Goal: Task Accomplishment & Management: Manage account settings

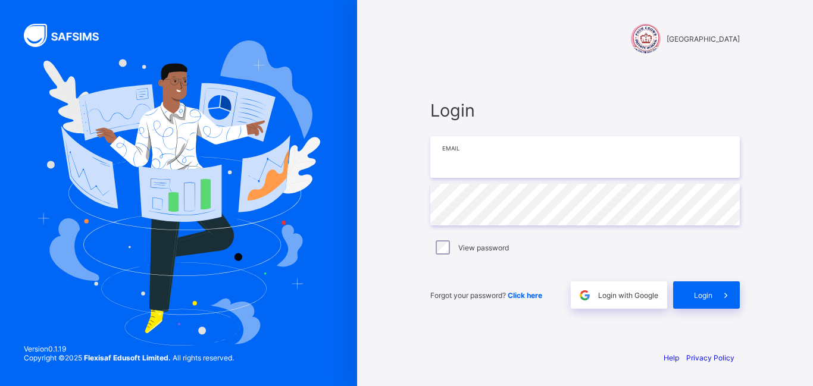
click at [526, 168] on input "email" at bounding box center [585, 157] width 310 height 42
type input "**********"
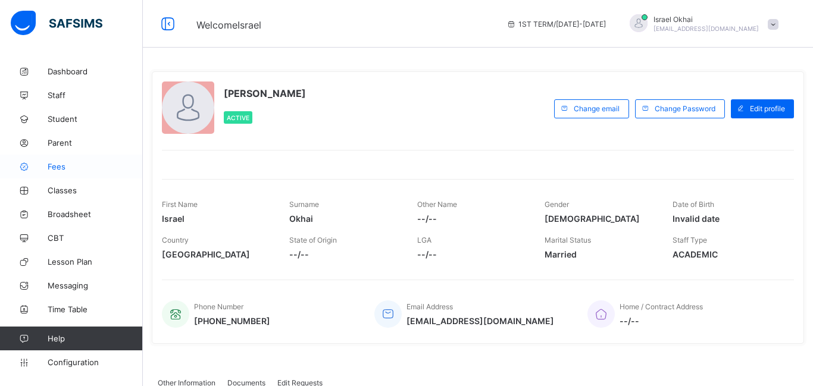
click at [49, 163] on span "Fees" at bounding box center [95, 167] width 95 height 10
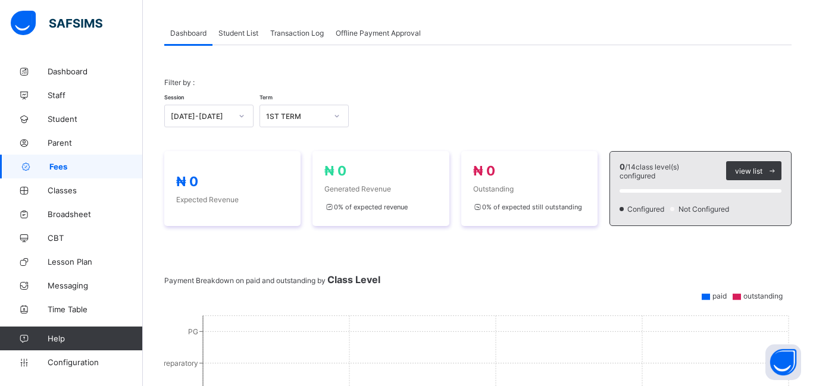
scroll to position [49, 0]
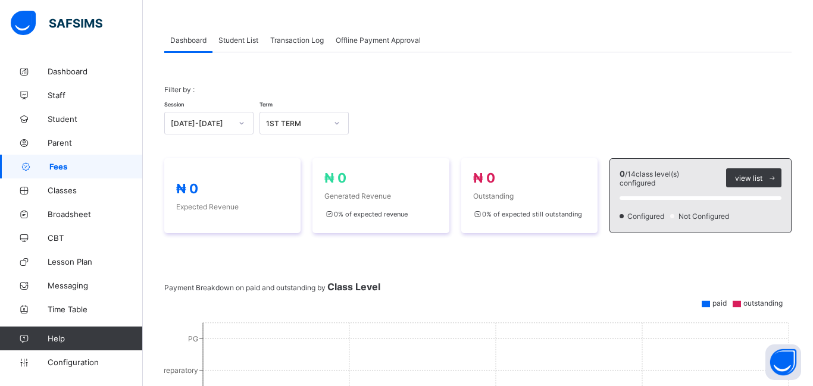
click at [231, 46] on div "Student List" at bounding box center [239, 40] width 52 height 24
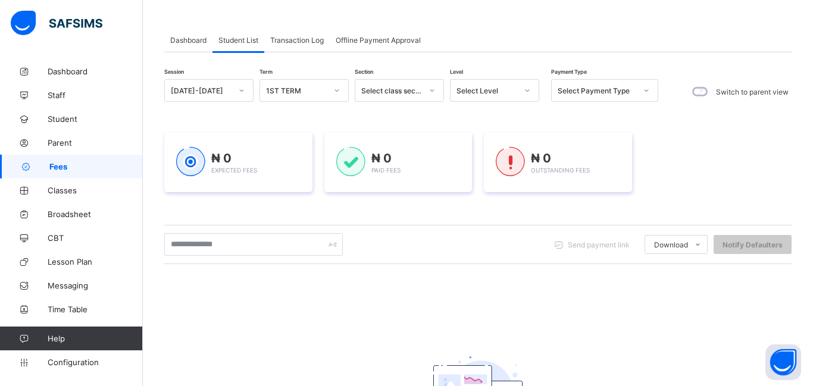
click at [503, 98] on div "Select Level" at bounding box center [483, 90] width 65 height 17
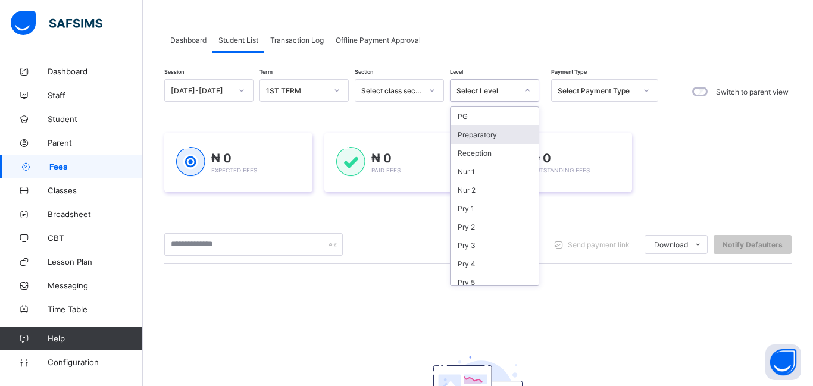
click at [497, 139] on div "Preparatory" at bounding box center [495, 135] width 88 height 18
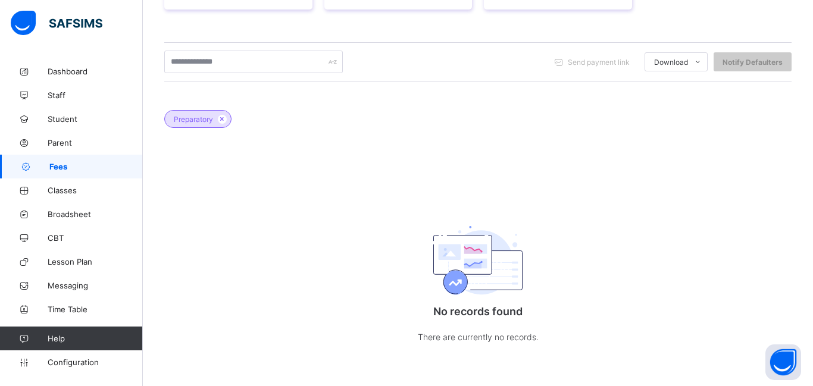
scroll to position [0, 0]
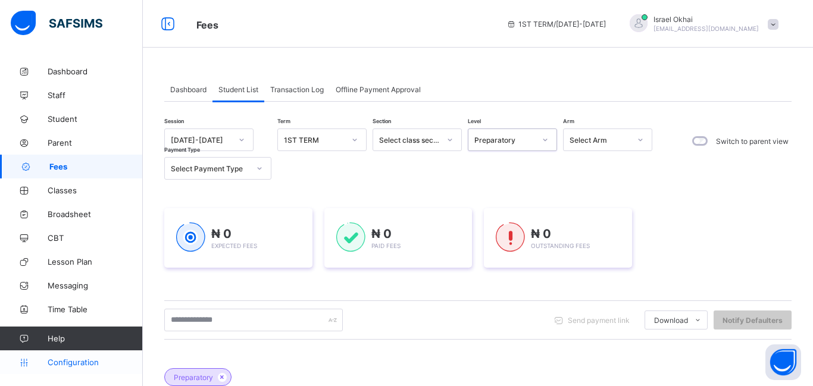
click at [89, 365] on span "Configuration" at bounding box center [95, 363] width 95 height 10
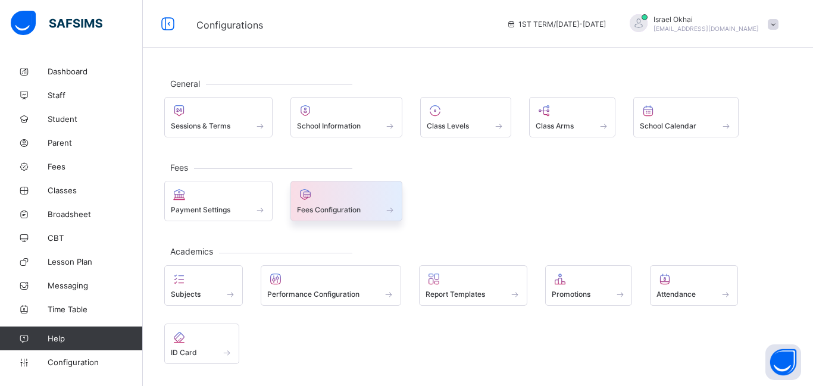
click at [344, 198] on div at bounding box center [346, 195] width 99 height 14
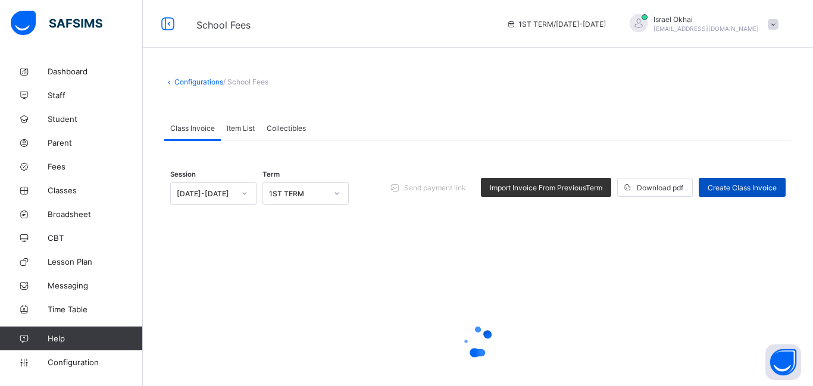
click at [779, 185] on div "Create Class Invoice" at bounding box center [742, 187] width 87 height 19
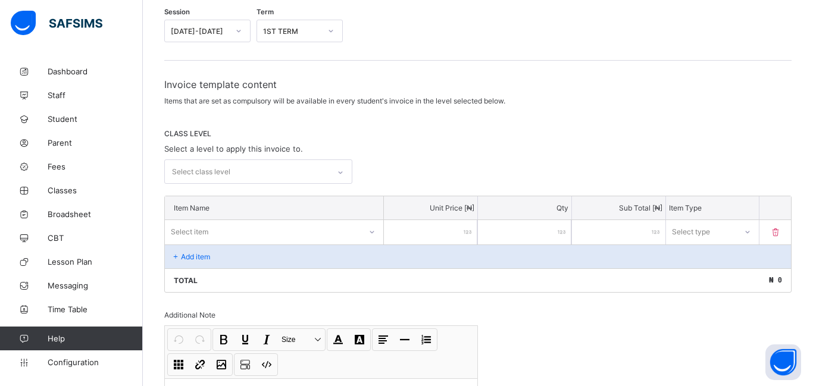
scroll to position [130, 0]
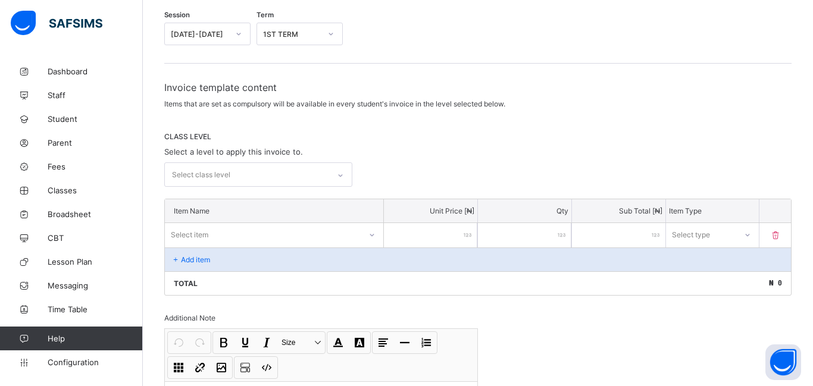
click at [185, 171] on div "Select class level" at bounding box center [201, 175] width 58 height 23
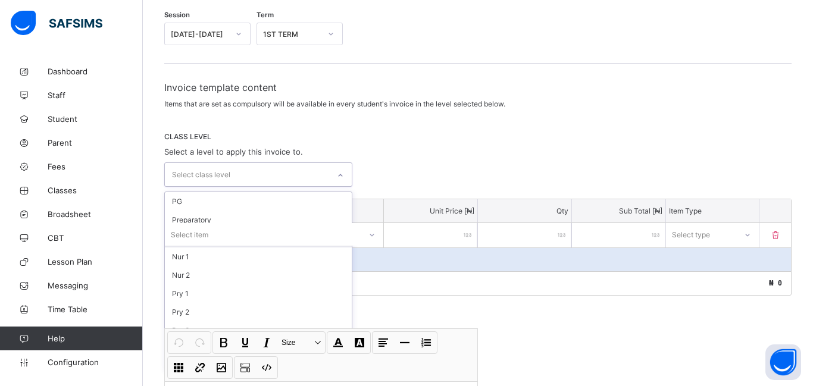
click at [193, 226] on div "Select item" at bounding box center [190, 234] width 38 height 23
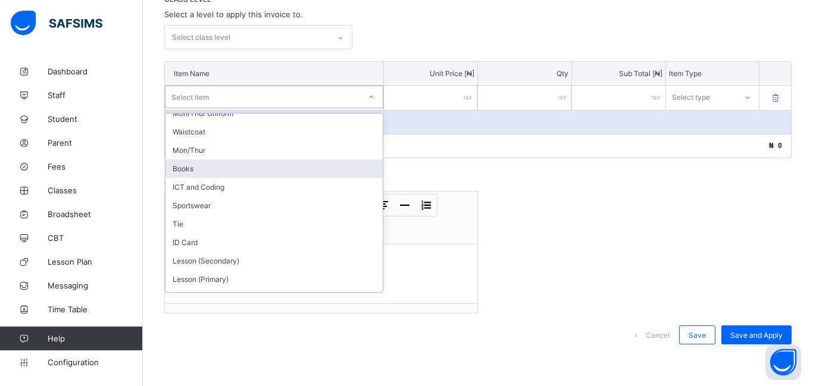
scroll to position [0, 0]
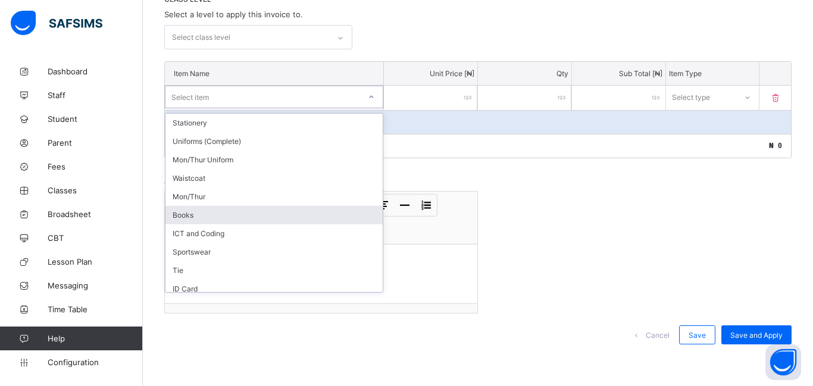
click at [267, 206] on div "Books" at bounding box center [274, 215] width 217 height 18
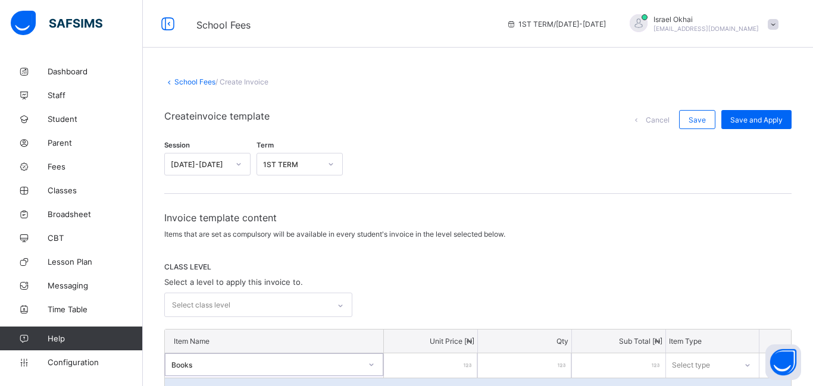
drag, startPoint x: 781, startPoint y: 20, endPoint x: 773, endPoint y: 20, distance: 7.1
click at [775, 20] on div "Israel Okhai israelokhai@gmail.com" at bounding box center [701, 24] width 167 height 20
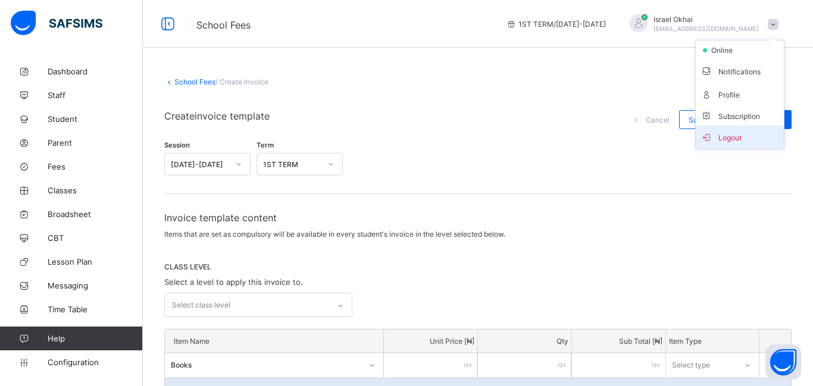
click at [728, 132] on span "Logout" at bounding box center [740, 137] width 79 height 14
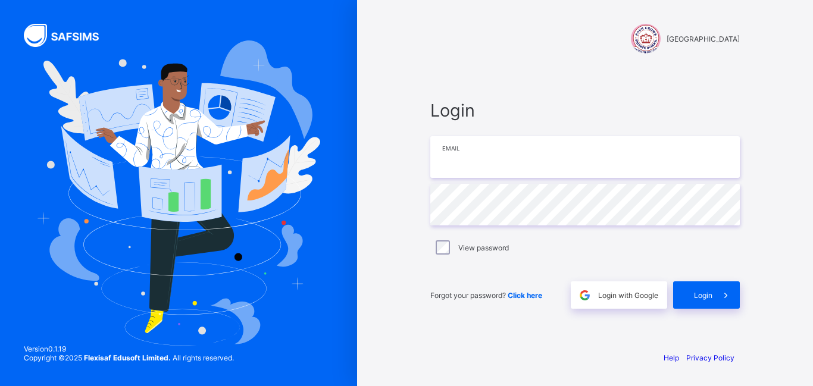
drag, startPoint x: 477, startPoint y: 140, endPoint x: 479, endPoint y: 322, distance: 181.6
click at [474, 140] on input "email" at bounding box center [585, 157] width 310 height 42
type input "**********"
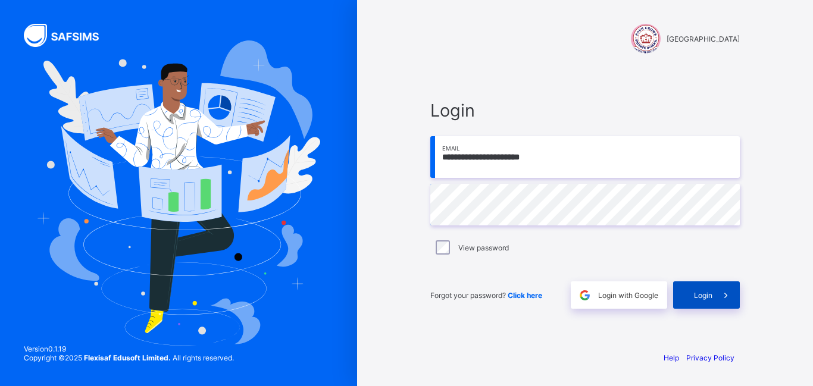
click at [694, 297] on span "Login" at bounding box center [703, 295] width 18 height 9
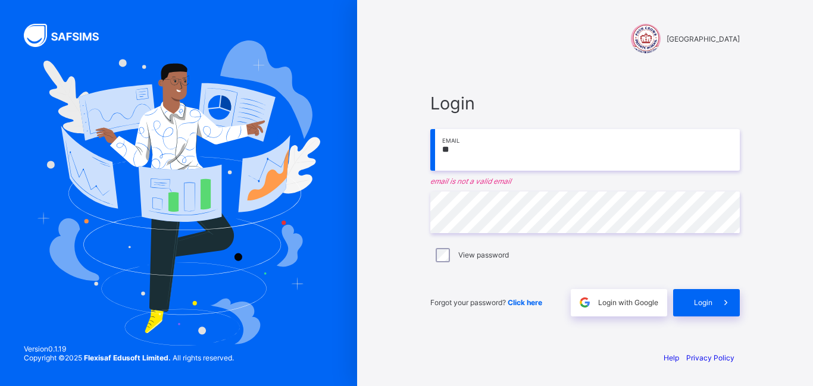
type input "*"
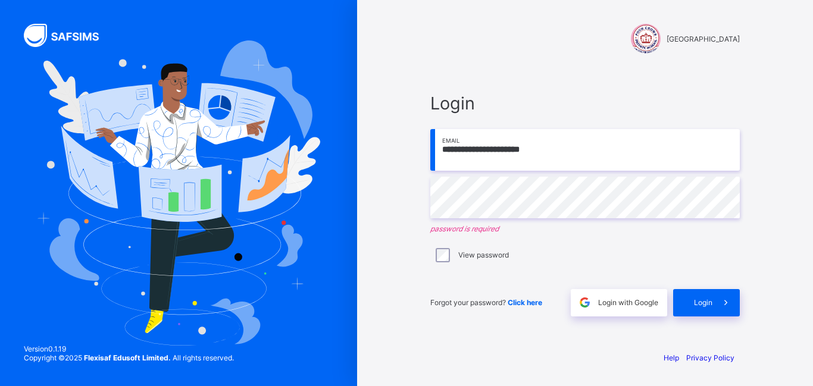
click at [554, 152] on input "**********" at bounding box center [585, 150] width 310 height 42
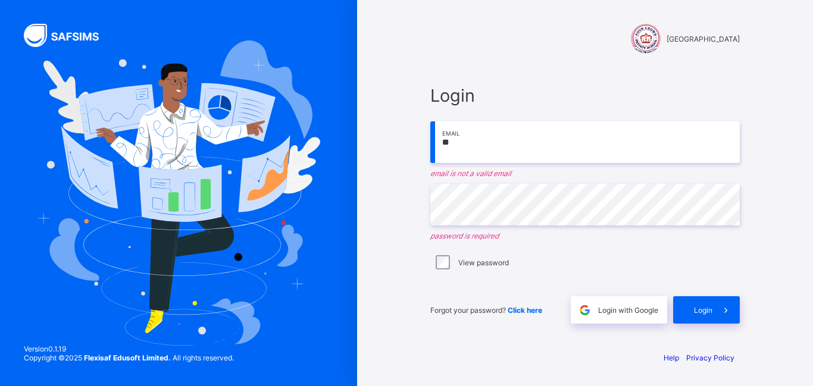
type input "*"
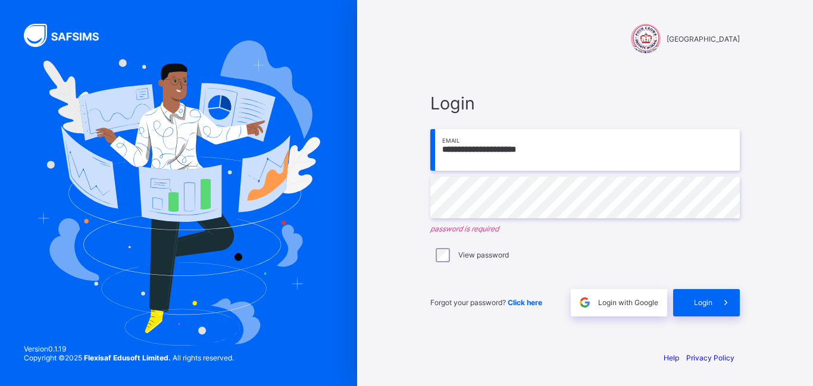
type input "**********"
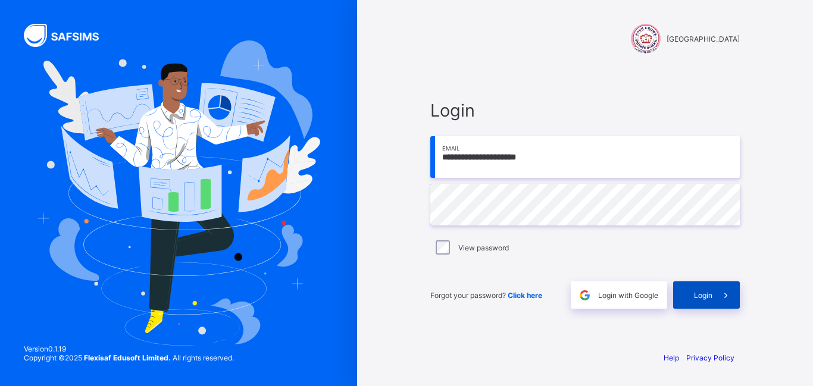
click at [713, 293] on span at bounding box center [726, 295] width 27 height 27
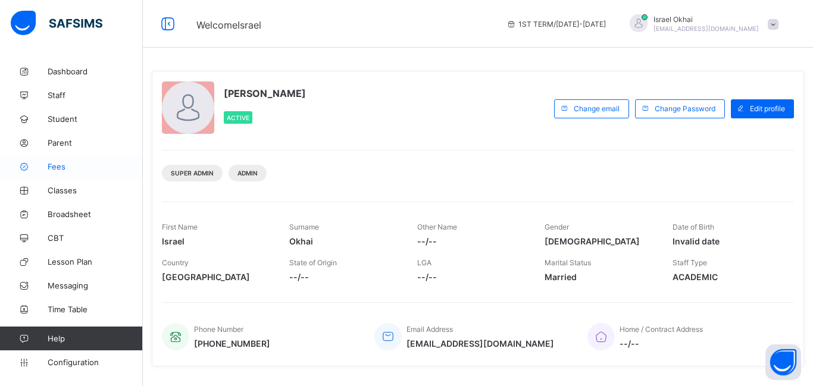
click at [68, 172] on link "Fees" at bounding box center [71, 167] width 143 height 24
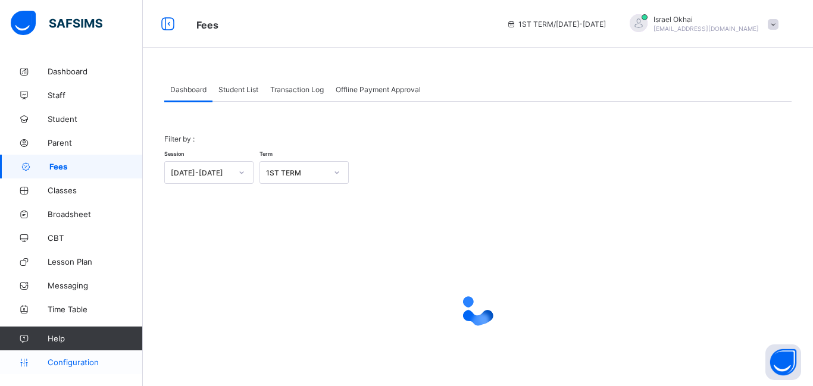
click at [87, 361] on span "Configuration" at bounding box center [95, 363] width 95 height 10
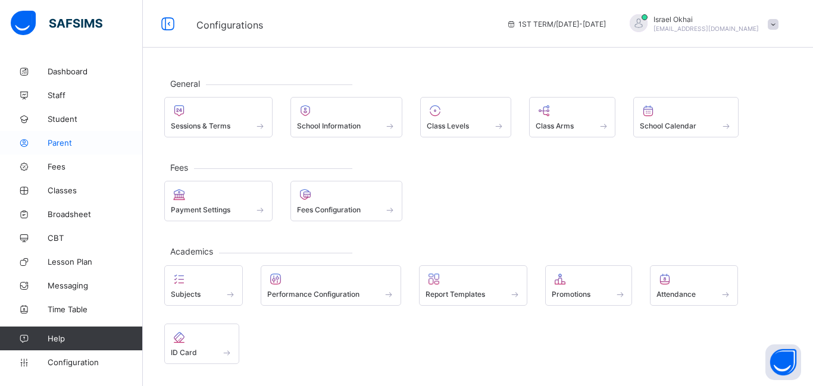
click at [63, 142] on span "Parent" at bounding box center [95, 143] width 95 height 10
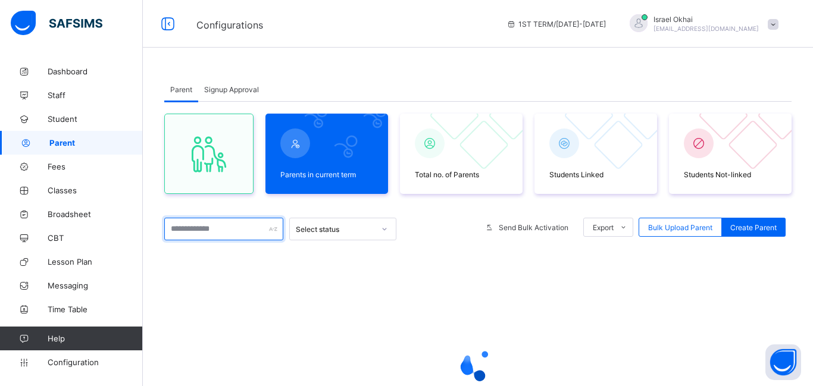
click at [215, 232] on input "text" at bounding box center [223, 229] width 119 height 23
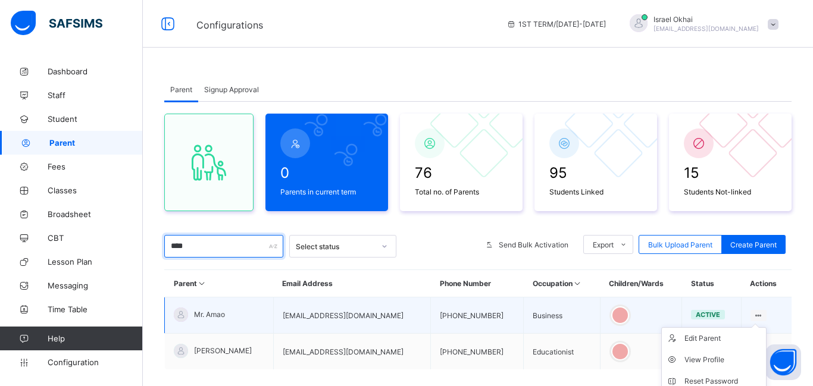
scroll to position [6, 0]
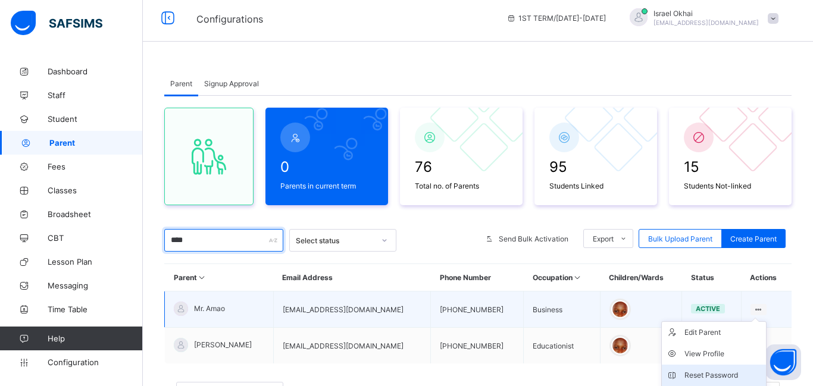
type input "****"
click at [710, 378] on div "Reset Password" at bounding box center [723, 376] width 77 height 12
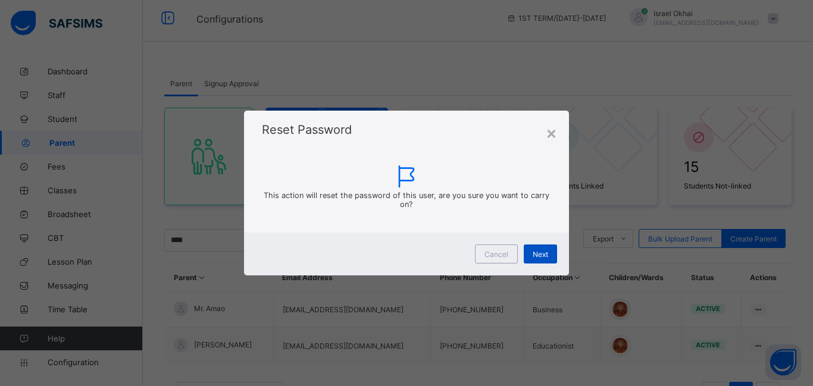
click at [554, 256] on div "Next" at bounding box center [540, 254] width 33 height 19
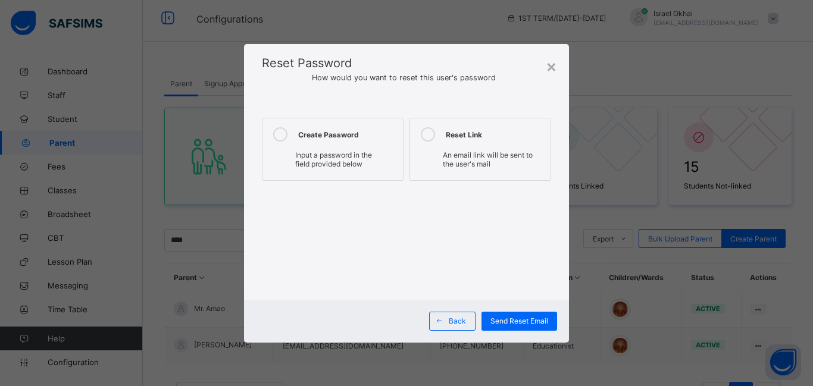
click at [276, 129] on icon at bounding box center [280, 134] width 14 height 14
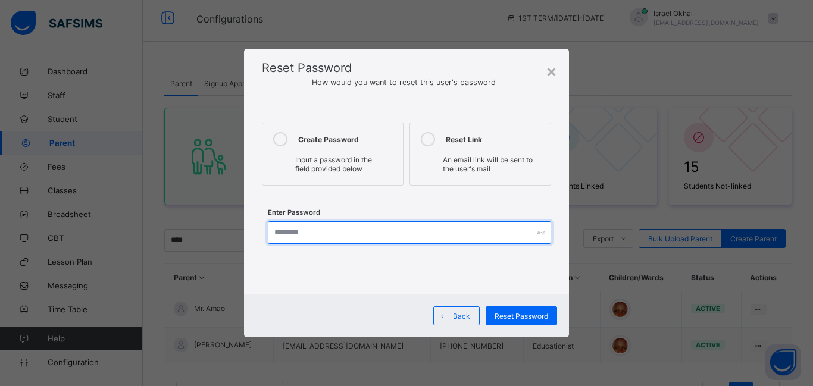
click at [431, 236] on input "text" at bounding box center [409, 232] width 283 height 23
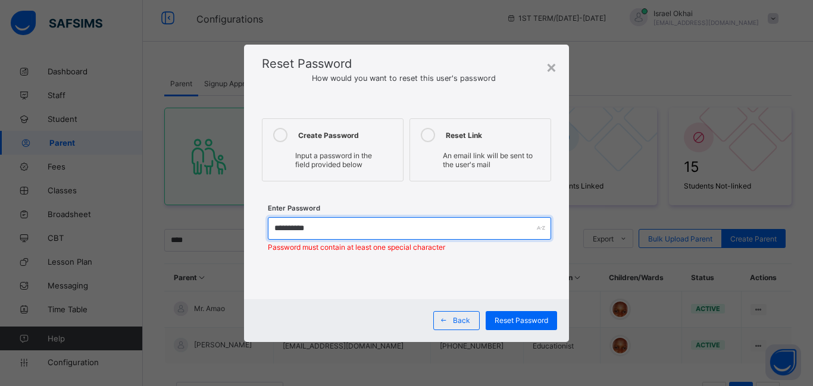
click at [297, 226] on input "**********" at bounding box center [409, 228] width 283 height 23
type input "**********"
drag, startPoint x: 335, startPoint y: 227, endPoint x: 269, endPoint y: 228, distance: 66.1
click at [269, 228] on input "**********" at bounding box center [409, 228] width 283 height 23
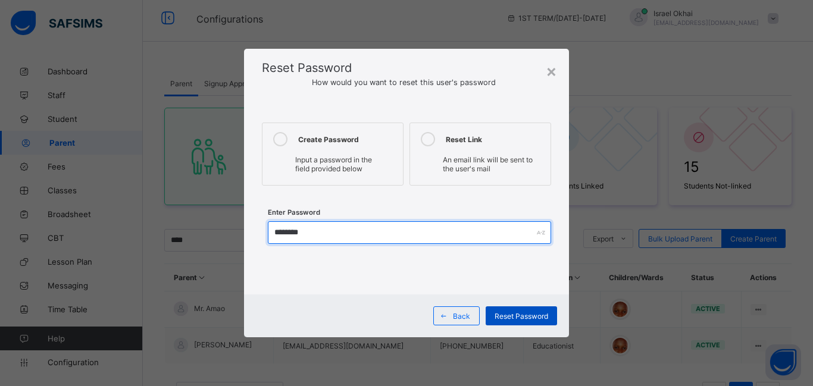
type input "********"
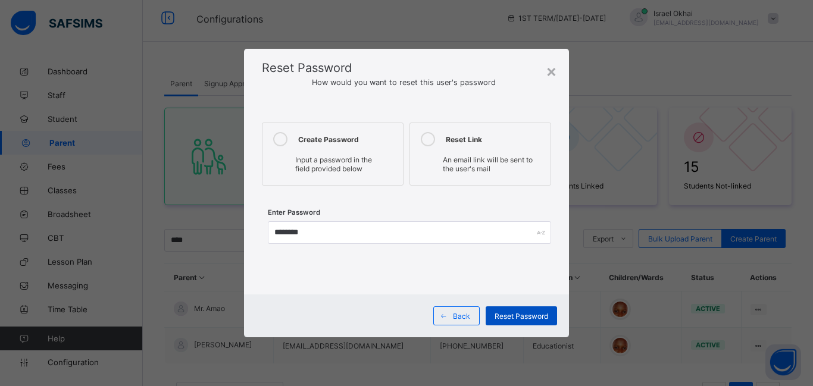
click at [523, 312] on span "Reset Password" at bounding box center [522, 316] width 54 height 9
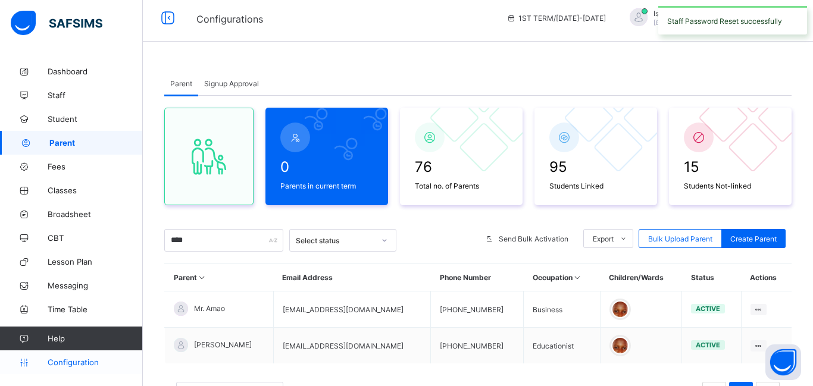
click at [53, 364] on span "Configuration" at bounding box center [95, 363] width 95 height 10
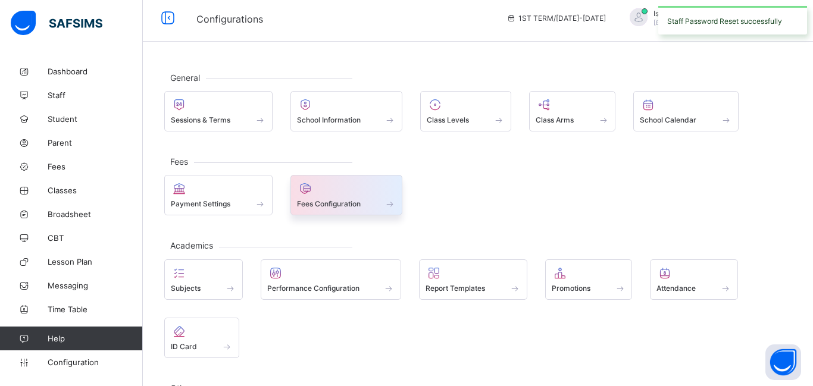
click at [330, 196] on span at bounding box center [346, 197] width 99 height 3
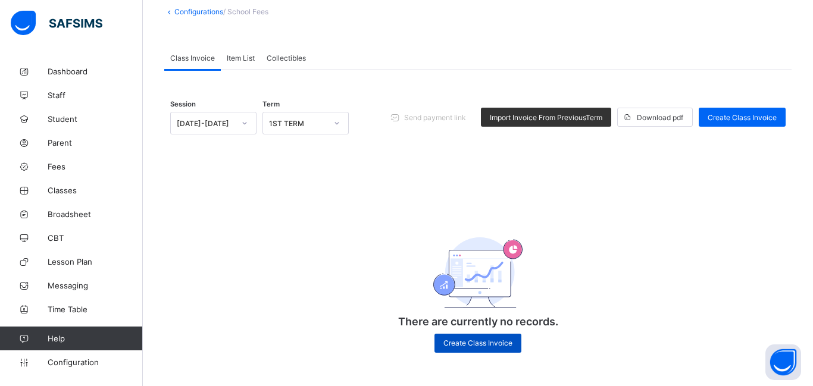
scroll to position [73, 0]
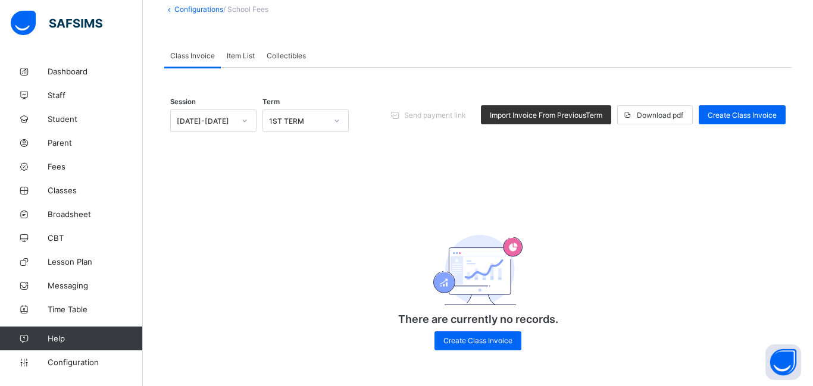
click at [477, 329] on div "There are currently no records. Create Class Invoice" at bounding box center [478, 282] width 238 height 160
click at [479, 342] on span "Create Class Invoice" at bounding box center [478, 340] width 69 height 9
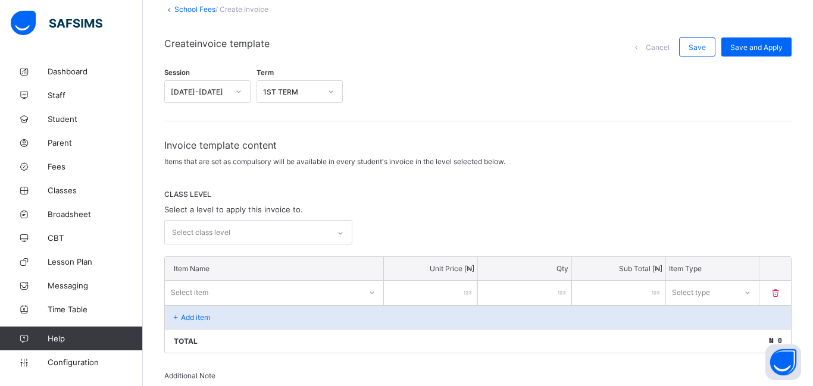
click at [241, 217] on div "CLASS LEVEL Select a level to apply this invoice to. Select class level" at bounding box center [478, 217] width 628 height 55
click at [241, 238] on div "Select class level" at bounding box center [258, 232] width 188 height 24
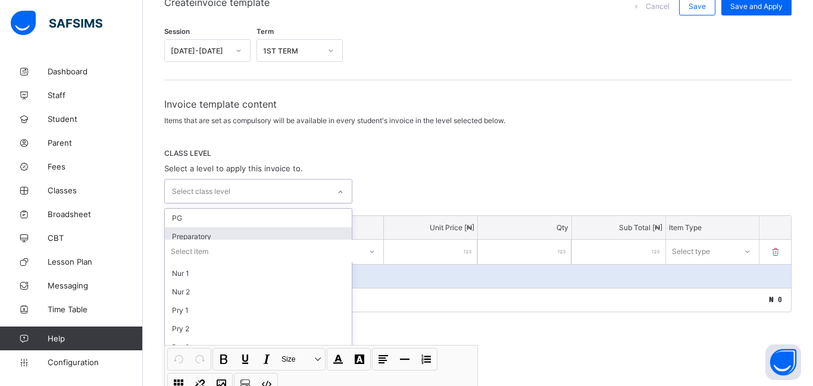
scroll to position [120, 0]
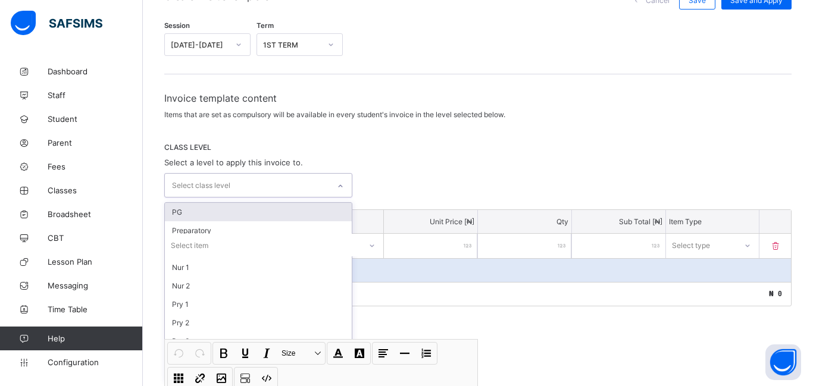
click at [204, 210] on div "PG" at bounding box center [258, 212] width 187 height 18
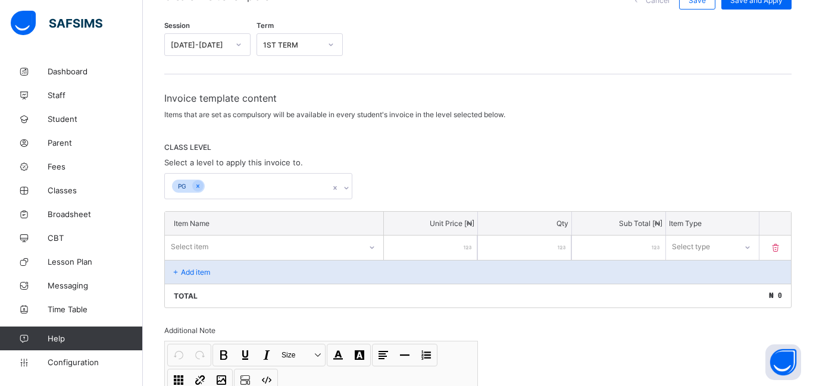
click at [458, 159] on div "CLASS LEVEL Select a level to apply this invoice to. PG" at bounding box center [478, 171] width 628 height 57
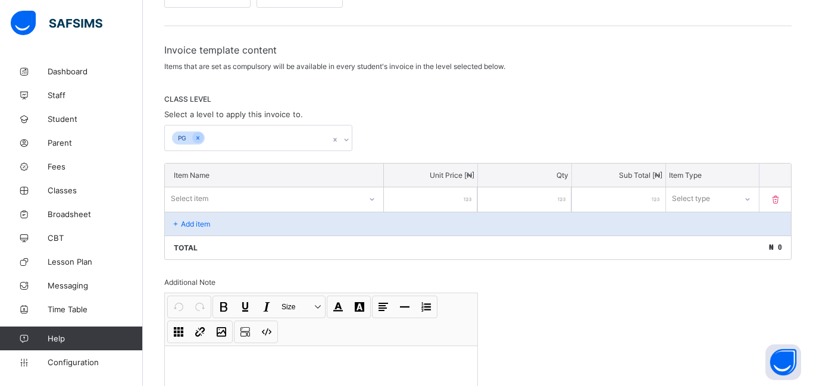
click at [263, 210] on div "Select item" at bounding box center [274, 199] width 219 height 23
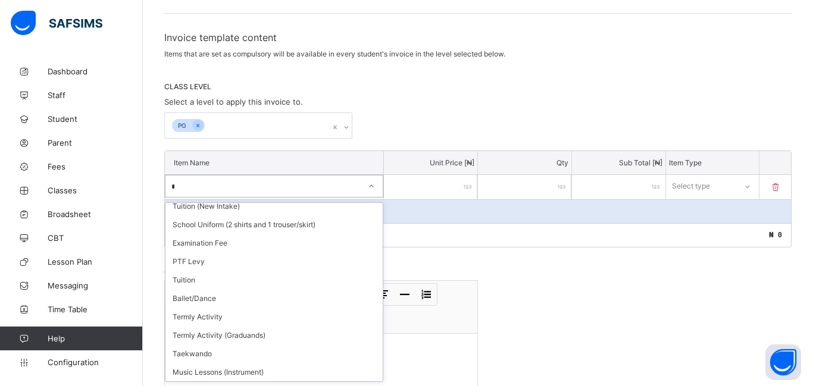
scroll to position [172, 0]
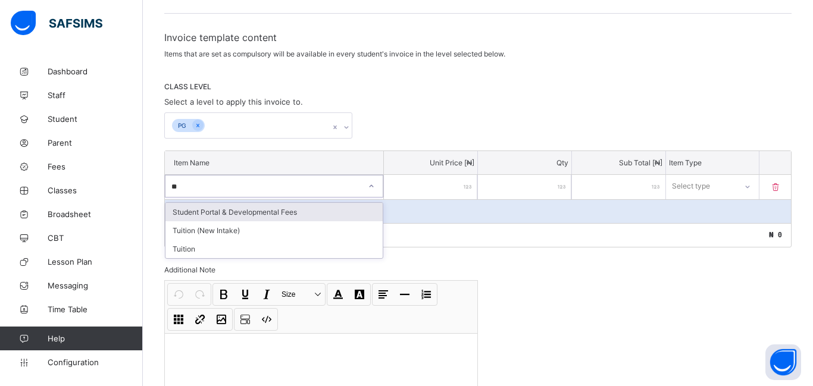
type input "***"
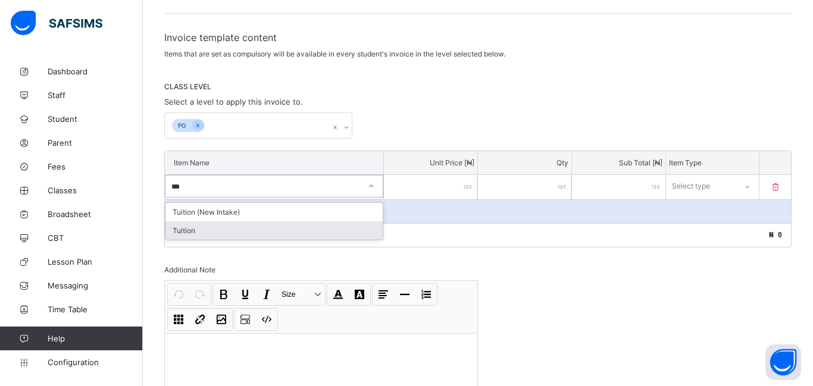
click at [188, 227] on div "Tuition" at bounding box center [274, 230] width 217 height 18
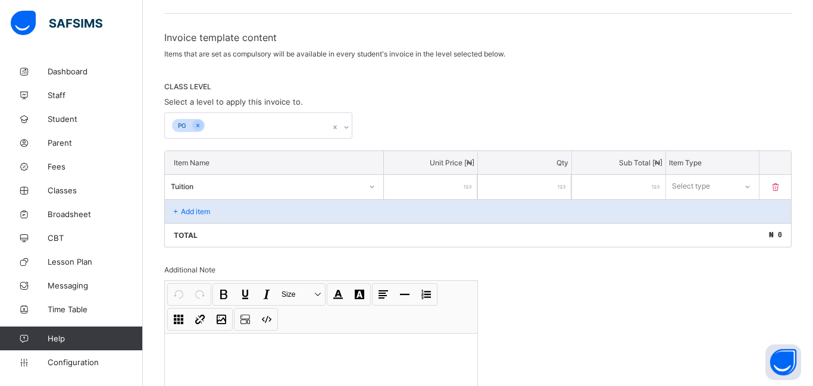
click at [447, 188] on input "number" at bounding box center [430, 187] width 93 height 24
click at [189, 207] on p "Add item" at bounding box center [195, 211] width 29 height 9
click at [193, 209] on p "Add item" at bounding box center [195, 211] width 29 height 9
click at [422, 186] on input "number" at bounding box center [430, 187] width 93 height 24
type input "**"
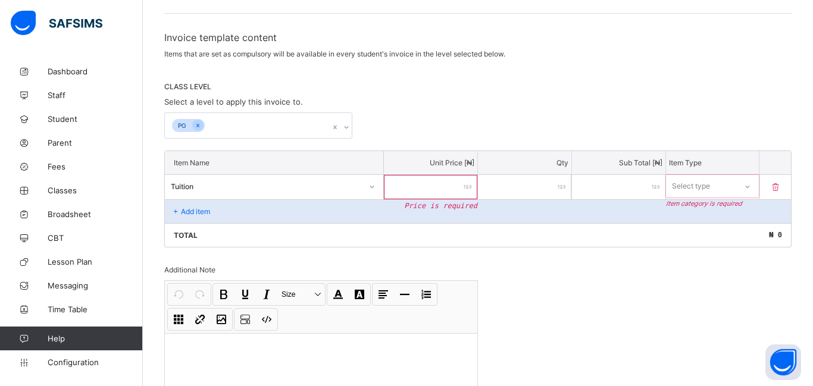
type input "**"
type input "*****"
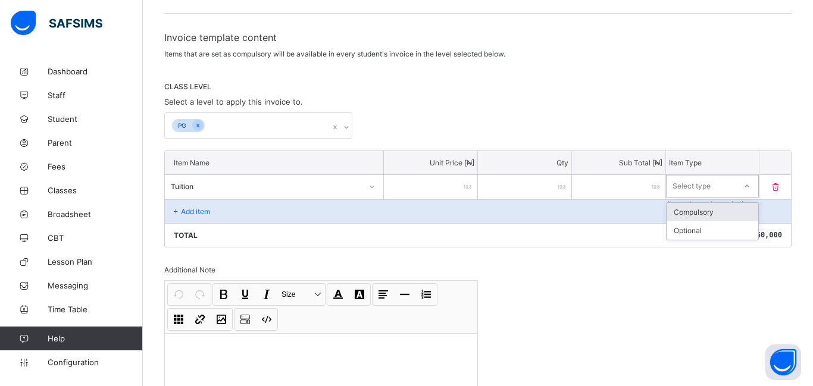
click at [753, 183] on div at bounding box center [747, 186] width 20 height 19
click at [719, 217] on div "Compulsory" at bounding box center [713, 212] width 92 height 18
click at [189, 211] on p "Add item" at bounding box center [195, 211] width 29 height 9
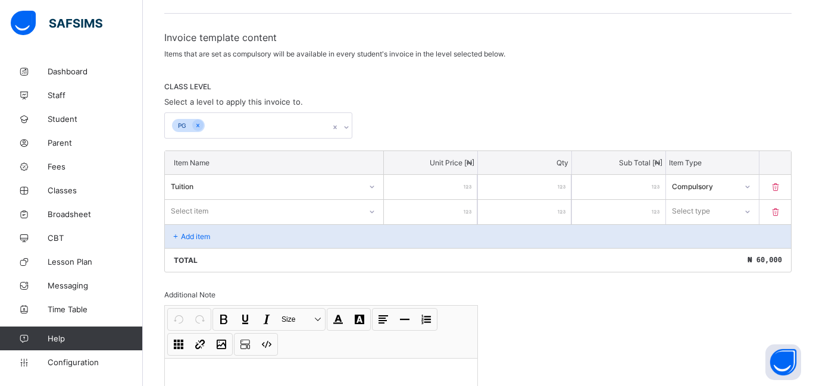
click at [189, 211] on div "Select item" at bounding box center [274, 211] width 219 height 23
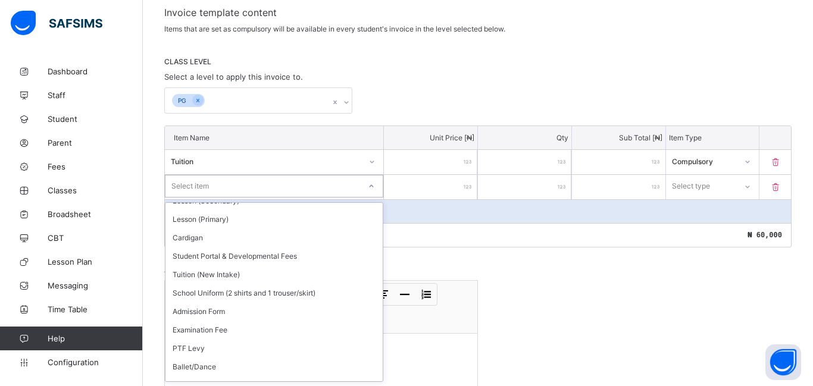
scroll to position [204, 0]
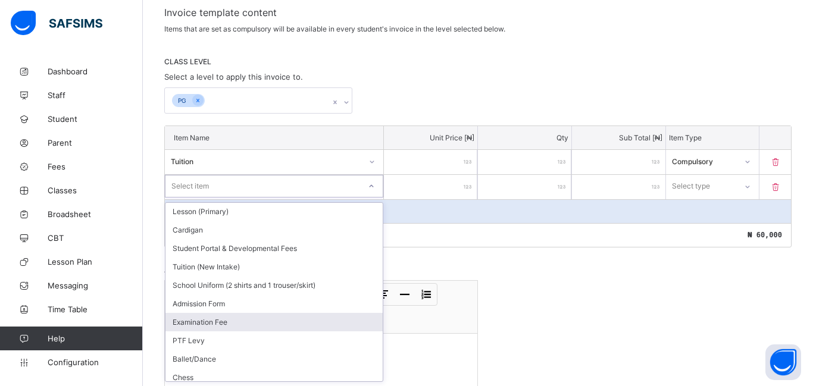
click at [195, 322] on div "Examination Fee" at bounding box center [274, 322] width 217 height 18
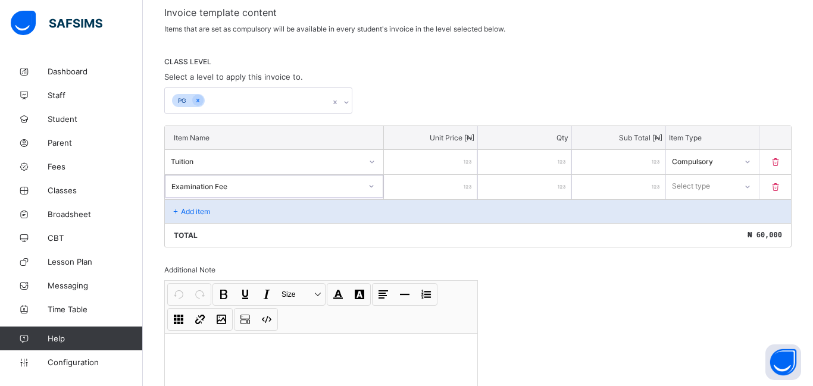
click at [467, 191] on input "number" at bounding box center [430, 187] width 93 height 24
type input "*"
type input "****"
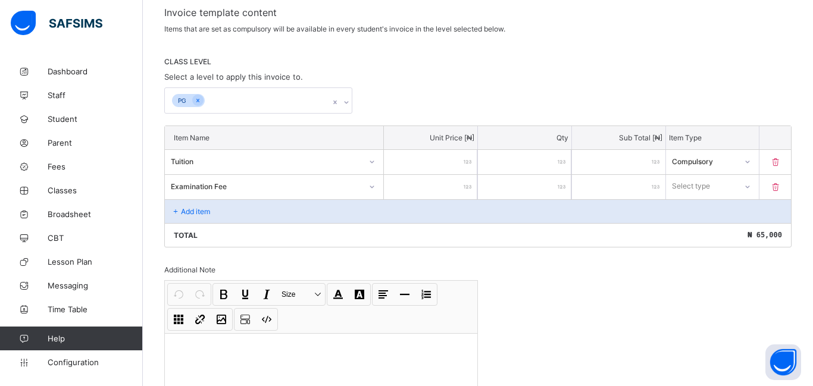
type input "****"
click at [188, 214] on p "Add item" at bounding box center [195, 211] width 29 height 9
click at [189, 211] on p "Add item" at bounding box center [195, 211] width 29 height 9
click at [196, 211] on p "Add item" at bounding box center [195, 211] width 29 height 9
click at [726, 191] on div "Select type" at bounding box center [702, 186] width 70 height 17
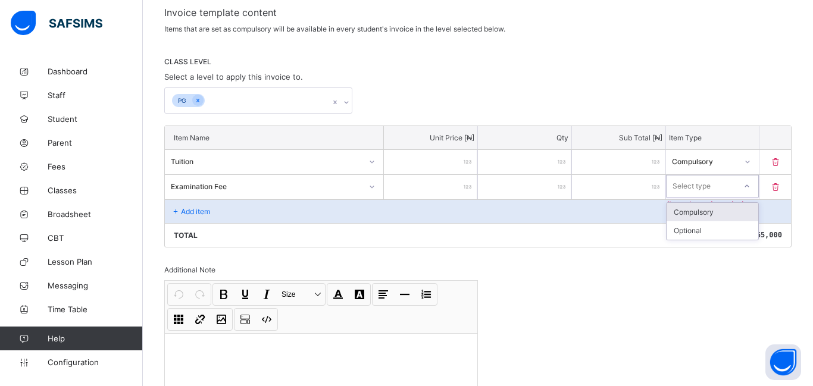
click at [685, 207] on div "Compulsory" at bounding box center [713, 212] width 92 height 18
click at [198, 214] on p "Add item" at bounding box center [195, 211] width 29 height 9
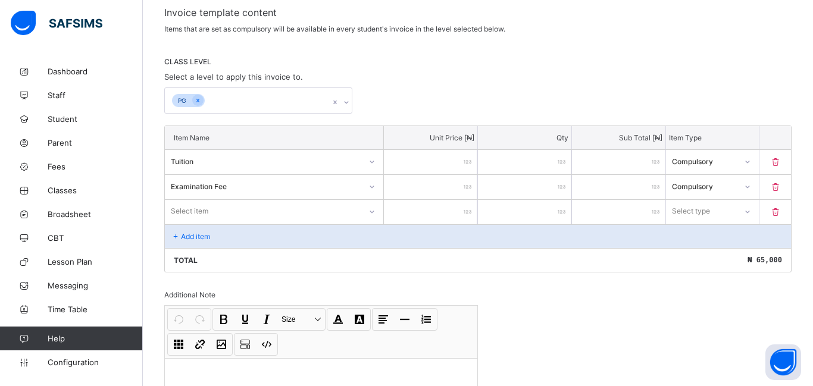
click at [208, 210] on div "Select item" at bounding box center [274, 212] width 219 height 24
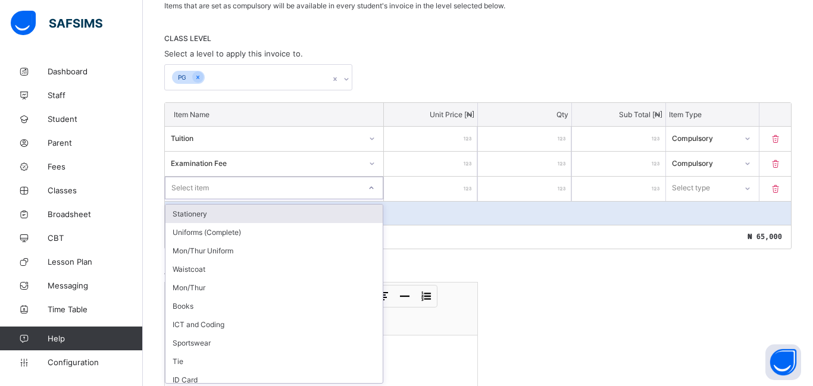
scroll to position [230, 0]
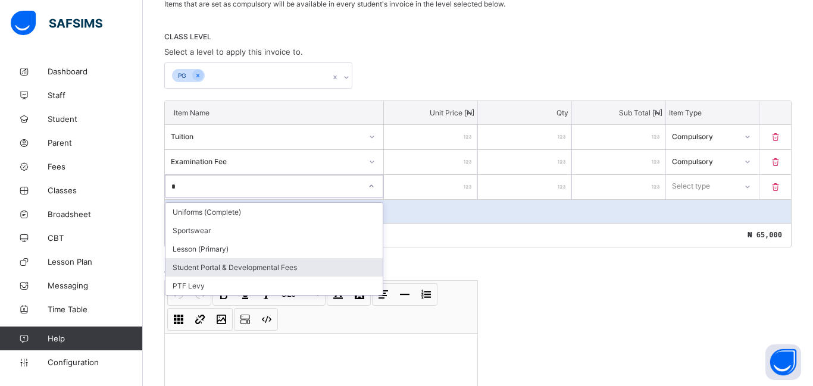
type input "**"
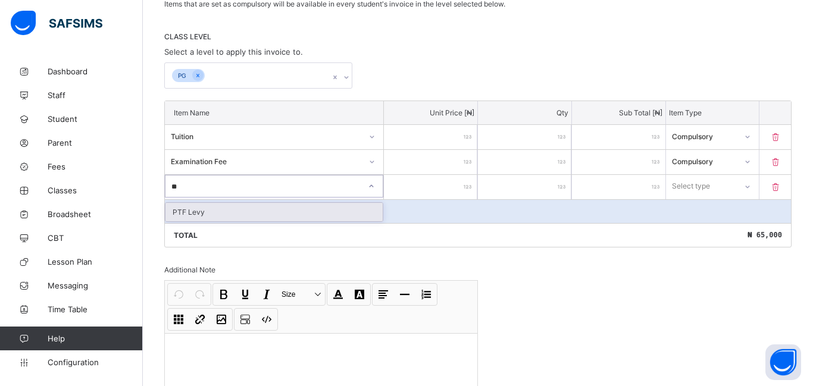
click at [207, 219] on div "PTF Levy" at bounding box center [274, 212] width 217 height 18
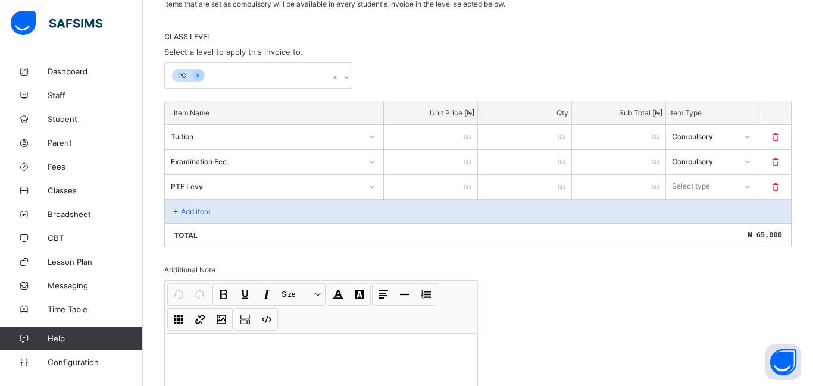
click at [461, 192] on input "number" at bounding box center [430, 187] width 93 height 24
type input "*"
type input "****"
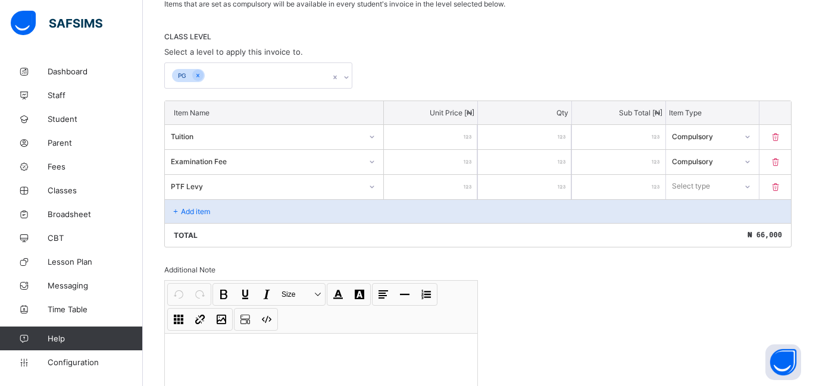
type input "****"
click at [750, 193] on div at bounding box center [748, 186] width 20 height 19
click at [717, 206] on div "Compulsory" at bounding box center [713, 212] width 92 height 18
click at [185, 203] on div "Add item" at bounding box center [478, 211] width 626 height 24
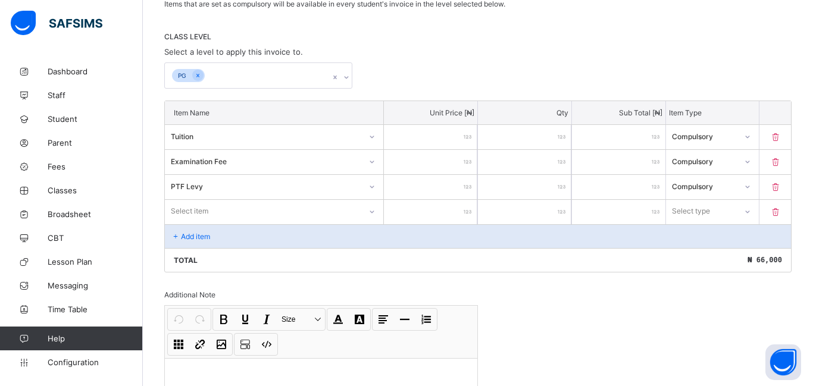
click at [376, 218] on div "Select item" at bounding box center [274, 211] width 219 height 23
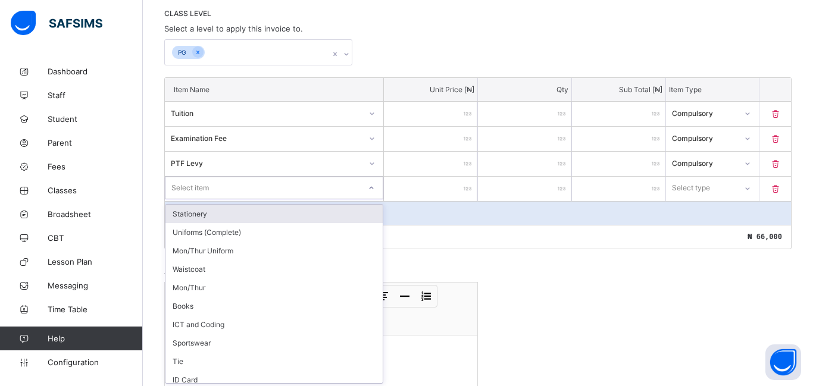
scroll to position [255, 0]
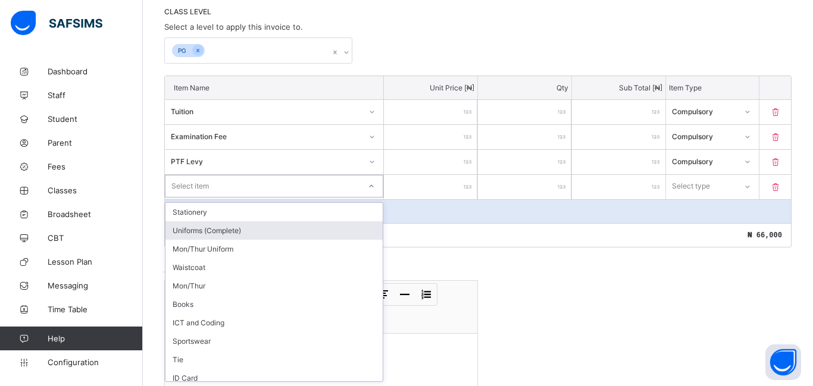
click at [236, 238] on div "Uniforms (Complete)" at bounding box center [274, 230] width 217 height 18
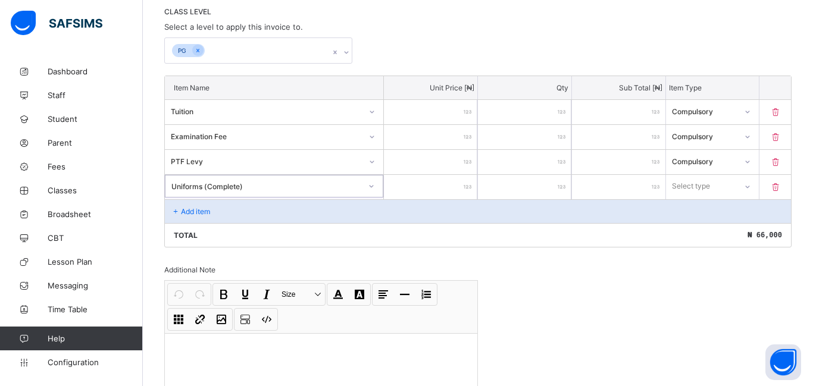
click at [463, 188] on input "number" at bounding box center [430, 187] width 93 height 24
type input "*****"
click at [750, 188] on icon at bounding box center [747, 187] width 7 height 12
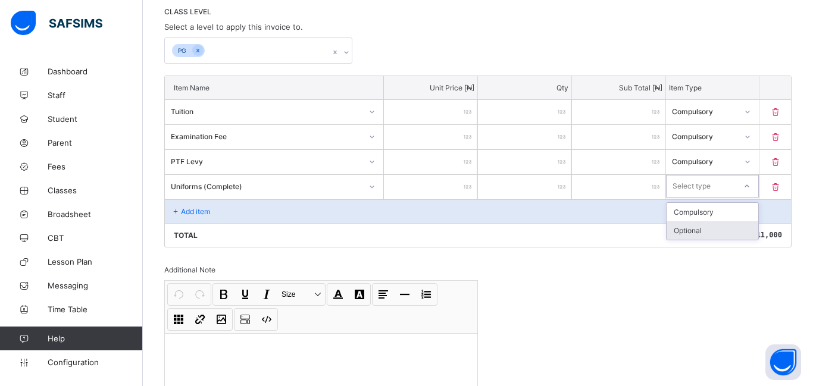
click at [722, 238] on div "Optional" at bounding box center [713, 230] width 92 height 18
click at [176, 215] on icon at bounding box center [176, 211] width 10 height 9
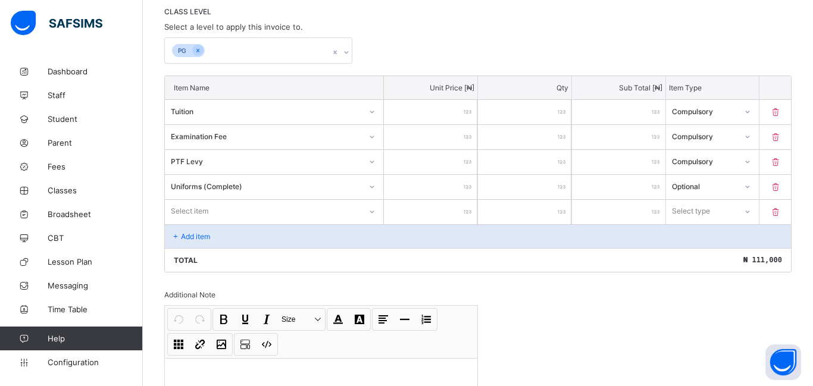
click at [176, 215] on div "Select item" at bounding box center [274, 211] width 219 height 23
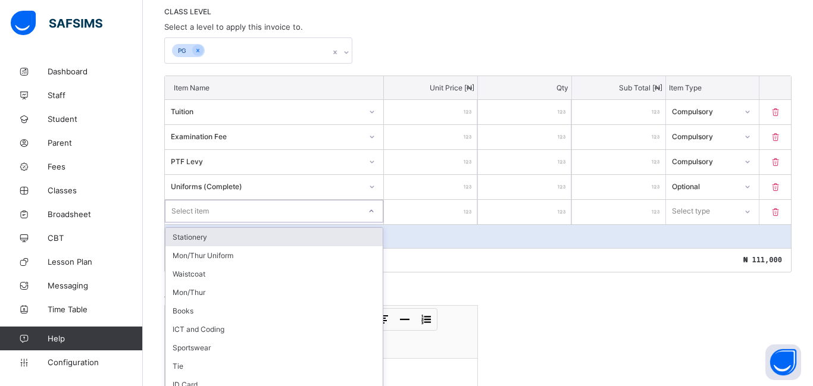
scroll to position [280, 0]
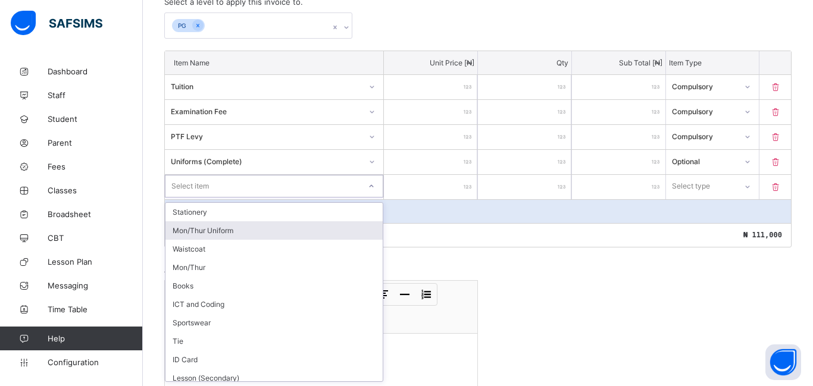
click at [181, 238] on div "Mon/Thur Uniform" at bounding box center [274, 230] width 217 height 18
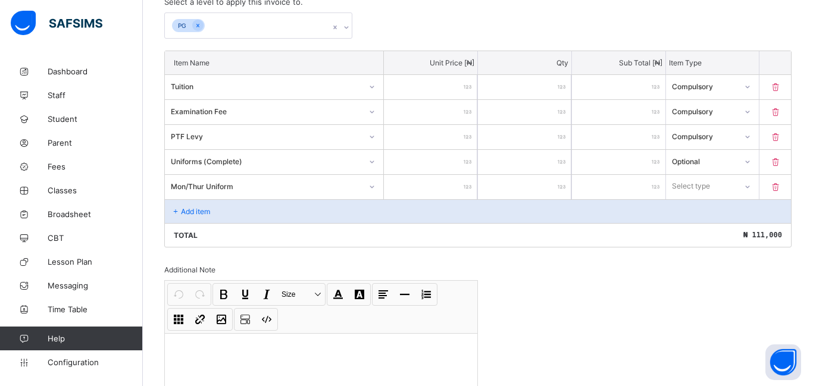
click at [438, 191] on input "number" at bounding box center [430, 187] width 93 height 24
type input "*"
type input "**"
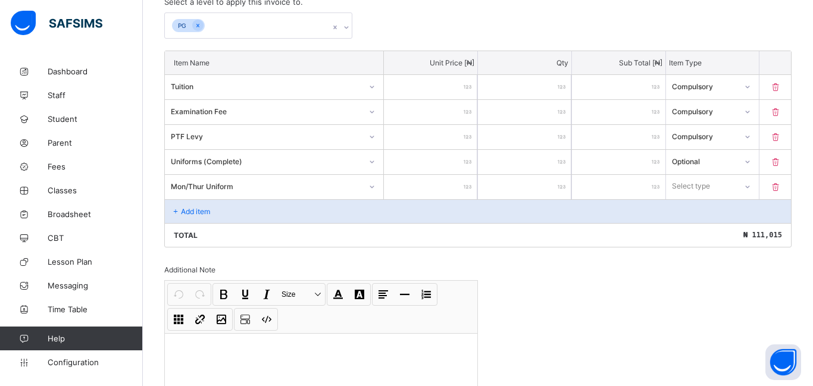
type input "*****"
click at [747, 184] on icon at bounding box center [747, 186] width 7 height 12
click at [716, 231] on div "Optional" at bounding box center [713, 230] width 92 height 18
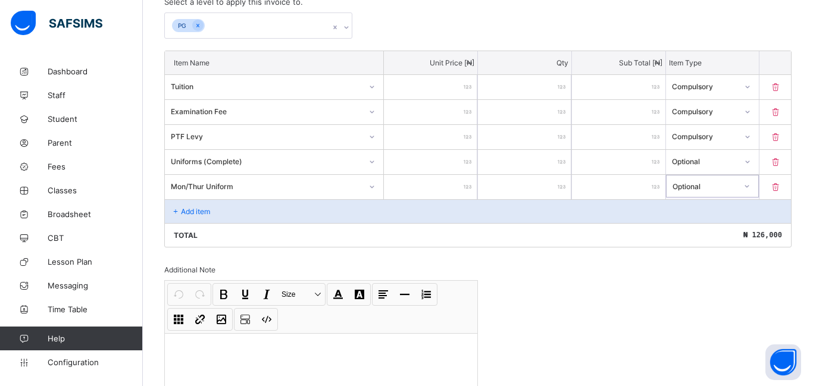
click at [183, 213] on p "Add item" at bounding box center [195, 211] width 29 height 9
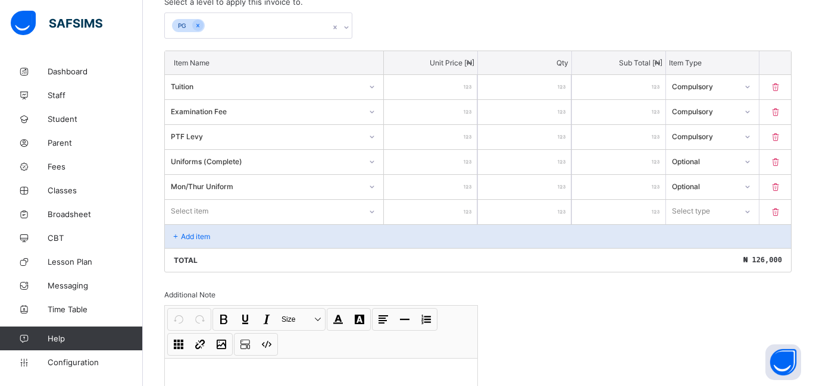
click at [183, 213] on div "Select item" at bounding box center [274, 211] width 219 height 23
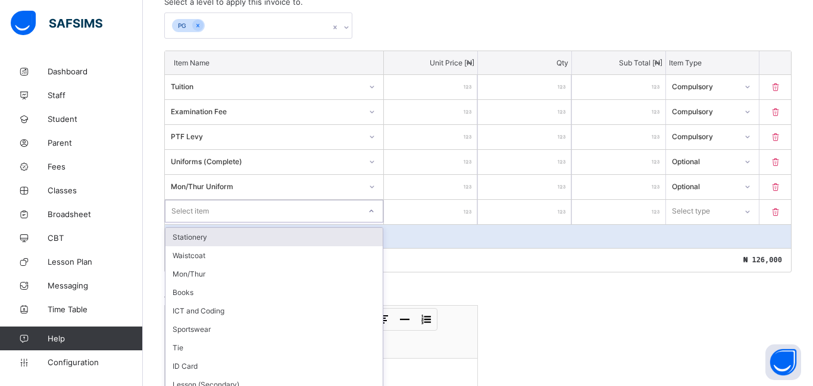
scroll to position [305, 0]
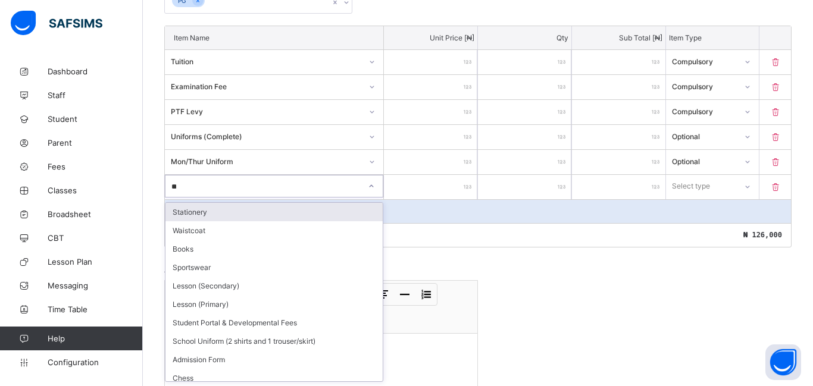
type input "***"
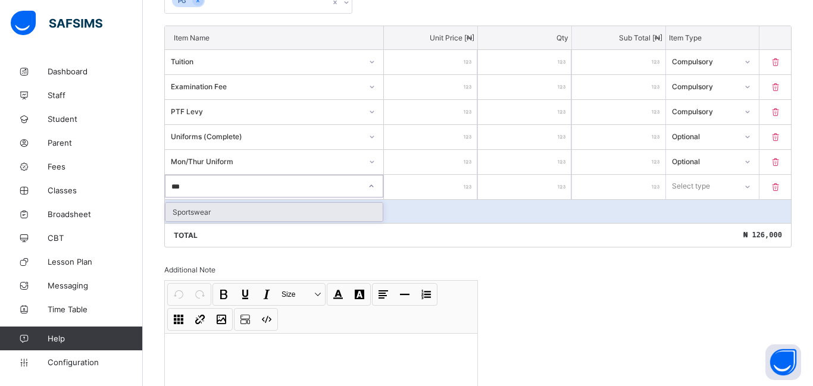
click at [229, 217] on div "Sportswear" at bounding box center [274, 212] width 217 height 18
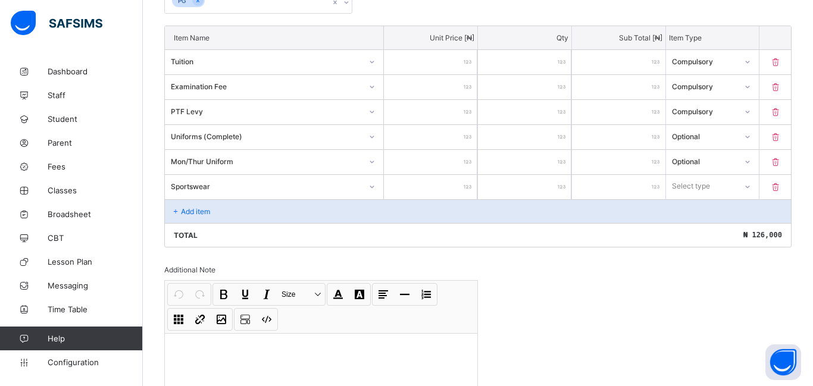
click at [438, 195] on input "number" at bounding box center [430, 187] width 93 height 24
type input "*"
type input "**"
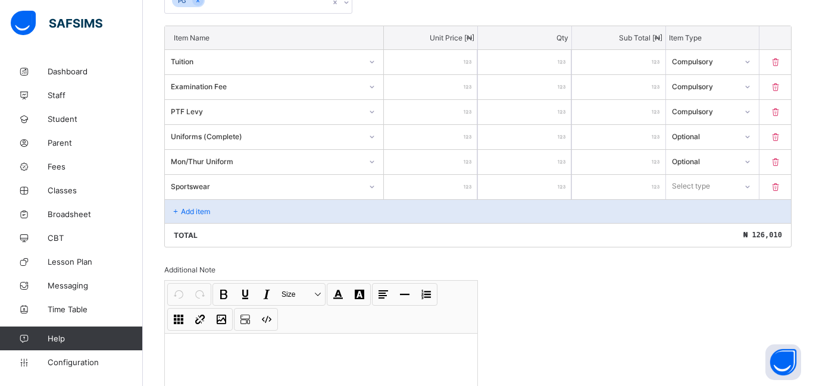
type input "*****"
click at [746, 189] on icon at bounding box center [747, 187] width 7 height 12
click at [695, 228] on div "Optional" at bounding box center [713, 230] width 92 height 18
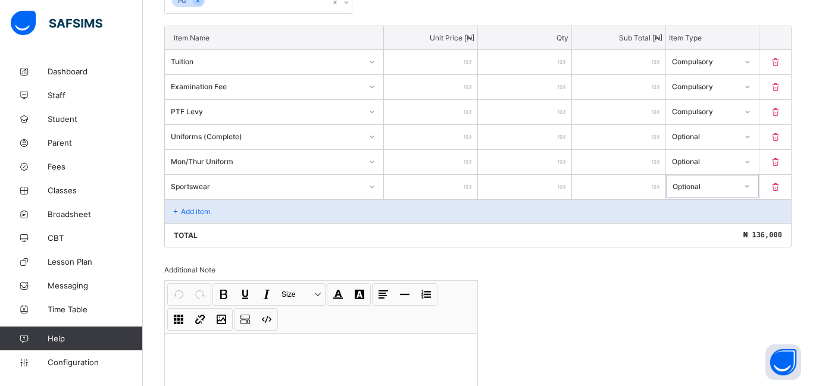
click at [183, 207] on p "Add item" at bounding box center [195, 211] width 29 height 9
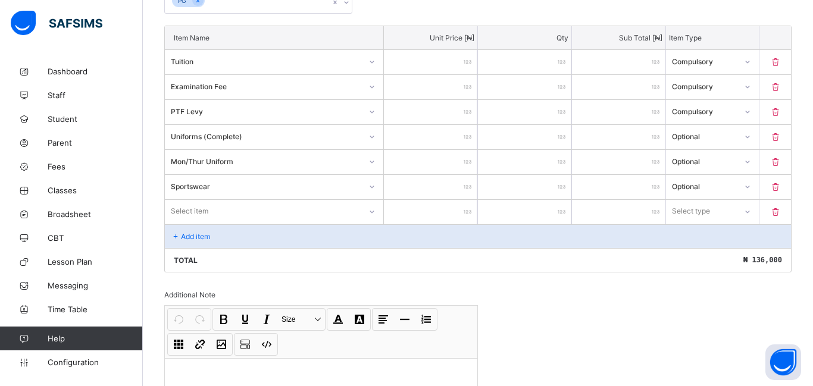
click at [184, 211] on div "Select item" at bounding box center [274, 211] width 219 height 23
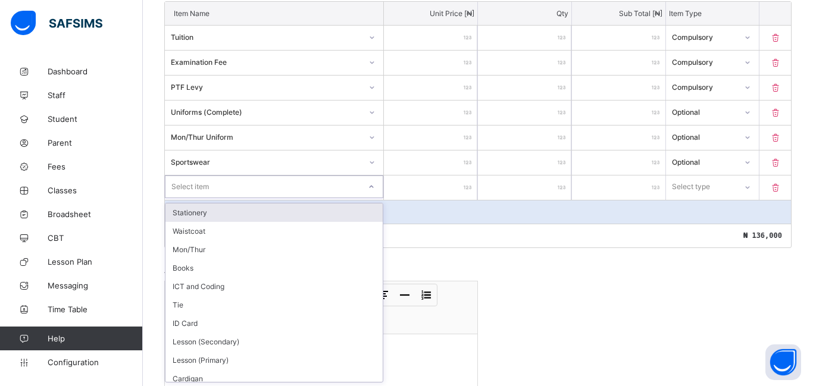
scroll to position [330, 0]
type input "***"
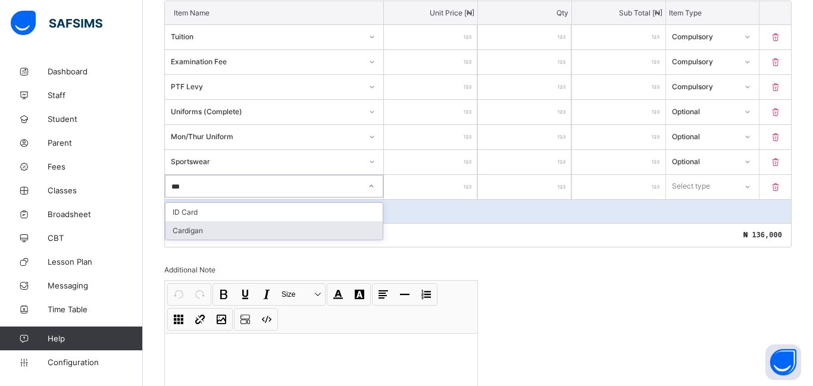
click at [198, 232] on div "Cardigan" at bounding box center [274, 230] width 217 height 18
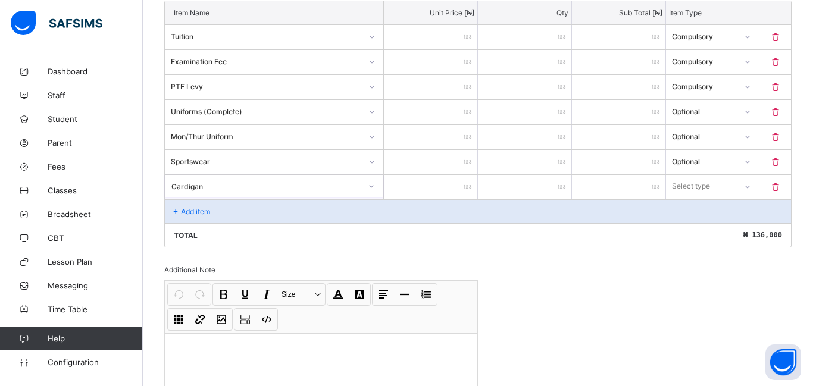
click at [418, 192] on input "number" at bounding box center [430, 187] width 93 height 24
type input "*"
type input "**"
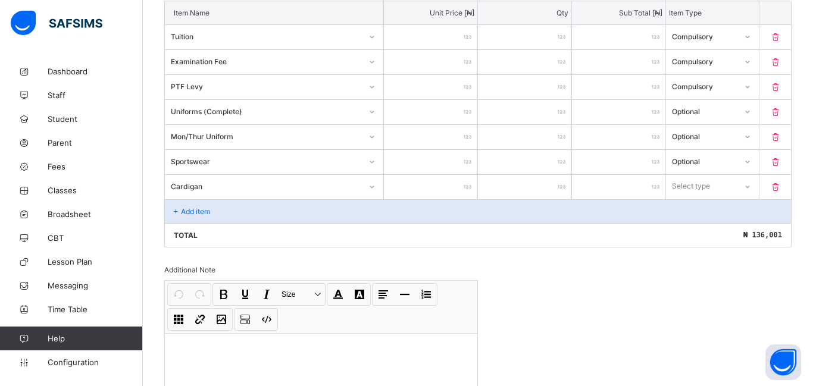
type input "*****"
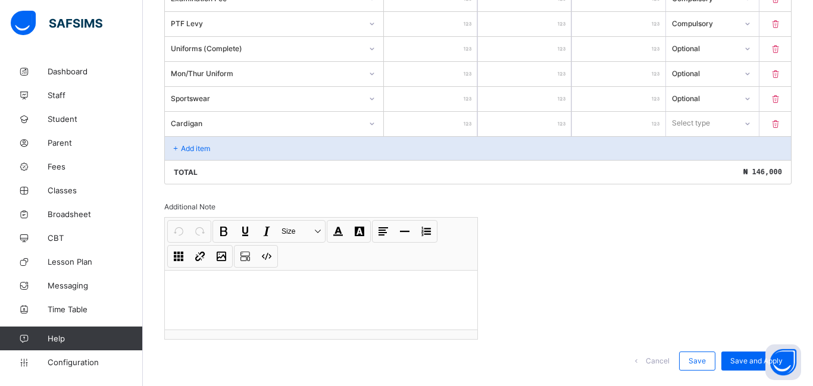
scroll to position [420, 0]
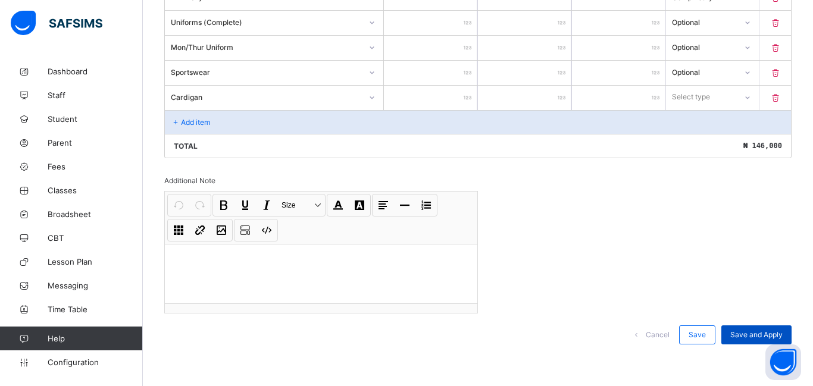
type input "*****"
click at [762, 332] on span "Save and Apply" at bounding box center [757, 334] width 52 height 9
click at [688, 101] on div "Select type" at bounding box center [691, 97] width 38 height 23
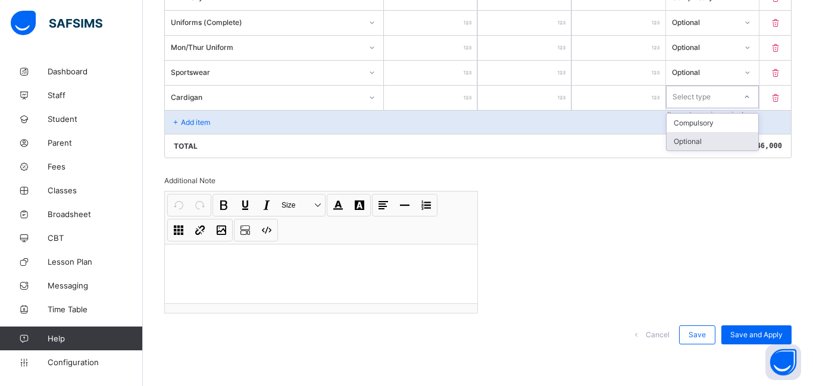
click at [698, 141] on div "Optional" at bounding box center [713, 141] width 92 height 18
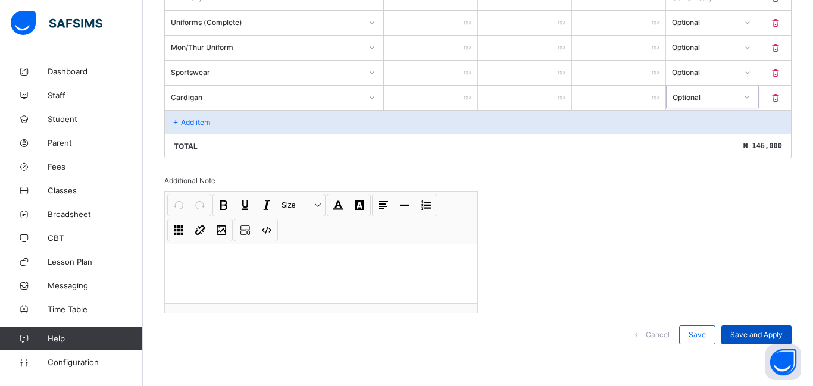
click at [773, 337] on span "Save and Apply" at bounding box center [757, 334] width 52 height 9
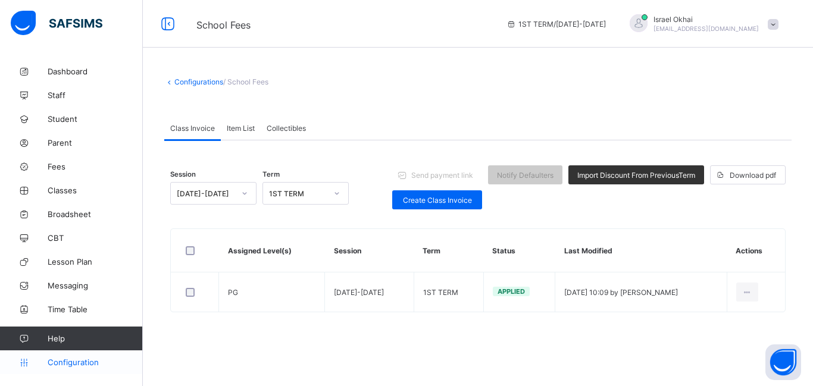
click at [55, 366] on span "Configuration" at bounding box center [95, 363] width 95 height 10
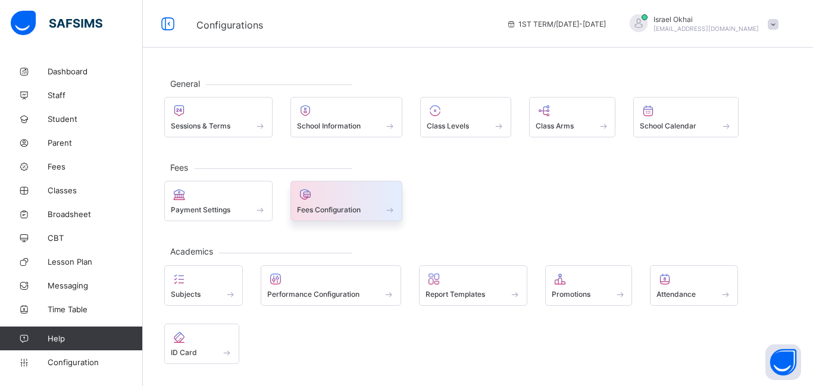
click at [317, 207] on span "Fees Configuration" at bounding box center [329, 209] width 64 height 9
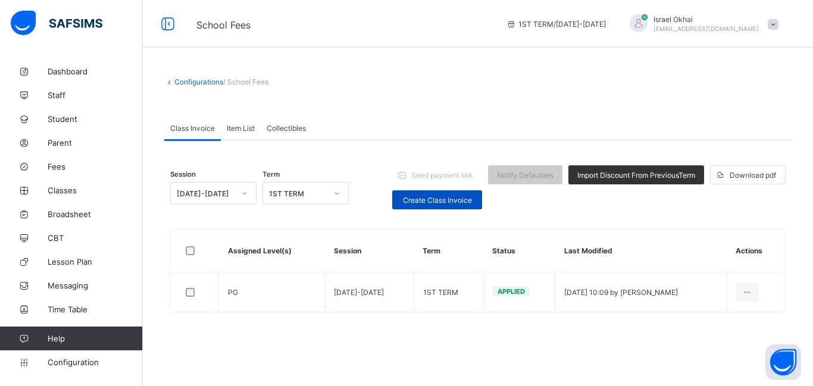
click at [422, 196] on span "Create Class Invoice" at bounding box center [437, 200] width 72 height 9
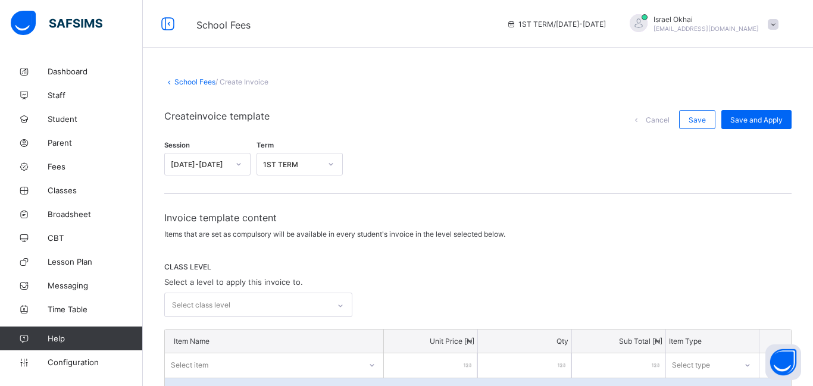
click at [296, 294] on div "Select class level" at bounding box center [247, 305] width 164 height 23
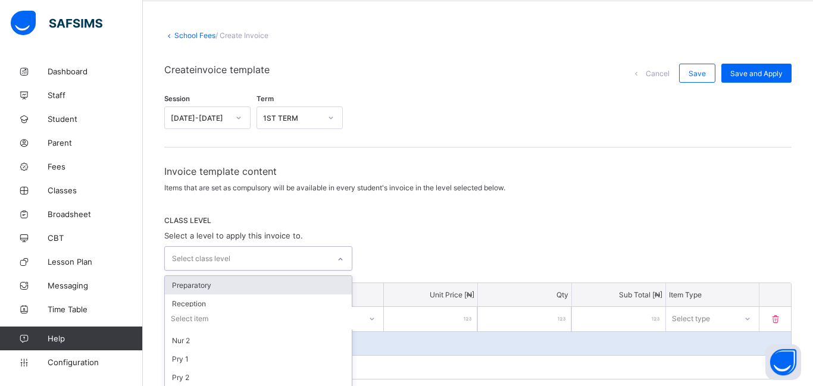
scroll to position [57, 0]
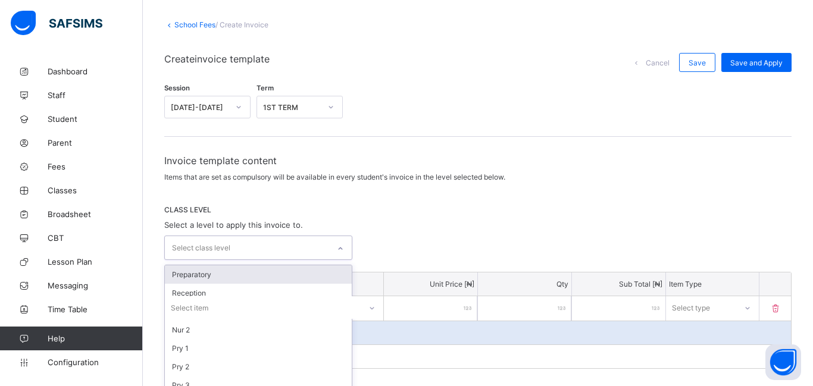
click at [267, 275] on div "Preparatory" at bounding box center [258, 275] width 187 height 18
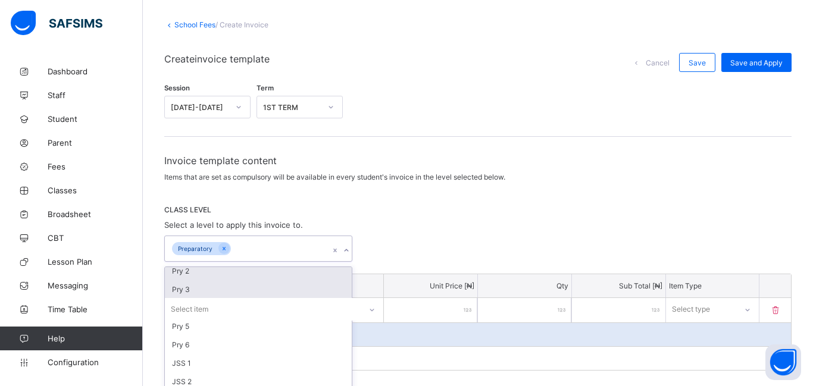
scroll to position [98, 0]
click at [448, 214] on span "CLASS LEVEL" at bounding box center [478, 209] width 628 height 9
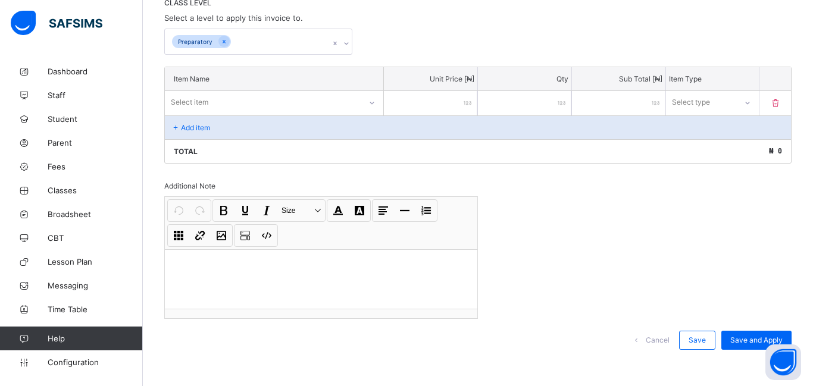
scroll to position [270, 0]
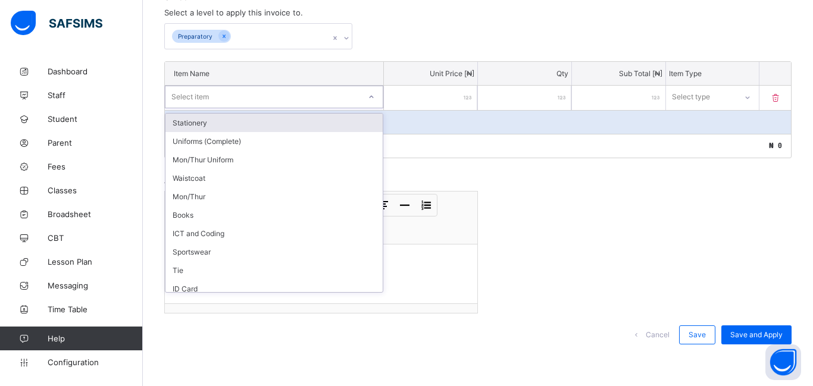
click at [218, 95] on div "Select item" at bounding box center [263, 97] width 195 height 17
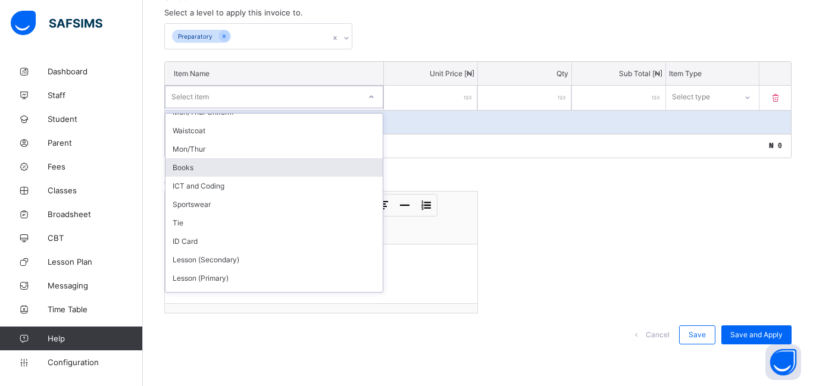
scroll to position [48, 0]
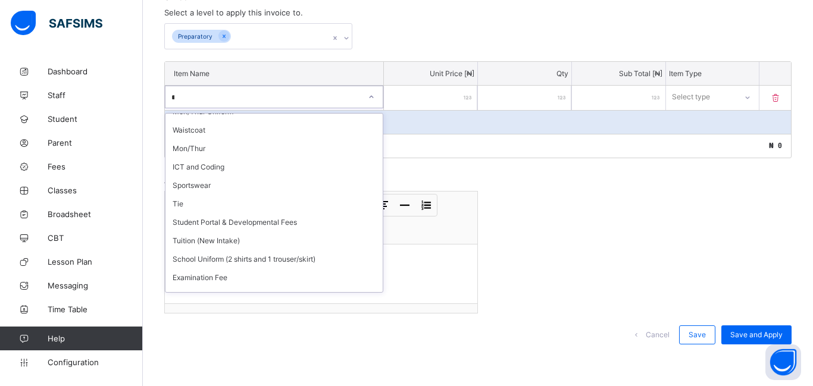
type input "***"
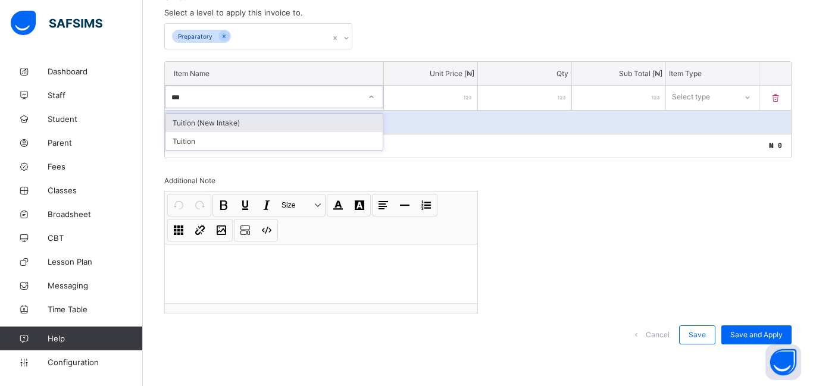
scroll to position [0, 0]
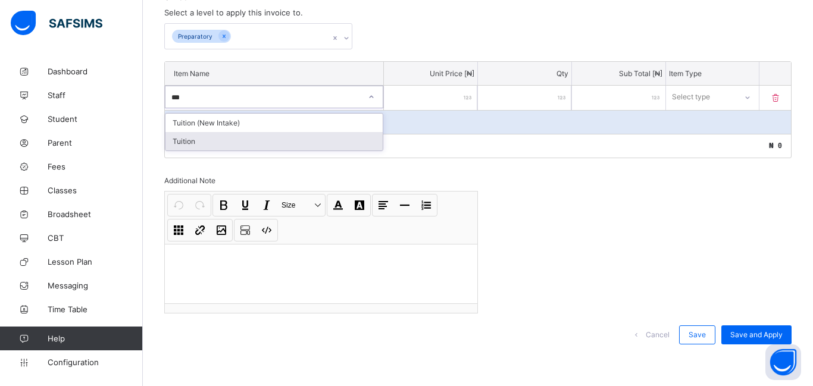
click at [258, 136] on div "Tuition" at bounding box center [274, 141] width 217 height 18
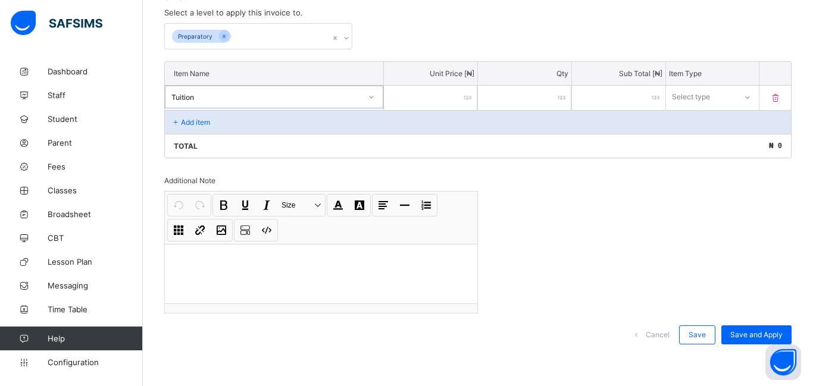
click at [442, 92] on input "number" at bounding box center [430, 98] width 93 height 24
type input "**"
type input "*****"
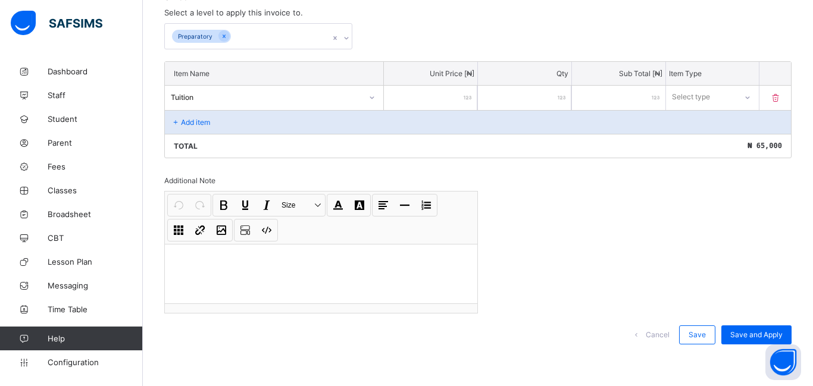
type input "*****"
click at [245, 117] on div "Add item" at bounding box center [478, 122] width 626 height 24
click at [192, 127] on div "Add item" at bounding box center [478, 122] width 626 height 24
click at [192, 121] on p "Add item" at bounding box center [195, 122] width 29 height 9
click at [713, 90] on div "Select type" at bounding box center [701, 97] width 71 height 17
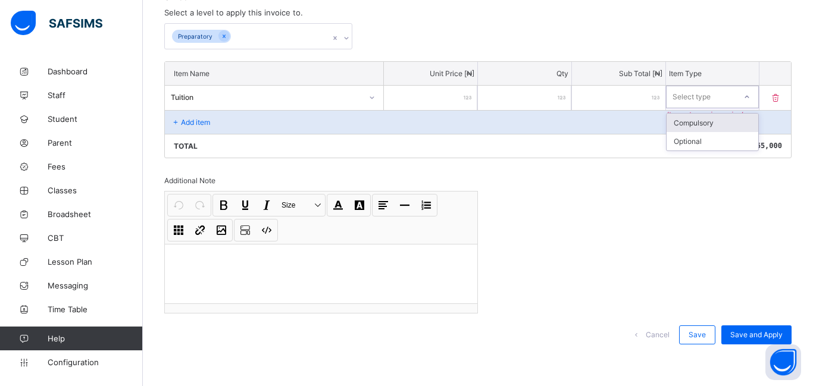
click at [691, 125] on div "Compulsory" at bounding box center [713, 123] width 92 height 18
click at [277, 123] on div "Add item" at bounding box center [478, 122] width 626 height 24
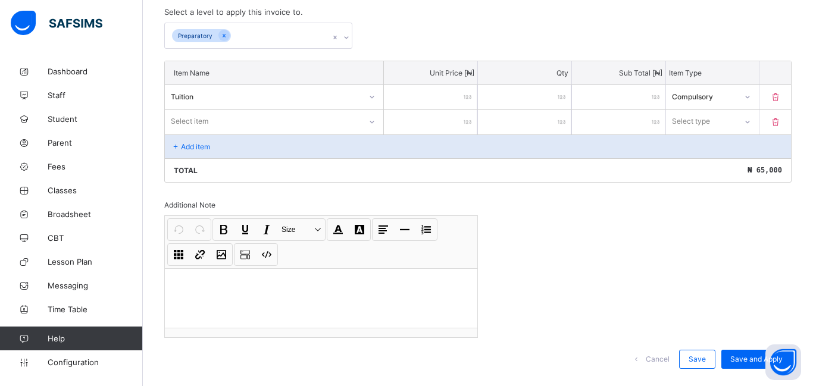
click at [260, 117] on div "Select item" at bounding box center [263, 121] width 196 height 17
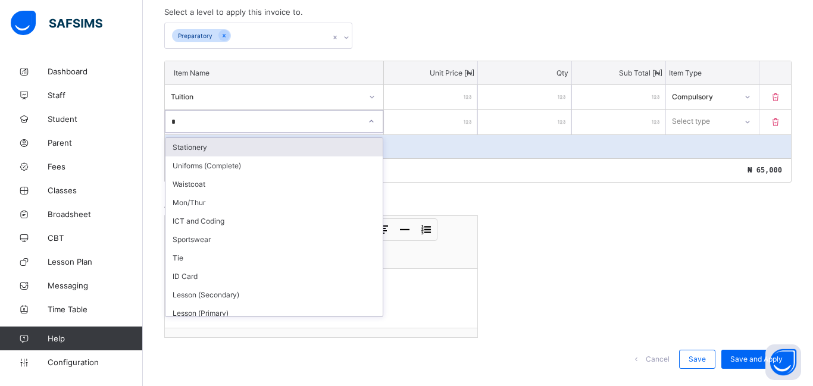
type input "**"
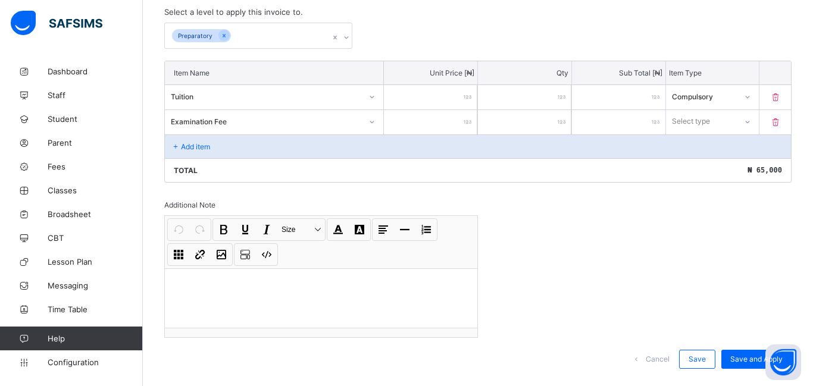
click at [457, 133] on input "number" at bounding box center [430, 122] width 93 height 24
type input "*****"
click at [707, 124] on div "Select type" at bounding box center [691, 121] width 38 height 23
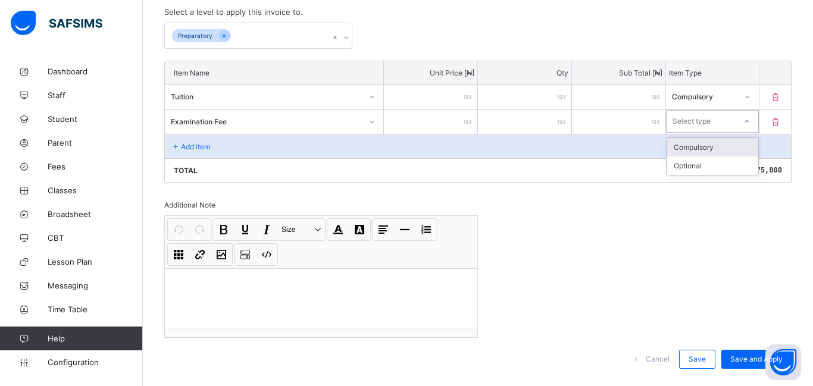
click at [698, 145] on div "Compulsory" at bounding box center [713, 147] width 92 height 18
click at [241, 152] on div "Add item" at bounding box center [478, 147] width 626 height 24
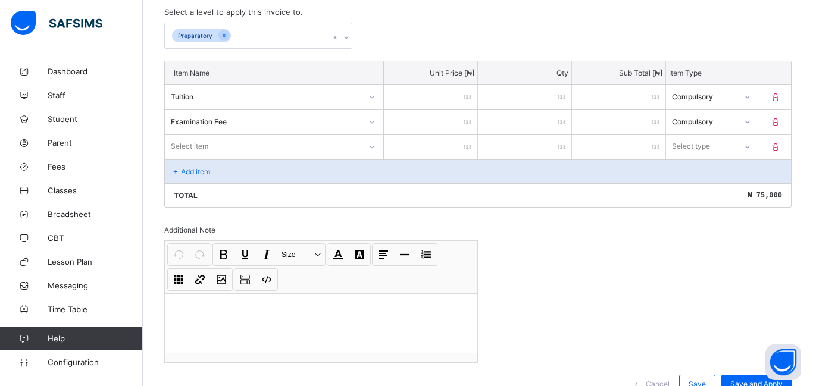
click at [186, 146] on div "Select item" at bounding box center [190, 146] width 38 height 23
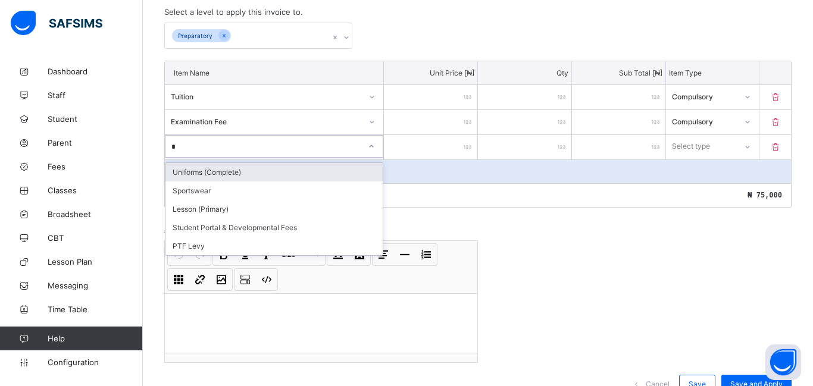
type input "**"
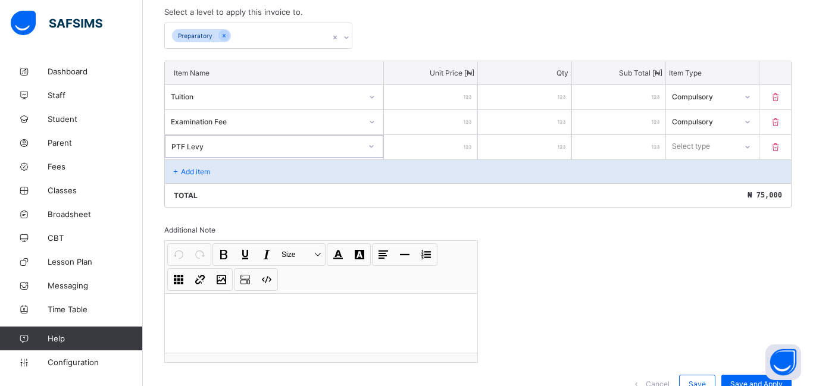
click at [427, 143] on input "number" at bounding box center [430, 147] width 93 height 24
type input "****"
click at [677, 148] on div "Select type" at bounding box center [691, 146] width 38 height 23
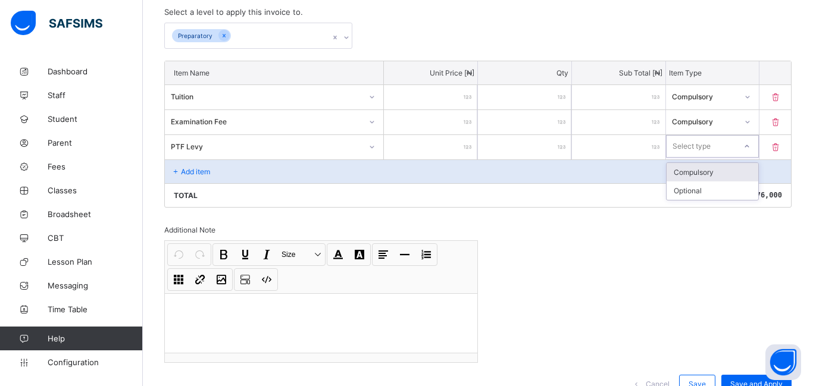
click at [679, 169] on div "Compulsory" at bounding box center [713, 172] width 92 height 18
click at [219, 172] on div "Add item" at bounding box center [478, 172] width 626 height 24
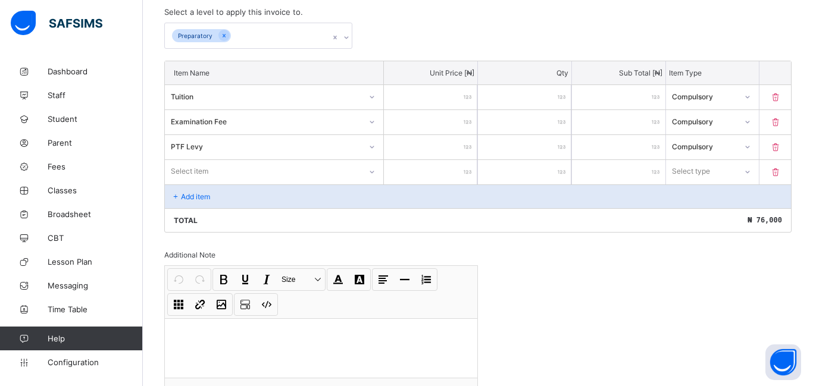
click at [213, 172] on div "Select item" at bounding box center [263, 171] width 196 height 17
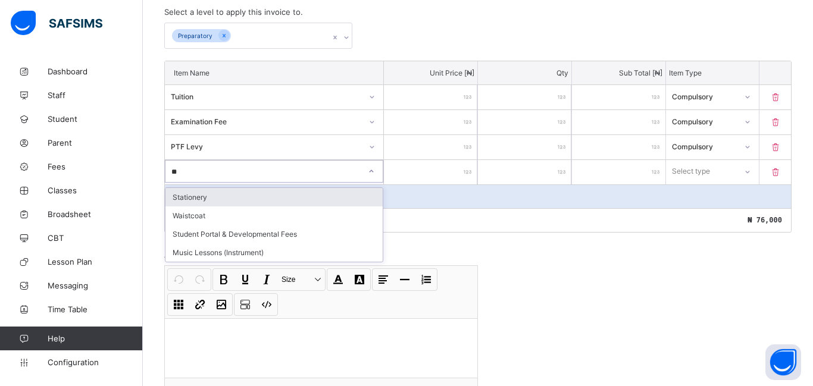
type input "***"
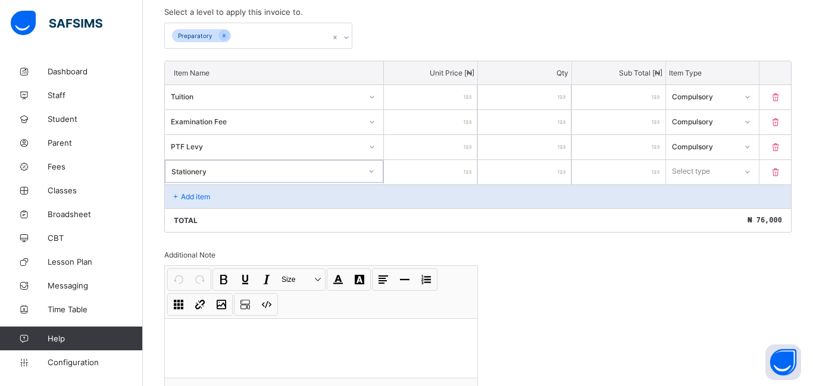
click at [444, 177] on input "number" at bounding box center [430, 172] width 93 height 24
type input "**"
type input "*****"
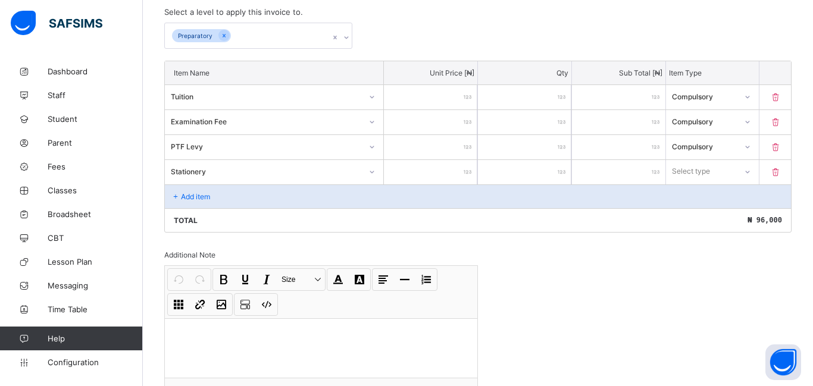
type input "*****"
click at [736, 176] on div "Select type" at bounding box center [712, 171] width 93 height 23
click at [728, 196] on div "Compulsory" at bounding box center [713, 197] width 92 height 18
click at [181, 194] on div "Add item" at bounding box center [478, 197] width 626 height 24
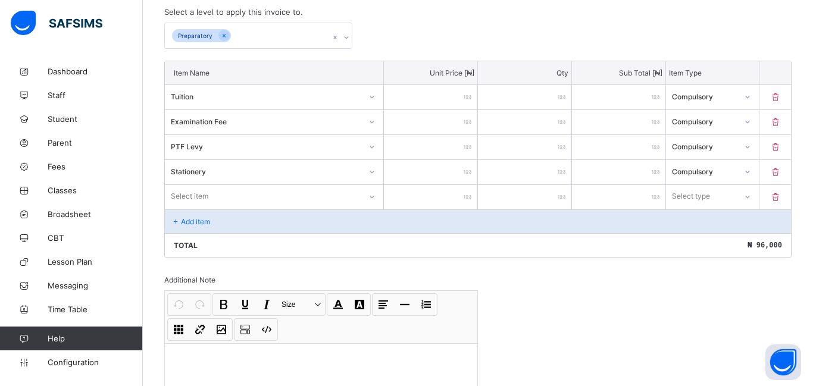
click at [182, 194] on div "Select item" at bounding box center [190, 196] width 38 height 23
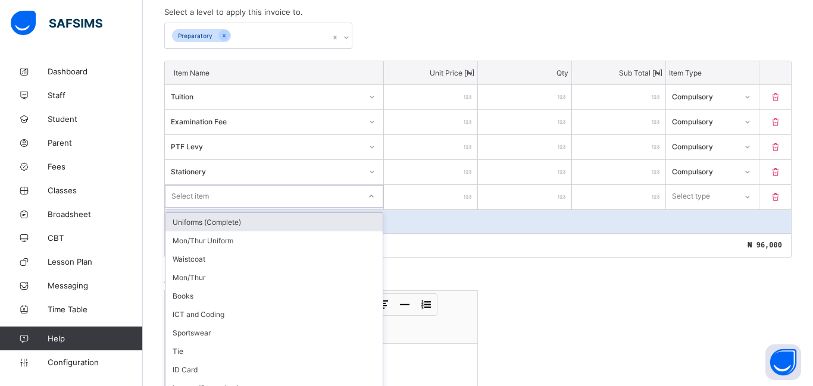
scroll to position [280, 0]
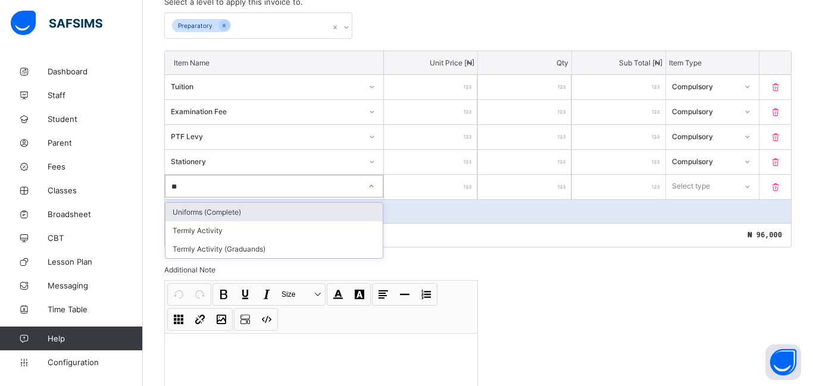
type input "*"
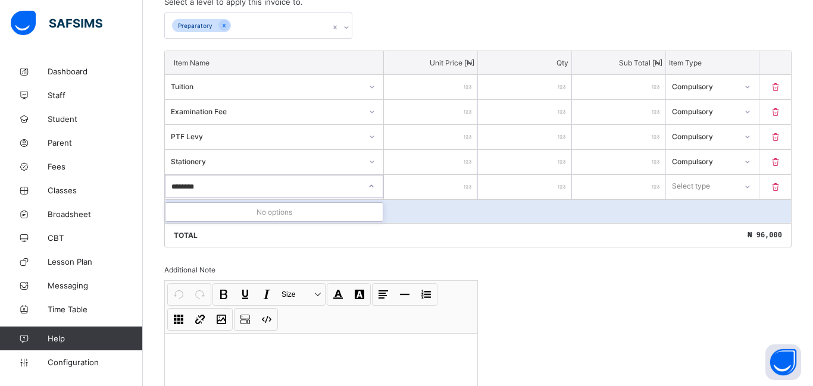
type input "********"
click at [436, 192] on input "number" at bounding box center [430, 187] width 93 height 24
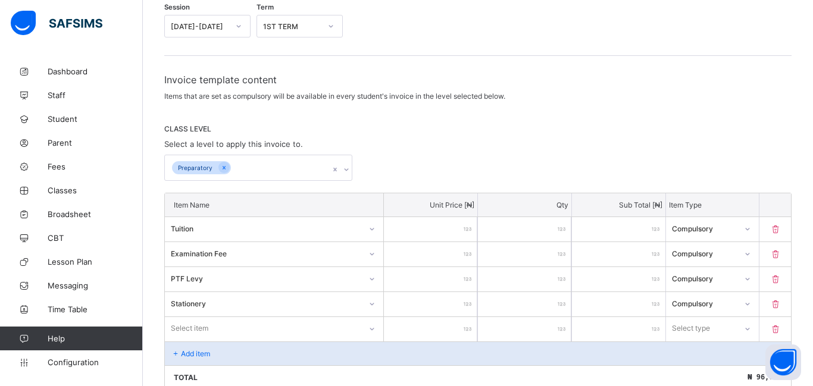
scroll to position [141, 0]
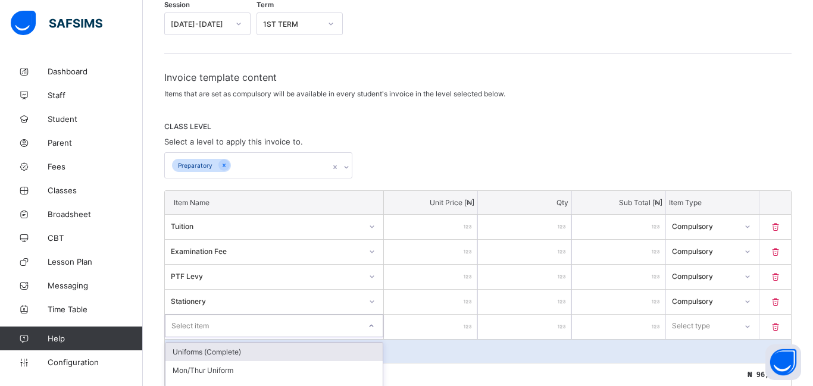
drag, startPoint x: 240, startPoint y: 328, endPoint x: 233, endPoint y: 327, distance: 7.2
click at [240, 327] on div "option Uniforms (Complete) focused, 1 of 23. 23 results available. Use Up and D…" at bounding box center [274, 326] width 219 height 23
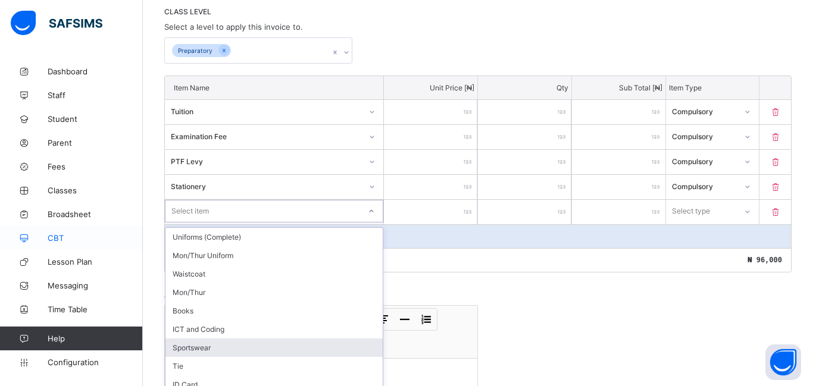
scroll to position [280, 0]
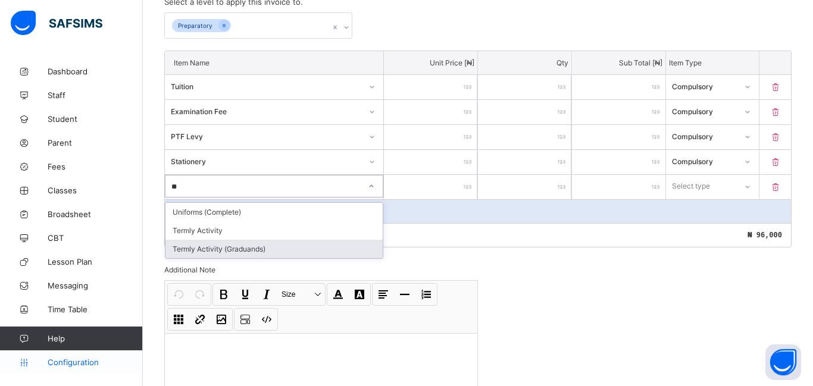
type input "**"
click at [49, 361] on span "Configuration" at bounding box center [95, 363] width 95 height 10
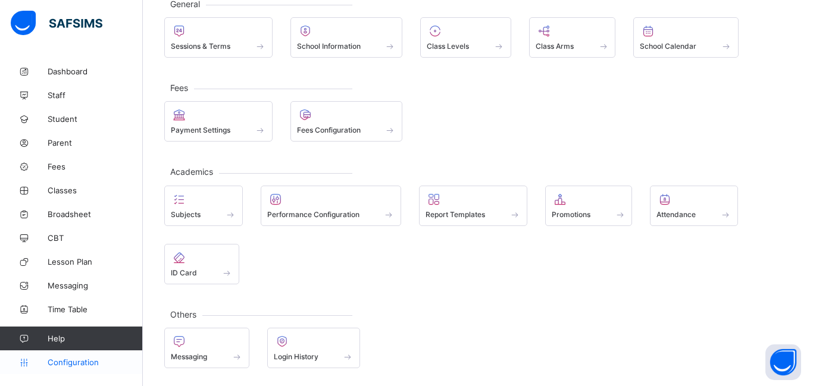
scroll to position [80, 0]
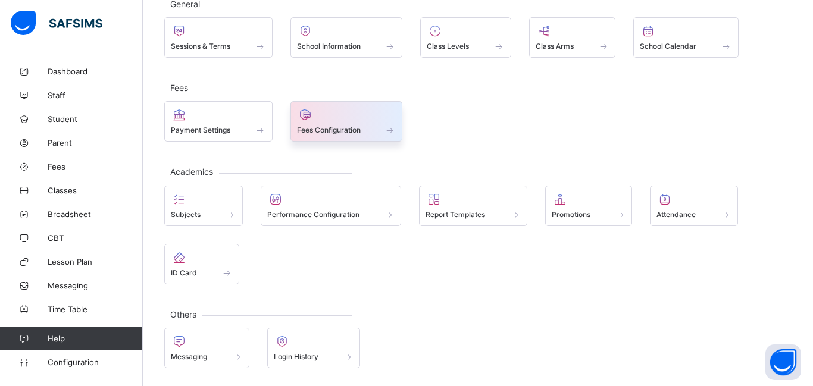
click at [389, 125] on span at bounding box center [391, 130] width 12 height 10
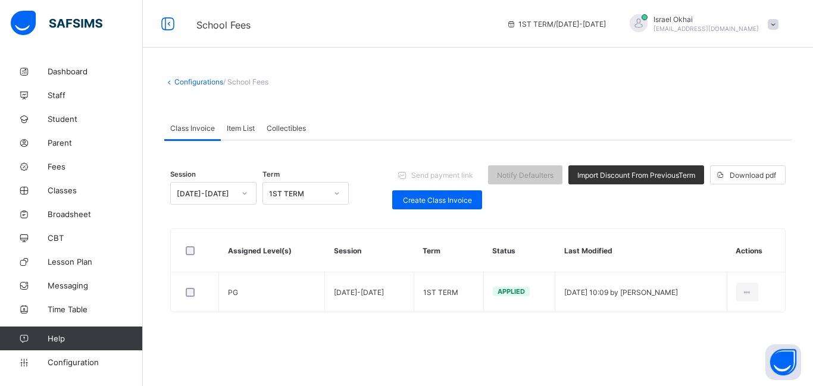
click at [245, 127] on span "Item List" at bounding box center [241, 128] width 28 height 9
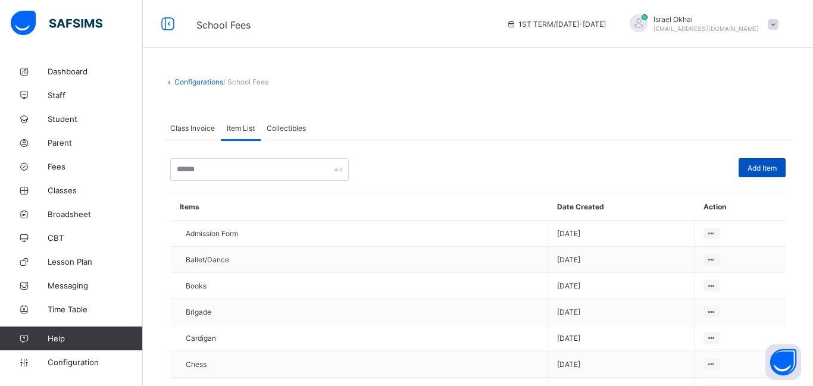
click at [754, 171] on span "Add Item" at bounding box center [762, 168] width 29 height 9
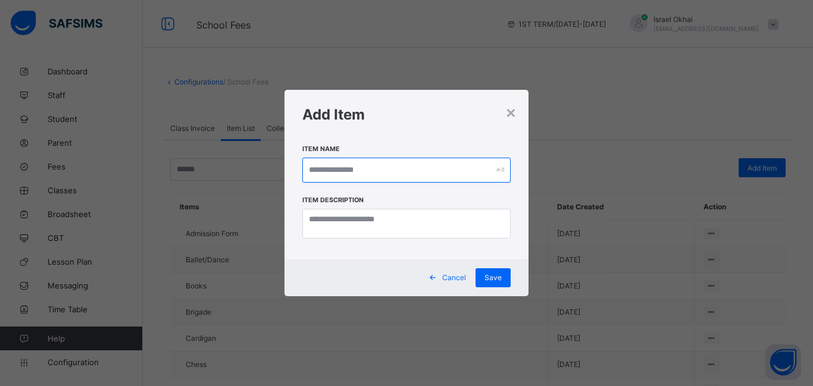
click at [330, 173] on input "text" at bounding box center [406, 170] width 208 height 25
type input "*****"
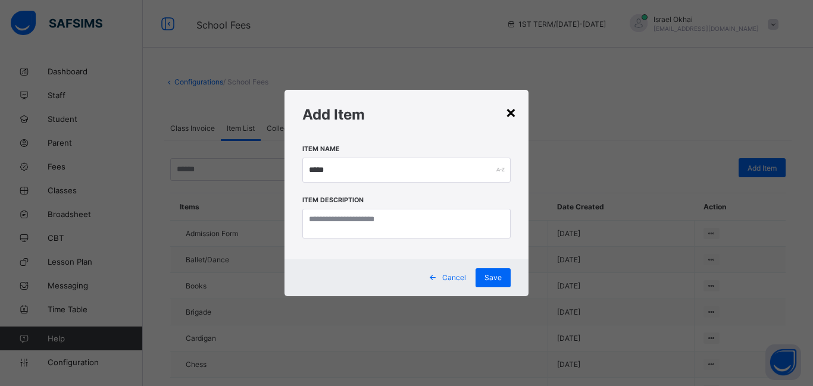
click at [508, 110] on div "×" at bounding box center [511, 112] width 11 height 20
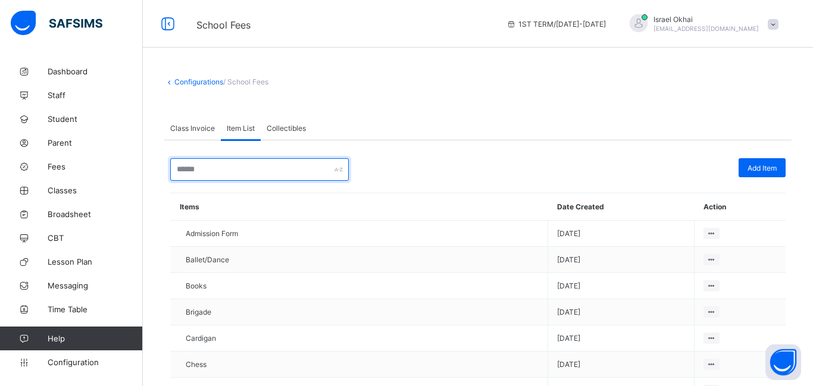
click at [289, 166] on input "text" at bounding box center [259, 169] width 179 height 23
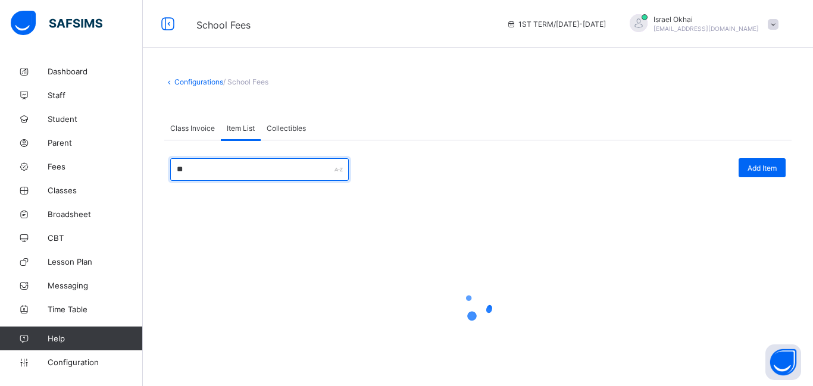
type input "*"
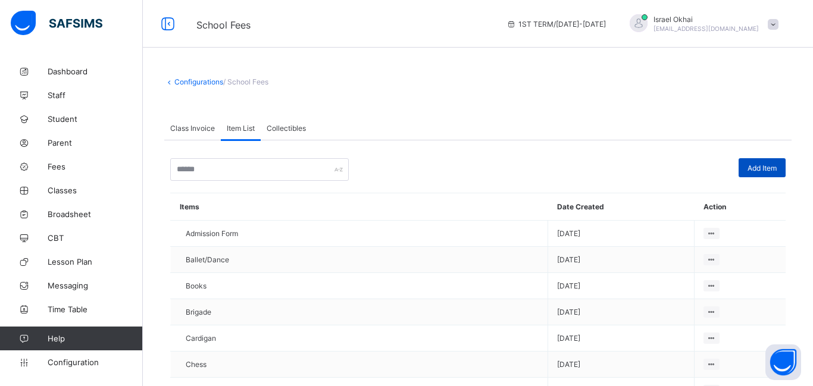
click at [763, 165] on span "Add Item" at bounding box center [762, 168] width 29 height 9
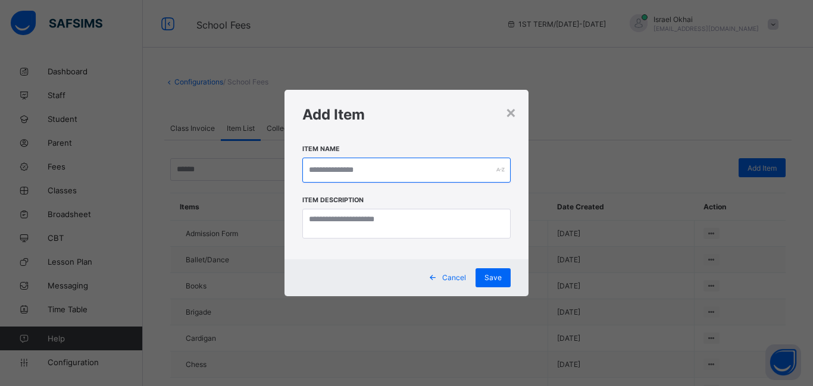
click at [417, 170] on input "text" at bounding box center [406, 170] width 208 height 25
type input "********"
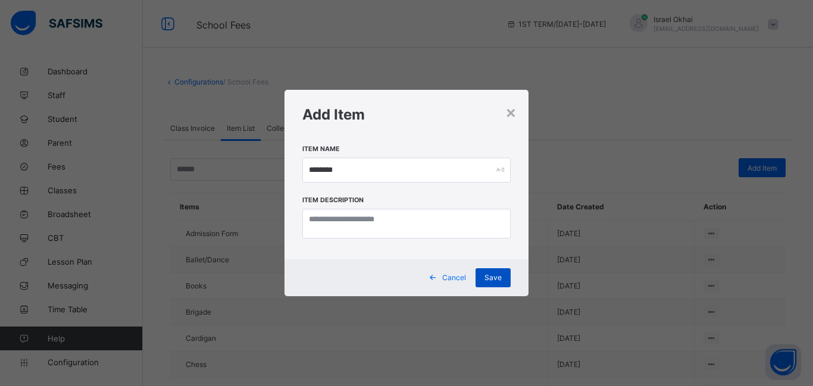
click at [481, 285] on div "Save" at bounding box center [493, 278] width 35 height 19
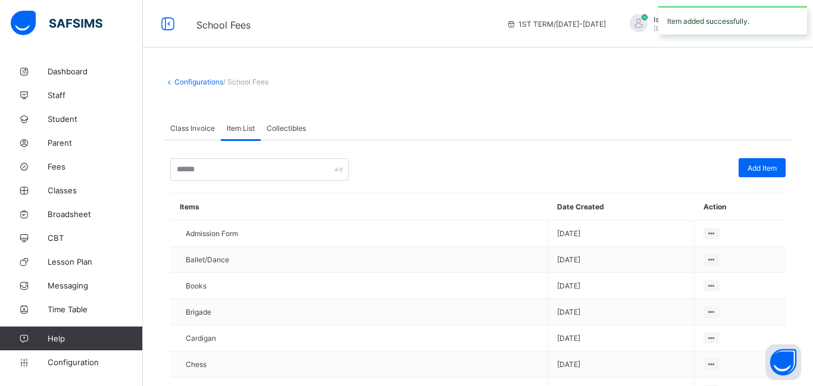
click at [178, 132] on span "Class Invoice" at bounding box center [192, 128] width 45 height 9
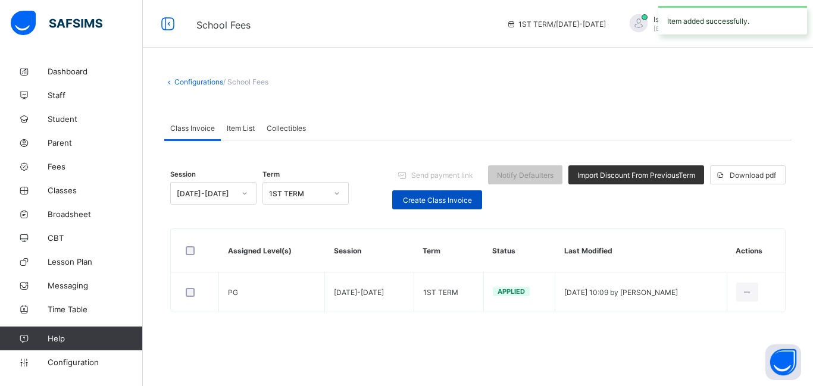
click at [433, 203] on span "Create Class Invoice" at bounding box center [437, 200] width 72 height 9
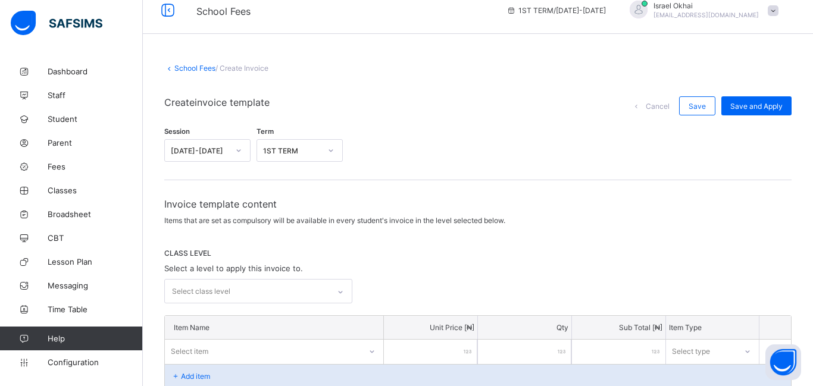
scroll to position [14, 0]
click at [258, 286] on div "Select class level" at bounding box center [247, 290] width 164 height 23
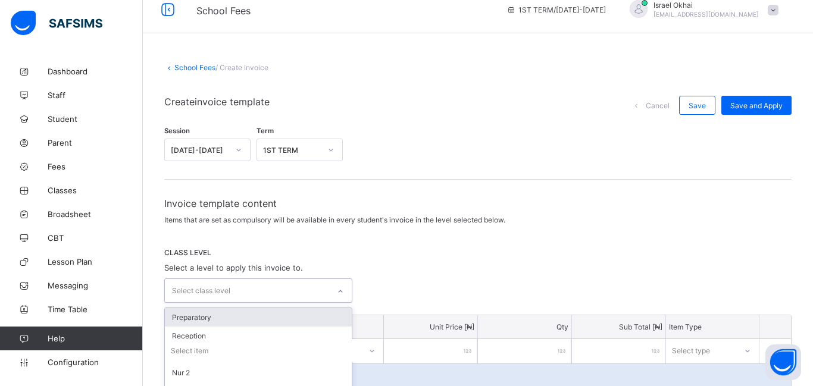
click at [217, 317] on div "Preparatory" at bounding box center [258, 317] width 187 height 18
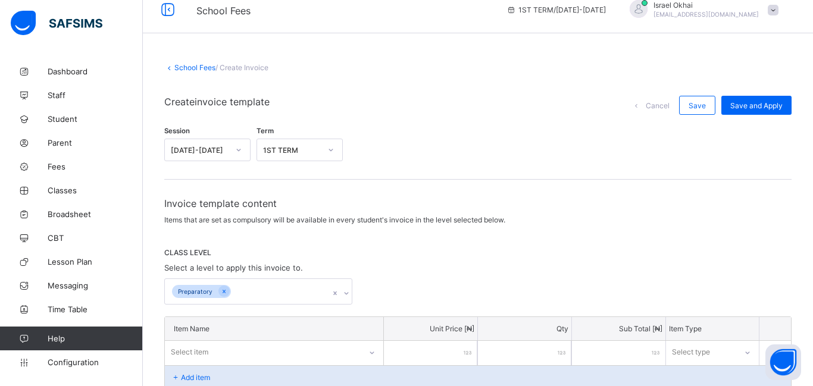
click at [481, 248] on span "CLASS LEVEL" at bounding box center [478, 252] width 628 height 9
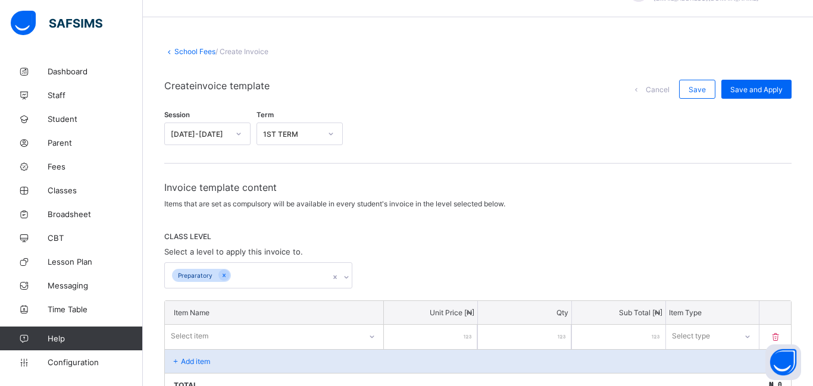
click at [296, 345] on div "Select item" at bounding box center [274, 336] width 219 height 23
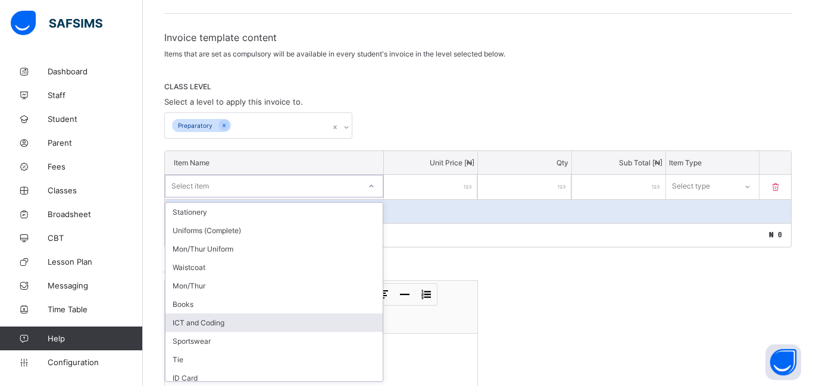
scroll to position [6, 0]
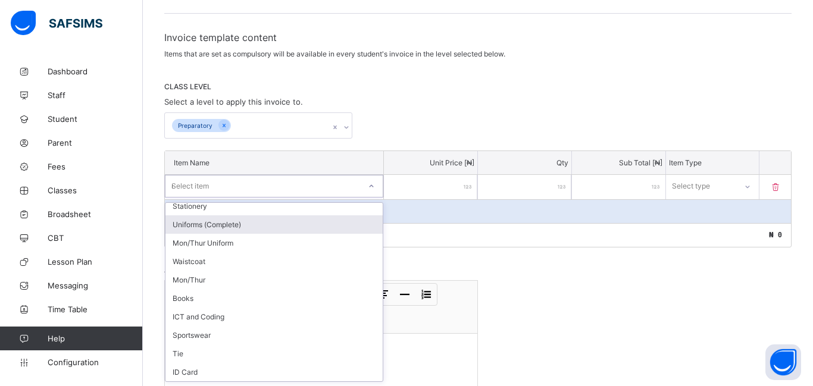
type input "***"
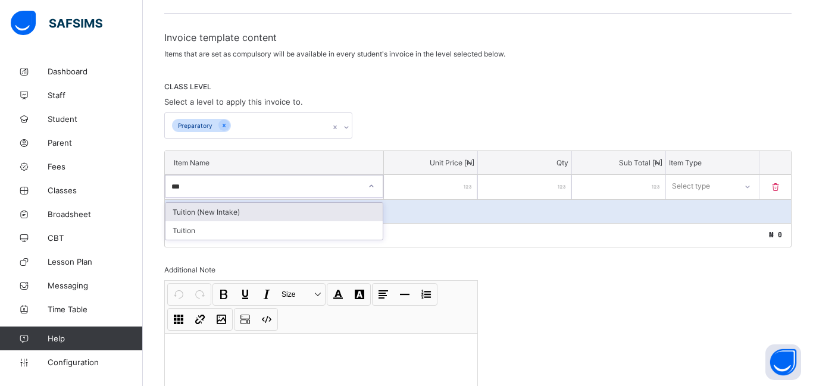
scroll to position [0, 0]
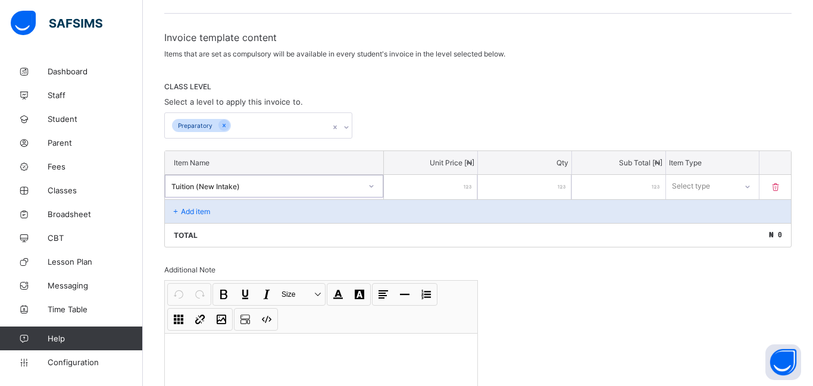
click at [441, 186] on input "number" at bounding box center [430, 187] width 93 height 24
type input "**"
type input "*****"
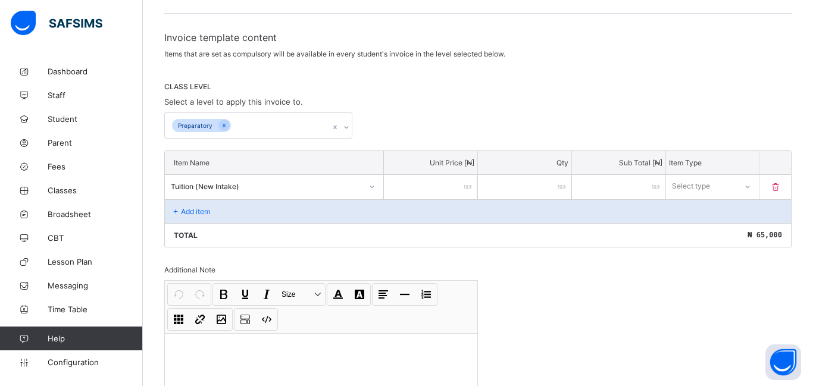
type input "*****"
click at [709, 188] on div "Select type" at bounding box center [691, 186] width 38 height 23
click at [712, 210] on div "Compulsory" at bounding box center [713, 212] width 92 height 18
click at [214, 207] on div "Add item" at bounding box center [478, 211] width 626 height 24
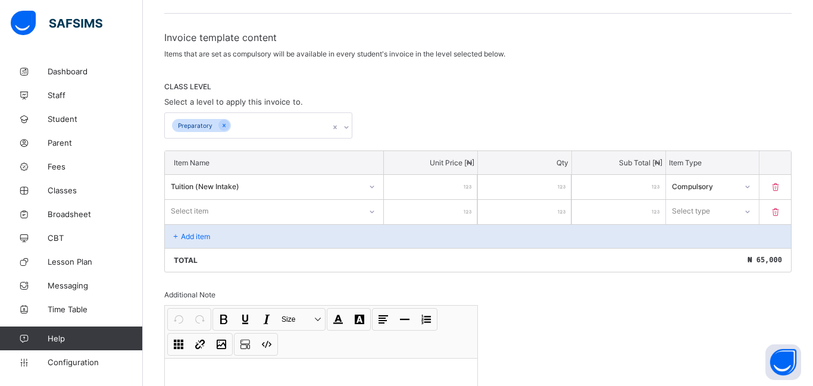
click at [214, 208] on div "Item Name Unit Price [ ₦ ] Qty Sub Total [ ₦ ] Item Type Tuition (New Intake) *…" at bounding box center [478, 212] width 628 height 122
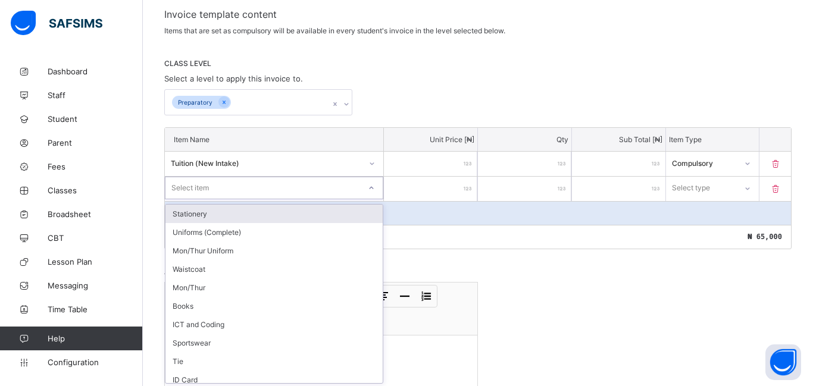
scroll to position [205, 0]
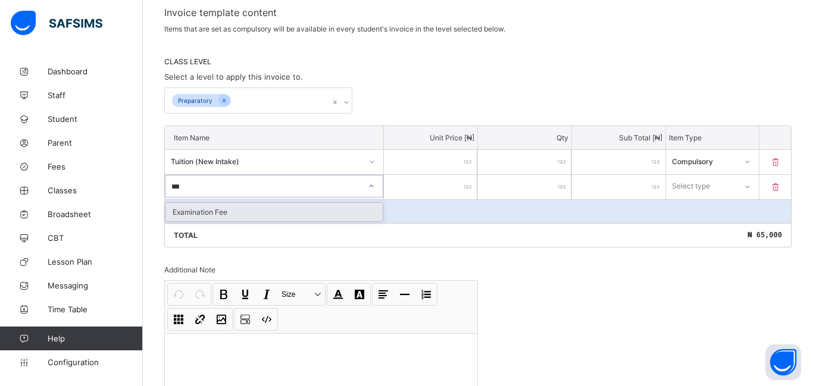
type input "****"
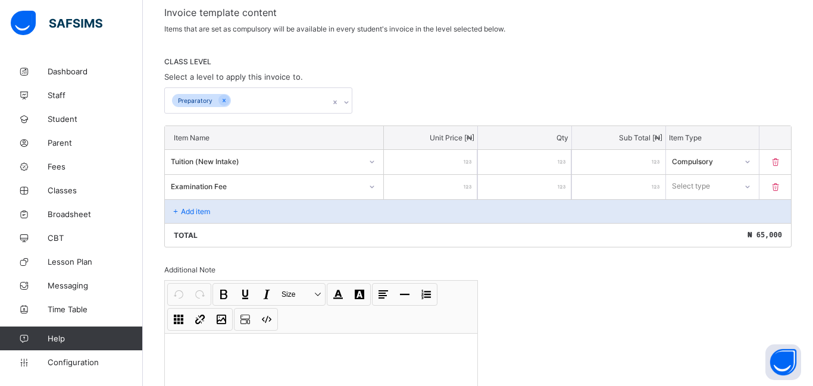
click at [444, 194] on input "number" at bounding box center [430, 187] width 93 height 24
type input "****"
type input "*"
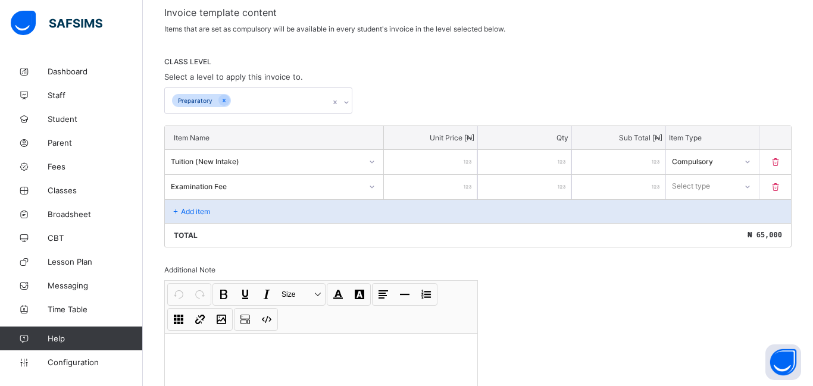
type input "*"
type input "**"
type input "*****"
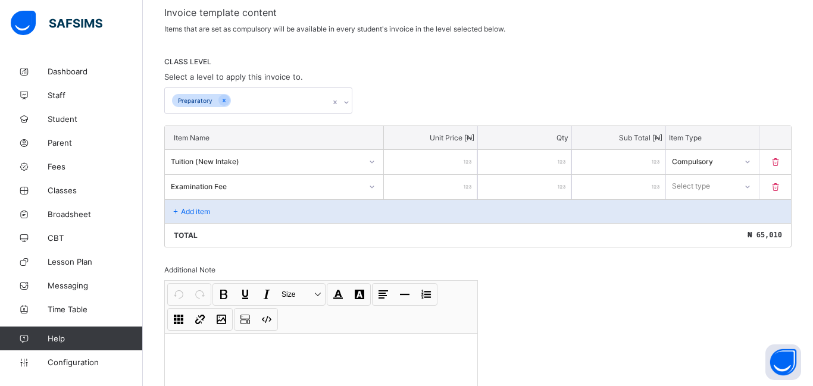
type input "*****"
click at [697, 190] on div "Select type" at bounding box center [691, 186] width 38 height 23
click at [695, 210] on div "Compulsory" at bounding box center [713, 212] width 92 height 18
click at [242, 213] on div "Add item" at bounding box center [478, 211] width 626 height 24
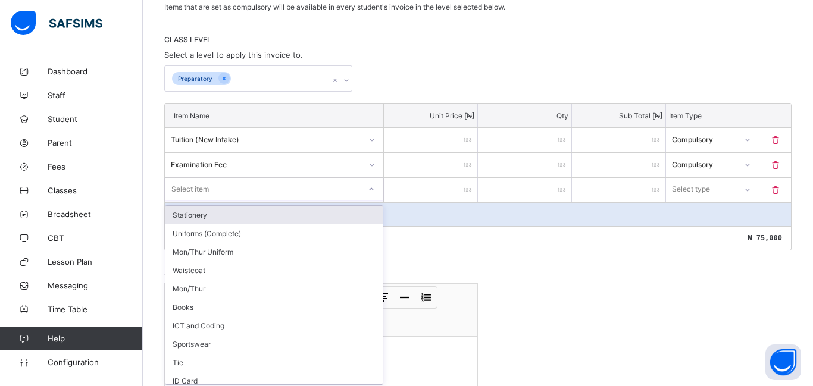
click at [195, 201] on div "option Stationery focused, 1 of 26. 26 results available. Use Up and Down to ch…" at bounding box center [274, 189] width 219 height 23
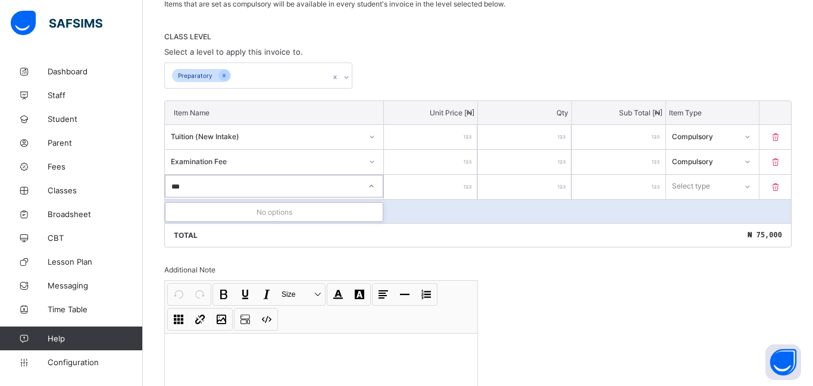
type input "**"
click at [404, 183] on input "number" at bounding box center [430, 187] width 93 height 24
type input "*"
type input "****"
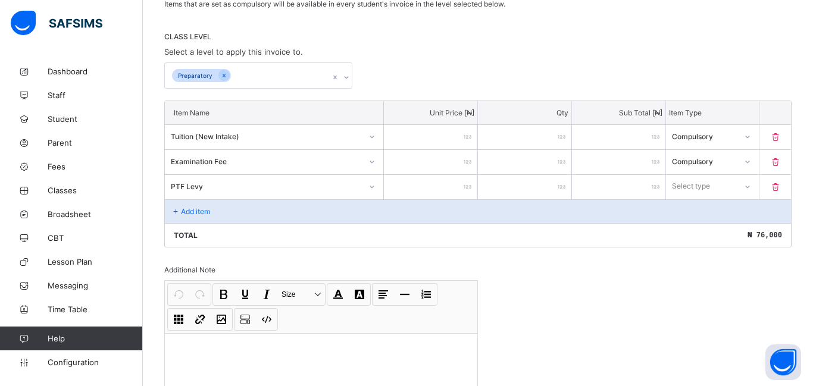
type input "****"
click at [700, 178] on div "Select type" at bounding box center [692, 186] width 38 height 23
click at [698, 213] on div "Compulsory" at bounding box center [713, 212] width 92 height 18
click at [277, 212] on div "Add item" at bounding box center [478, 211] width 626 height 24
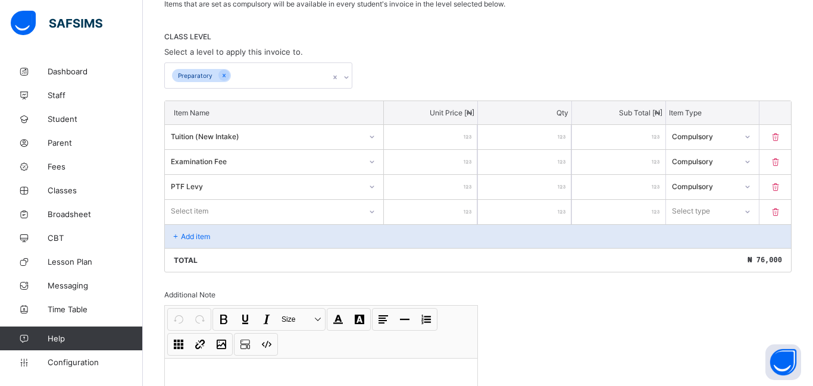
click at [247, 219] on div "Select item" at bounding box center [274, 212] width 219 height 24
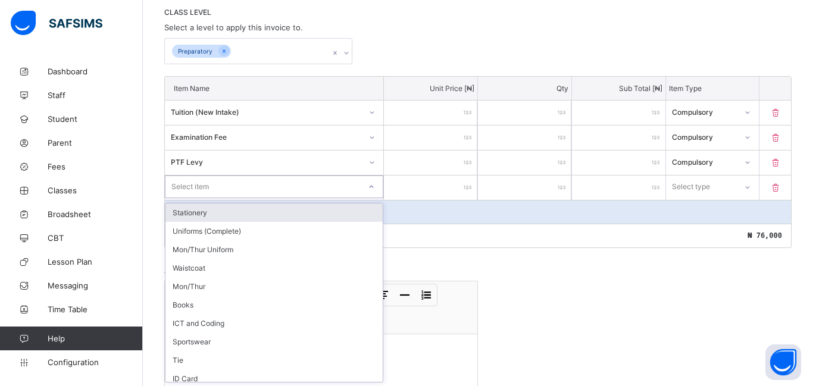
scroll to position [255, 0]
click at [252, 218] on div "Stationery" at bounding box center [274, 212] width 217 height 18
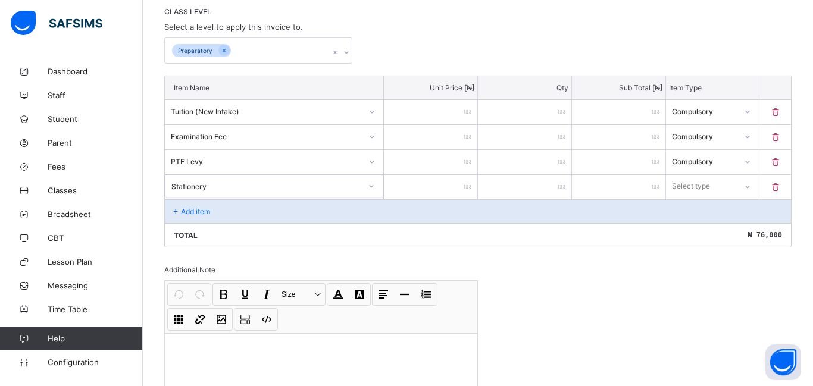
click at [422, 184] on input "number" at bounding box center [430, 187] width 93 height 24
click at [364, 186] on div at bounding box center [372, 186] width 20 height 19
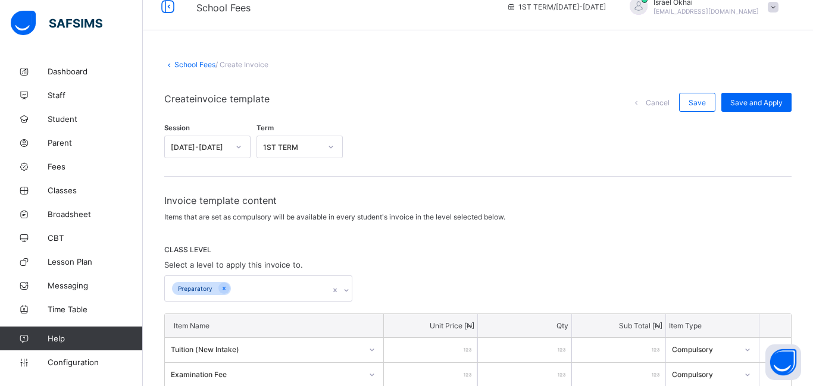
scroll to position [0, 0]
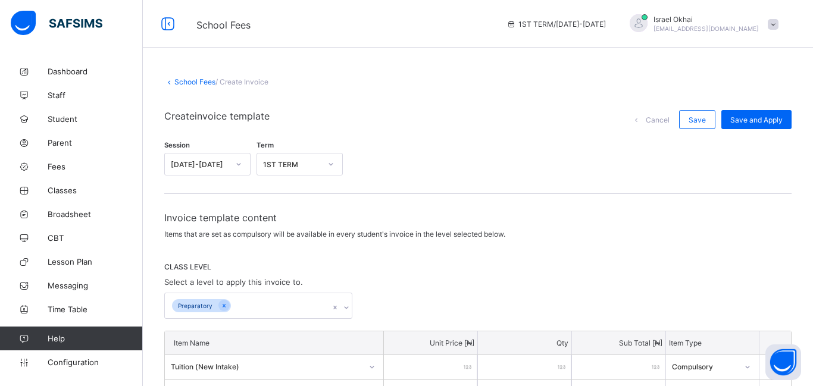
click at [179, 79] on link "School Fees" at bounding box center [194, 81] width 41 height 9
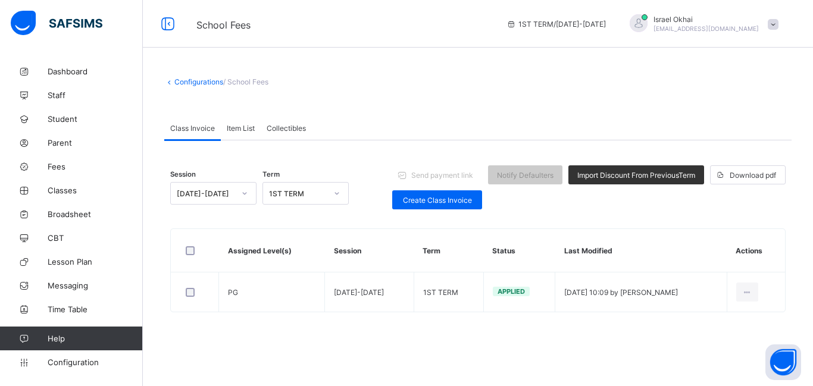
click at [234, 126] on span "Item List" at bounding box center [241, 128] width 28 height 9
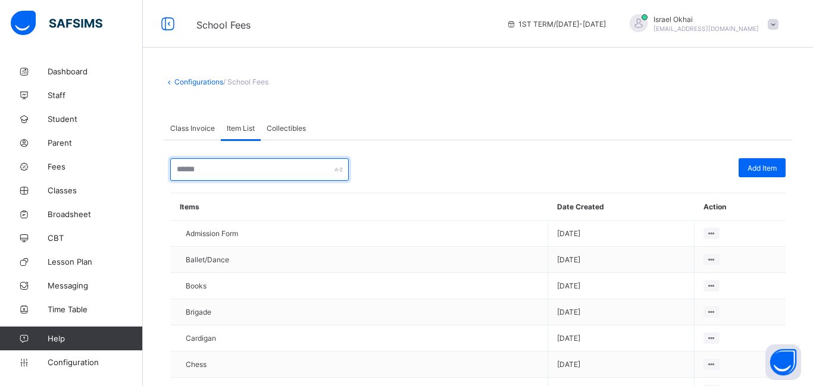
click at [258, 175] on input "text" at bounding box center [259, 169] width 179 height 23
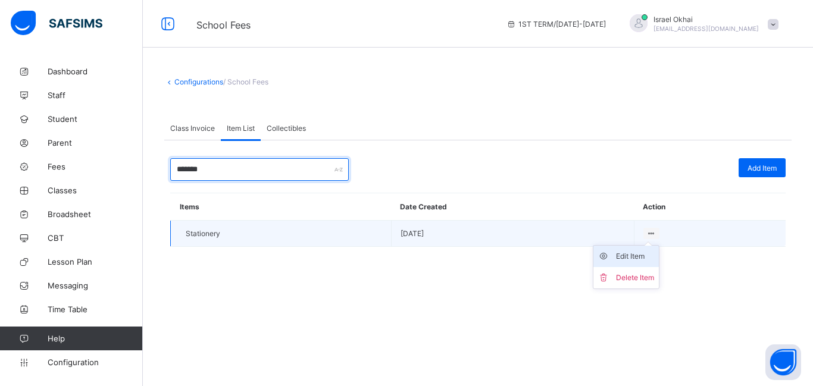
type input "*******"
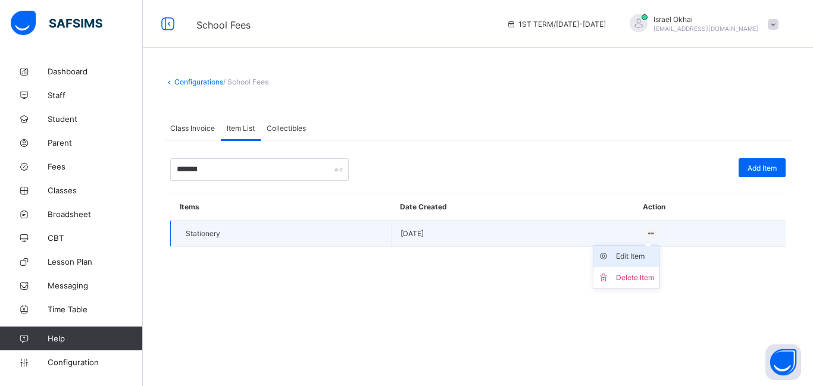
click at [631, 257] on div "Edit Item" at bounding box center [635, 257] width 38 height 12
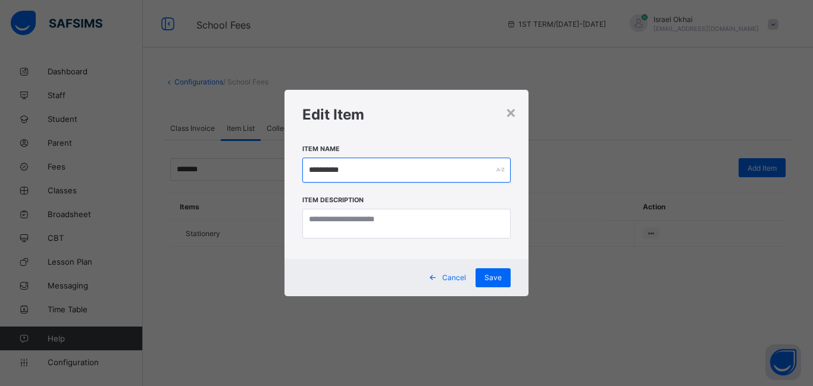
click at [459, 169] on input "**********" at bounding box center [406, 170] width 208 height 25
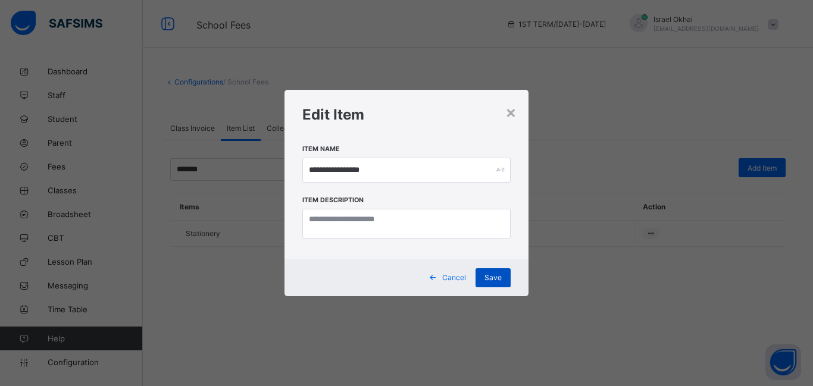
click at [489, 285] on div "Save" at bounding box center [493, 278] width 35 height 19
type input "**********"
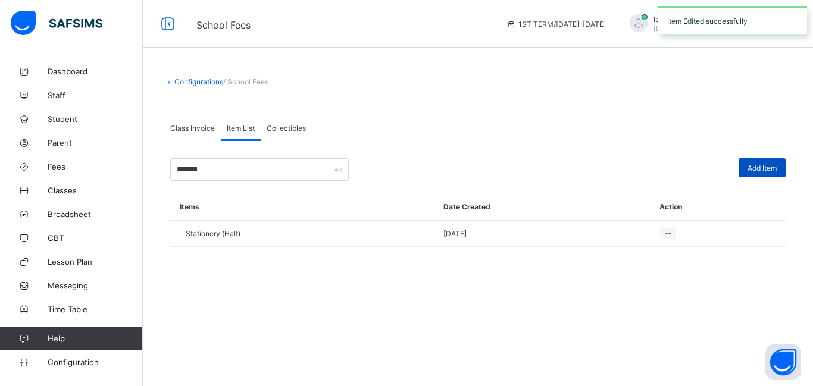
click at [754, 171] on span "Add Item" at bounding box center [762, 168] width 29 height 9
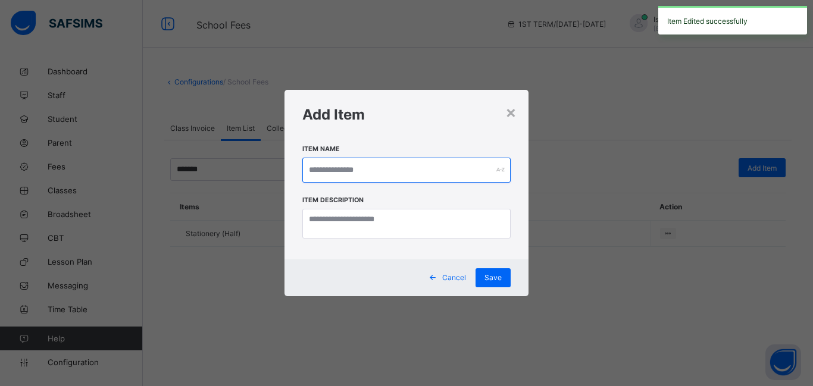
click at [429, 167] on input "text" at bounding box center [406, 170] width 208 height 25
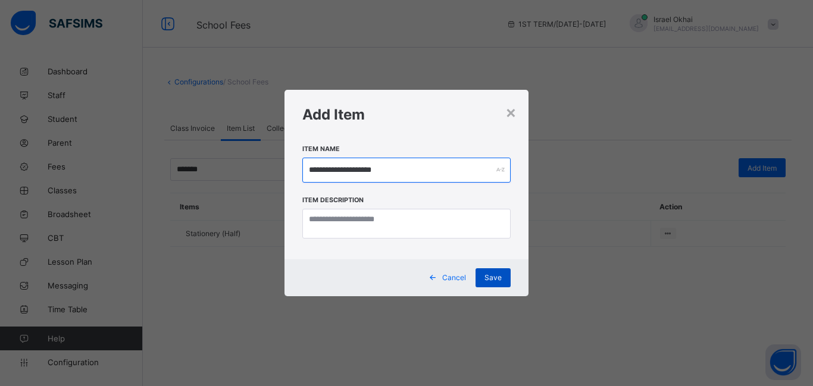
type input "**********"
click at [504, 286] on div "Save" at bounding box center [493, 278] width 35 height 19
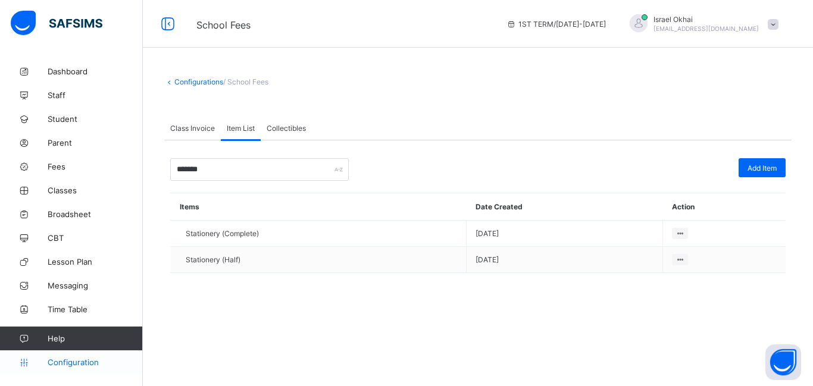
click at [91, 367] on span "Configuration" at bounding box center [95, 363] width 95 height 10
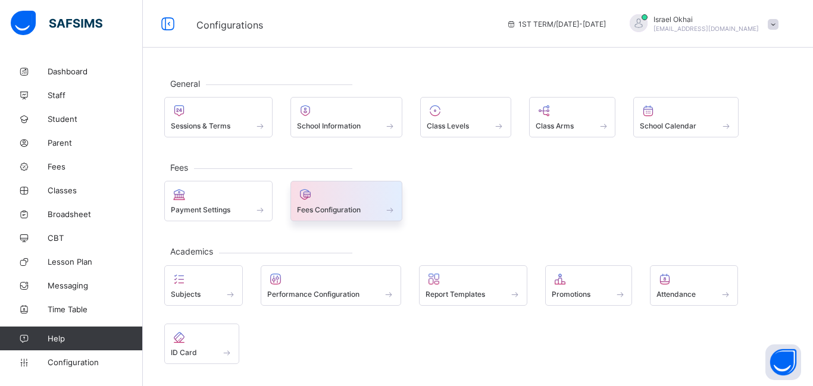
click at [319, 202] on span at bounding box center [346, 203] width 99 height 3
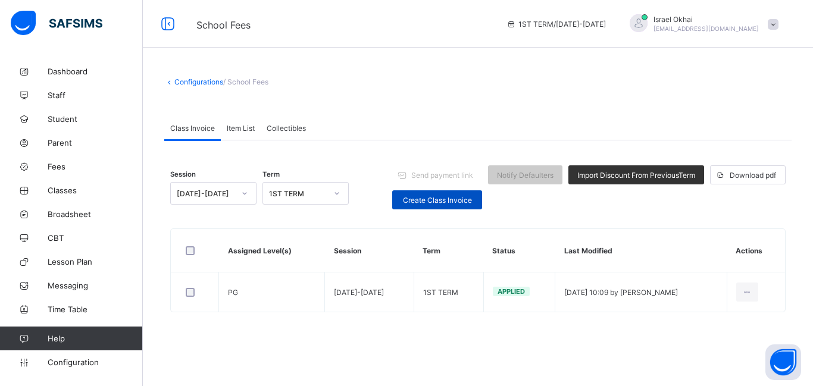
click at [401, 203] on span "Create Class Invoice" at bounding box center [437, 200] width 72 height 9
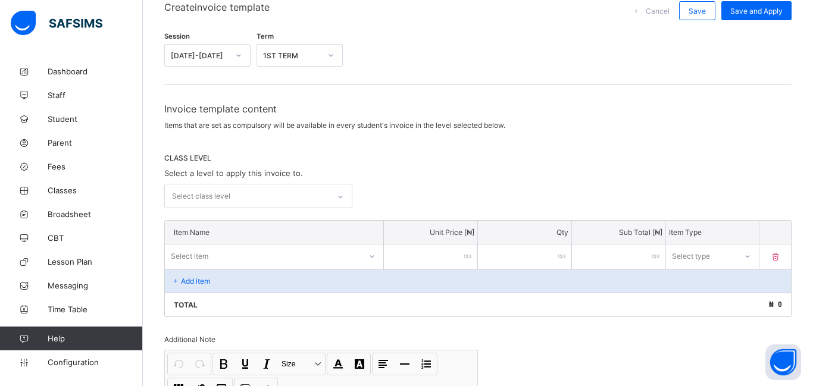
click at [257, 205] on div "Invoice template content Items that are set as compulsory will be available in …" at bounding box center [478, 309] width 628 height 413
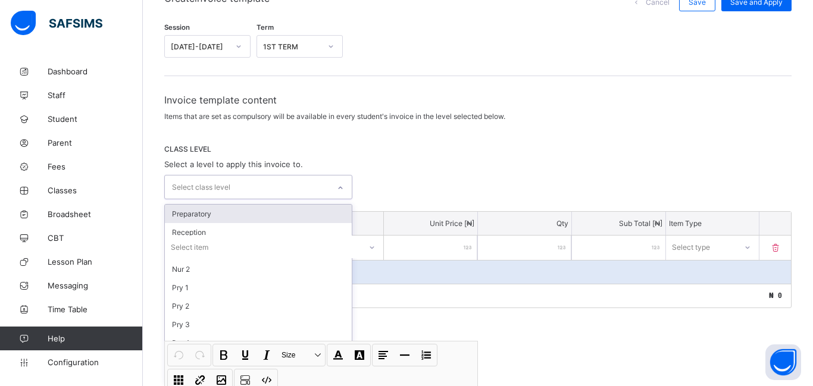
scroll to position [120, 0]
click at [205, 207] on div "Preparatory" at bounding box center [258, 212] width 187 height 18
click at [411, 166] on div "CLASS LEVEL Select a level to apply this invoice to. option Preparatory, select…" at bounding box center [478, 171] width 628 height 57
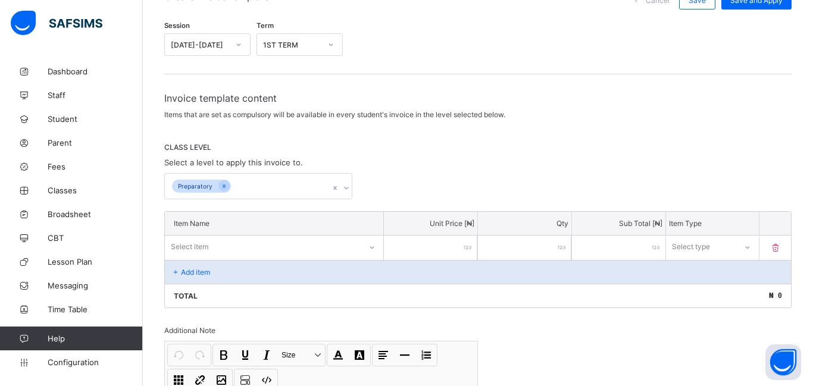
click at [292, 241] on div "Item Name Unit Price [ ₦ ] Qty Sub Total [ ₦ ] Item Type Select item * Select t…" at bounding box center [478, 259] width 628 height 97
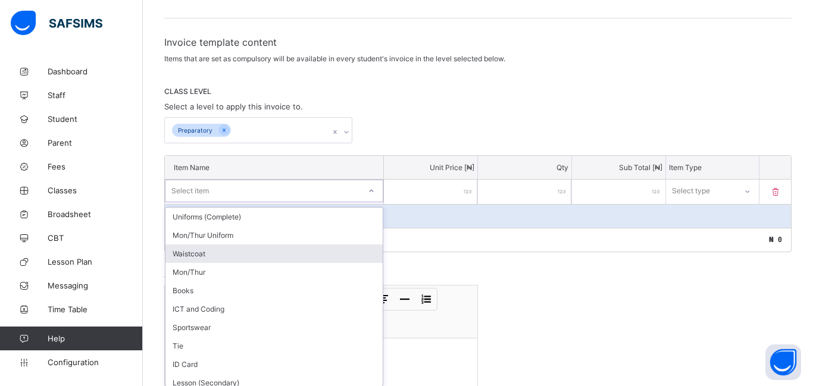
scroll to position [180, 0]
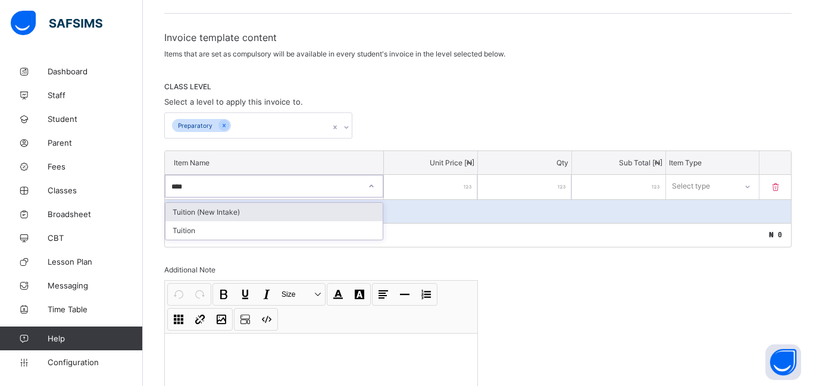
type input "*****"
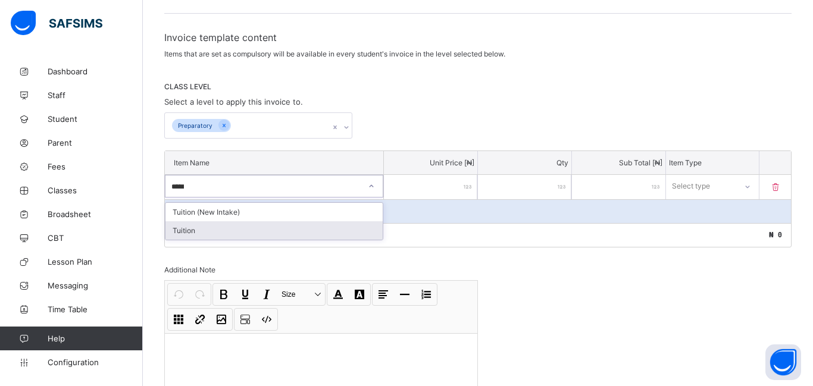
click at [179, 227] on div "Tuition" at bounding box center [274, 230] width 217 height 18
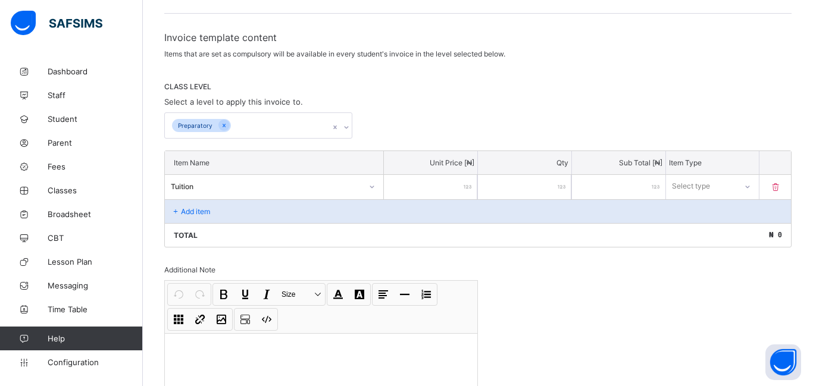
click at [417, 188] on input "number" at bounding box center [430, 187] width 93 height 24
type input "*"
type input "**"
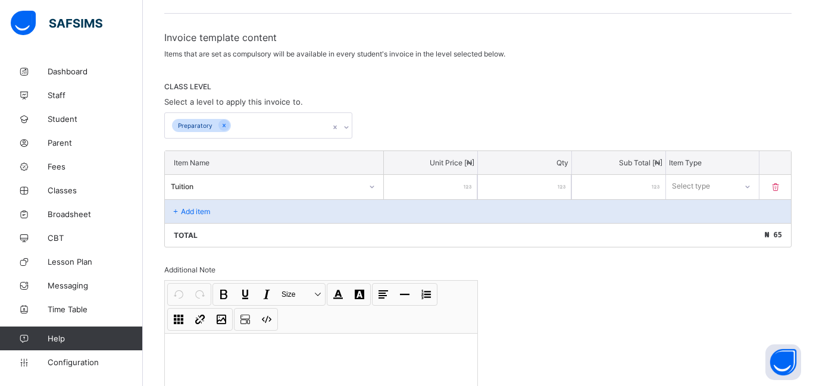
type input "*****"
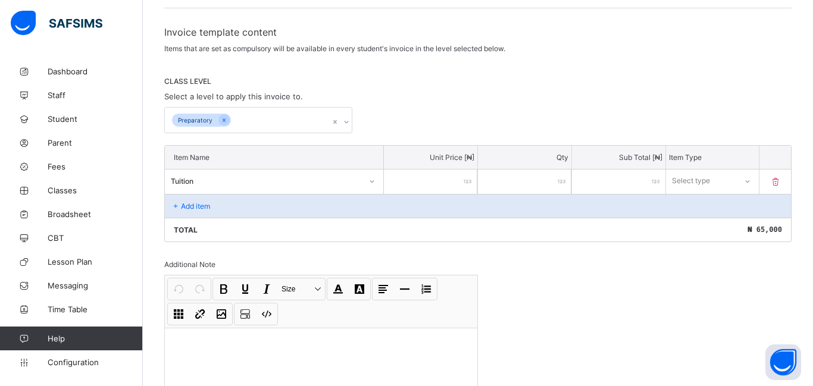
scroll to position [187, 0]
type input "*****"
click at [706, 178] on div "Select type" at bounding box center [692, 180] width 38 height 23
click at [707, 203] on div "Compulsory" at bounding box center [713, 205] width 92 height 18
click at [232, 209] on div "Add item" at bounding box center [478, 205] width 626 height 24
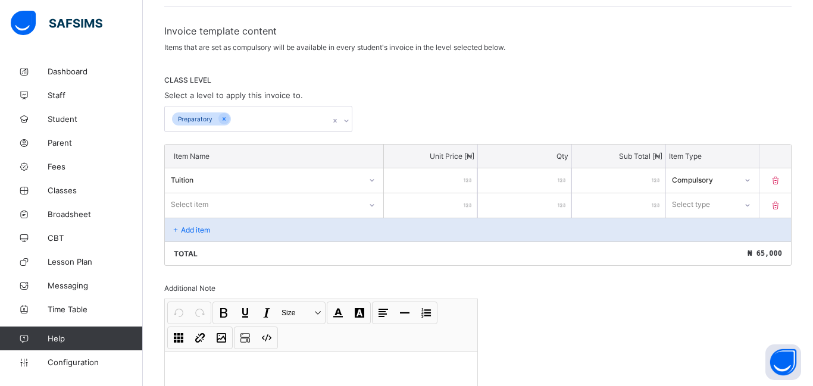
click at [199, 208] on div "Select item" at bounding box center [274, 205] width 219 height 23
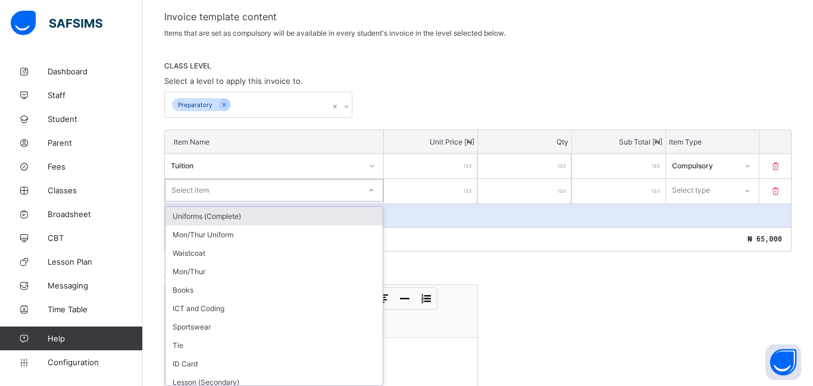
scroll to position [205, 0]
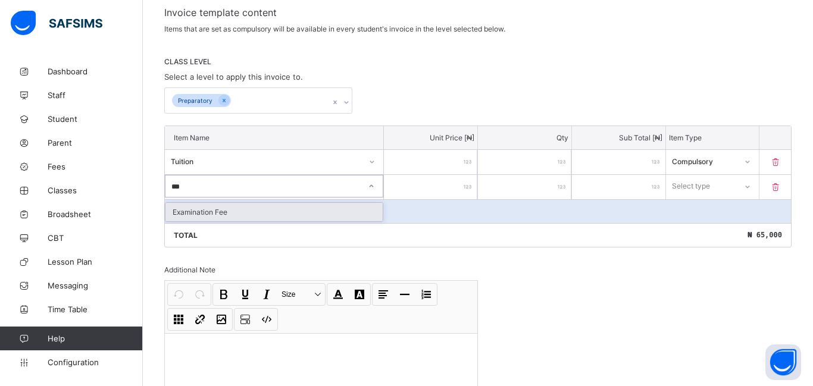
type input "****"
click at [436, 185] on input "number" at bounding box center [430, 187] width 93 height 24
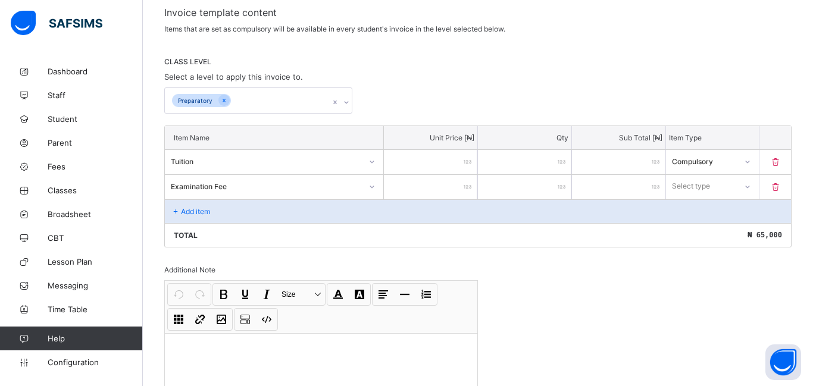
type input "*****"
click at [716, 184] on div "Select type" at bounding box center [702, 186] width 70 height 17
click at [714, 206] on div "Compulsory" at bounding box center [713, 212] width 92 height 18
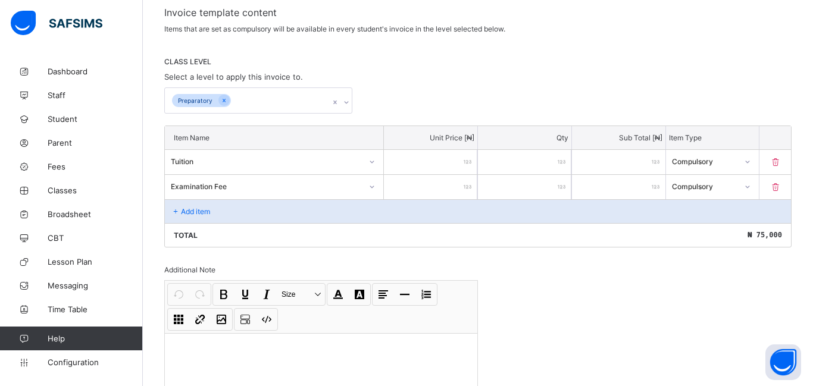
click at [189, 204] on div "Add item" at bounding box center [478, 211] width 626 height 24
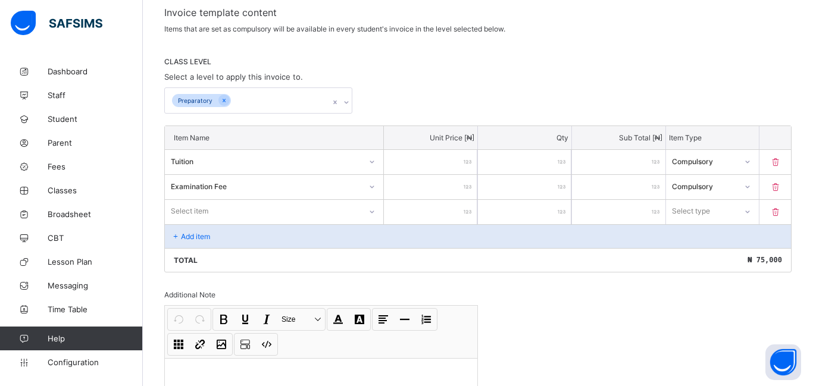
click at [189, 204] on div "Select item" at bounding box center [190, 211] width 38 height 23
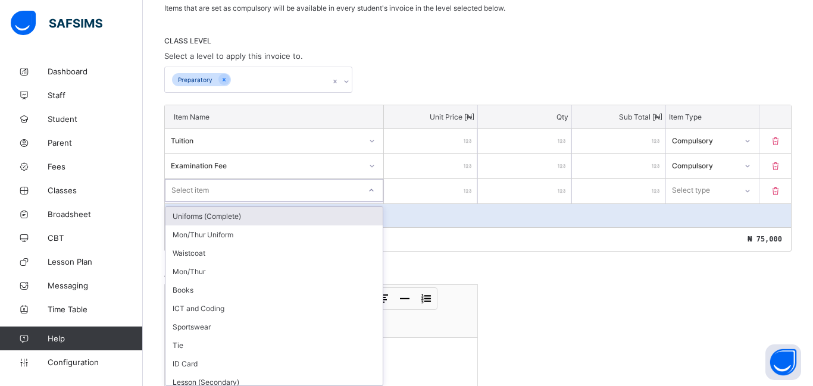
scroll to position [230, 0]
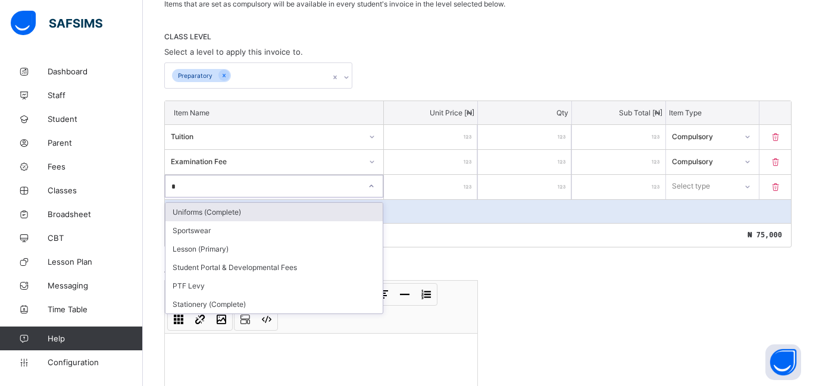
type input "**"
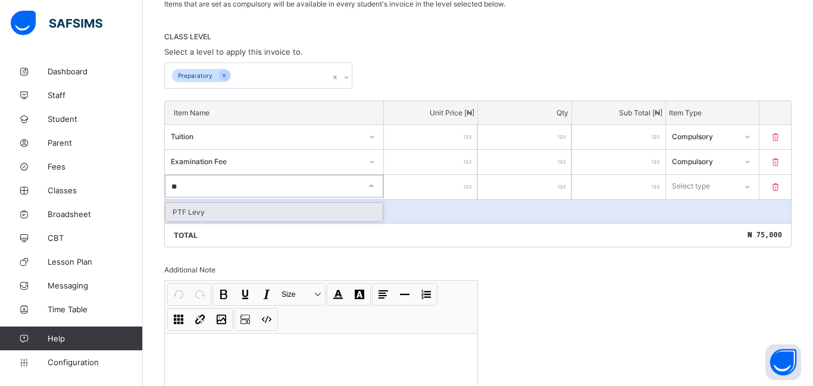
click at [246, 213] on div "PTF Levy" at bounding box center [274, 212] width 217 height 18
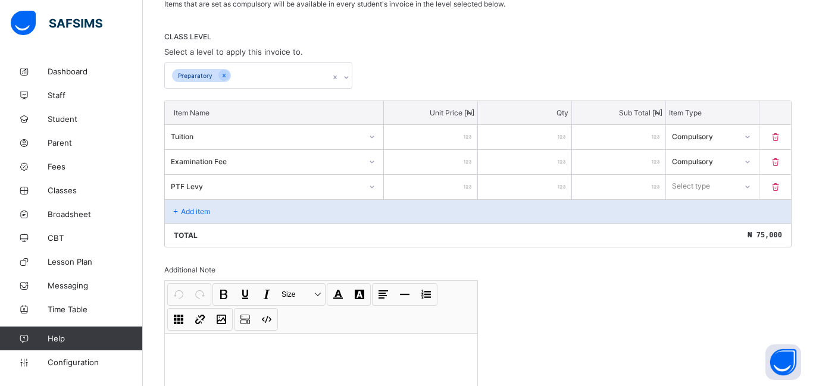
click at [444, 195] on input "number" at bounding box center [430, 187] width 93 height 24
type input "*"
type input "****"
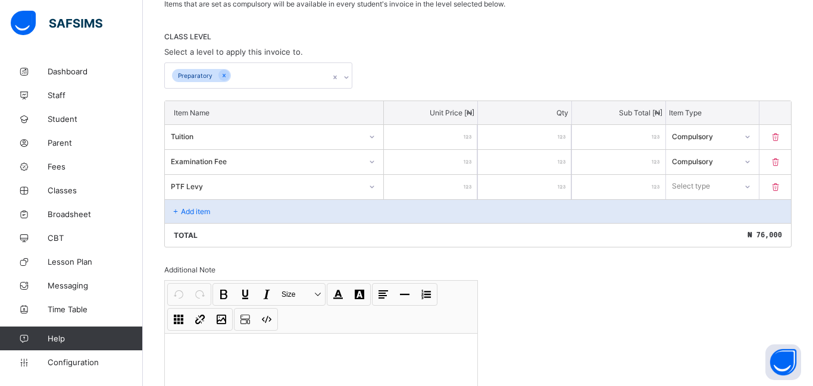
type input "****"
click at [681, 186] on div "Select type" at bounding box center [691, 186] width 38 height 23
click at [684, 211] on div "Compulsory" at bounding box center [713, 212] width 92 height 18
click at [177, 208] on icon at bounding box center [176, 211] width 10 height 9
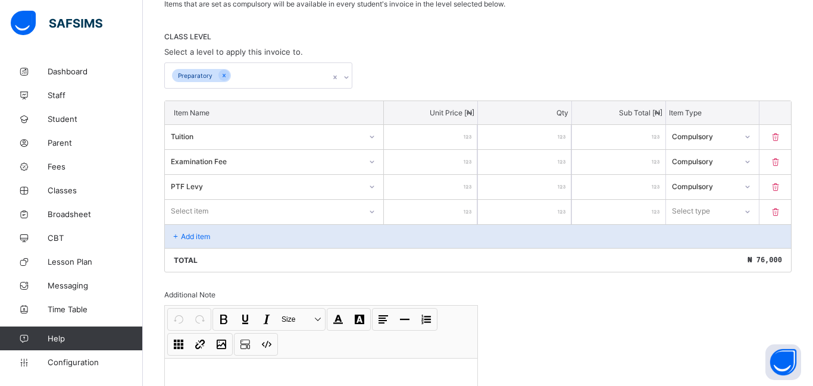
click at [178, 208] on div "Item Name Unit Price [ ₦ ] Qty Sub Total [ ₦ ] Item Type Tuition ***** * ***** …" at bounding box center [478, 187] width 628 height 172
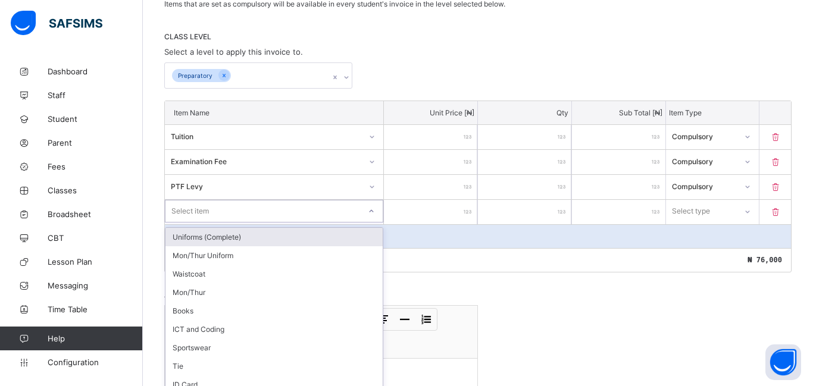
scroll to position [255, 0]
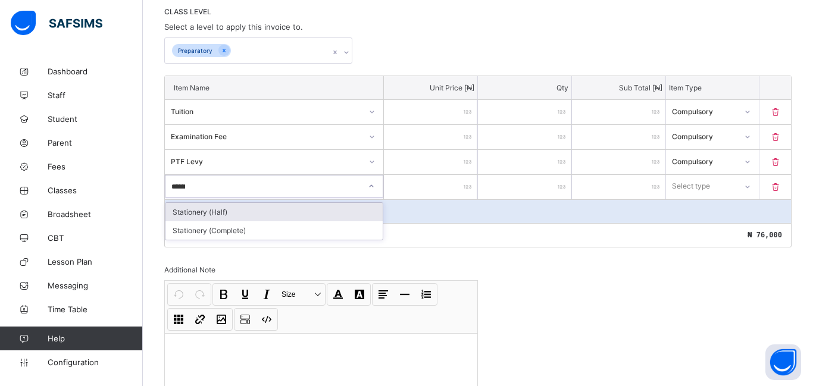
type input "*******"
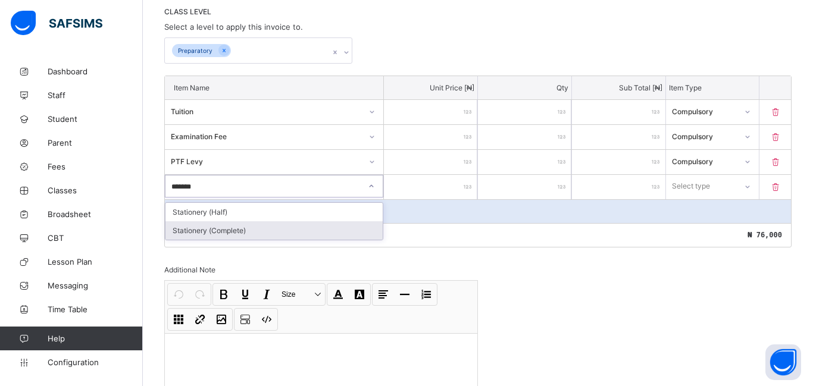
click at [213, 230] on div "Stationery (Complete)" at bounding box center [274, 230] width 217 height 18
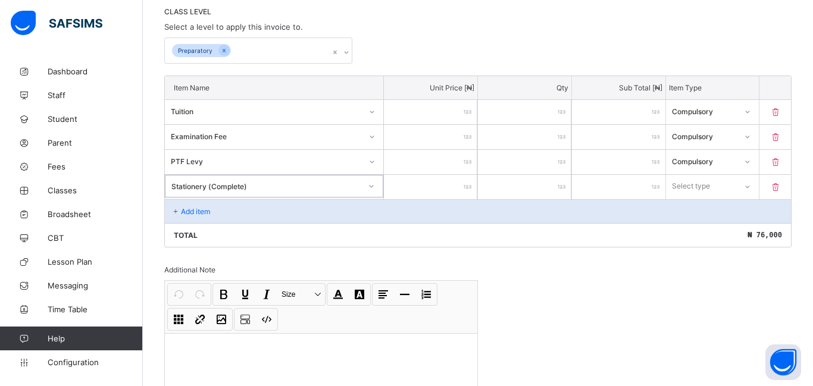
click at [451, 192] on input "number" at bounding box center [430, 187] width 93 height 24
type input "**"
type input "*****"
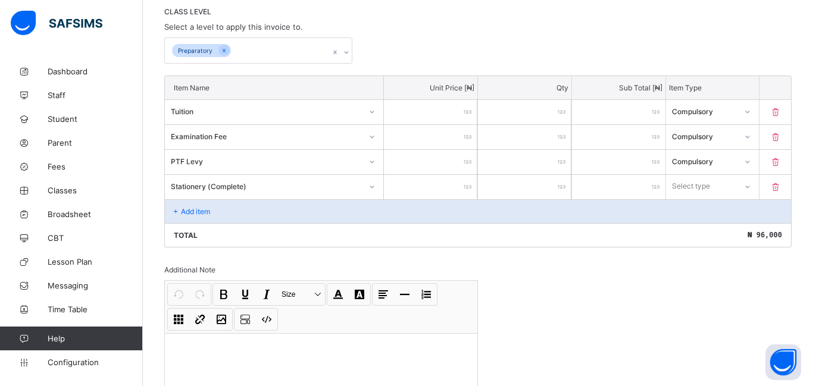
type input "*****"
click at [736, 190] on div "Select type" at bounding box center [712, 186] width 93 height 23
click at [697, 229] on div "Optional" at bounding box center [713, 230] width 92 height 18
click at [173, 211] on icon at bounding box center [176, 211] width 10 height 9
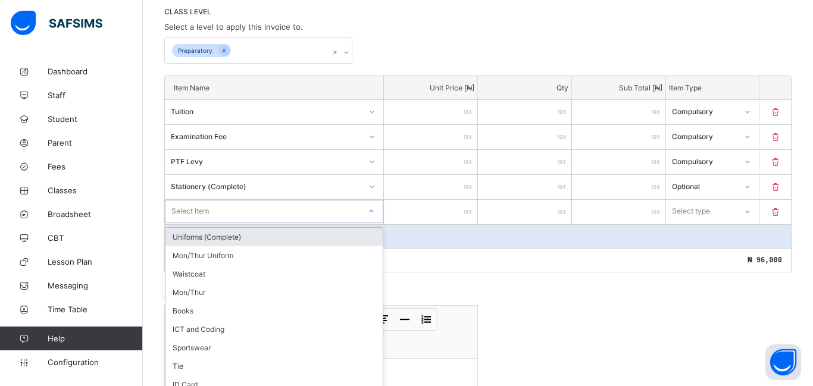
click at [184, 211] on div "option Uniforms (Complete) focused, 1 of 25. 25 results available. Use Up and D…" at bounding box center [274, 211] width 219 height 23
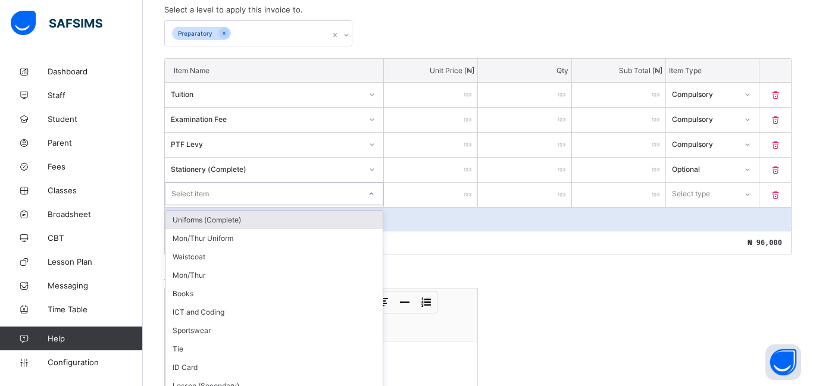
scroll to position [280, 0]
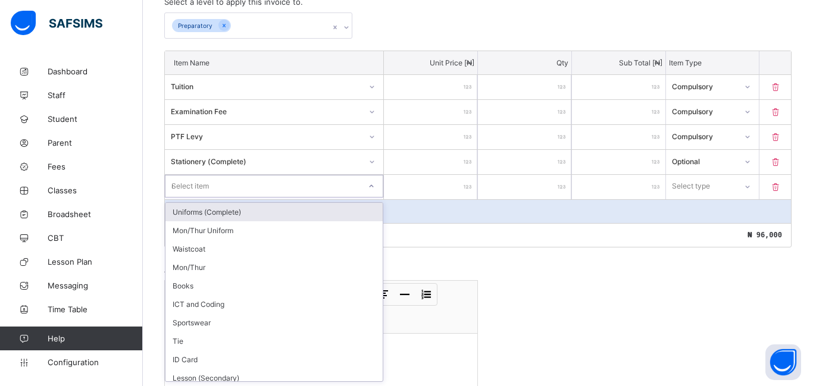
type input "***"
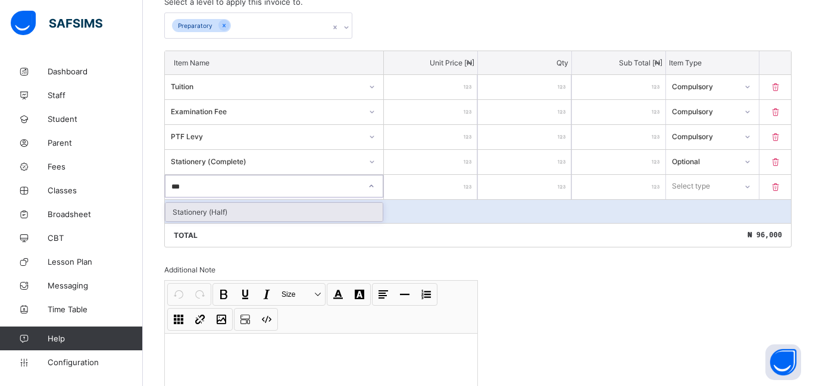
click at [288, 211] on div "Stationery (Half)" at bounding box center [274, 212] width 217 height 18
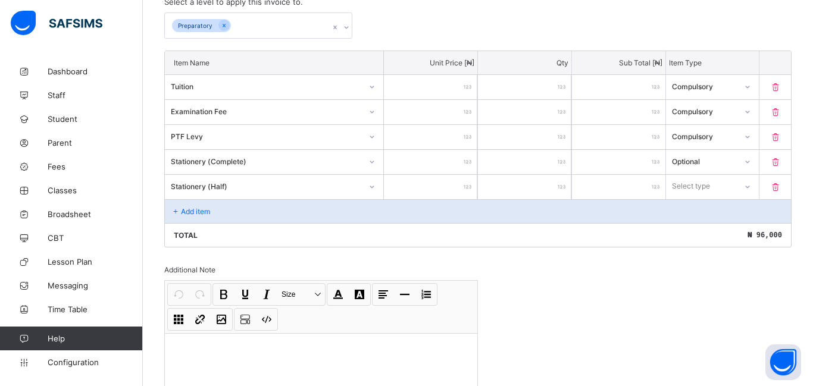
click at [436, 195] on input "number" at bounding box center [430, 187] width 93 height 24
type input "**"
type input "*****"
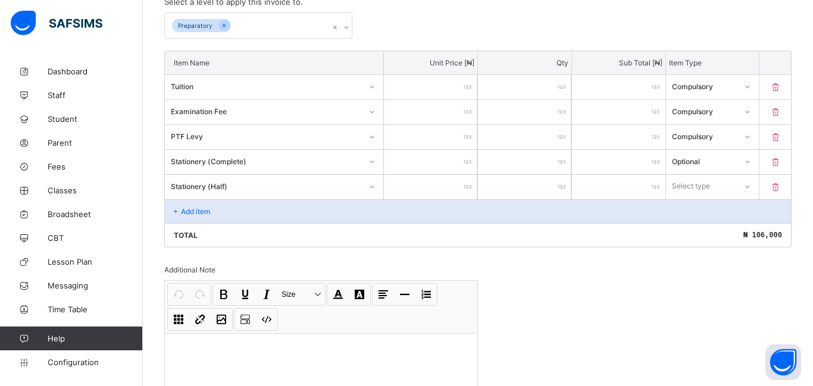
type input "*****"
click at [730, 185] on div "Select type" at bounding box center [702, 186] width 70 height 17
click at [718, 229] on div "Optional" at bounding box center [713, 230] width 92 height 18
click at [183, 206] on div "Add item" at bounding box center [478, 211] width 626 height 24
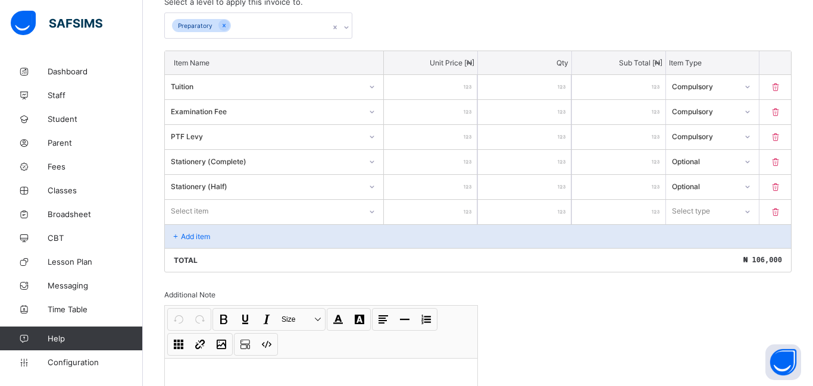
click at [192, 242] on div "Add item" at bounding box center [478, 236] width 626 height 24
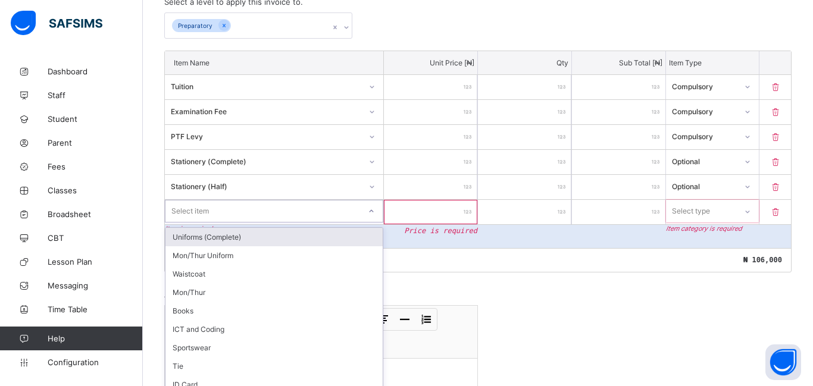
click at [283, 212] on div "option Uniforms (Complete) focused, 1 of 24. 24 results available. Use Up and D…" at bounding box center [274, 211] width 219 height 23
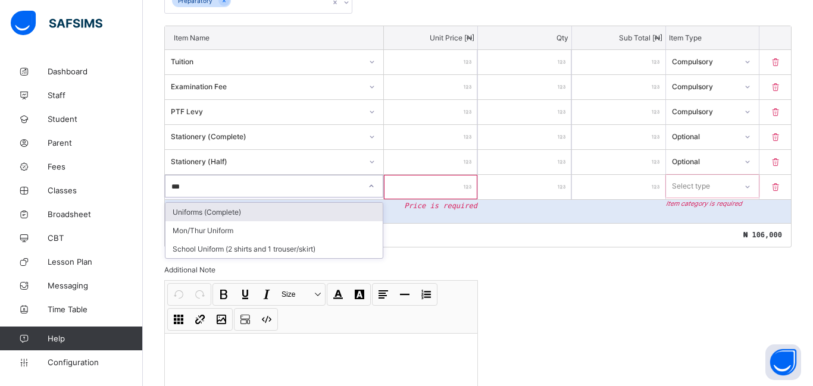
type input "****"
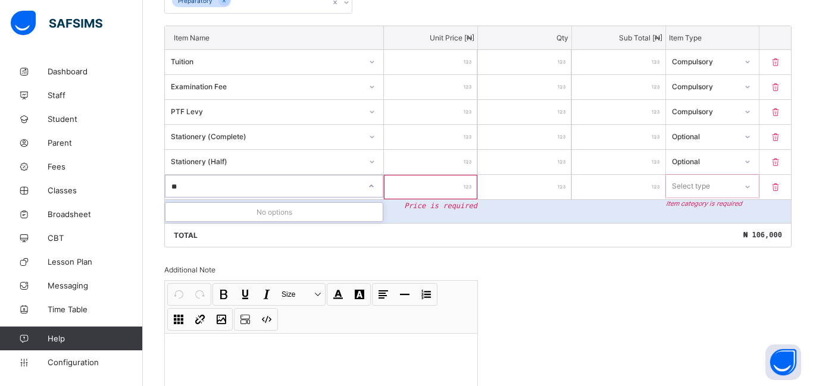
type input "*"
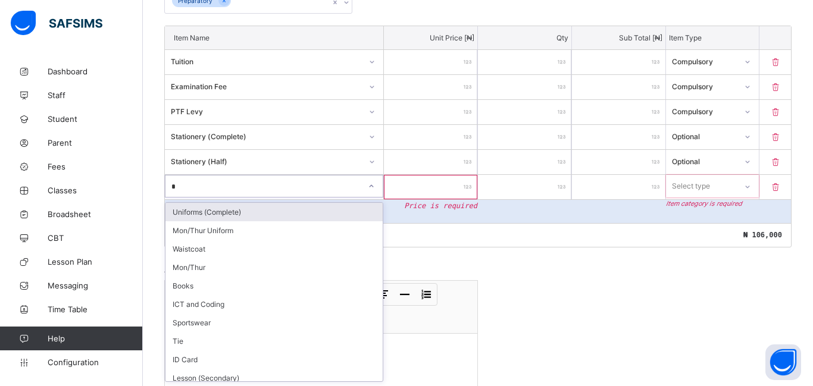
click at [297, 204] on div "Uniforms (Complete)" at bounding box center [274, 212] width 217 height 18
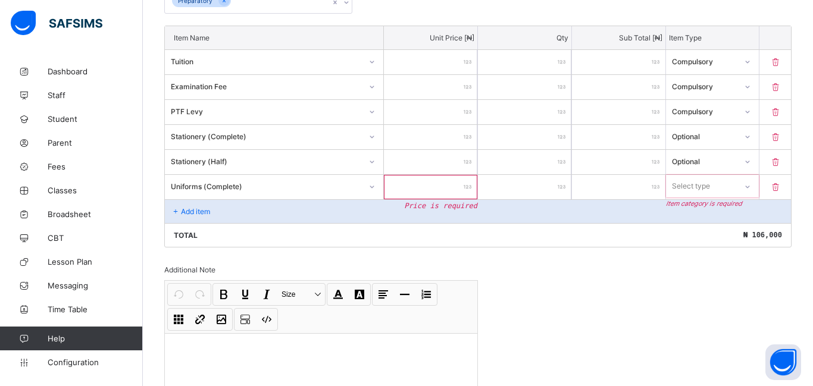
click at [435, 189] on input "number" at bounding box center [430, 187] width 93 height 24
type input "**"
type input "*****"
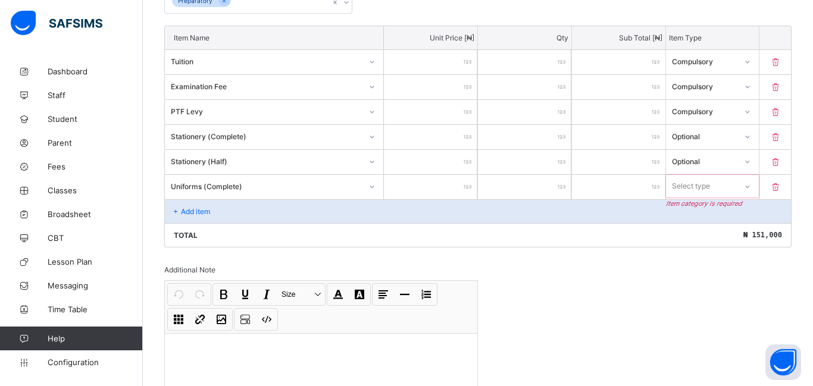
type input "*****"
click at [699, 191] on div "Select type" at bounding box center [691, 186] width 38 height 23
click at [699, 230] on div "Optional" at bounding box center [713, 230] width 92 height 18
click at [192, 211] on p "Add item" at bounding box center [195, 211] width 29 height 9
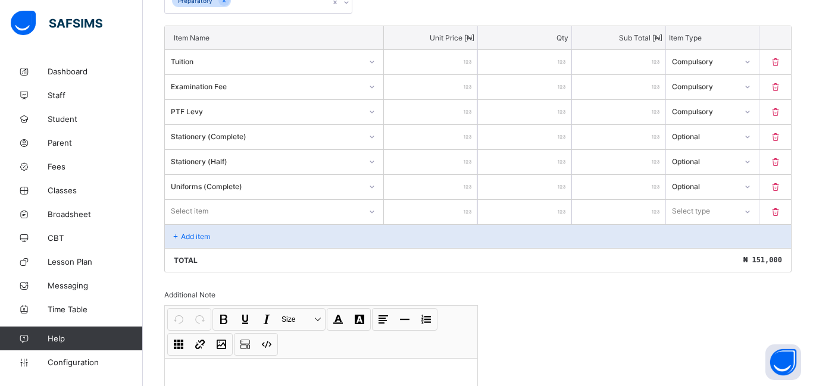
click at [192, 211] on div "Select item" at bounding box center [274, 211] width 219 height 23
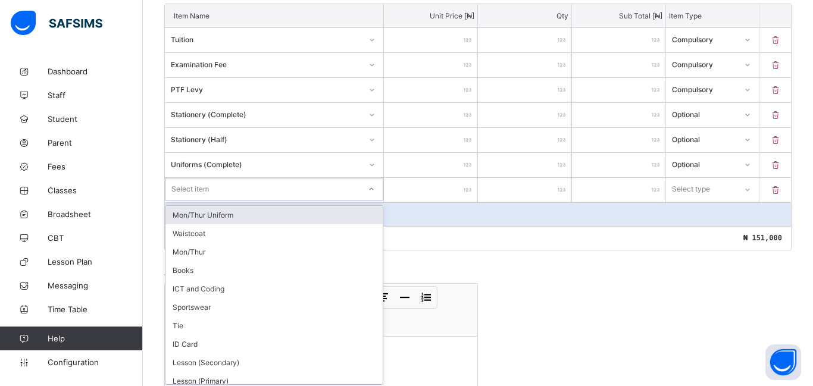
scroll to position [330, 0]
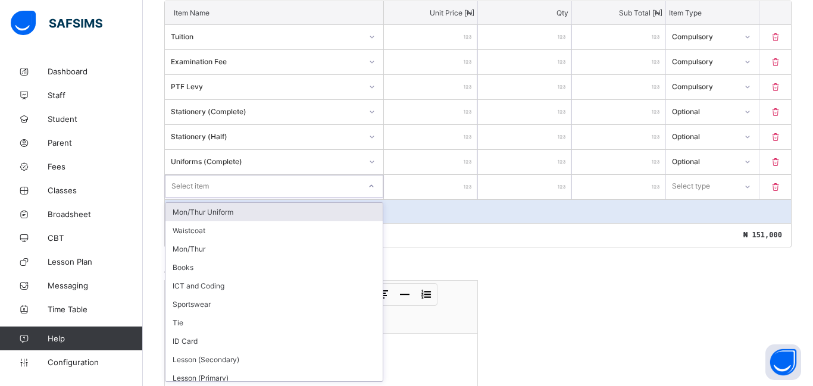
click at [195, 211] on div "Mon/Thur Uniform" at bounding box center [274, 212] width 217 height 18
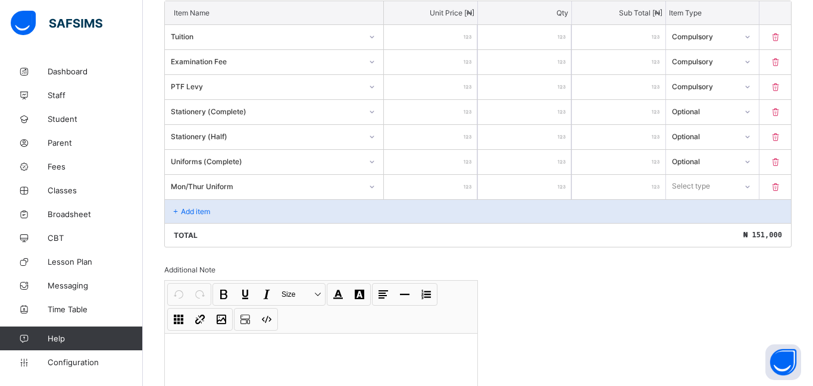
click at [418, 182] on input "number" at bounding box center [430, 187] width 93 height 24
type input "*****"
click at [687, 188] on div "Select type" at bounding box center [691, 186] width 38 height 23
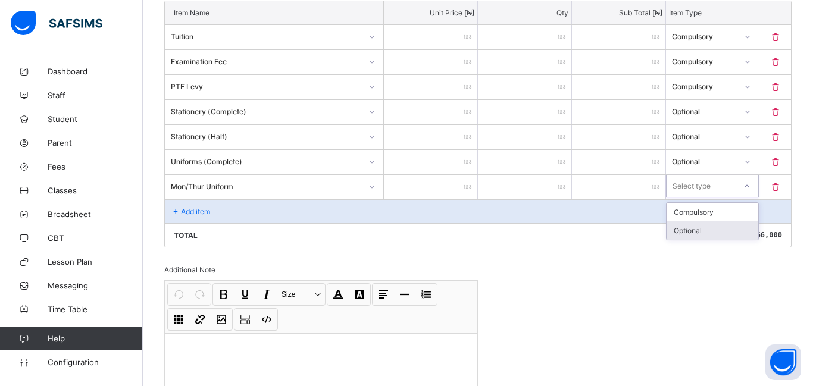
click at [695, 233] on div "Optional" at bounding box center [713, 230] width 92 height 18
click at [242, 216] on div "Add item" at bounding box center [478, 211] width 626 height 24
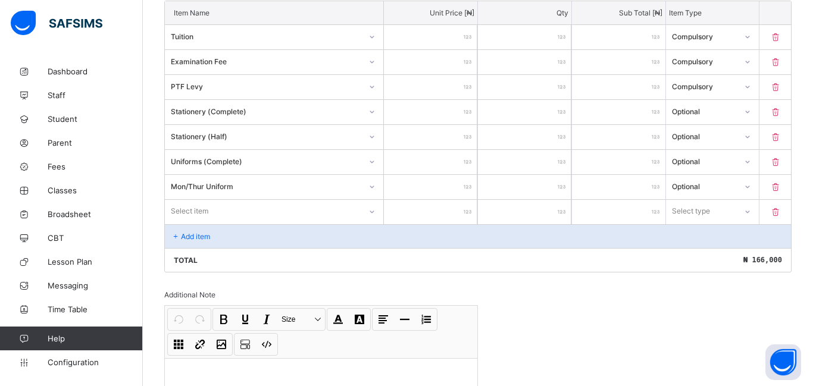
click at [198, 213] on div "Select item" at bounding box center [274, 211] width 219 height 23
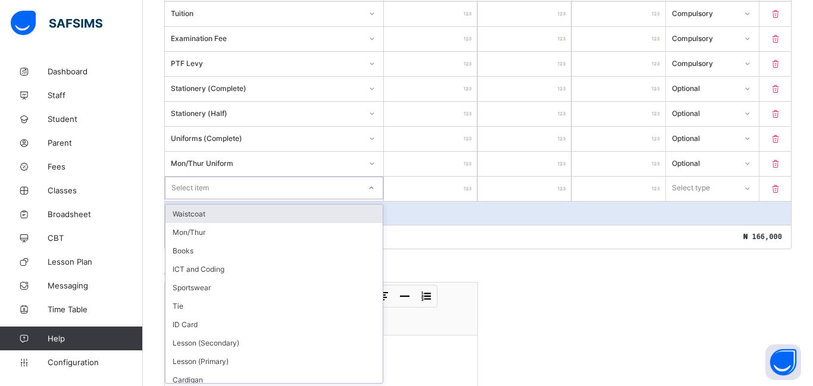
scroll to position [355, 0]
type input "***"
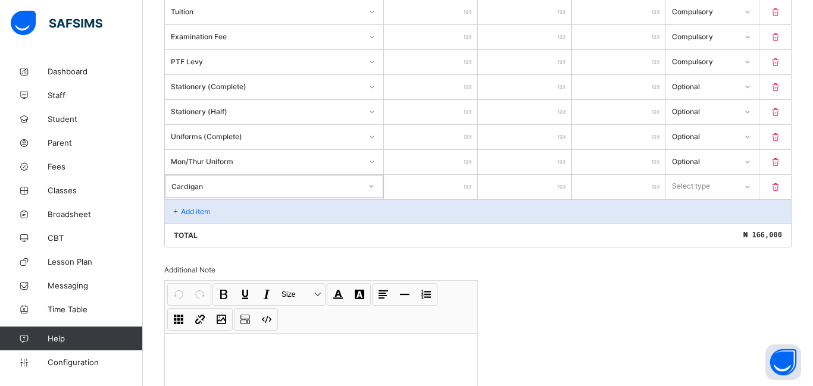
click at [423, 189] on input "number" at bounding box center [430, 187] width 93 height 24
type input "*"
type input "**"
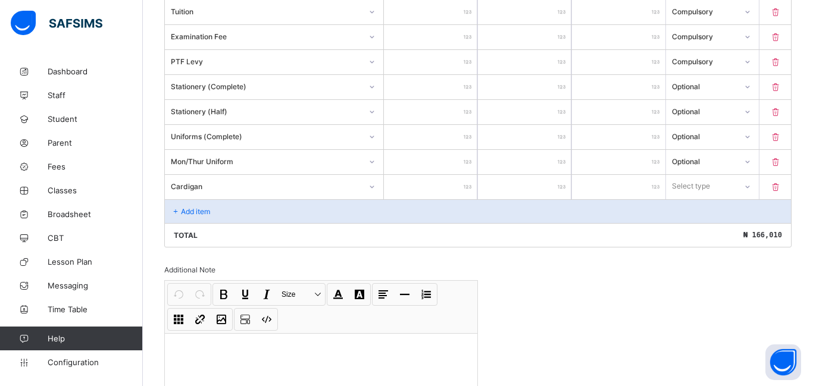
type input "*****"
click at [706, 185] on div "Select type" at bounding box center [691, 186] width 38 height 23
click at [704, 229] on div "Optional" at bounding box center [713, 230] width 92 height 18
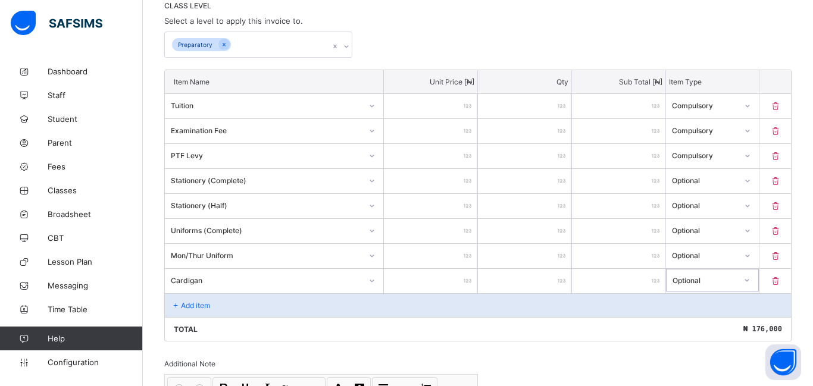
scroll to position [263, 0]
click at [204, 310] on div "Add item" at bounding box center [478, 304] width 626 height 24
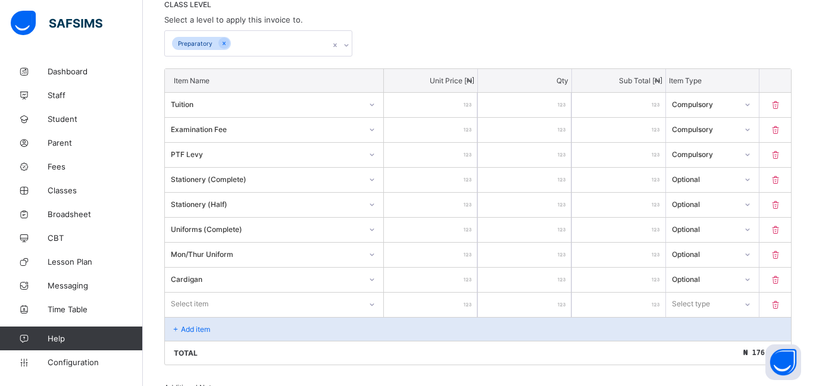
click at [204, 308] on div "Select item" at bounding box center [274, 304] width 219 height 23
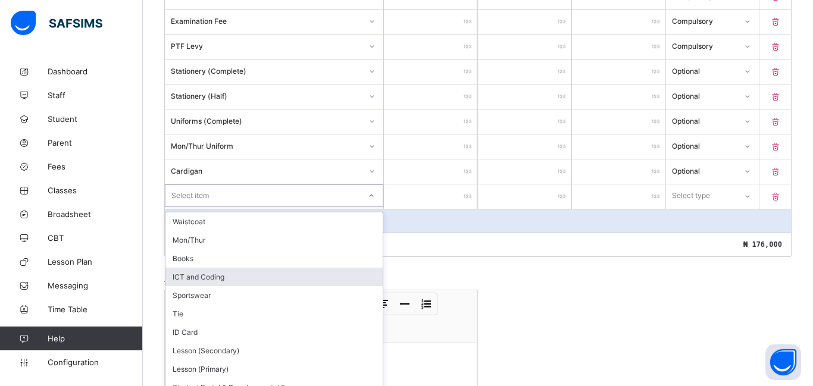
scroll to position [380, 0]
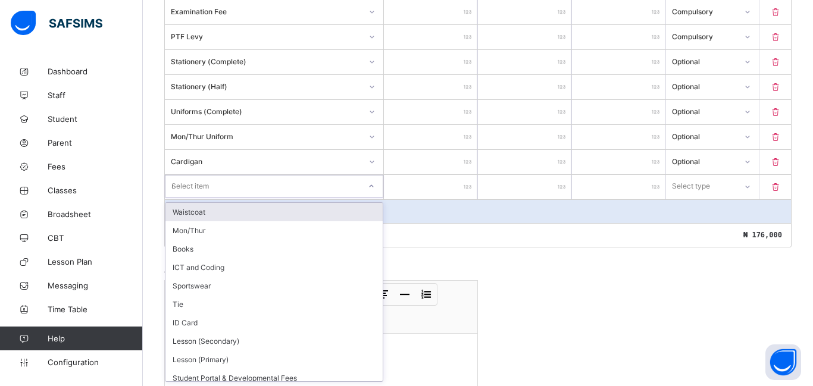
type input "***"
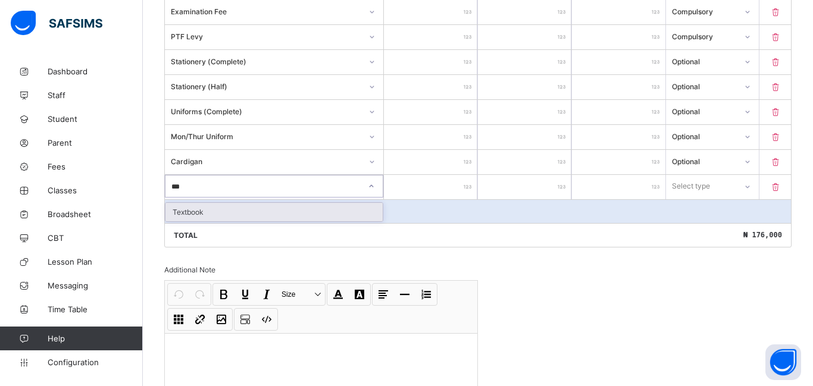
click at [187, 211] on div "Textbook" at bounding box center [274, 212] width 217 height 18
click at [189, 213] on p "Add item" at bounding box center [195, 211] width 29 height 9
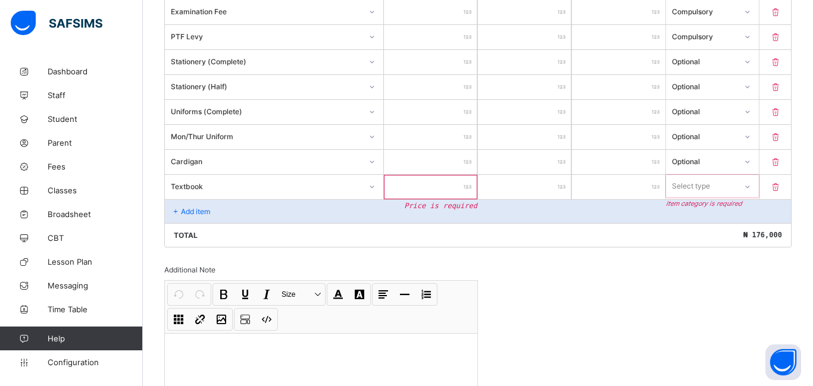
click at [194, 207] on p "Add item" at bounding box center [195, 211] width 29 height 9
click at [195, 210] on p "Add item" at bounding box center [195, 211] width 29 height 9
click at [434, 177] on input "number" at bounding box center [430, 187] width 93 height 24
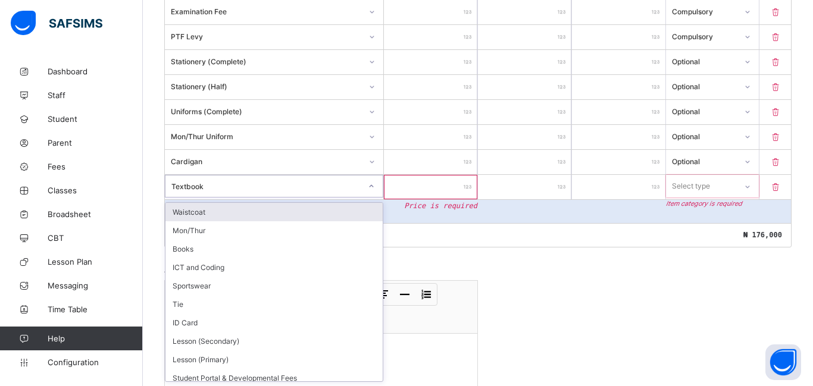
click at [214, 188] on div "Textbook" at bounding box center [266, 186] width 190 height 9
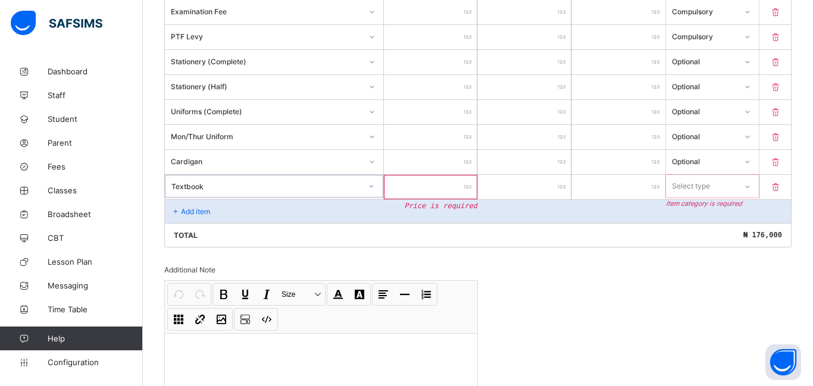
click at [214, 188] on div "Textbook" at bounding box center [266, 186] width 190 height 9
click at [426, 191] on input "number" at bounding box center [430, 187] width 93 height 24
type input "**"
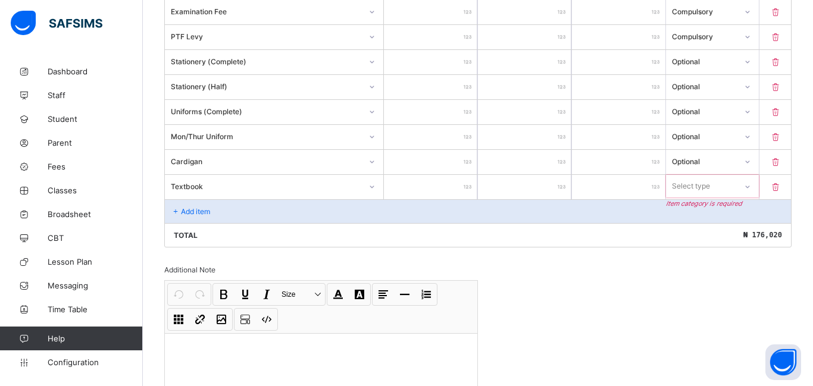
drag, startPoint x: 454, startPoint y: 63, endPoint x: 438, endPoint y: 67, distance: 17.2
click at [438, 67] on input "*****" at bounding box center [430, 62] width 93 height 24
type input "**"
type input "*"
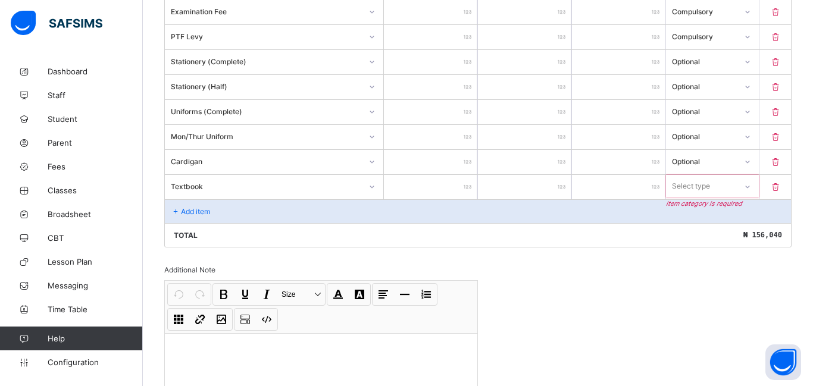
type input "*"
type input "*****"
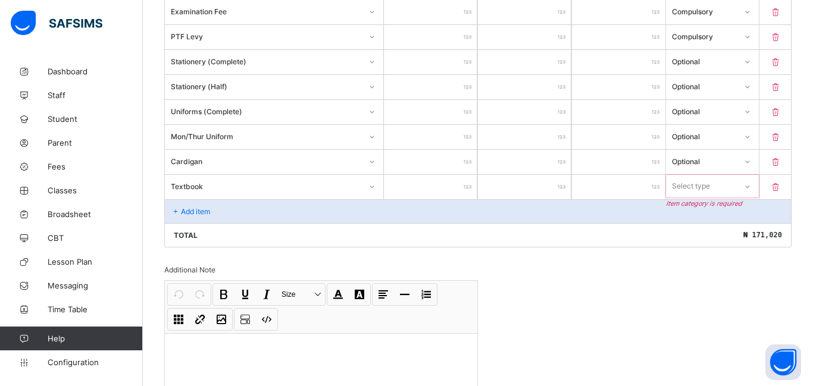
type input "*****"
click at [466, 186] on div "**" at bounding box center [430, 187] width 93 height 24
click at [462, 188] on div "**" at bounding box center [430, 187] width 93 height 24
type input "*"
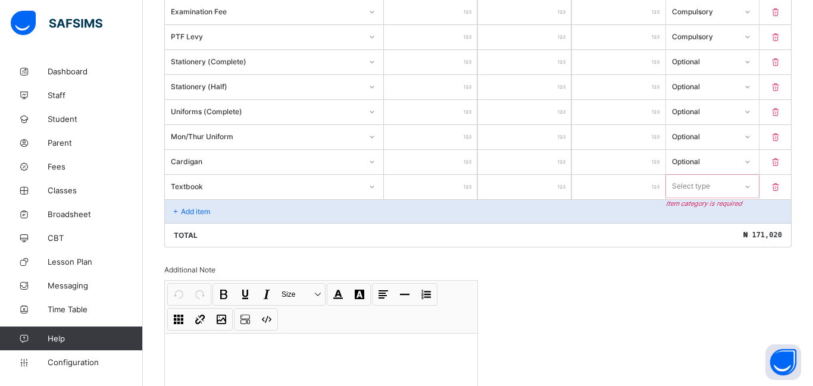
type input "*"
type input "***"
type input "****"
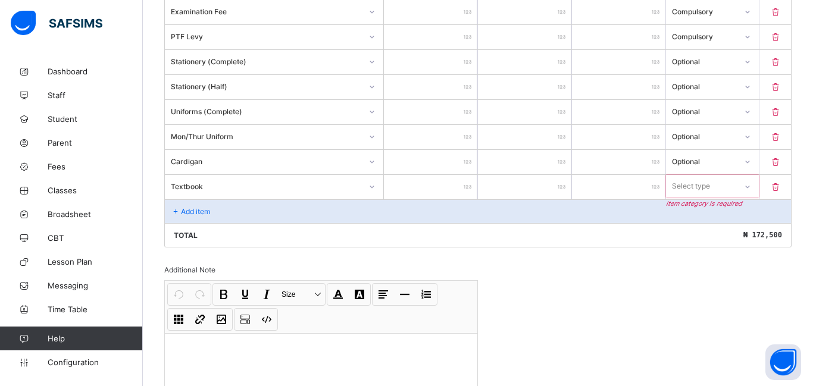
type input "*****"
click at [678, 187] on div "Select type" at bounding box center [692, 186] width 38 height 23
click at [691, 229] on div "Optional" at bounding box center [713, 230] width 92 height 18
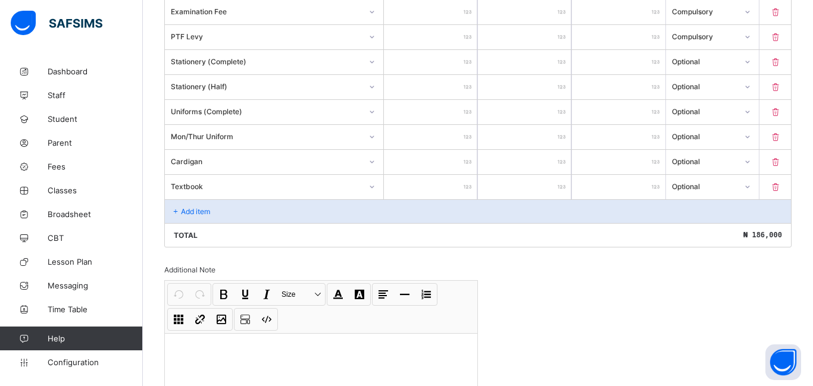
click at [204, 211] on p "Add item" at bounding box center [195, 211] width 29 height 9
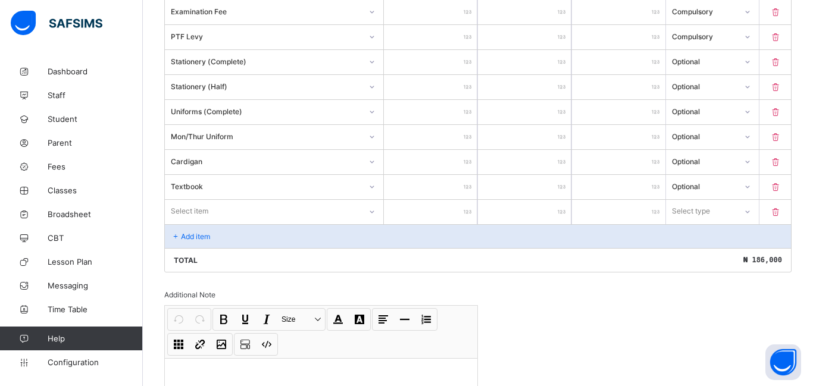
click at [204, 211] on div "Item Name Unit Price [ ₦ ] Qty Sub Total [ ₦ ] Item Type Tuition ***** * ***** …" at bounding box center [478, 112] width 628 height 322
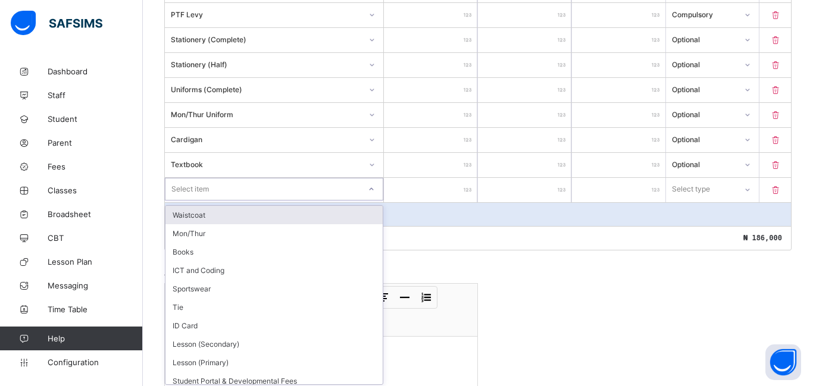
scroll to position [405, 0]
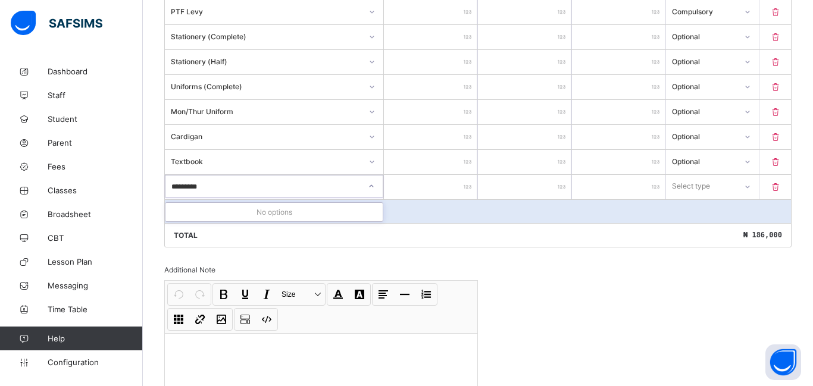
type input "*********"
click at [417, 180] on input "number" at bounding box center [430, 187] width 93 height 24
click at [685, 181] on div "Select type" at bounding box center [691, 186] width 38 height 23
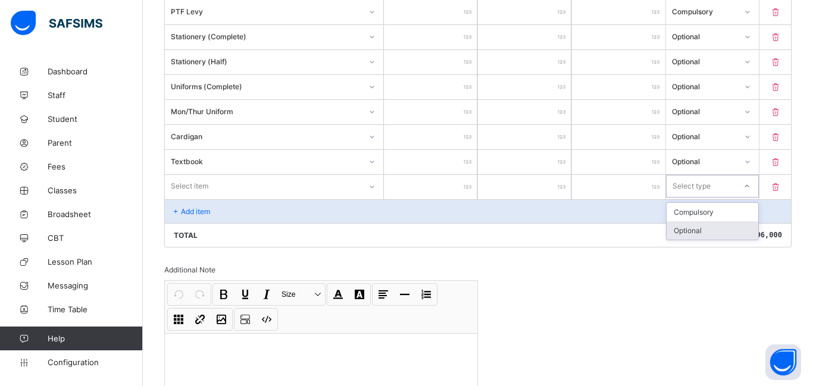
click at [693, 233] on div "Optional" at bounding box center [713, 230] width 92 height 18
click at [696, 186] on div "Optional" at bounding box center [705, 186] width 65 height 9
click at [689, 210] on div "Compulsory" at bounding box center [713, 212] width 92 height 18
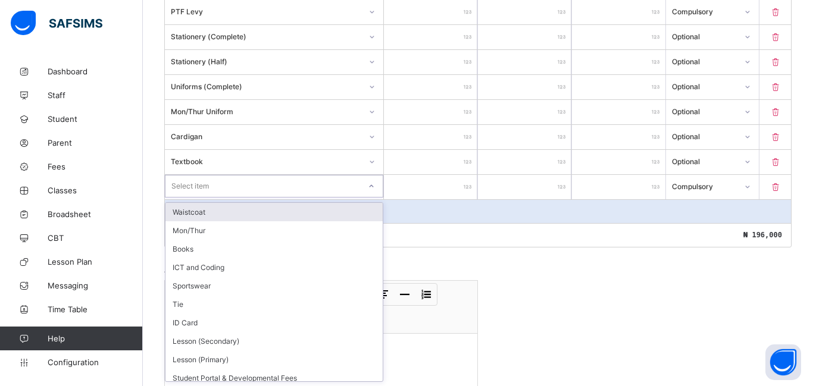
click at [183, 188] on div "Select item" at bounding box center [190, 186] width 38 height 23
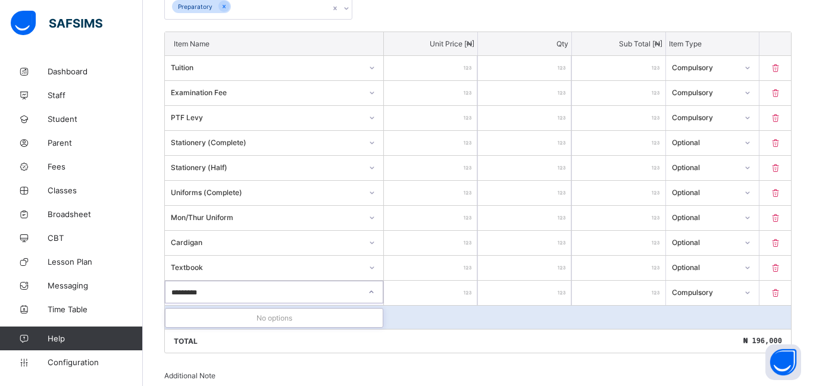
scroll to position [300, 0]
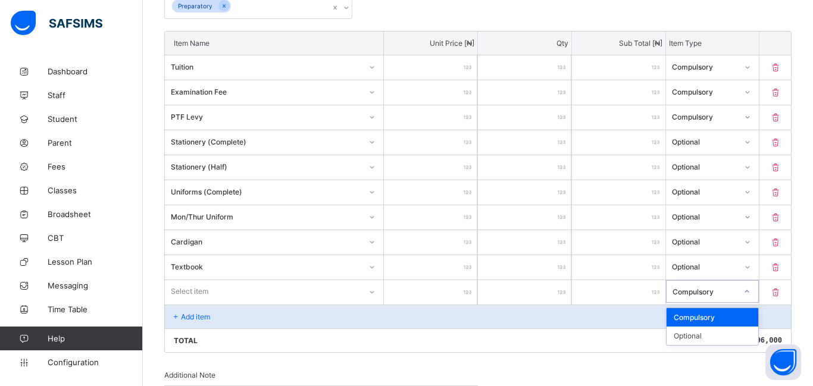
click at [746, 289] on icon at bounding box center [747, 292] width 7 height 12
click at [681, 338] on div "Optional" at bounding box center [713, 336] width 92 height 18
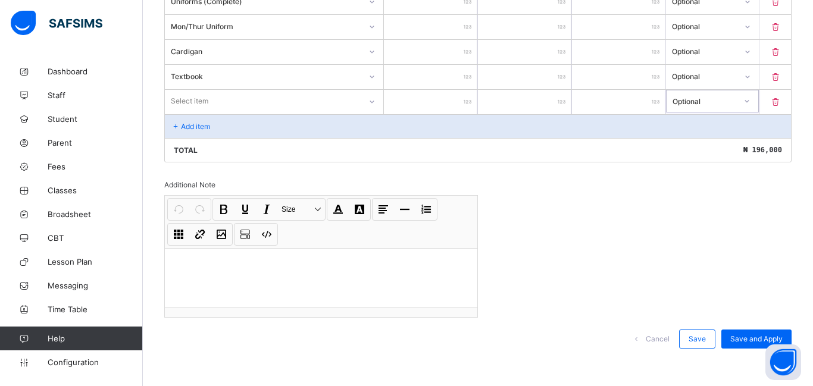
scroll to position [495, 0]
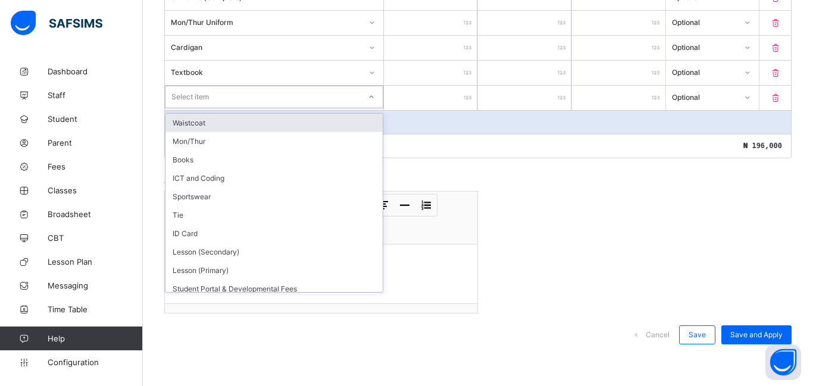
click at [238, 93] on div "Select item" at bounding box center [263, 97] width 195 height 17
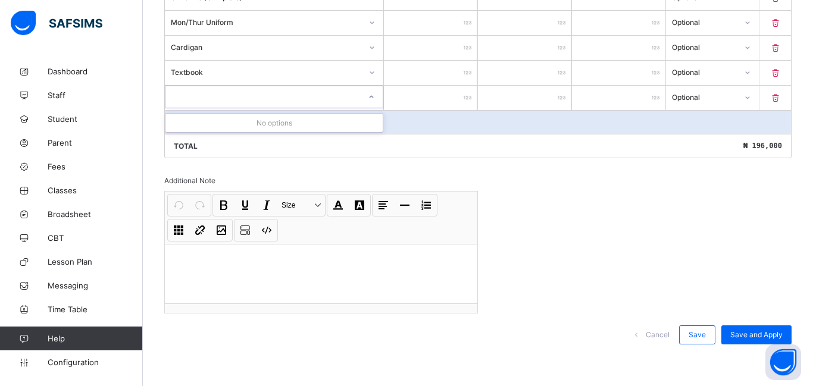
click at [550, 189] on div "Invoice template content Items that are set as compulsory will be available in …" at bounding box center [478, 36] width 628 height 639
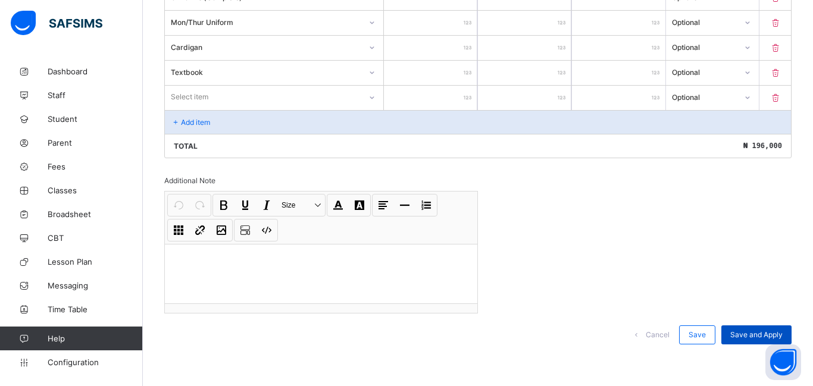
click at [742, 330] on span "Save and Apply" at bounding box center [757, 334] width 52 height 9
click at [745, 332] on span "Save and Apply" at bounding box center [757, 334] width 52 height 9
click at [704, 332] on span "Save" at bounding box center [697, 334] width 17 height 9
click at [747, 340] on div "Save and Apply" at bounding box center [757, 335] width 70 height 19
click at [189, 118] on p "Add item" at bounding box center [195, 122] width 29 height 9
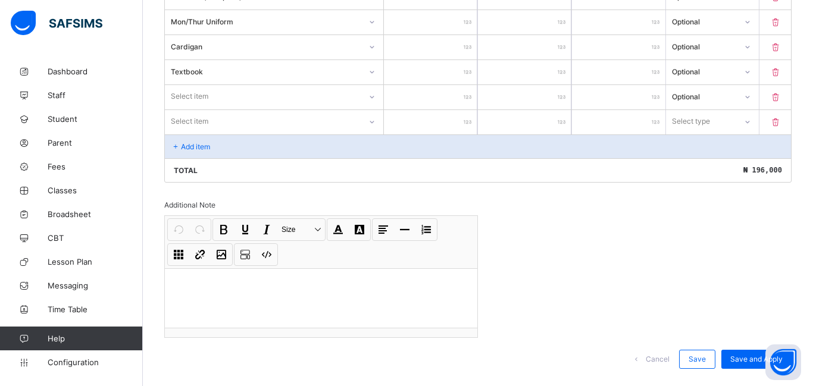
click at [776, 125] on icon at bounding box center [776, 122] width 12 height 10
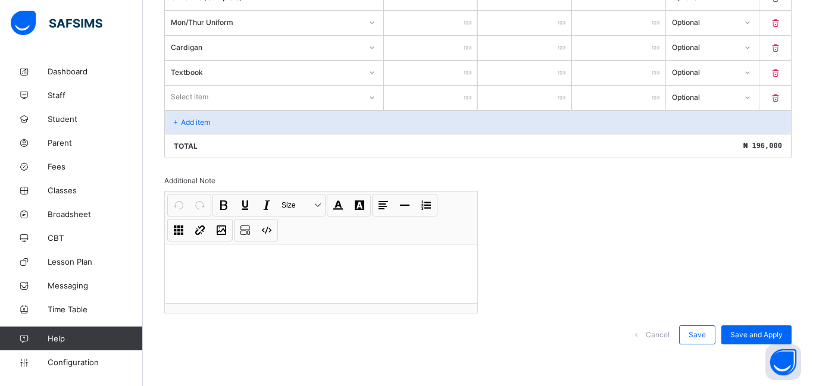
click at [258, 97] on div "Select item" at bounding box center [263, 97] width 196 height 17
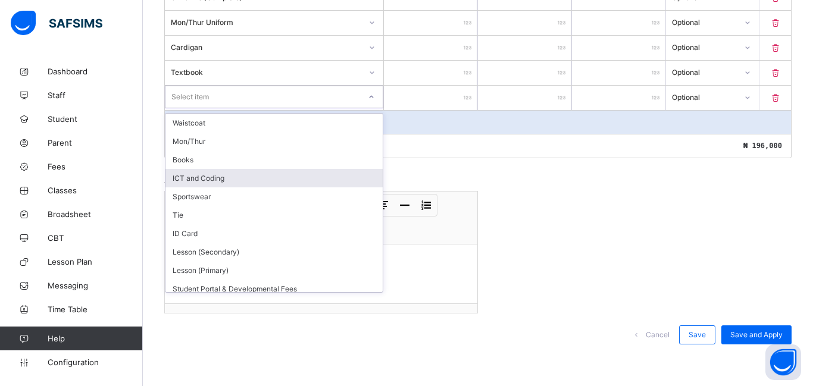
click at [201, 184] on div "ICT and Coding" at bounding box center [274, 178] width 217 height 18
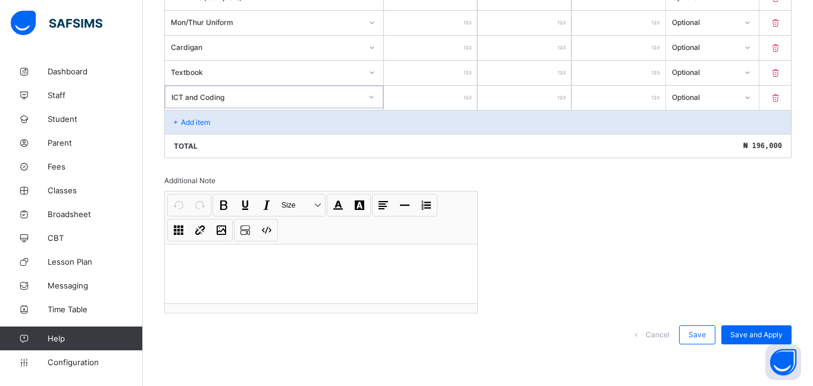
click at [745, 323] on div "Cancel Save Save and Apply" at bounding box center [478, 335] width 628 height 43
click at [743, 329] on div "Save and Apply" at bounding box center [757, 335] width 70 height 19
click at [743, 332] on span "Save and Apply" at bounding box center [757, 334] width 52 height 9
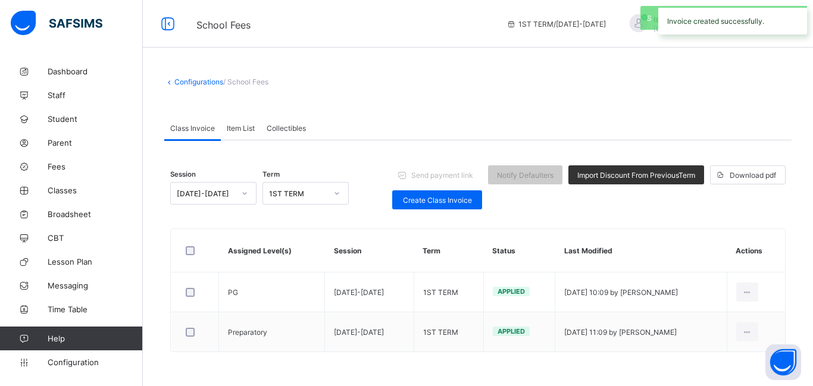
click at [239, 130] on span "Item List" at bounding box center [241, 128] width 28 height 9
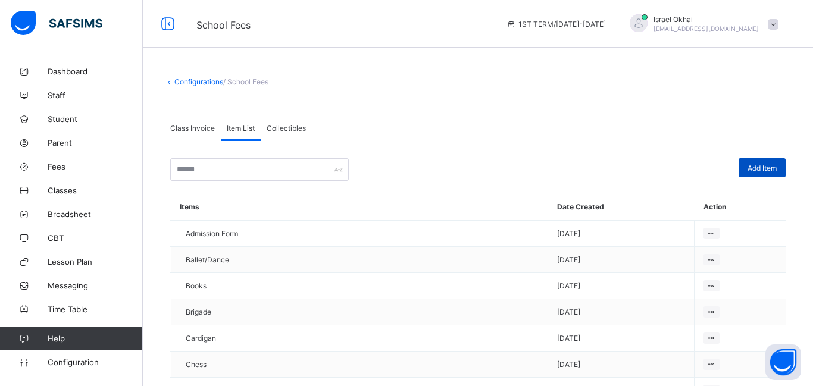
click at [743, 167] on div "Add Item" at bounding box center [762, 167] width 47 height 19
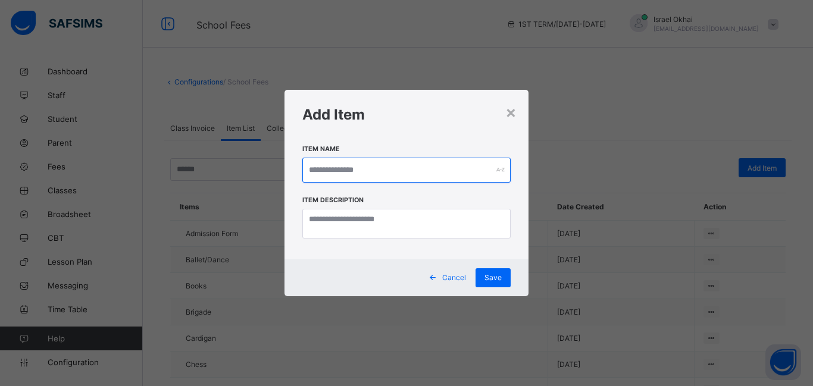
click at [339, 162] on input "text" at bounding box center [406, 170] width 208 height 25
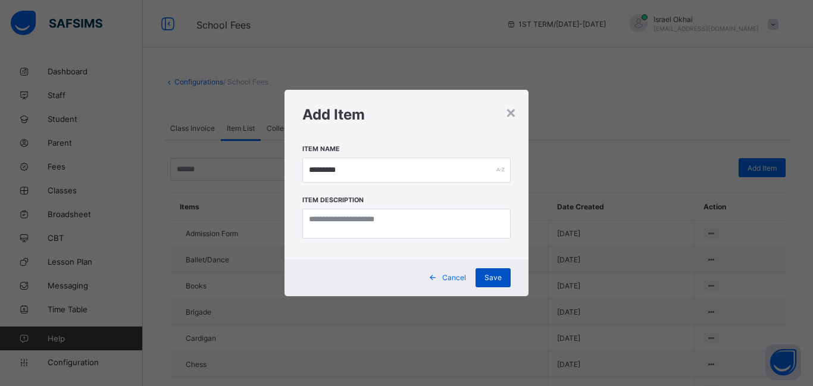
click at [491, 279] on span "Save" at bounding box center [493, 277] width 17 height 9
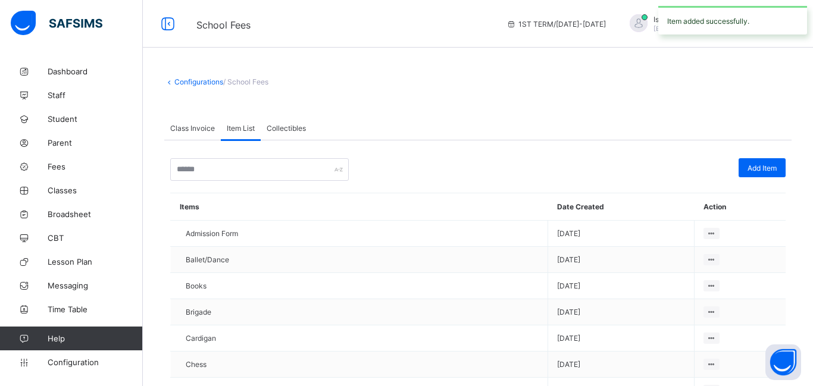
click at [173, 124] on span "Class Invoice" at bounding box center [192, 128] width 45 height 9
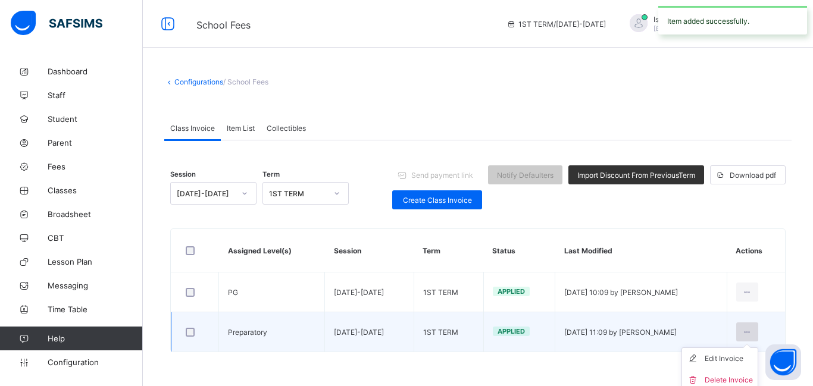
click at [744, 328] on icon at bounding box center [747, 332] width 10 height 9
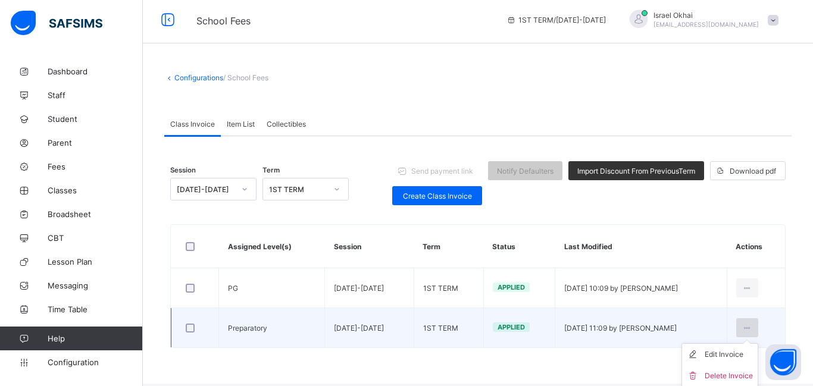
scroll to position [5, 0]
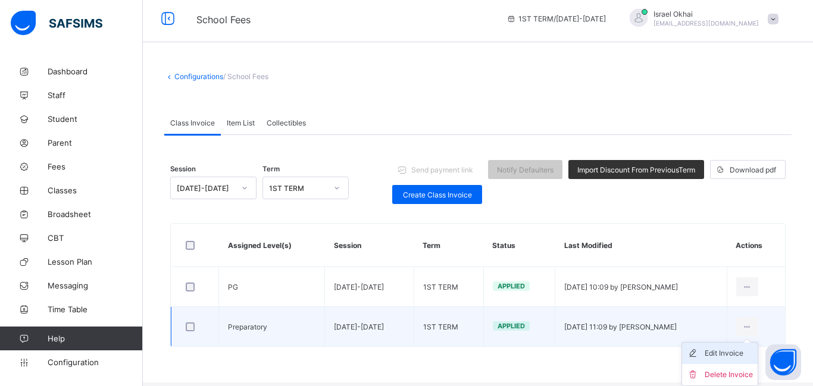
click at [735, 351] on div "Edit Invoice" at bounding box center [729, 354] width 48 height 12
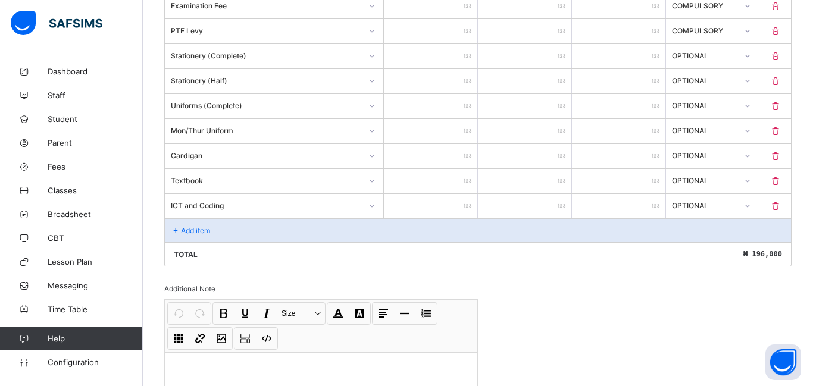
click at [376, 209] on div "ICT and Coding" at bounding box center [274, 205] width 219 height 23
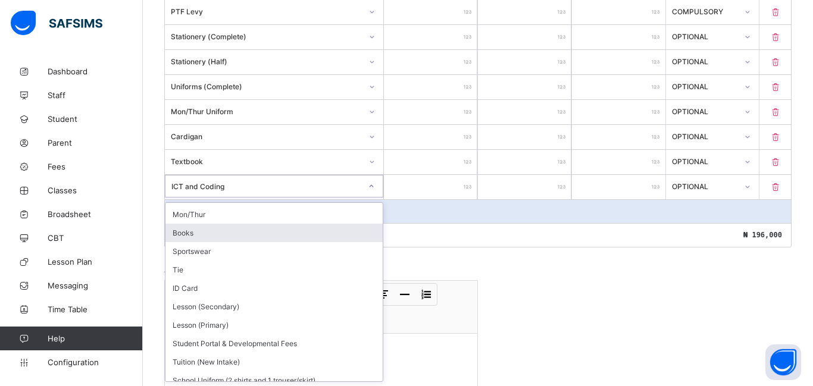
scroll to position [24, 0]
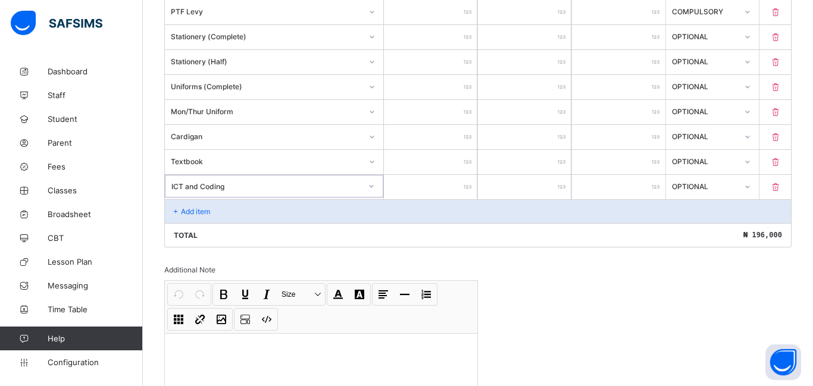
click at [235, 185] on div "ICT and Coding" at bounding box center [266, 186] width 190 height 9
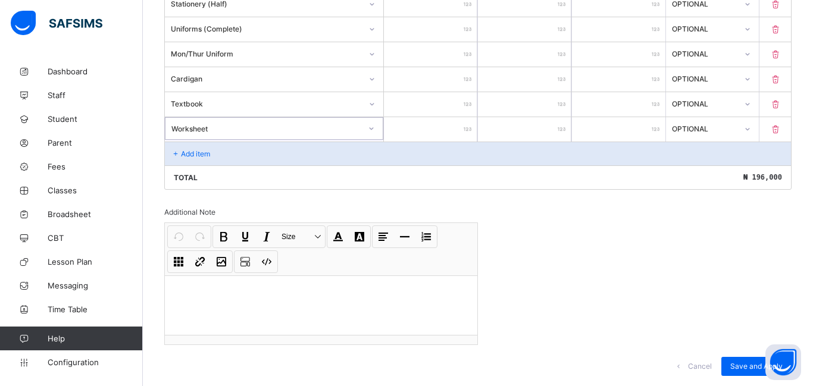
scroll to position [495, 0]
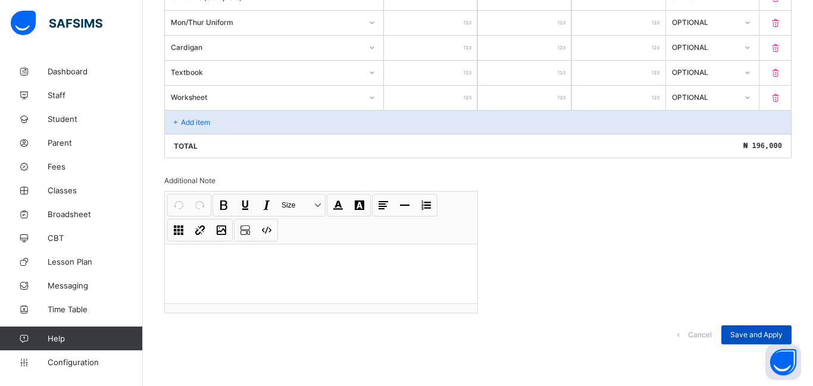
click at [739, 326] on div "Save and Apply" at bounding box center [757, 335] width 70 height 19
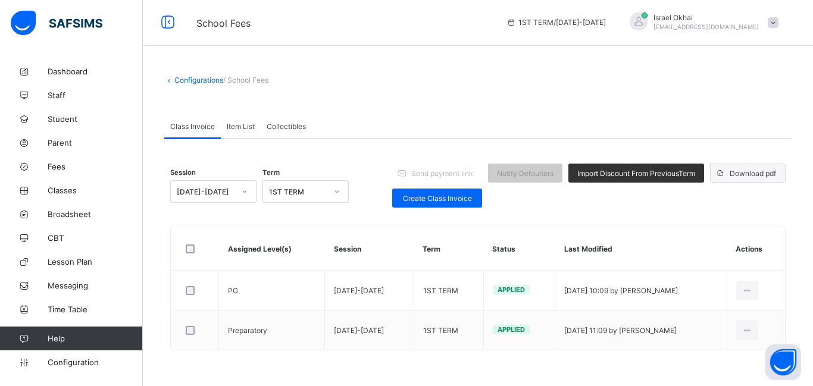
scroll to position [2, 0]
click at [429, 198] on span "Create Class Invoice" at bounding box center [437, 198] width 72 height 9
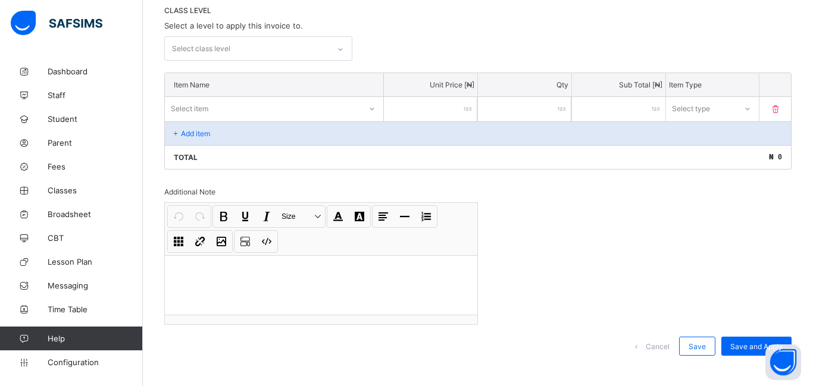
scroll to position [231, 0]
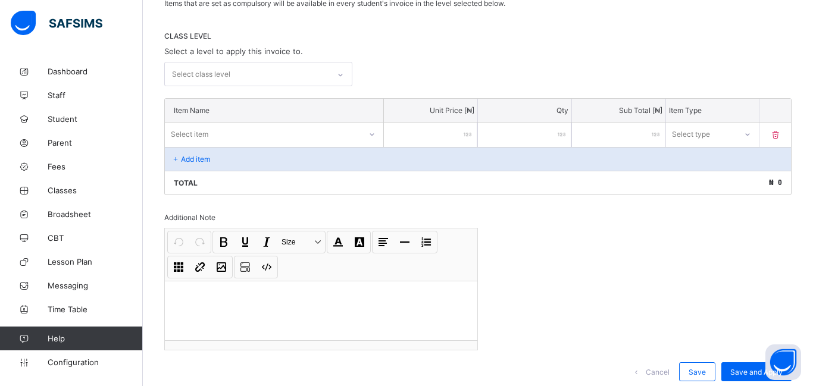
click at [283, 79] on div "Select class level" at bounding box center [247, 74] width 164 height 23
click at [476, 66] on div "Select class level" at bounding box center [478, 74] width 628 height 24
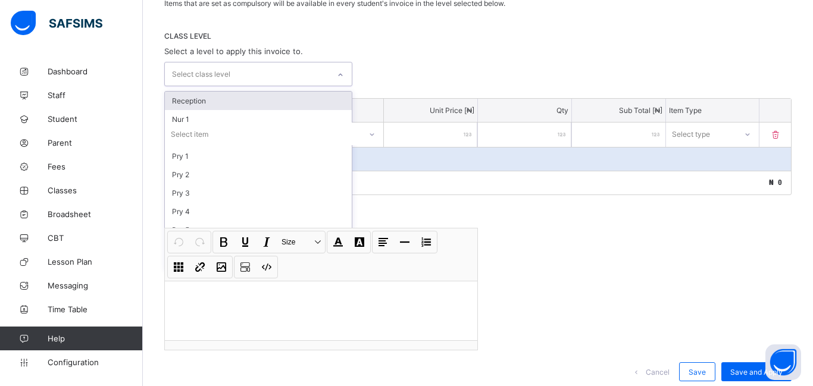
click at [325, 70] on div "Select class level" at bounding box center [247, 74] width 164 height 23
click at [251, 99] on div "Reception" at bounding box center [258, 101] width 187 height 18
click at [460, 74] on div "option Reception, selected. option Nur 1 focused, 2 of 15. 14 results available…" at bounding box center [478, 75] width 628 height 26
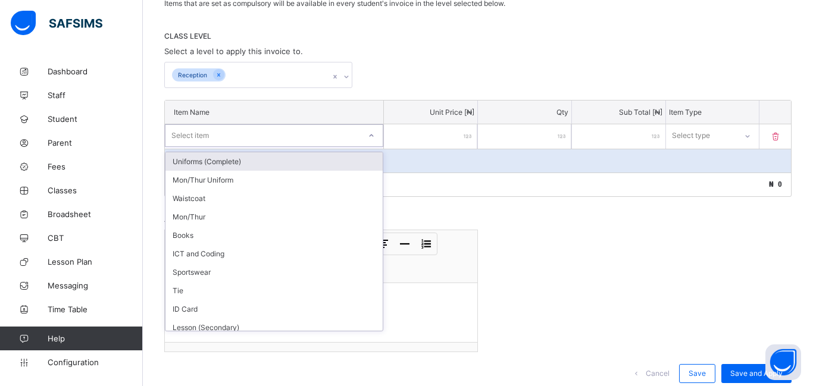
click at [254, 136] on div "Select item" at bounding box center [263, 135] width 195 height 17
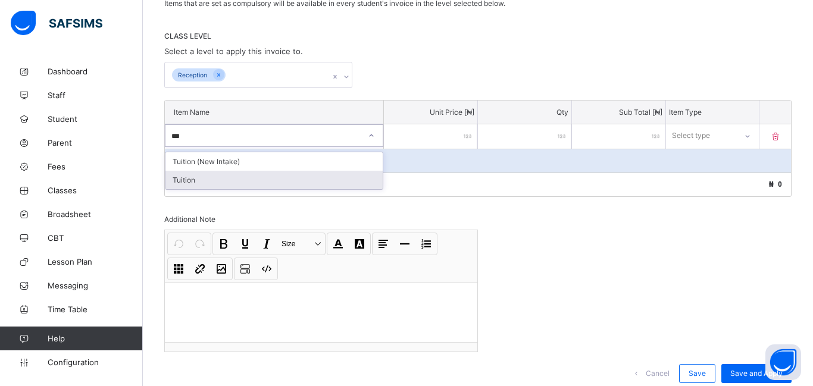
click at [256, 188] on div "Tuition" at bounding box center [274, 180] width 217 height 18
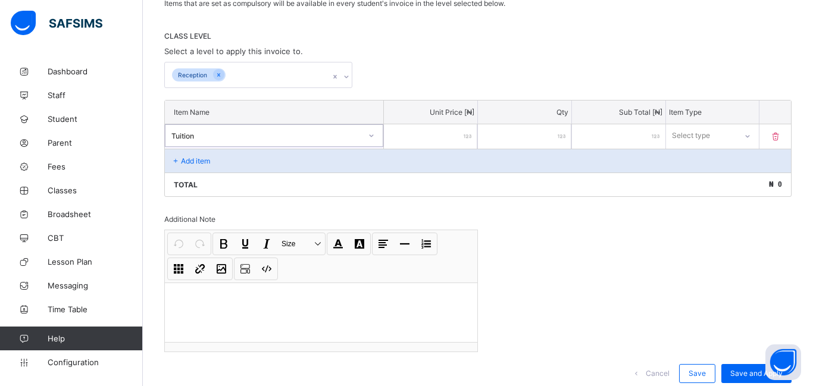
click at [273, 160] on div "Add item" at bounding box center [478, 161] width 626 height 24
click at [446, 130] on input "number" at bounding box center [430, 136] width 93 height 24
click at [751, 133] on icon at bounding box center [747, 136] width 7 height 12
click at [736, 163] on div "Compulsory" at bounding box center [713, 161] width 92 height 18
click at [248, 158] on div "Add item" at bounding box center [478, 161] width 626 height 24
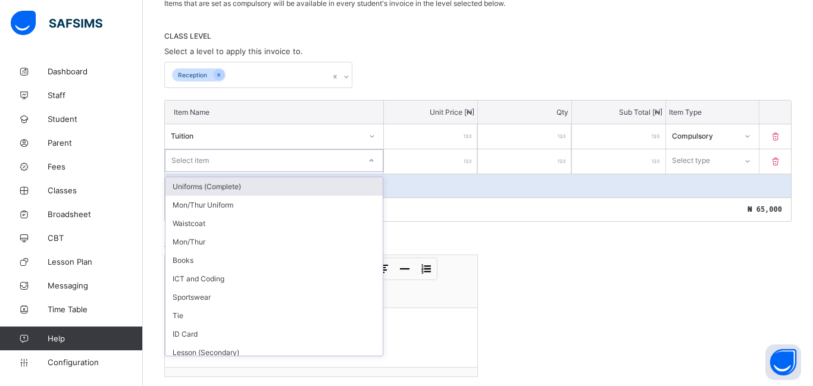
click at [229, 161] on div "Select item" at bounding box center [263, 160] width 195 height 17
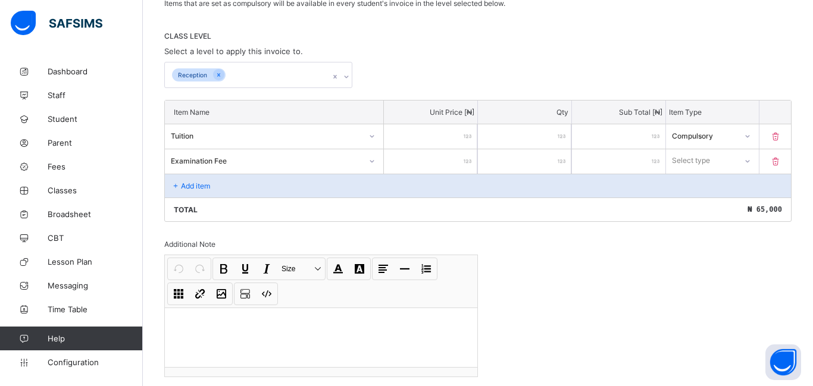
click at [450, 149] on input "number" at bounding box center [430, 161] width 93 height 24
click at [689, 166] on div "Select type" at bounding box center [692, 160] width 38 height 23
click at [695, 184] on div "Compulsory" at bounding box center [713, 186] width 92 height 18
click at [194, 180] on div "Add item" at bounding box center [478, 186] width 626 height 24
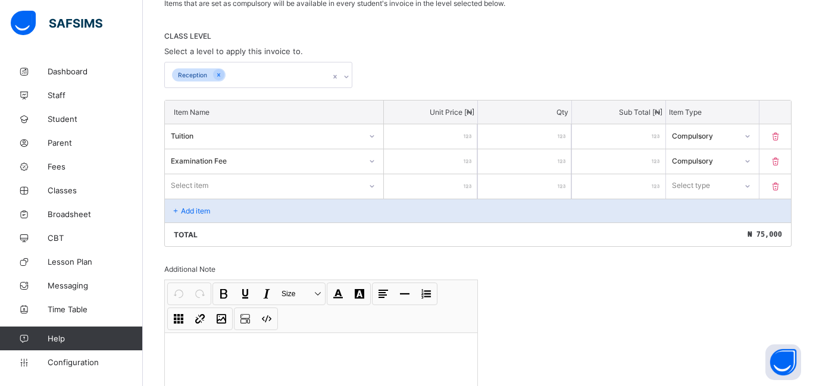
click at [201, 182] on div "Select item" at bounding box center [190, 185] width 38 height 23
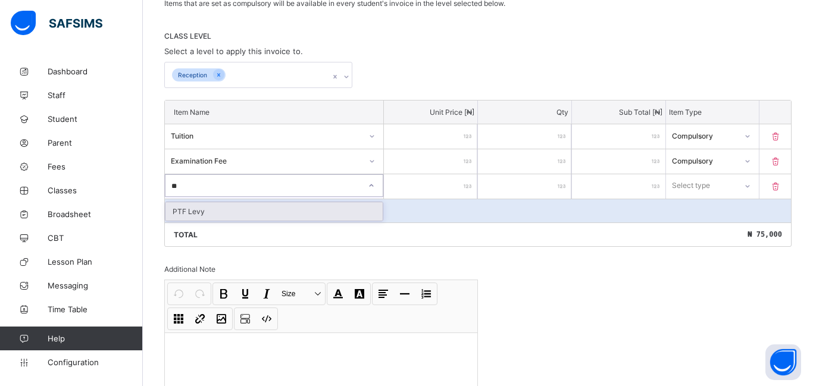
click at [198, 207] on div "PTF Levy" at bounding box center [274, 211] width 217 height 18
click at [441, 188] on input "number" at bounding box center [430, 186] width 93 height 24
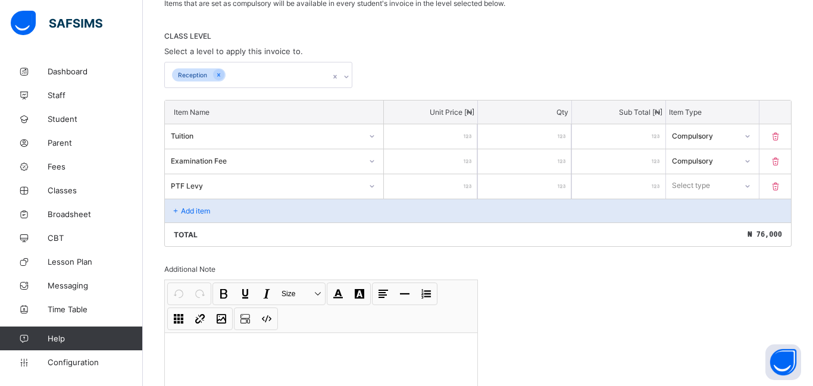
click at [721, 189] on div "Select type" at bounding box center [701, 185] width 71 height 17
click at [701, 213] on div "Compulsory" at bounding box center [713, 211] width 92 height 18
click at [184, 214] on p "Add item" at bounding box center [195, 211] width 29 height 9
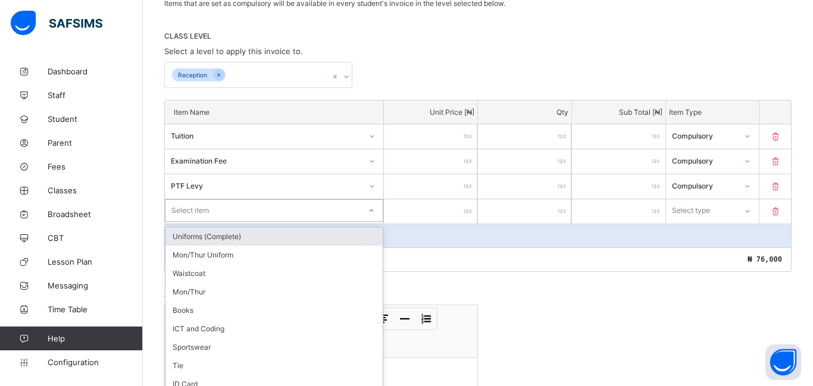
click at [184, 216] on div "option Uniforms (Complete) focused, 1 of 27. 27 results available. Use Up and D…" at bounding box center [274, 210] width 219 height 23
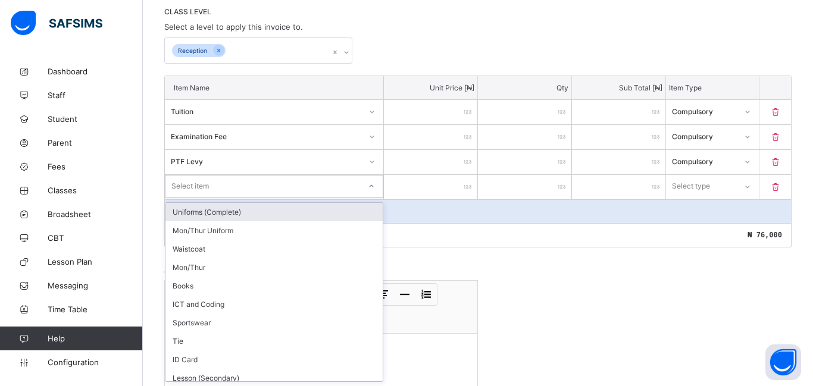
click at [248, 211] on div "Uniforms (Complete)" at bounding box center [274, 212] width 217 height 18
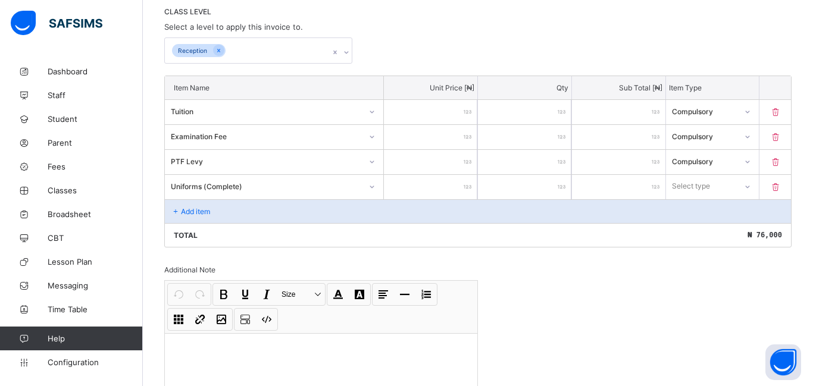
click at [433, 191] on input "number" at bounding box center [430, 187] width 93 height 24
click at [712, 194] on div "Select type" at bounding box center [702, 186] width 70 height 17
click at [695, 226] on div "Optional" at bounding box center [713, 230] width 92 height 18
click at [184, 196] on div "Uniforms (Complete)" at bounding box center [274, 186] width 219 height 23
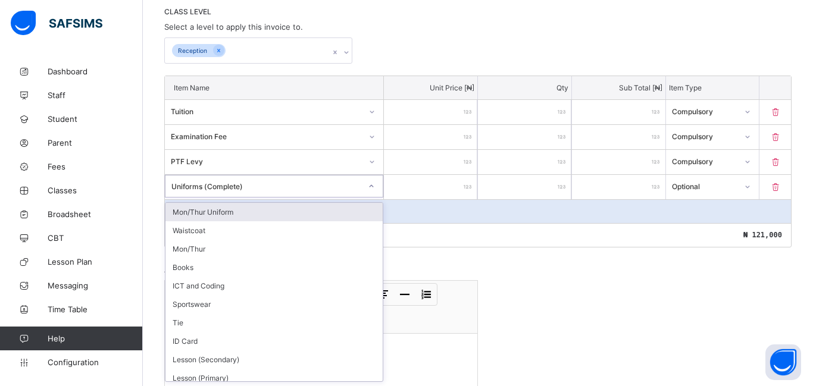
click at [471, 208] on div "Add item" at bounding box center [478, 211] width 626 height 24
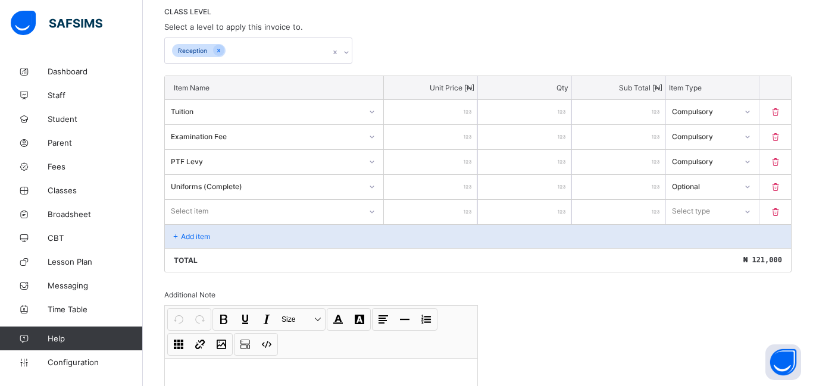
click at [183, 211] on div "Item Name Unit Price [ ₦ ] Qty Sub Total [ ₦ ] Item Type Tuition ***** * ***** …" at bounding box center [478, 174] width 628 height 197
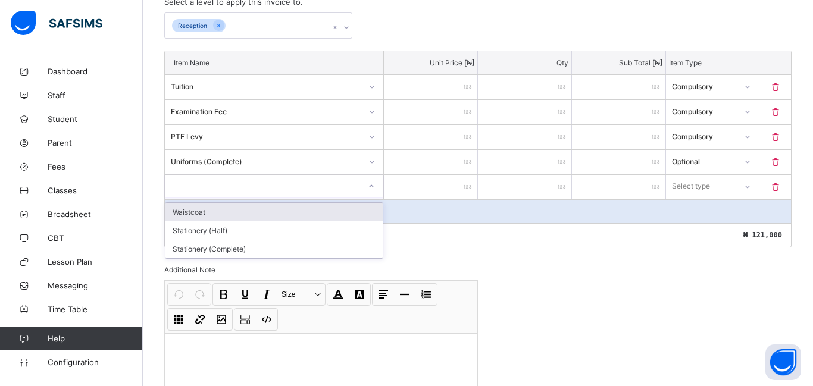
scroll to position [0, 0]
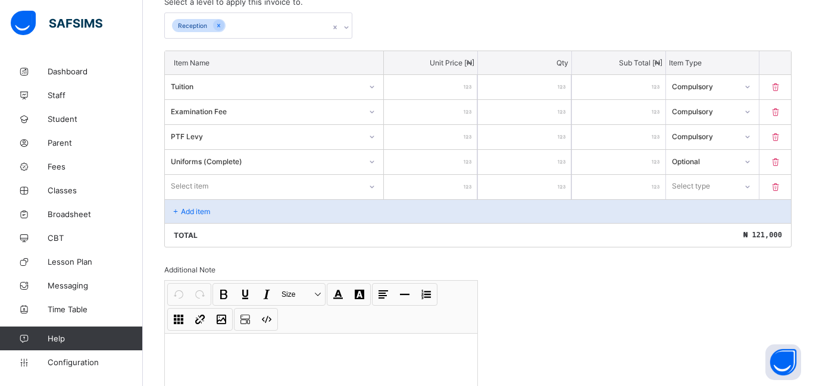
click at [201, 181] on div "Select item" at bounding box center [190, 186] width 38 height 23
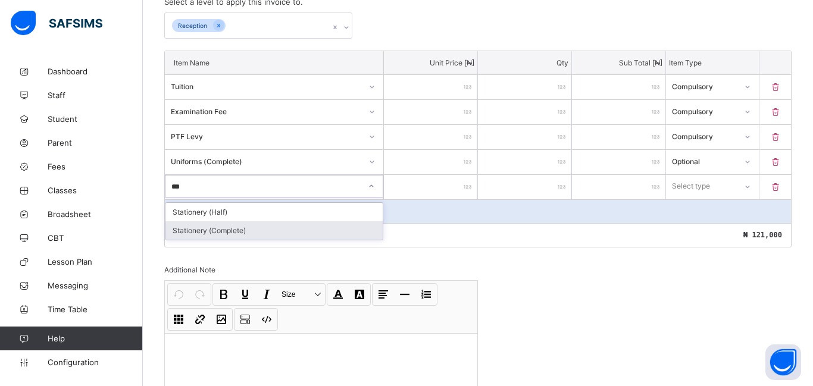
click at [227, 226] on div "Stationery (Complete)" at bounding box center [274, 230] width 217 height 18
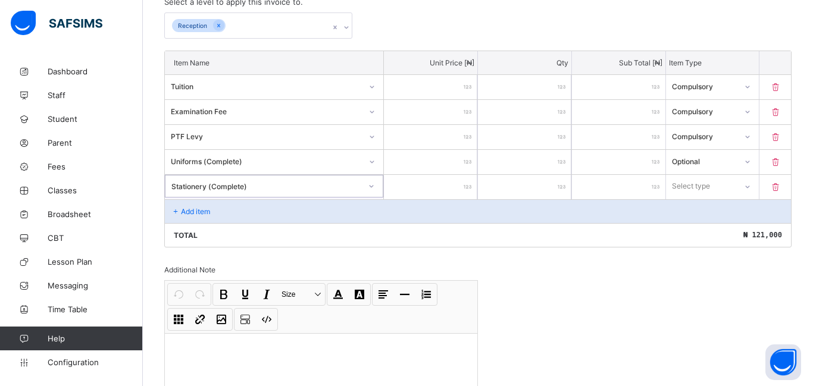
click at [435, 187] on input "number" at bounding box center [430, 187] width 93 height 24
click at [736, 189] on div "Select type" at bounding box center [701, 186] width 71 height 17
click at [719, 229] on div "Optional" at bounding box center [713, 230] width 92 height 18
click at [207, 204] on div "Add item" at bounding box center [478, 211] width 626 height 24
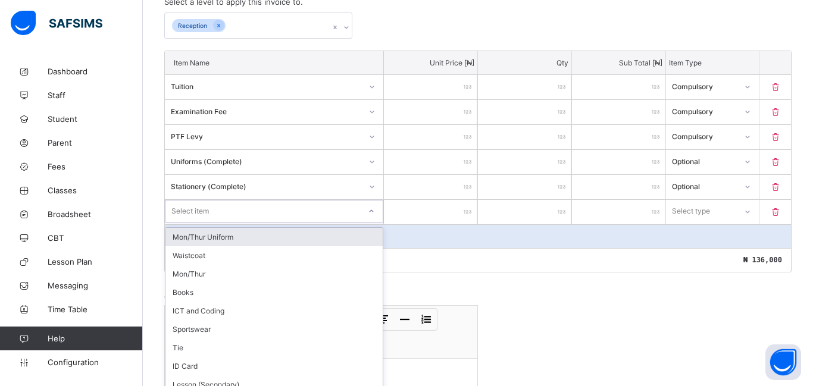
click at [238, 210] on div "Item Name Unit Price [ ₦ ] Qty Sub Total [ ₦ ] Item Type Tuition ***** * ***** …" at bounding box center [478, 162] width 628 height 222
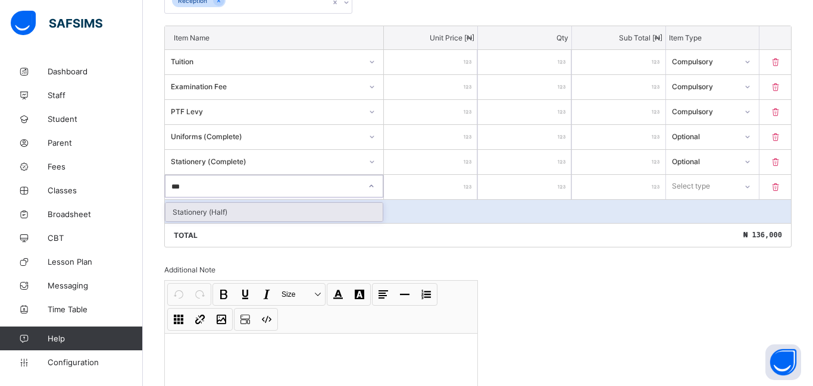
click at [251, 207] on div "Stationery (Half)" at bounding box center [274, 212] width 217 height 18
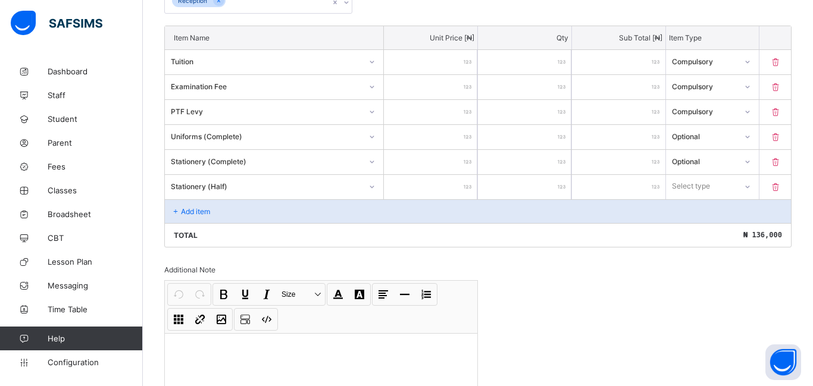
click at [439, 195] on input "number" at bounding box center [430, 187] width 93 height 24
click at [690, 188] on div "Select type" at bounding box center [691, 186] width 38 height 23
click at [697, 235] on div "Optional" at bounding box center [713, 230] width 92 height 18
click at [214, 210] on div "Add item" at bounding box center [478, 211] width 626 height 24
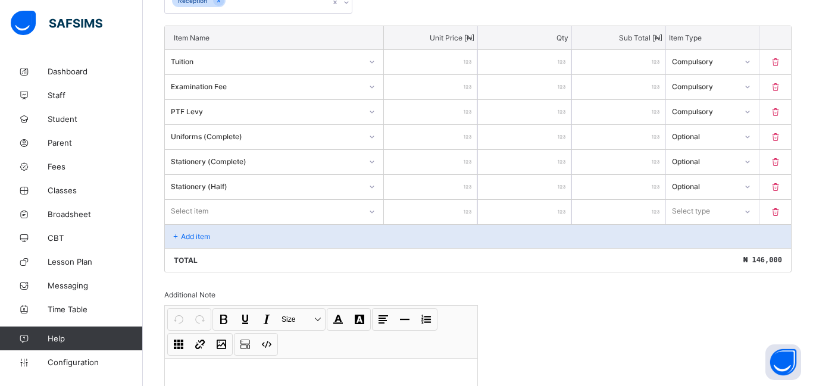
click at [214, 210] on div "Select item" at bounding box center [274, 211] width 219 height 23
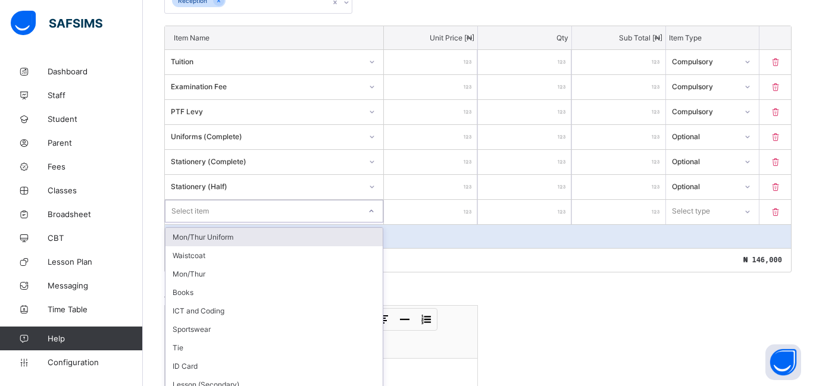
scroll to position [330, 0]
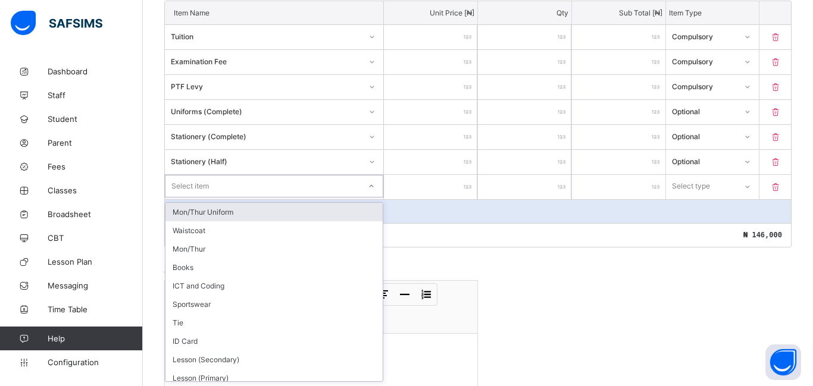
click at [218, 210] on div "Mon/Thur Uniform" at bounding box center [274, 212] width 217 height 18
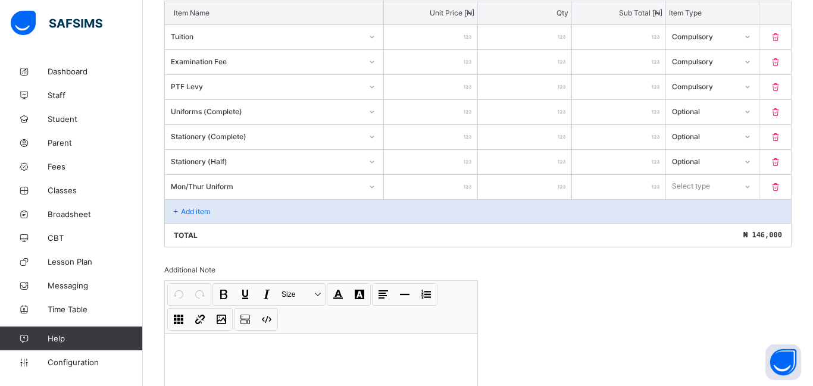
click at [443, 183] on input "number" at bounding box center [430, 187] width 93 height 24
click at [720, 192] on div "Select type" at bounding box center [701, 186] width 71 height 17
click at [726, 229] on div "Optional" at bounding box center [713, 230] width 92 height 18
click at [178, 211] on icon at bounding box center [176, 211] width 10 height 9
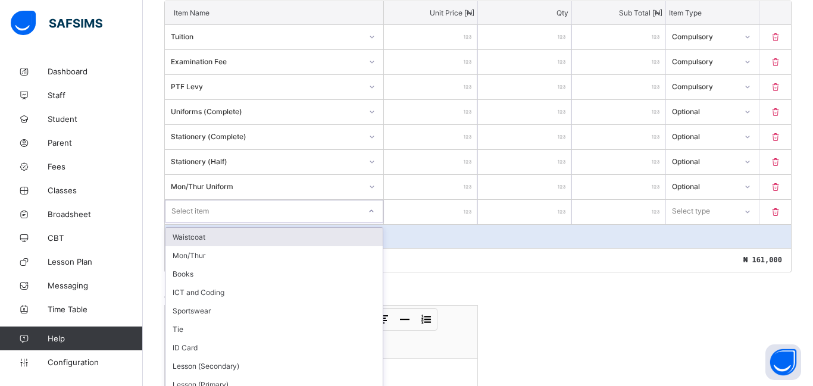
click at [277, 211] on div "Select item" at bounding box center [274, 211] width 219 height 23
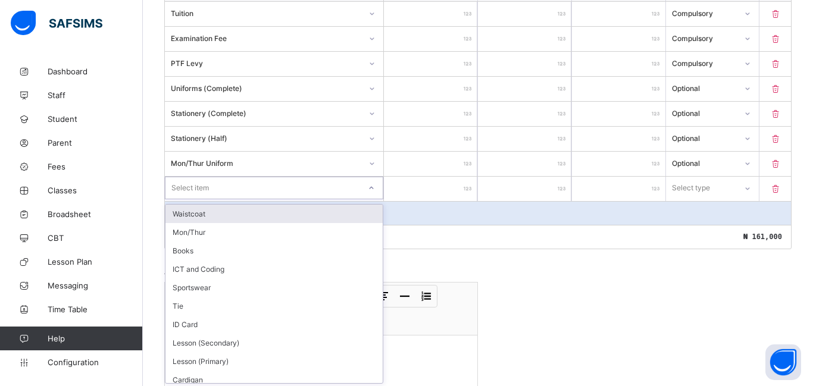
scroll to position [355, 0]
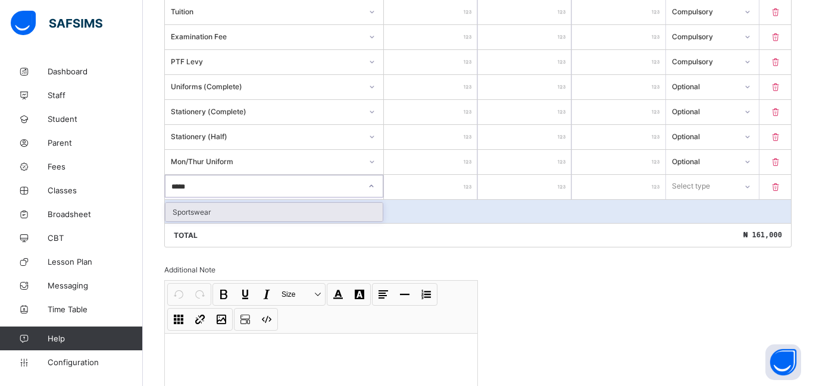
click at [261, 220] on div "Sportswear" at bounding box center [274, 212] width 217 height 18
click at [441, 179] on input "number" at bounding box center [430, 187] width 93 height 24
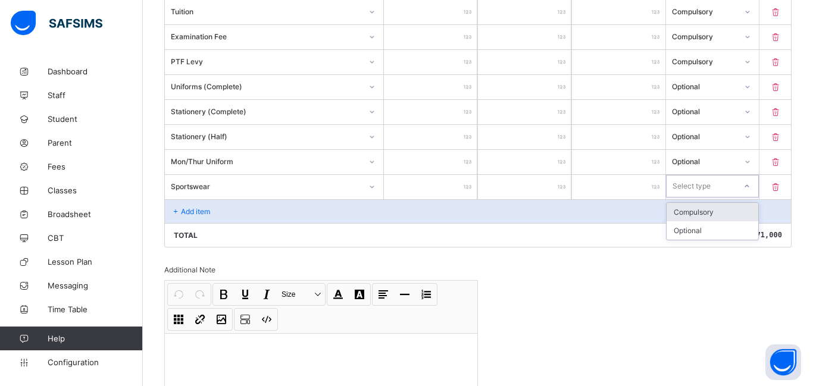
click at [733, 185] on div "Select type" at bounding box center [702, 186] width 70 height 17
click at [720, 226] on div "Optional" at bounding box center [713, 230] width 92 height 18
click at [207, 211] on p "Add item" at bounding box center [195, 211] width 29 height 9
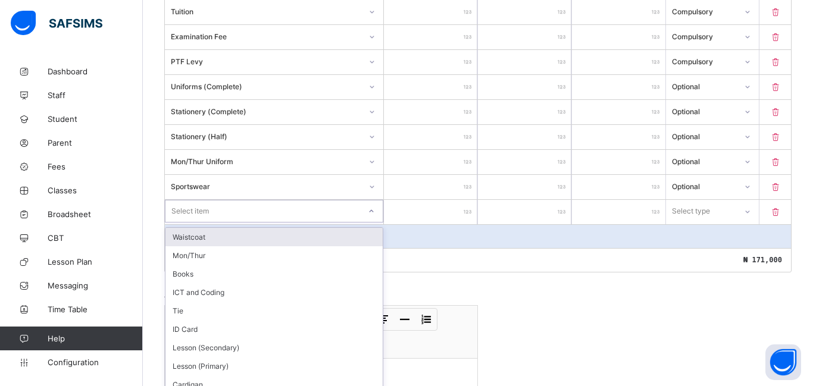
click at [207, 214] on div "option Waistcoat focused, 1 of 22. 22 results available. Use Up and Down to cho…" at bounding box center [274, 211] width 219 height 23
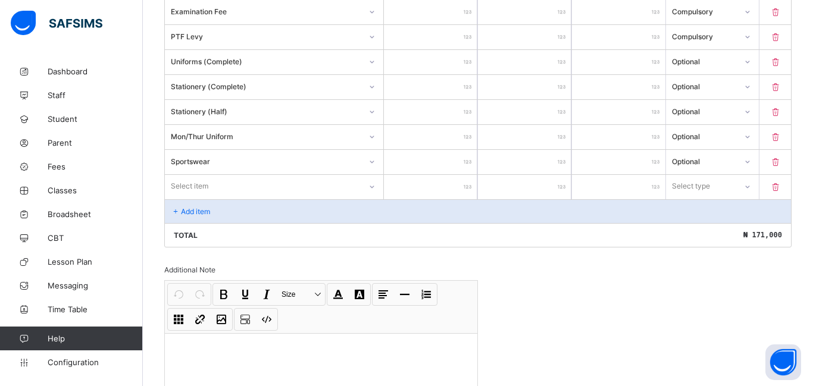
click at [436, 182] on input "number" at bounding box center [430, 187] width 93 height 24
click at [719, 188] on div "Select type" at bounding box center [701, 186] width 71 height 17
click at [707, 237] on div "Optional" at bounding box center [713, 230] width 92 height 18
click at [201, 209] on p "Add item" at bounding box center [195, 211] width 29 height 9
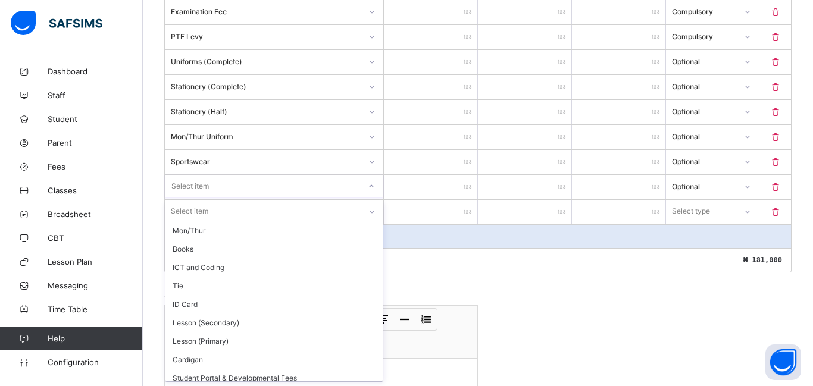
click at [199, 184] on div "Select item" at bounding box center [190, 186] width 38 height 23
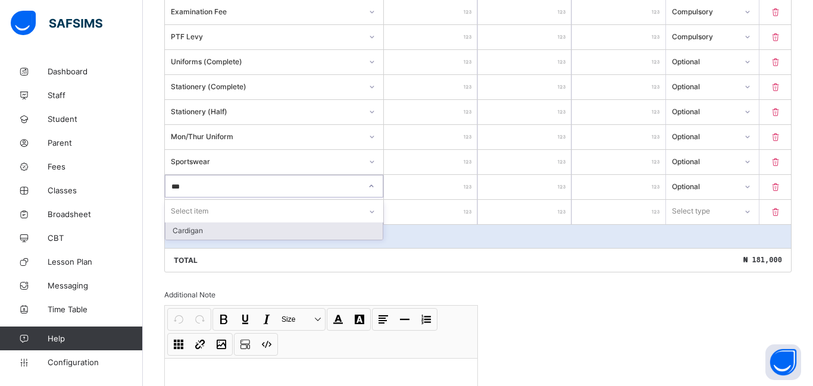
click at [211, 236] on div "Cardigan" at bounding box center [274, 230] width 217 height 18
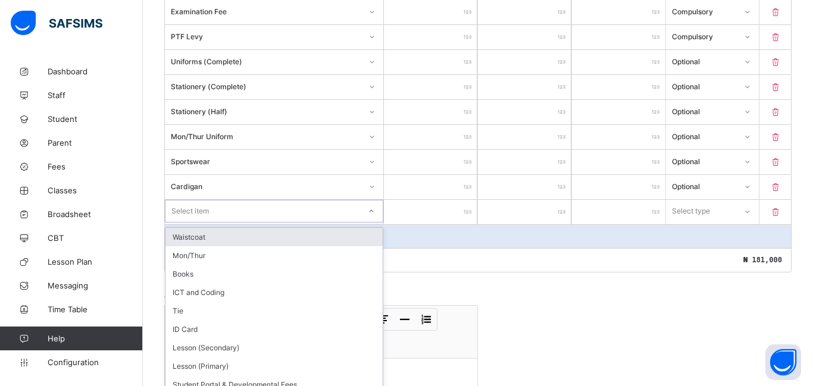
click at [211, 207] on div "Item Name Unit Price [ ₦ ] Qty Sub Total [ ₦ ] Item Type Tuition ***** * ***** …" at bounding box center [478, 112] width 628 height 322
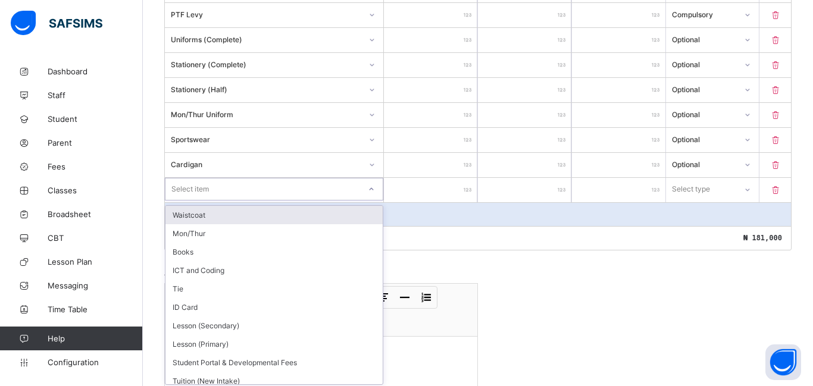
scroll to position [405, 0]
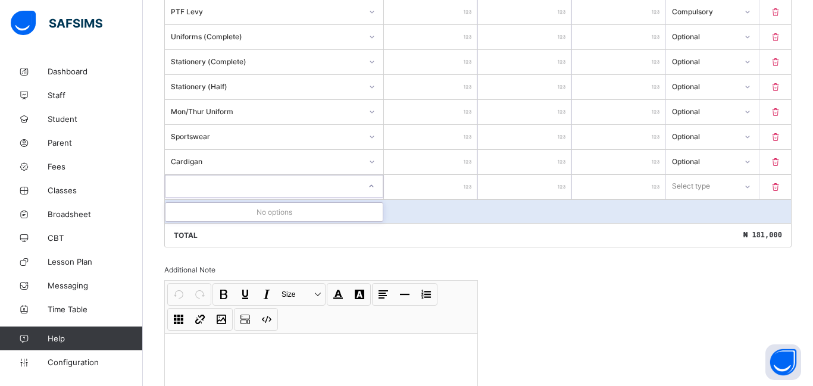
click at [231, 189] on div "Sport" at bounding box center [263, 186] width 195 height 17
click at [228, 189] on div "Select item" at bounding box center [263, 186] width 195 height 17
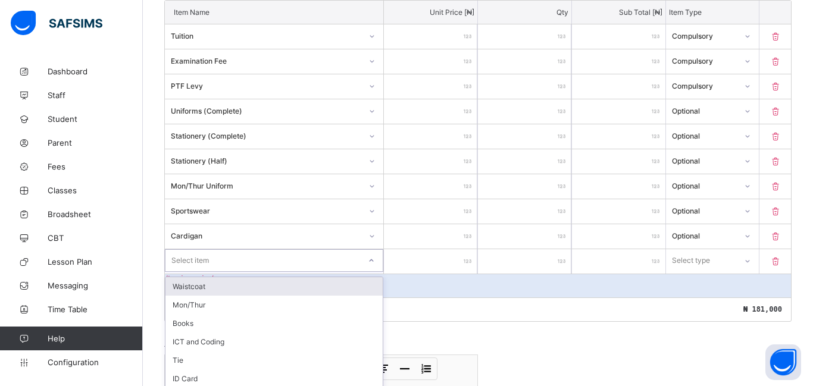
scroll to position [322, 0]
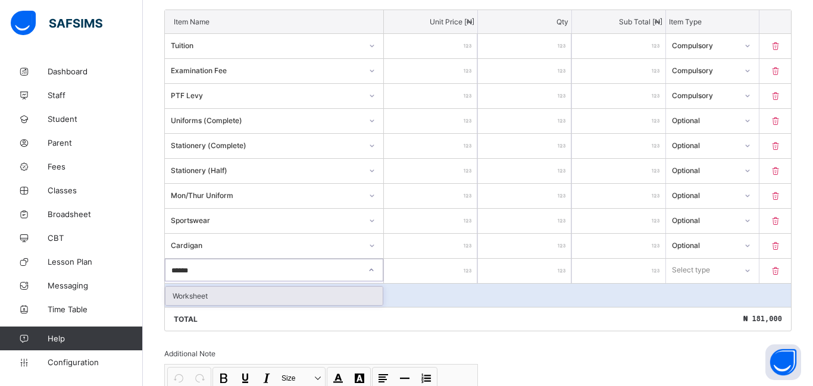
click at [276, 299] on div "Worksheet" at bounding box center [274, 296] width 217 height 18
click at [441, 267] on input "number" at bounding box center [430, 271] width 93 height 24
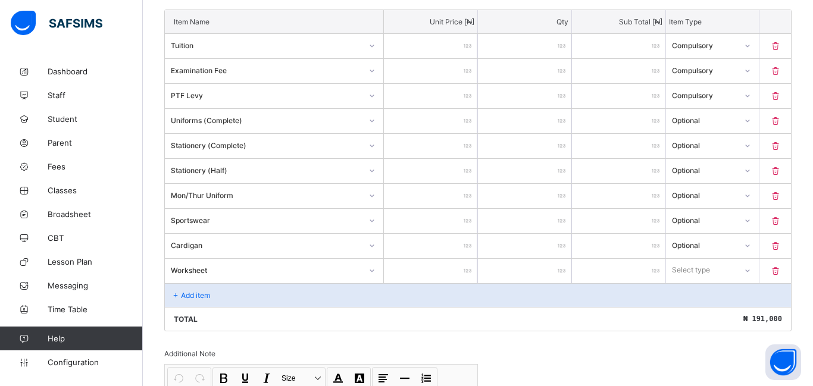
click at [699, 268] on div "Select type" at bounding box center [691, 270] width 38 height 23
click at [700, 321] on div "Optional" at bounding box center [713, 314] width 92 height 18
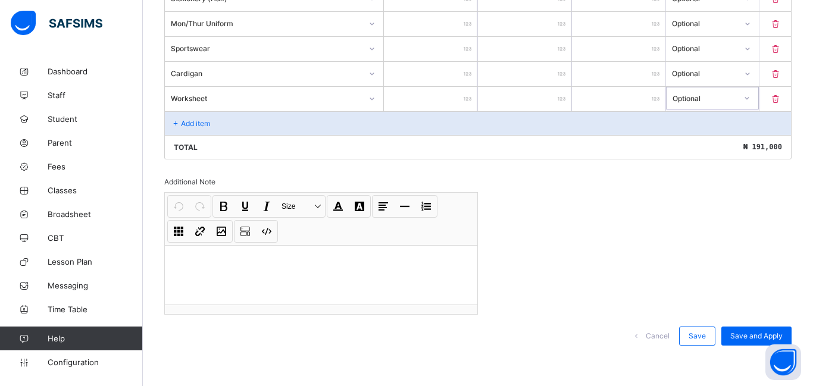
scroll to position [495, 0]
click at [747, 333] on span "Save and Apply" at bounding box center [757, 334] width 52 height 9
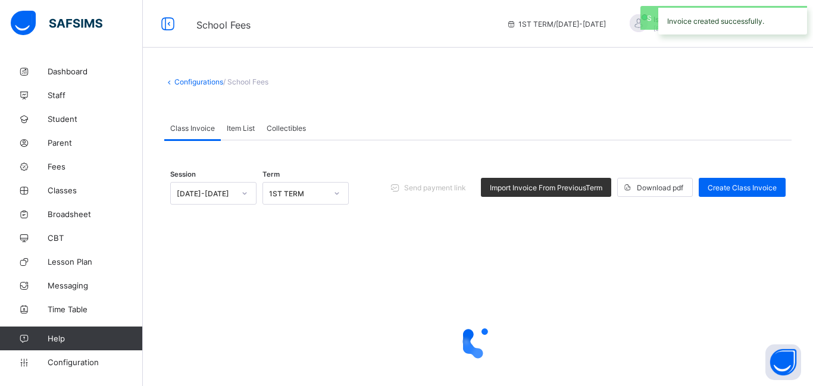
click at [249, 128] on span "Item List" at bounding box center [241, 128] width 28 height 9
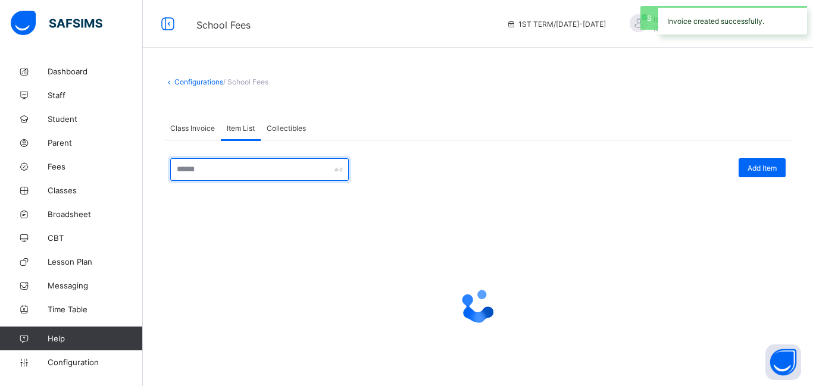
click at [271, 163] on input "text" at bounding box center [259, 169] width 179 height 23
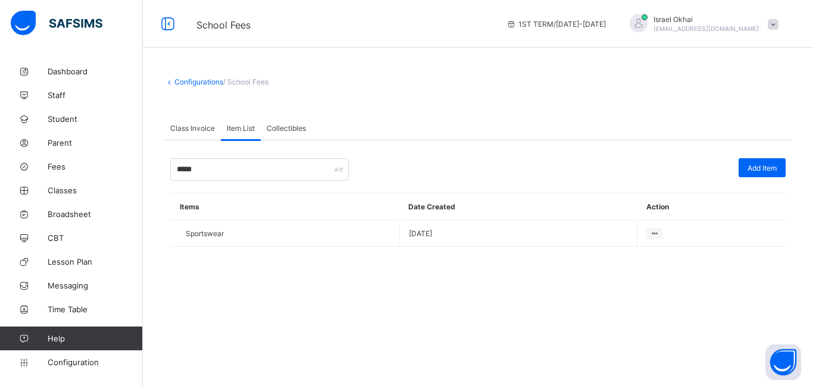
click at [204, 129] on span "Class Invoice" at bounding box center [192, 128] width 45 height 9
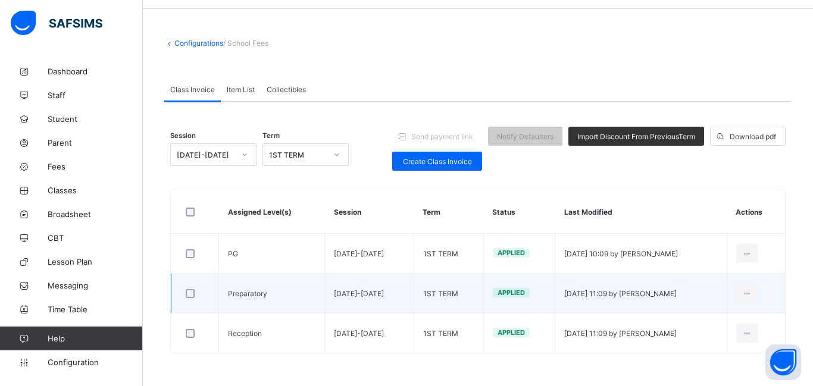
scroll to position [42, 0]
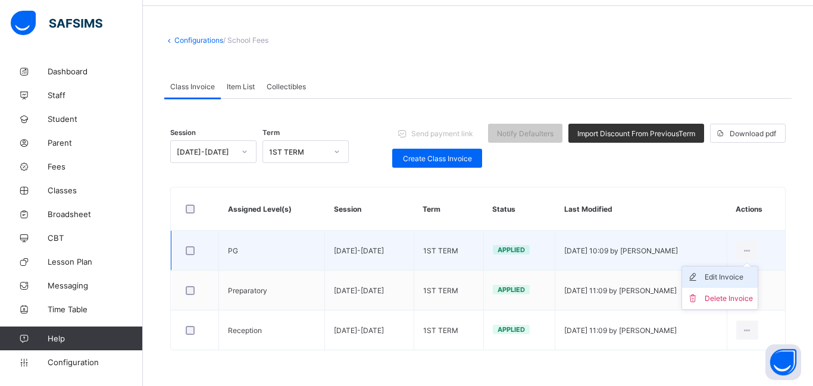
click at [742, 277] on div "Edit Invoice" at bounding box center [729, 278] width 48 height 12
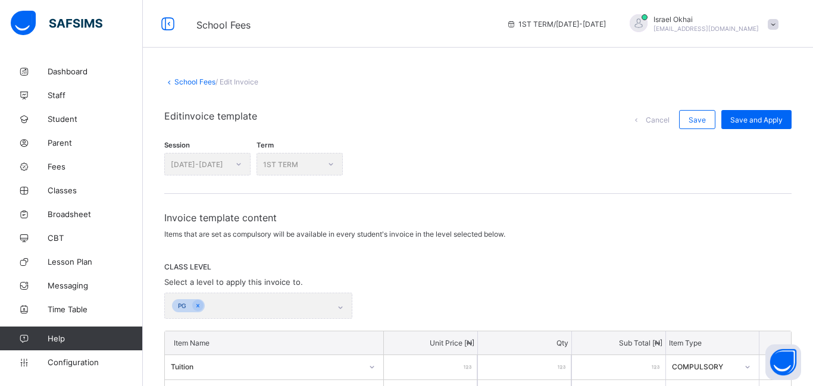
click at [186, 79] on link "School Fees" at bounding box center [194, 81] width 41 height 9
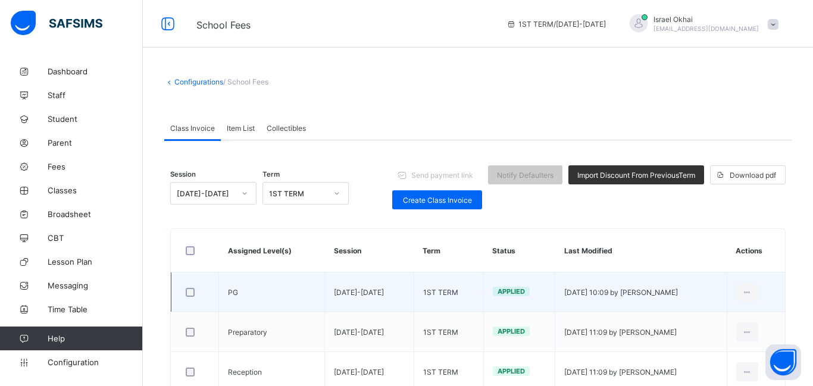
scroll to position [42, 0]
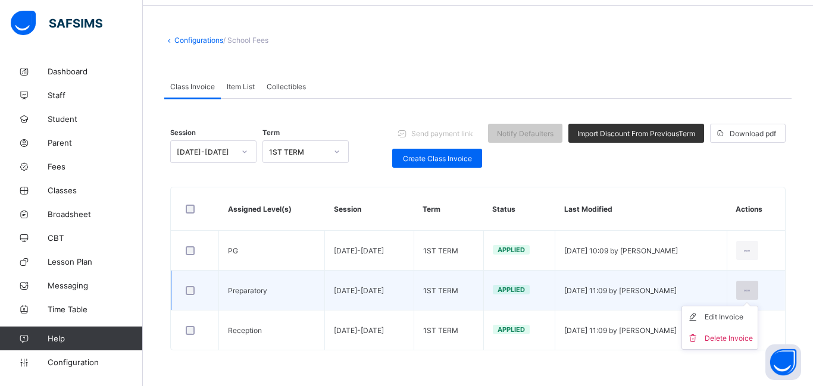
click at [747, 286] on icon at bounding box center [747, 290] width 10 height 9
click at [726, 314] on div "Edit Invoice" at bounding box center [729, 317] width 48 height 12
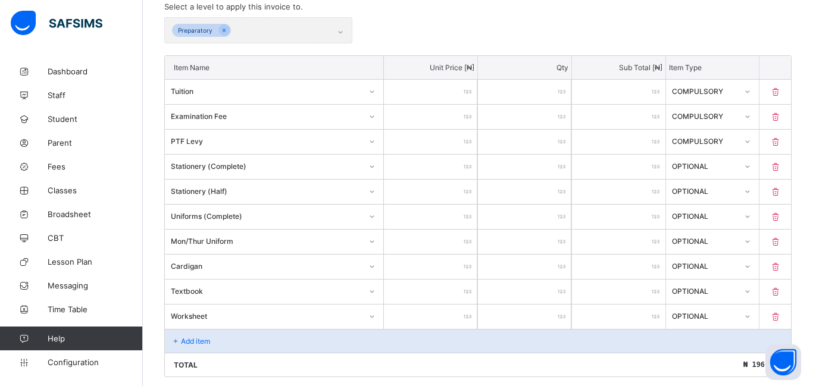
scroll to position [279, 0]
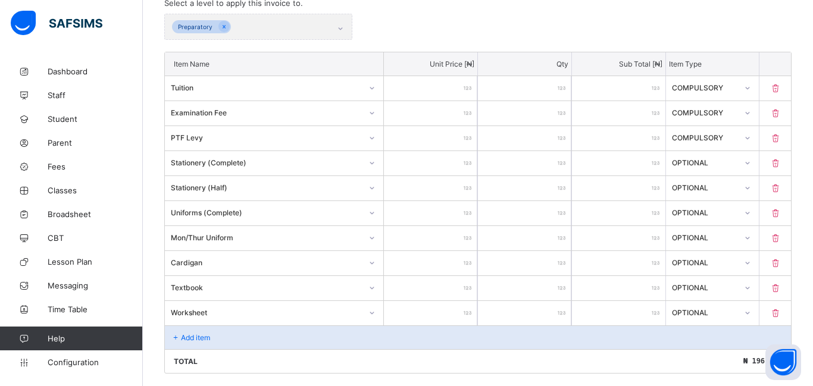
click at [180, 329] on div "Add item" at bounding box center [478, 338] width 626 height 24
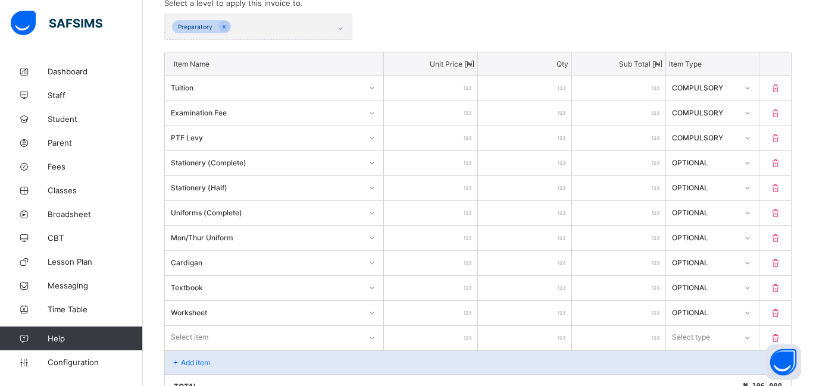
click at [208, 330] on div "Select item" at bounding box center [274, 337] width 219 height 23
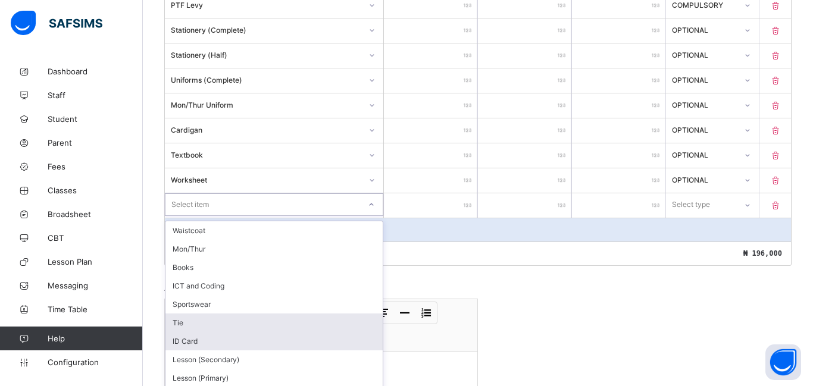
scroll to position [430, 0]
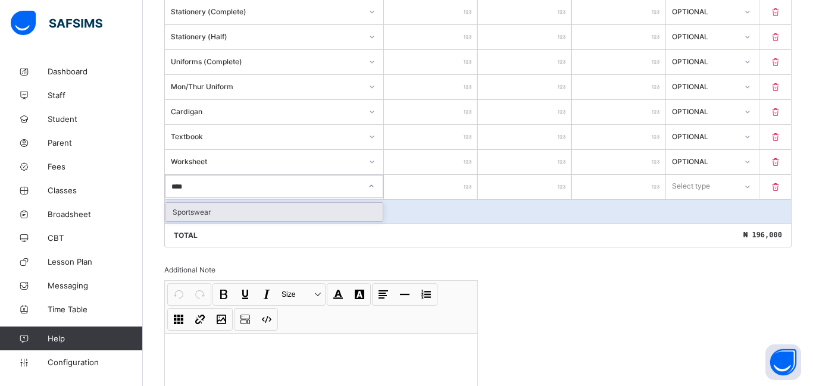
click at [224, 214] on div "Sportswear" at bounding box center [274, 212] width 217 height 18
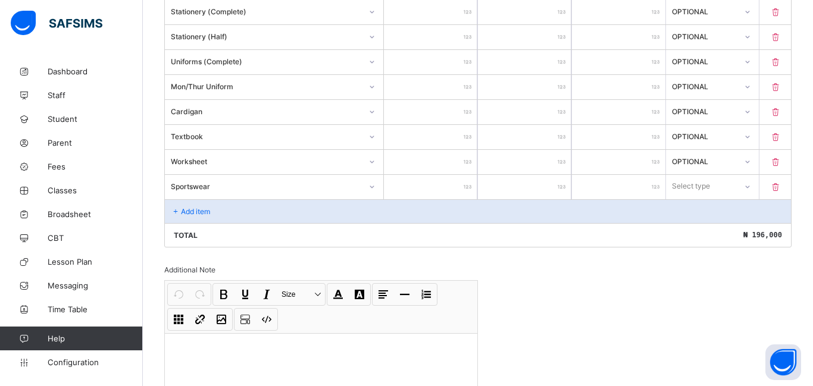
click at [441, 183] on input "number" at bounding box center [430, 187] width 93 height 24
click at [697, 192] on div "Select type" at bounding box center [692, 186] width 38 height 23
click at [699, 236] on div "Optional" at bounding box center [713, 230] width 92 height 18
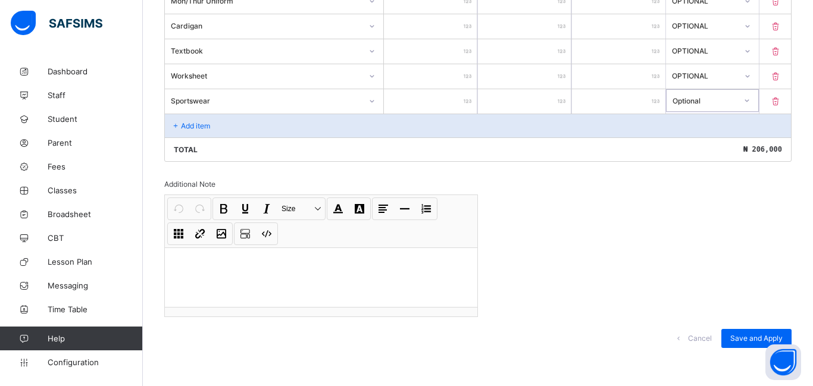
scroll to position [520, 0]
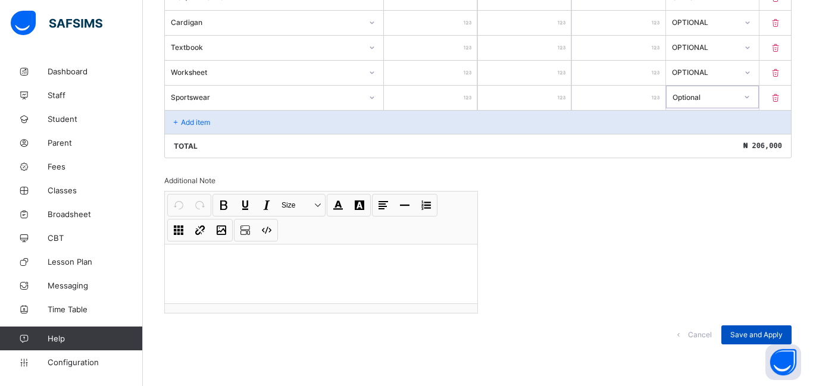
click at [765, 331] on span "Save and Apply" at bounding box center [757, 334] width 52 height 9
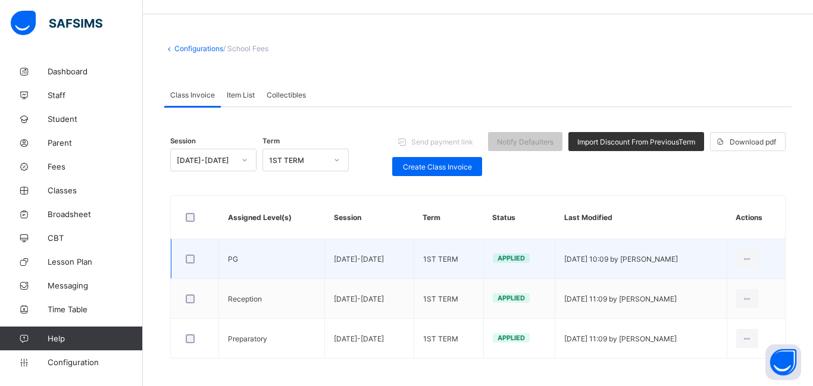
scroll to position [42, 0]
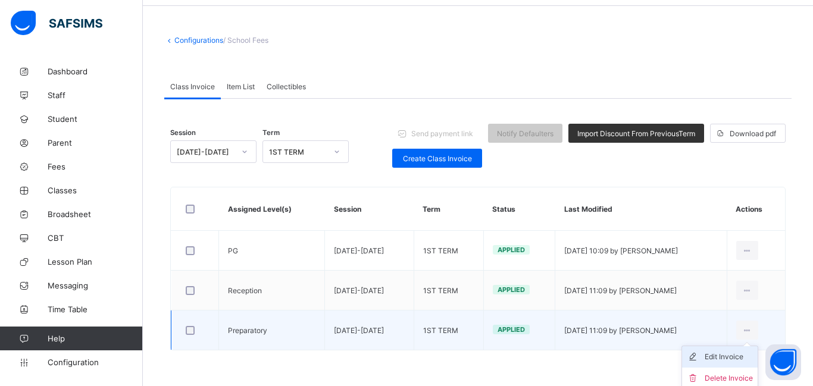
click at [719, 361] on div "Edit Invoice" at bounding box center [729, 357] width 48 height 12
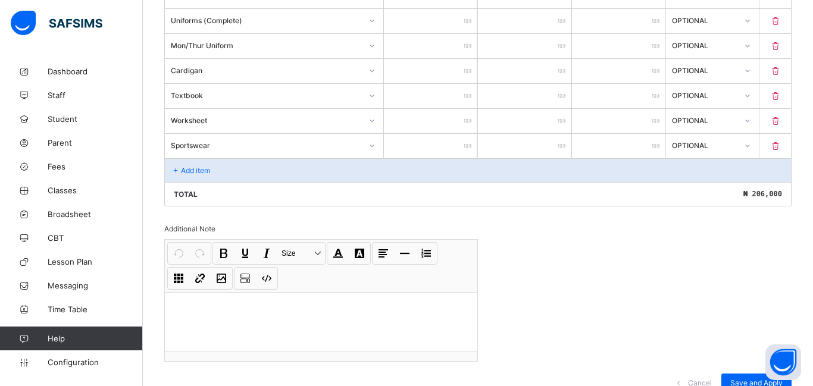
scroll to position [520, 0]
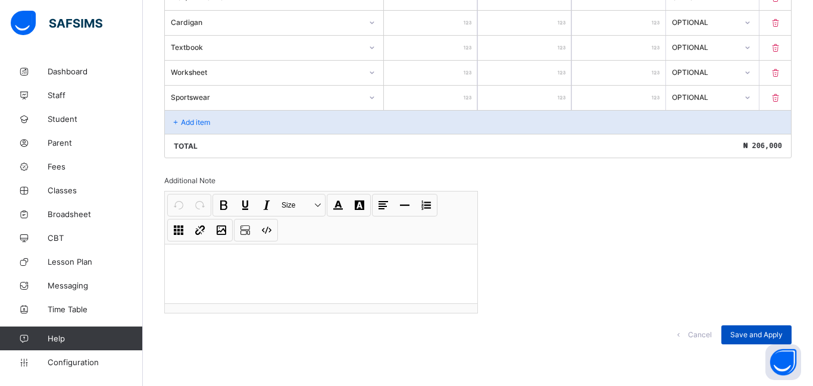
click at [756, 329] on div "Save and Apply" at bounding box center [757, 335] width 70 height 19
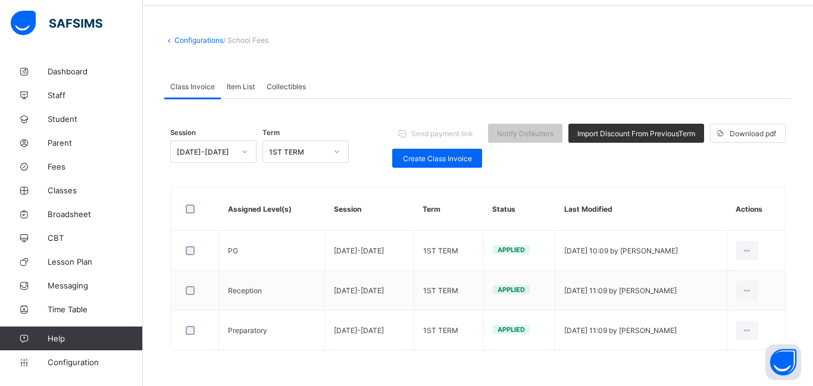
scroll to position [42, 0]
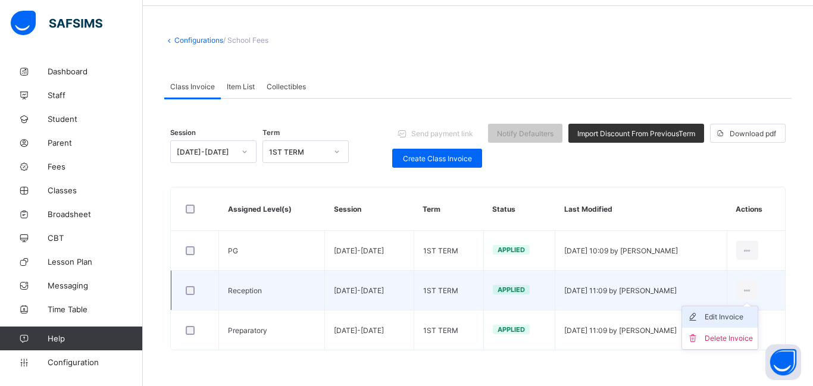
click at [738, 320] on div "Edit Invoice" at bounding box center [729, 317] width 48 height 12
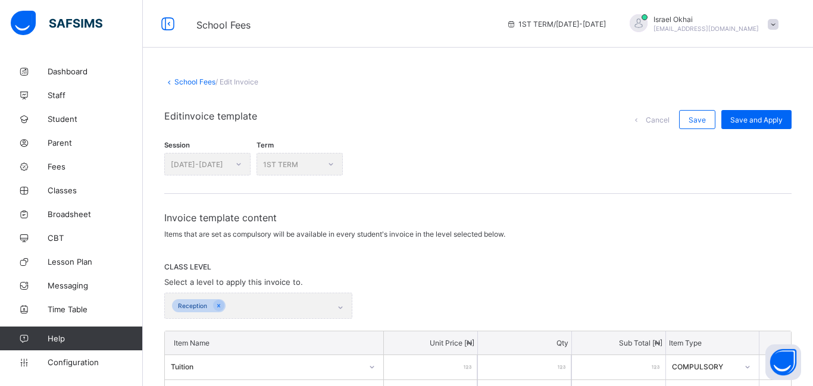
click at [198, 83] on link "School Fees" at bounding box center [194, 81] width 41 height 9
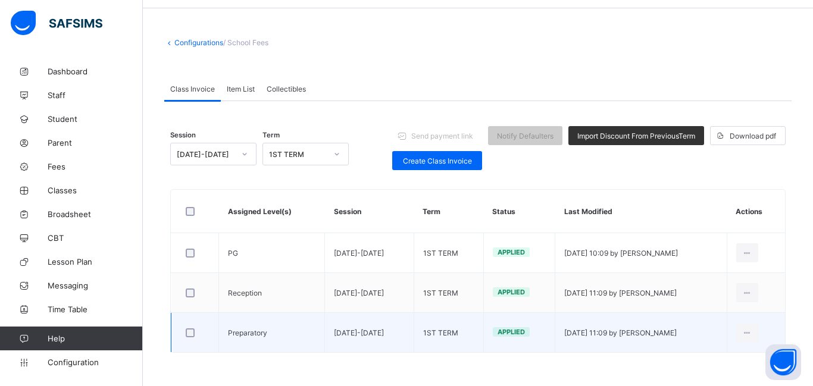
scroll to position [42, 0]
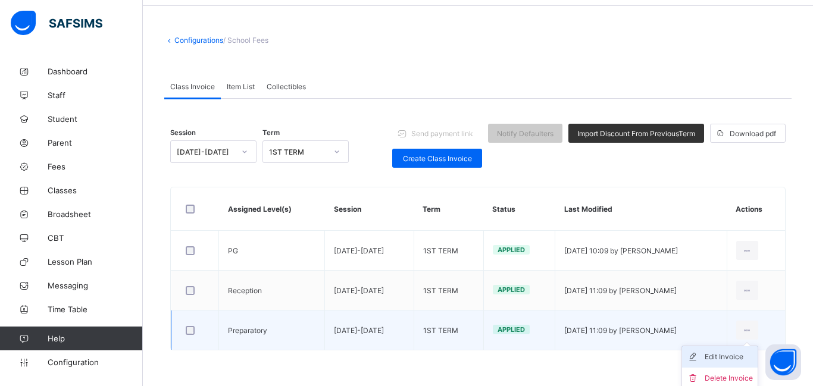
click at [739, 357] on div "Edit Invoice" at bounding box center [729, 357] width 48 height 12
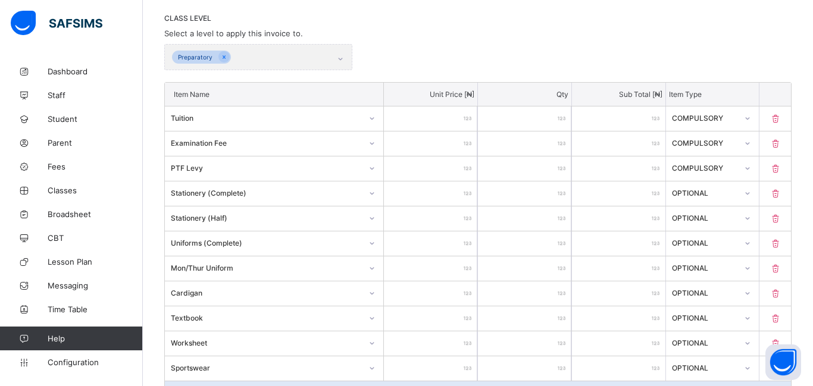
scroll to position [247, 0]
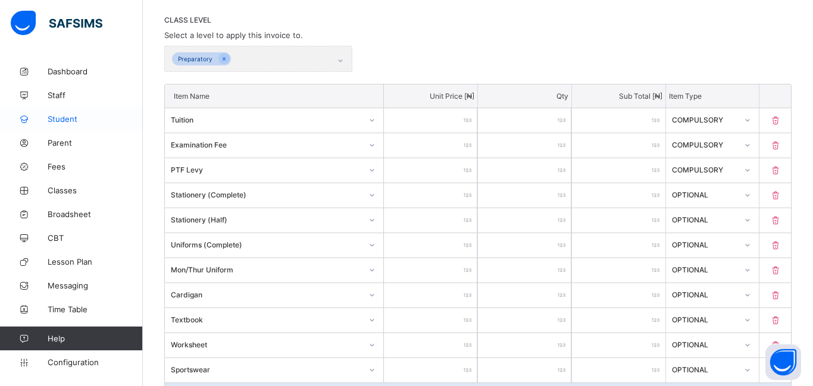
click at [52, 113] on link "Student" at bounding box center [71, 119] width 143 height 24
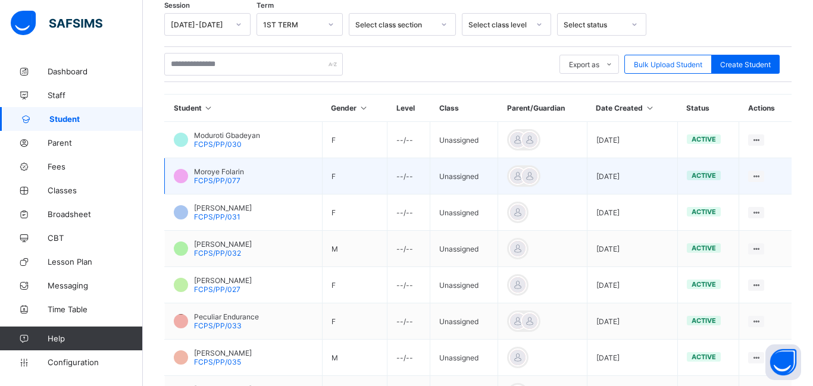
scroll to position [189, 0]
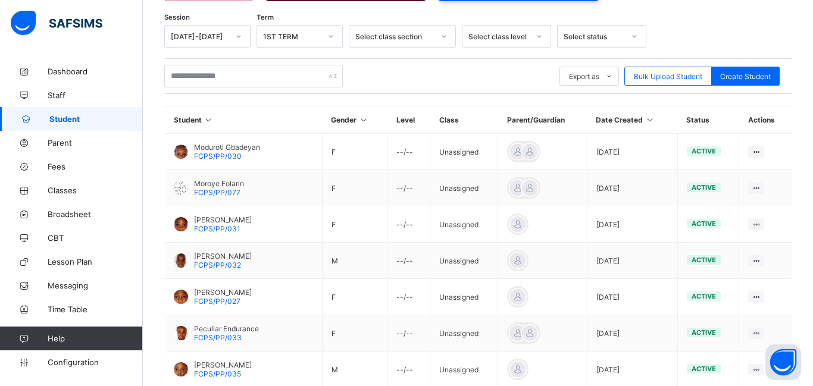
click at [479, 42] on div "Select class level" at bounding box center [495, 36] width 65 height 17
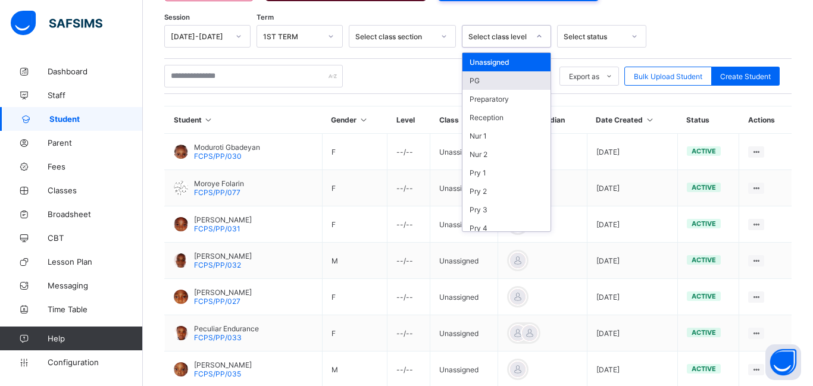
click at [479, 80] on div "PG" at bounding box center [507, 80] width 88 height 18
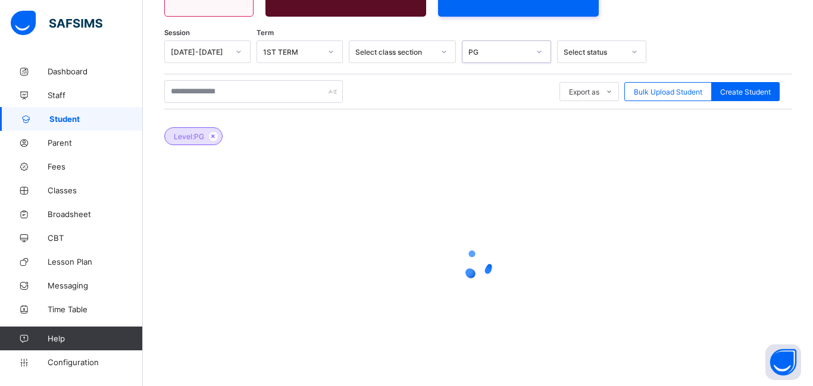
scroll to position [183, 0]
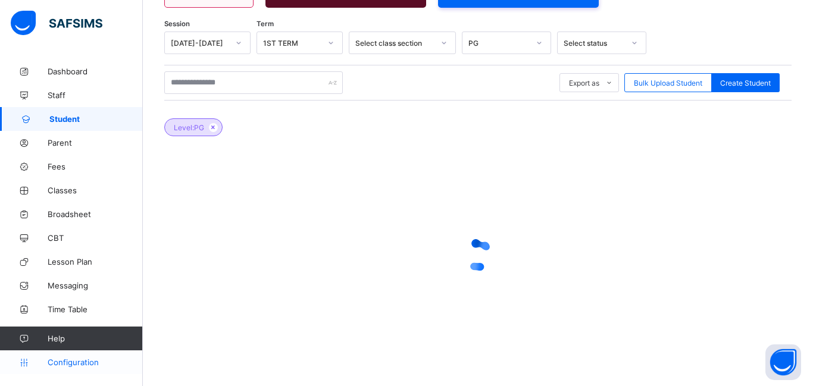
click at [55, 361] on span "Configuration" at bounding box center [95, 363] width 95 height 10
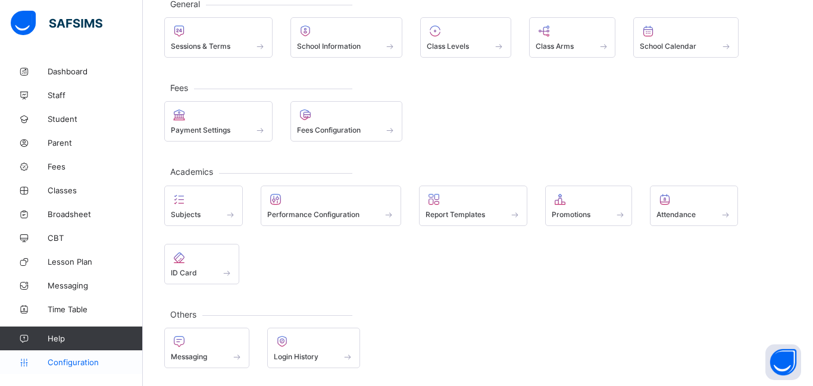
scroll to position [80, 0]
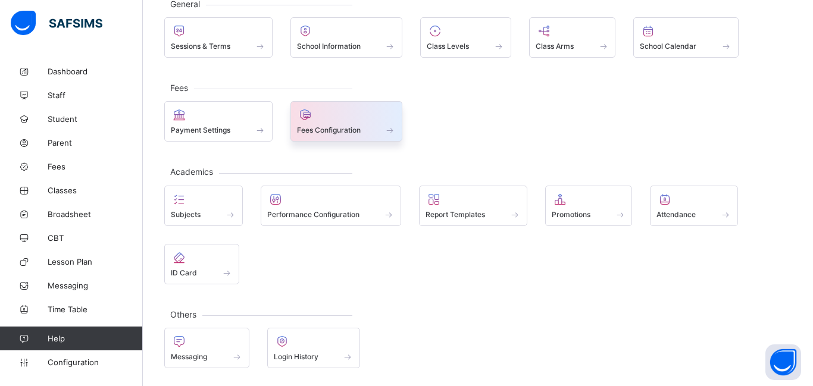
click at [346, 129] on span "Fees Configuration" at bounding box center [329, 130] width 64 height 9
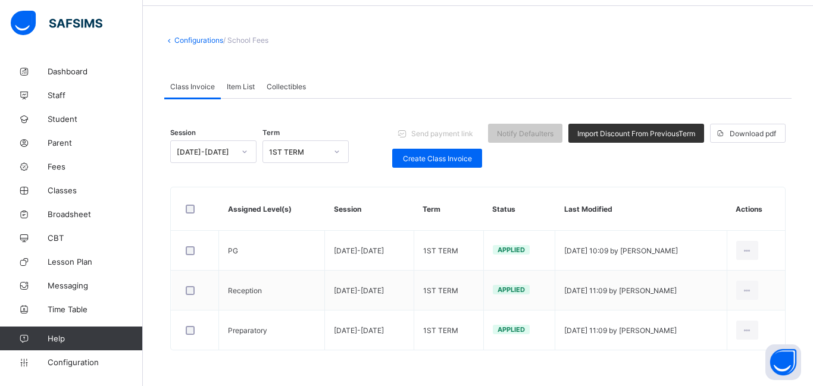
scroll to position [42, 0]
click at [456, 161] on span "Create Class Invoice" at bounding box center [437, 158] width 72 height 9
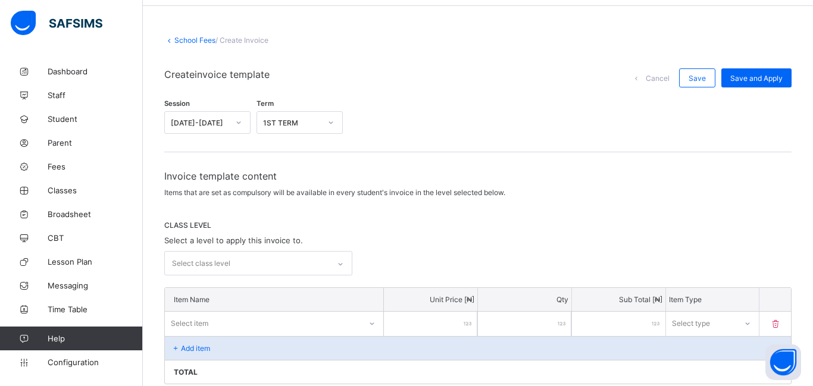
scroll to position [183, 0]
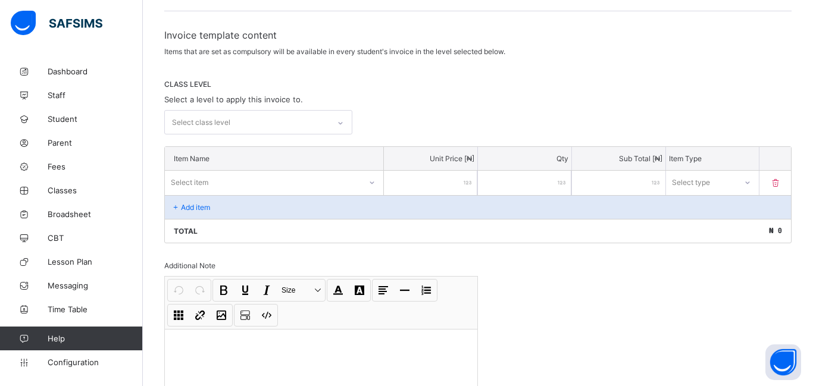
click at [315, 124] on div "Select class level" at bounding box center [247, 122] width 164 height 23
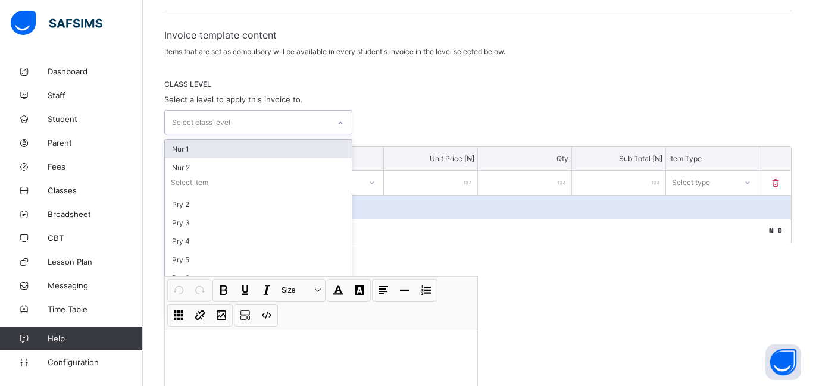
click at [237, 146] on div "Nur 1" at bounding box center [258, 149] width 187 height 18
click at [404, 124] on div "option Nur 1, selected. option Nur 2 focused, 2 of 14. 13 results available. Us…" at bounding box center [478, 123] width 628 height 26
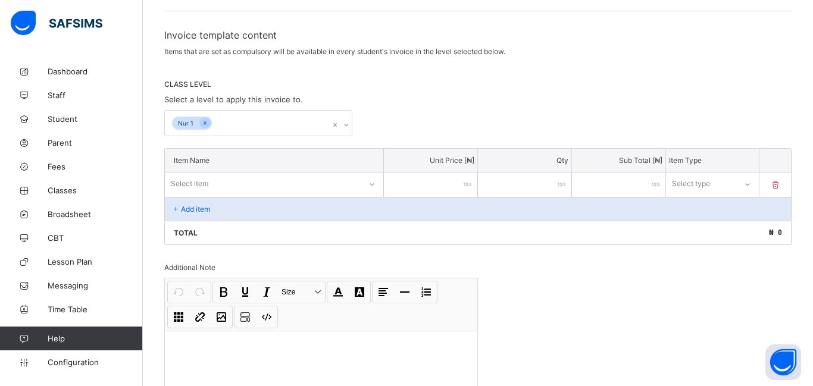
click at [212, 188] on div "Select item" at bounding box center [263, 184] width 196 height 17
click at [458, 188] on input "number" at bounding box center [430, 185] width 93 height 24
click at [740, 183] on div at bounding box center [748, 184] width 20 height 19
click at [717, 216] on div "Compulsory" at bounding box center [713, 210] width 92 height 18
click at [212, 210] on div "Add item" at bounding box center [478, 209] width 626 height 24
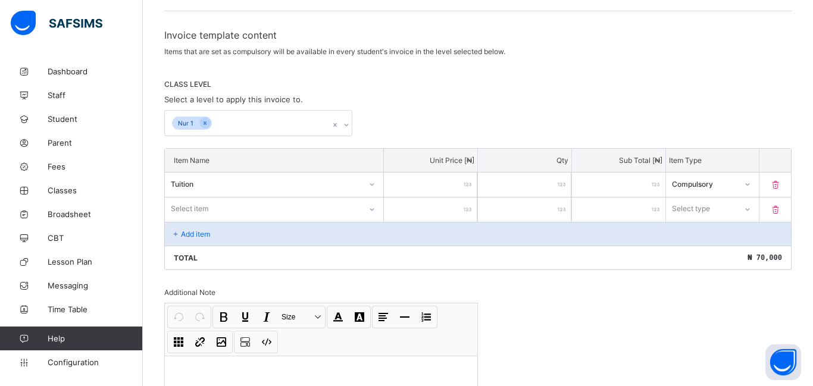
click at [212, 212] on div "Select item" at bounding box center [274, 209] width 219 height 23
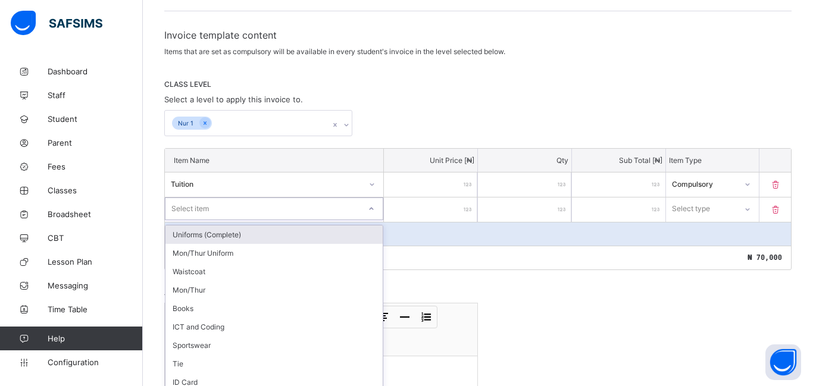
scroll to position [205, 0]
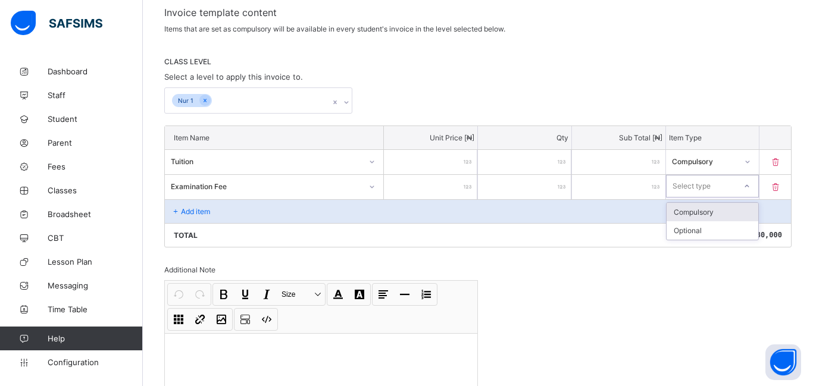
click at [744, 181] on div at bounding box center [747, 186] width 20 height 19
click at [704, 209] on div "Compulsory" at bounding box center [713, 212] width 92 height 18
click at [211, 219] on div "Add item" at bounding box center [478, 211] width 626 height 24
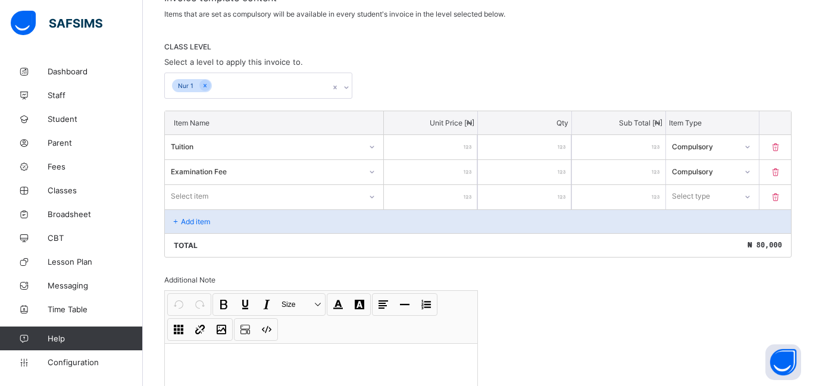
click at [211, 208] on div "Select item" at bounding box center [274, 196] width 219 height 23
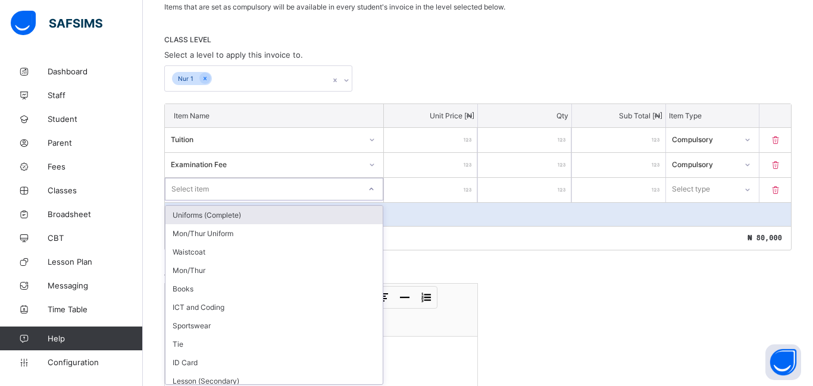
scroll to position [230, 0]
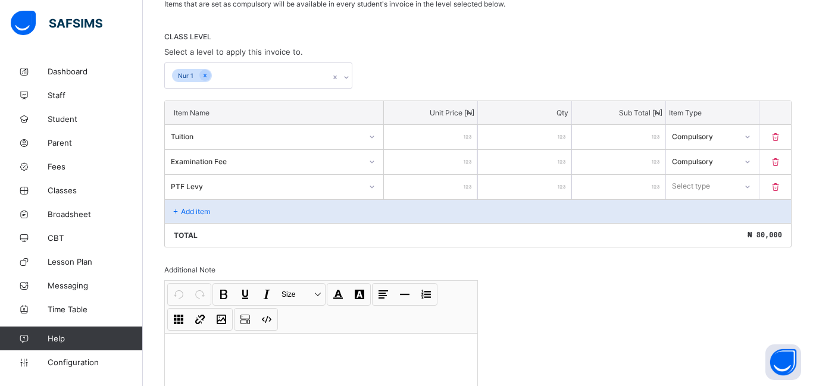
click at [441, 180] on input "number" at bounding box center [430, 187] width 93 height 24
click at [716, 188] on div "Select type" at bounding box center [701, 186] width 71 height 17
click at [694, 211] on div "Compulsory" at bounding box center [713, 212] width 92 height 18
click at [210, 212] on p "Add item" at bounding box center [195, 211] width 29 height 9
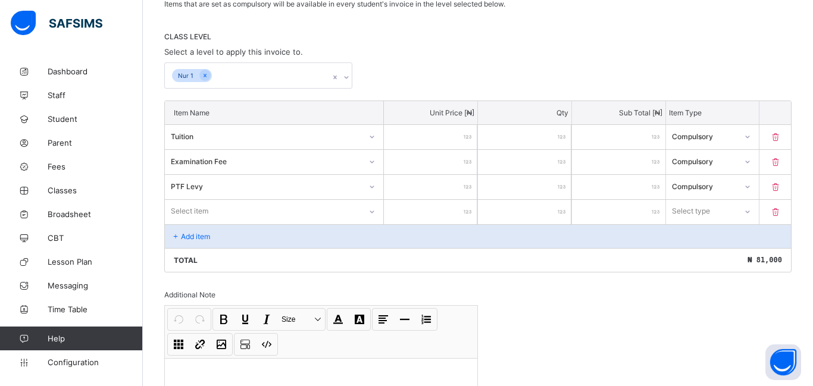
click at [209, 214] on div "Select item" at bounding box center [274, 211] width 219 height 23
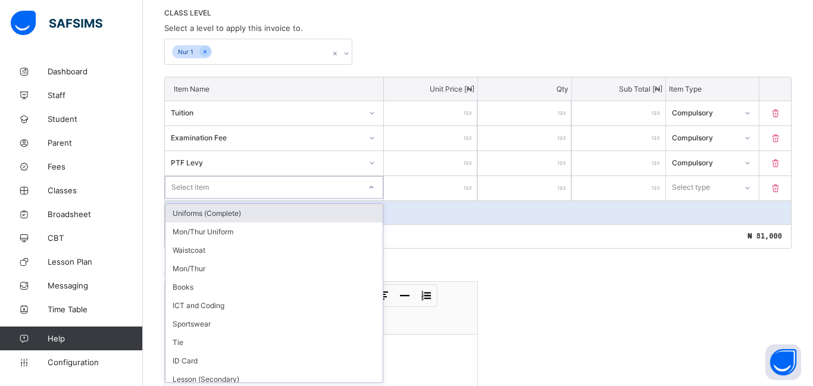
scroll to position [255, 0]
click at [196, 211] on div "Uniforms (Complete)" at bounding box center [274, 212] width 217 height 18
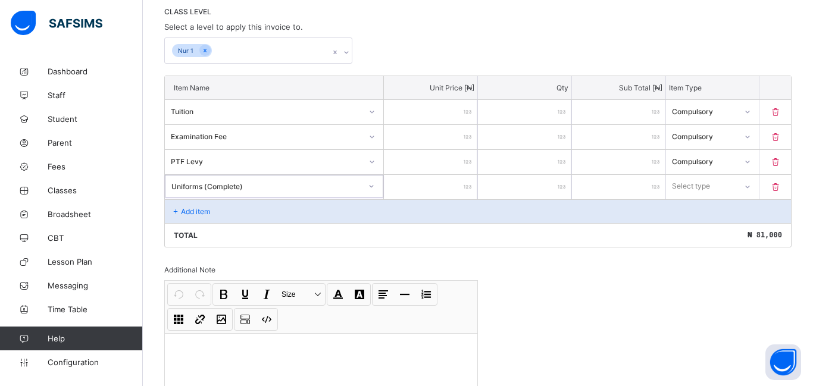
click at [420, 188] on input "number" at bounding box center [430, 187] width 93 height 24
click at [702, 194] on div "Select type" at bounding box center [692, 186] width 38 height 23
click at [700, 232] on div "Optional" at bounding box center [713, 230] width 92 height 18
click at [213, 204] on div "Add item" at bounding box center [478, 211] width 626 height 24
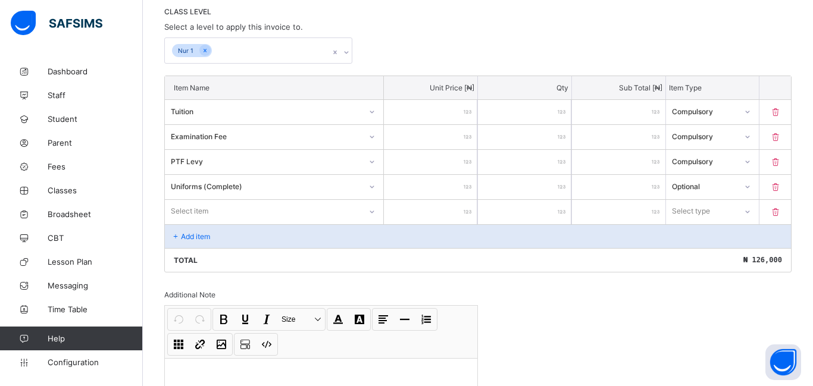
click at [203, 213] on div "Select item" at bounding box center [274, 211] width 219 height 23
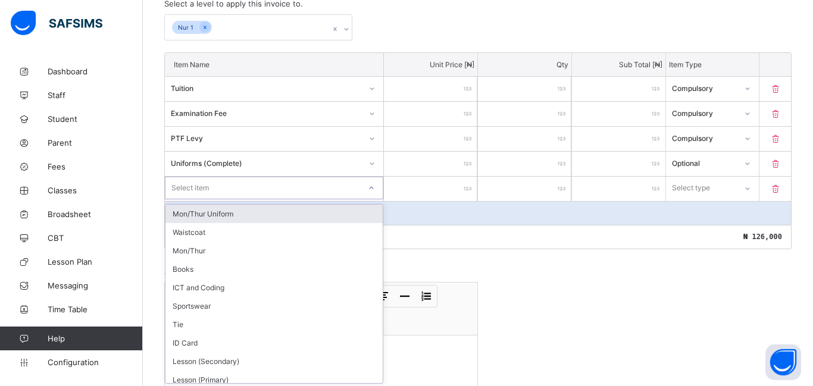
scroll to position [280, 0]
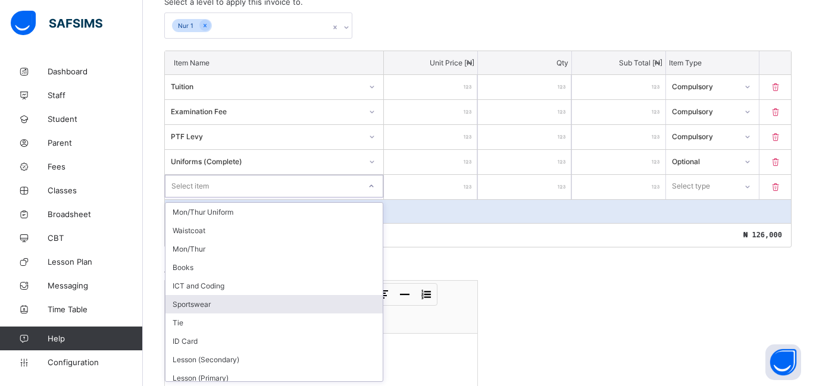
click at [218, 301] on div "Sportswear" at bounding box center [274, 304] width 217 height 18
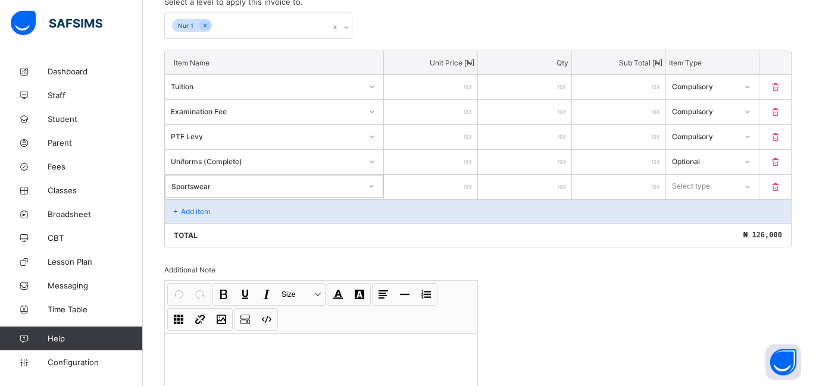
click at [434, 192] on input "number" at bounding box center [430, 187] width 93 height 24
click at [369, 187] on icon at bounding box center [372, 187] width 7 height 12
click at [233, 188] on div "Sportswear" at bounding box center [266, 186] width 190 height 9
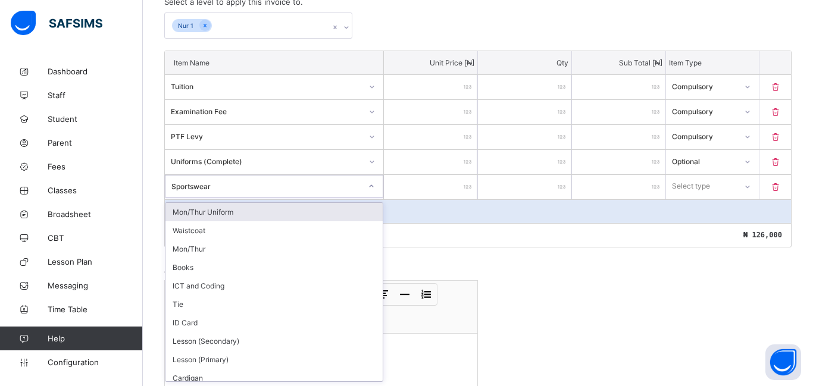
click at [233, 188] on div "Sportswear" at bounding box center [266, 186] width 190 height 9
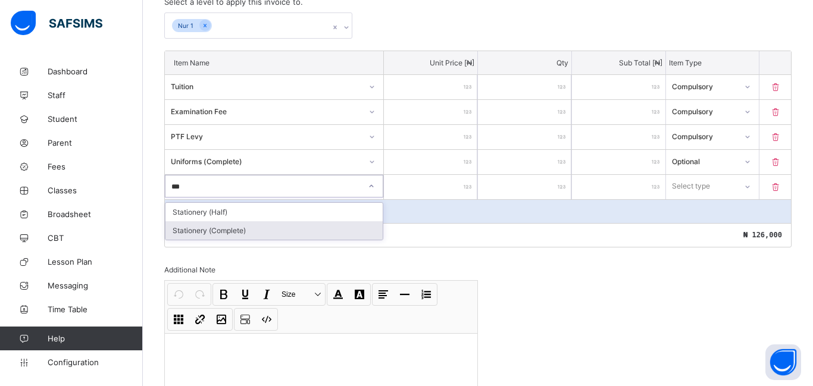
click at [244, 229] on div "Stationery (Complete)" at bounding box center [274, 230] width 217 height 18
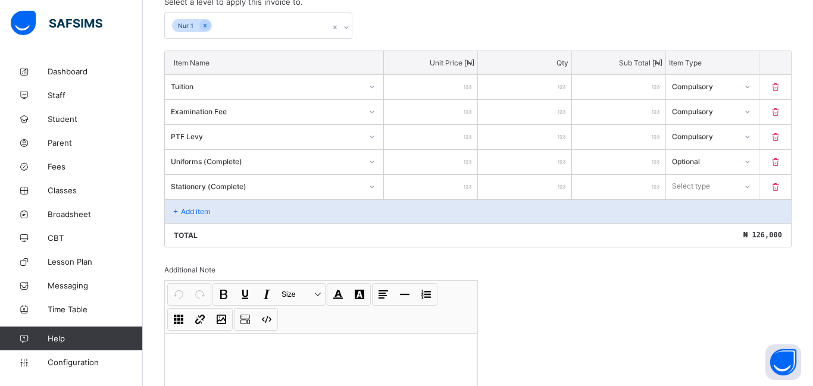
click at [423, 190] on input "number" at bounding box center [430, 187] width 93 height 24
click at [689, 188] on div "Select type" at bounding box center [691, 186] width 38 height 23
click at [677, 226] on div "Optional" at bounding box center [713, 230] width 92 height 18
click at [208, 216] on div "Add item" at bounding box center [478, 211] width 626 height 24
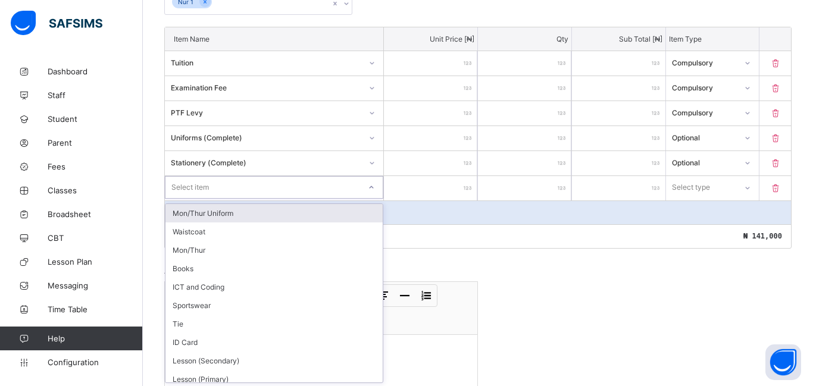
click at [213, 199] on div "option Mon/Thur Uniform focused, 1 of 25. 25 results available. Use Up and Down…" at bounding box center [274, 187] width 219 height 23
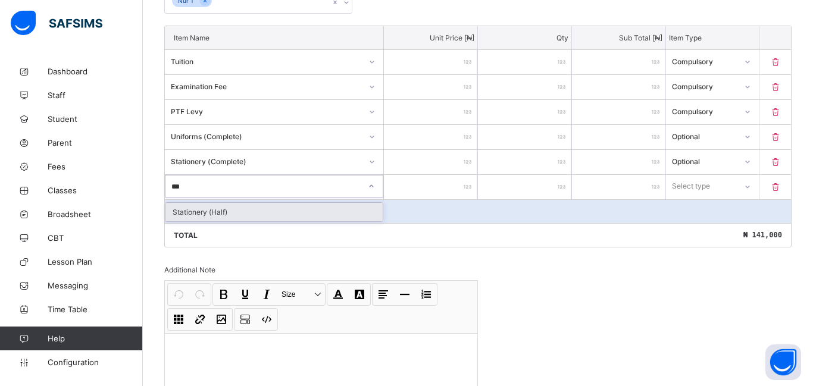
click at [239, 213] on div "Stationery (Half)" at bounding box center [274, 212] width 217 height 18
click at [446, 182] on input "number" at bounding box center [430, 187] width 93 height 24
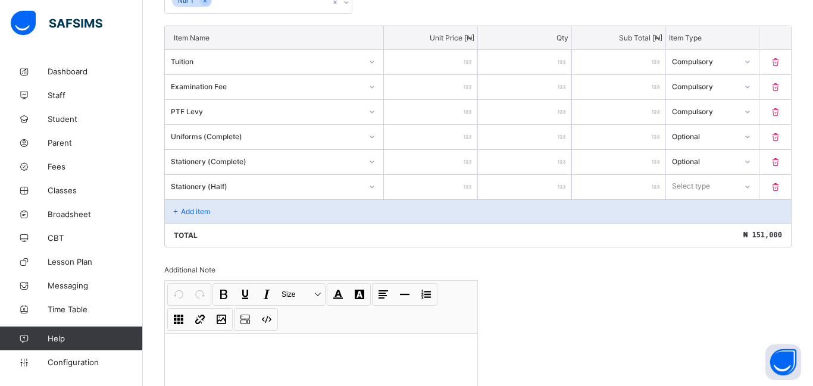
click at [682, 191] on div "Select type" at bounding box center [691, 186] width 38 height 23
click at [668, 224] on div "Optional" at bounding box center [713, 230] width 92 height 18
click at [174, 212] on icon at bounding box center [176, 211] width 10 height 9
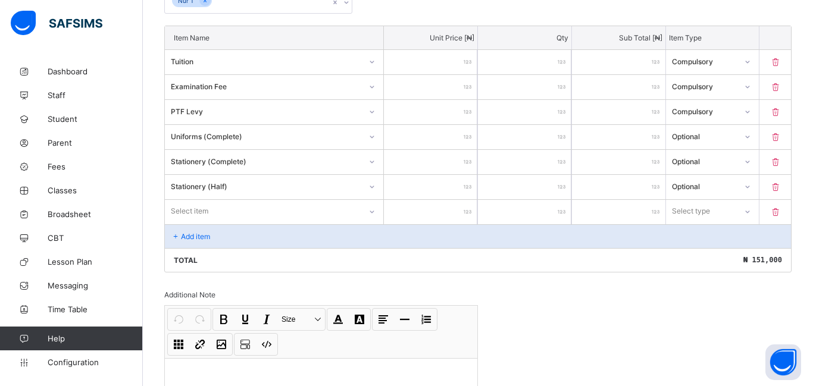
click at [183, 213] on div "Select item" at bounding box center [274, 211] width 219 height 23
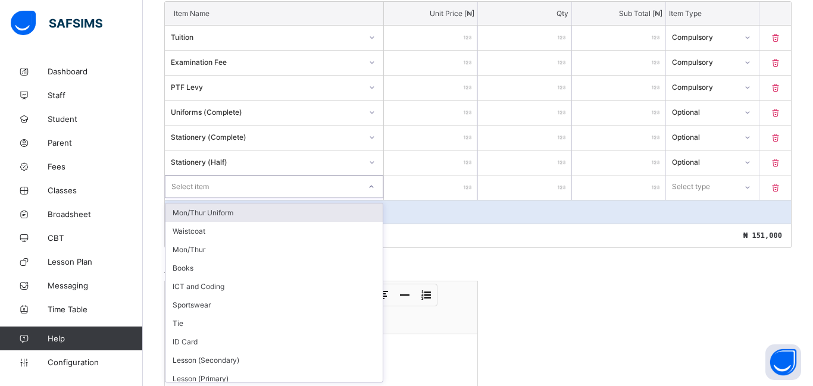
scroll to position [330, 0]
click at [212, 215] on div "Mon/Thur Uniform" at bounding box center [274, 212] width 217 height 18
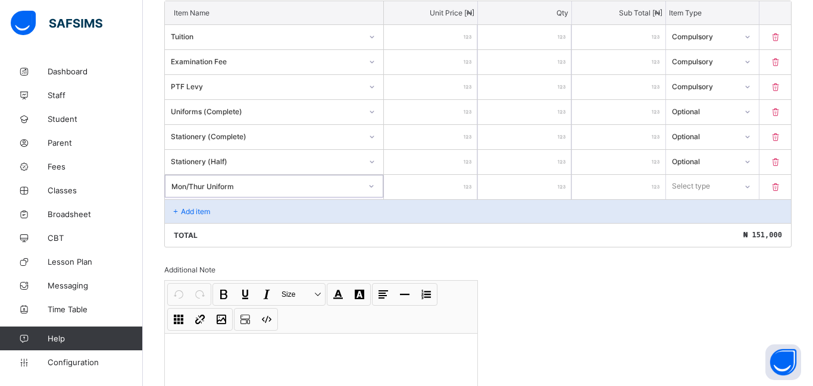
click at [455, 185] on input "number" at bounding box center [430, 187] width 93 height 24
click at [687, 191] on div "Select type" at bounding box center [691, 186] width 38 height 23
click at [689, 236] on div "Optional" at bounding box center [713, 230] width 92 height 18
click at [204, 209] on p "Add item" at bounding box center [195, 211] width 29 height 9
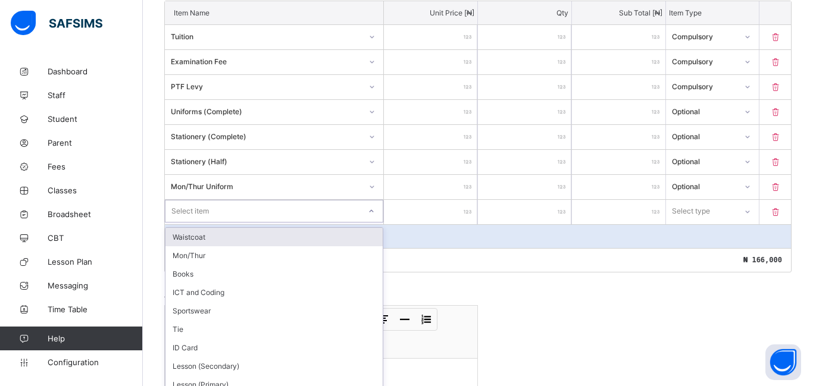
click at [202, 213] on div "option Waistcoat focused, 1 of 23. 23 results available. Use Up and Down to cho…" at bounding box center [274, 211] width 219 height 23
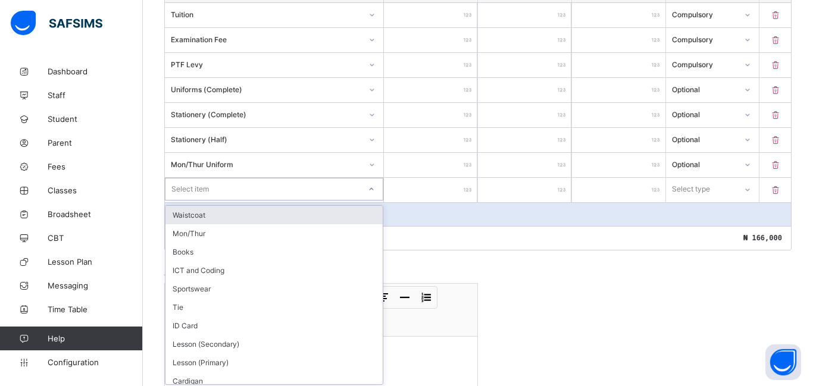
scroll to position [355, 0]
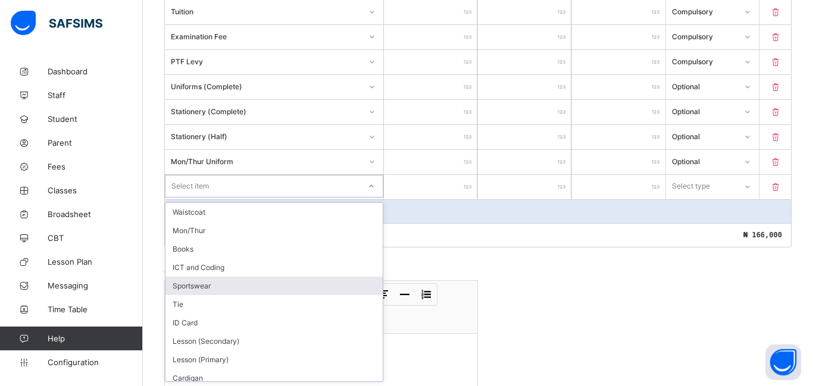
click at [204, 291] on div "Sportswear" at bounding box center [274, 286] width 217 height 18
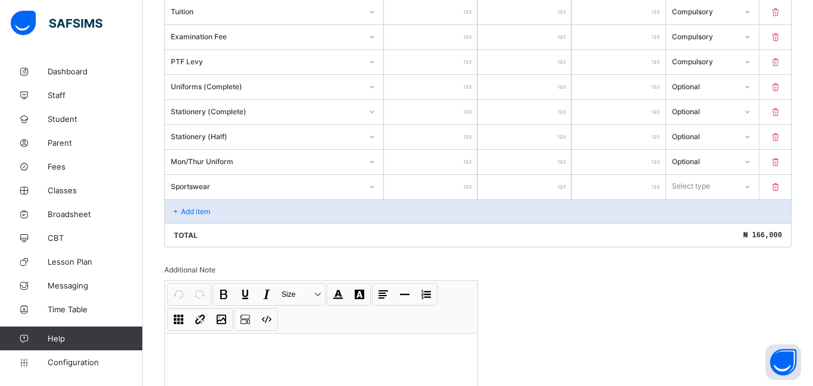
click at [429, 188] on input "number" at bounding box center [430, 187] width 93 height 24
click at [683, 186] on div "Select type" at bounding box center [692, 186] width 38 height 23
click at [689, 229] on div "Optional" at bounding box center [713, 230] width 92 height 18
click at [193, 214] on p "Add item" at bounding box center [195, 211] width 29 height 9
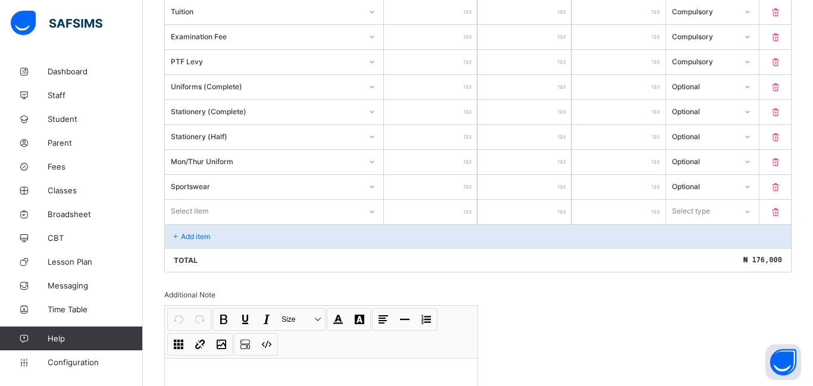
click at [190, 217] on div "Select item" at bounding box center [274, 211] width 219 height 23
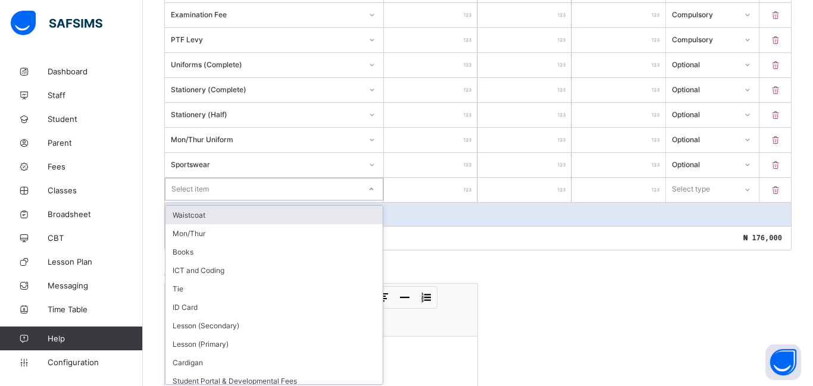
scroll to position [380, 0]
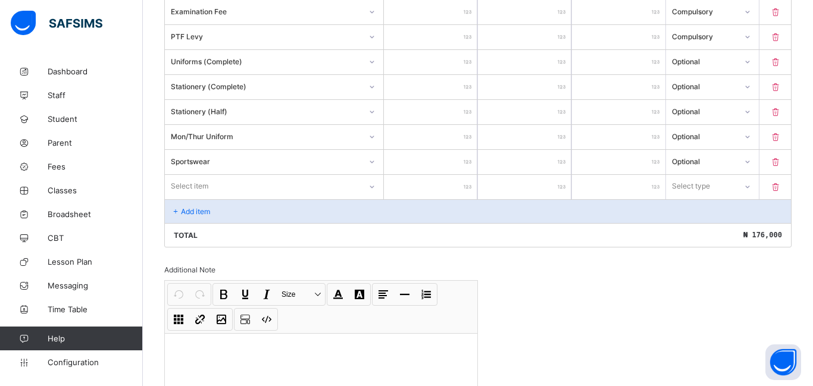
click at [445, 182] on input "number" at bounding box center [430, 187] width 93 height 24
click at [678, 191] on div "Select type" at bounding box center [692, 186] width 38 height 23
click at [672, 230] on div "Optional" at bounding box center [713, 230] width 92 height 18
click at [273, 205] on div "Add item" at bounding box center [478, 211] width 626 height 24
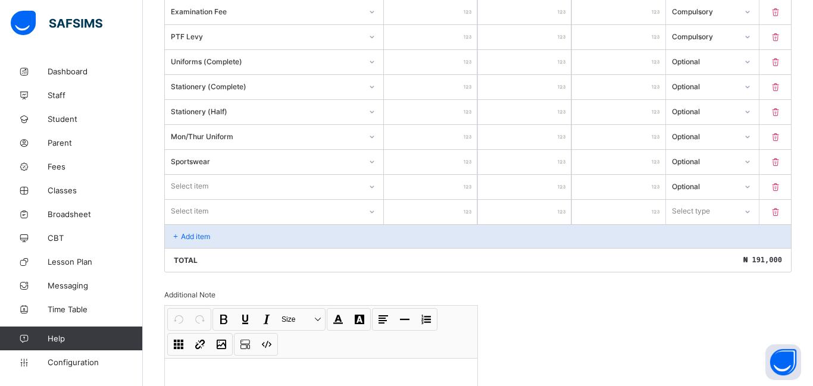
click at [256, 187] on div "Select item" at bounding box center [263, 186] width 196 height 17
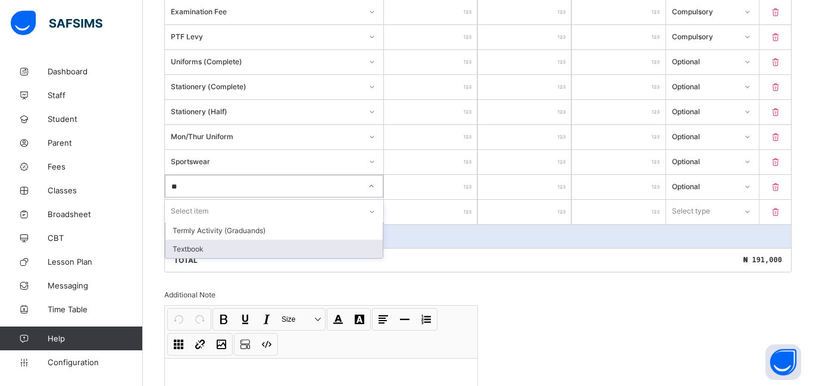
click at [204, 242] on div "Textbook" at bounding box center [274, 249] width 217 height 18
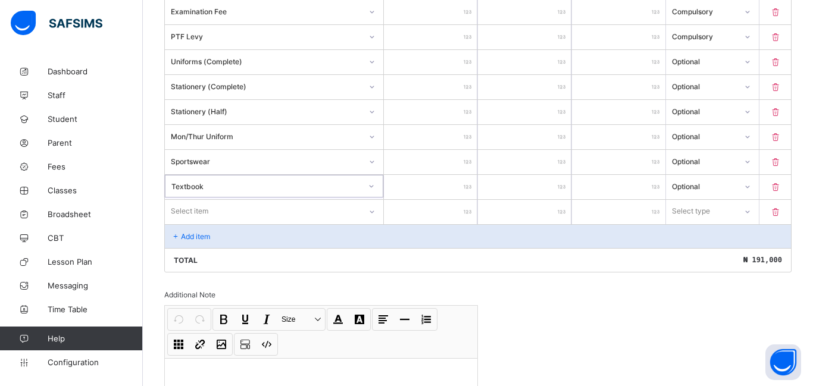
click at [204, 217] on div "Select item" at bounding box center [274, 211] width 219 height 23
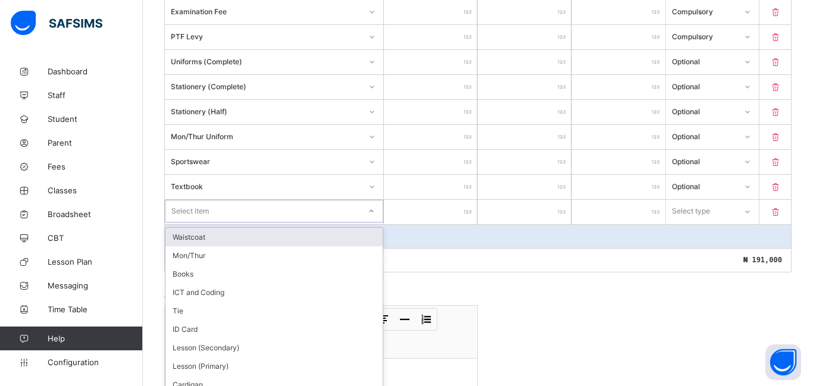
scroll to position [405, 0]
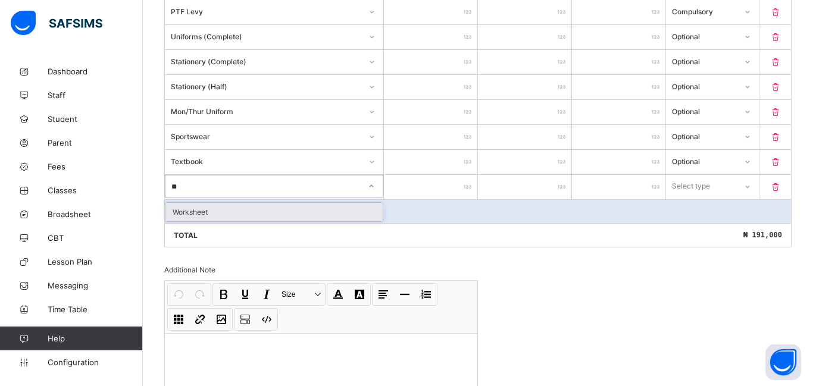
click at [180, 214] on div "Worksheet" at bounding box center [274, 212] width 217 height 18
click at [430, 191] on input "number" at bounding box center [430, 187] width 93 height 24
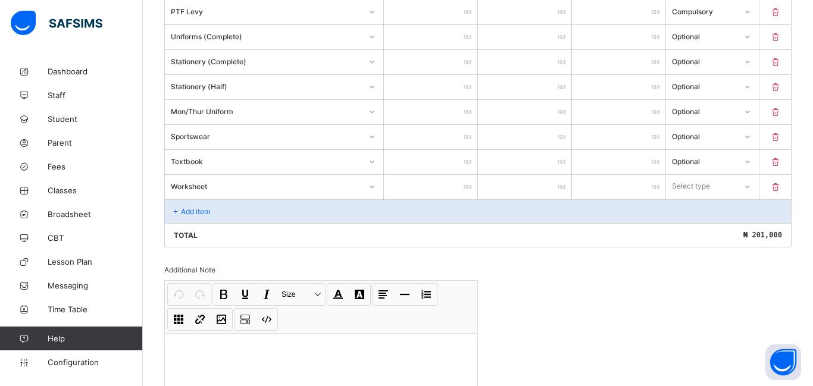
click at [697, 187] on div "Select type" at bounding box center [691, 186] width 38 height 23
click at [667, 233] on div "Optional" at bounding box center [713, 230] width 92 height 18
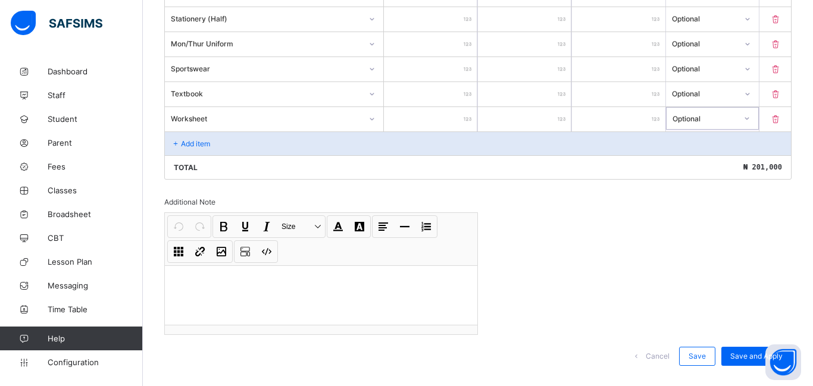
scroll to position [495, 0]
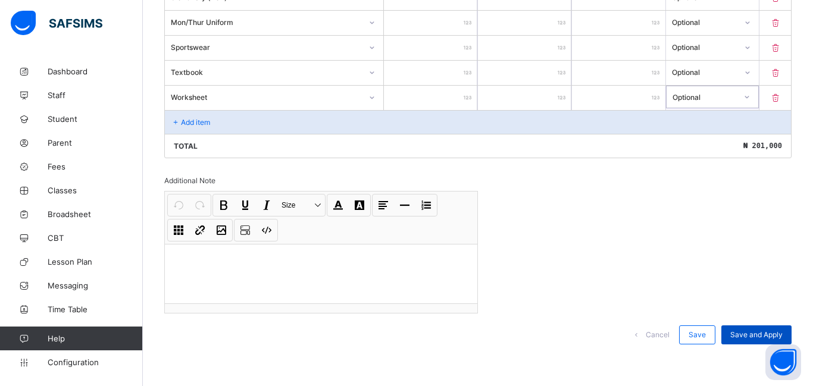
click at [742, 329] on div "Save and Apply" at bounding box center [757, 335] width 70 height 19
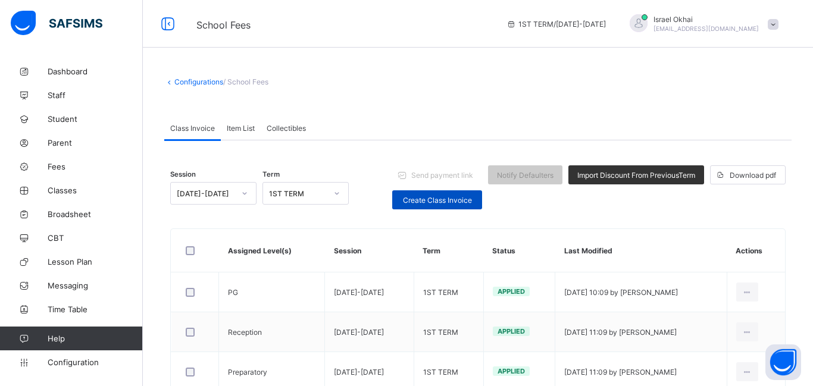
scroll to position [82, 0]
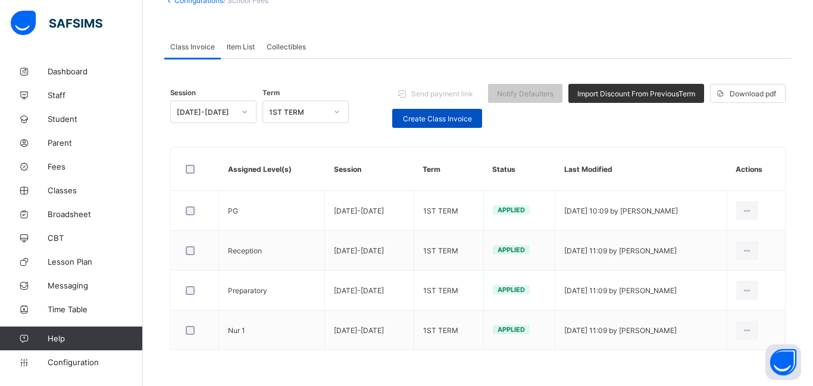
click at [432, 120] on span "Create Class Invoice" at bounding box center [437, 118] width 72 height 9
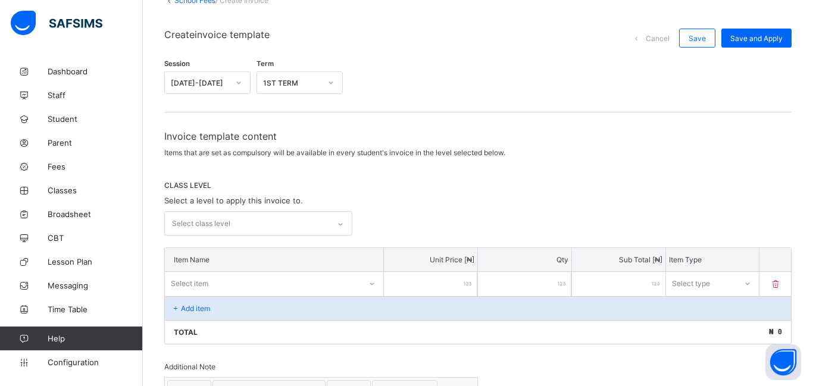
click at [230, 225] on div "Select class level" at bounding box center [247, 223] width 164 height 23
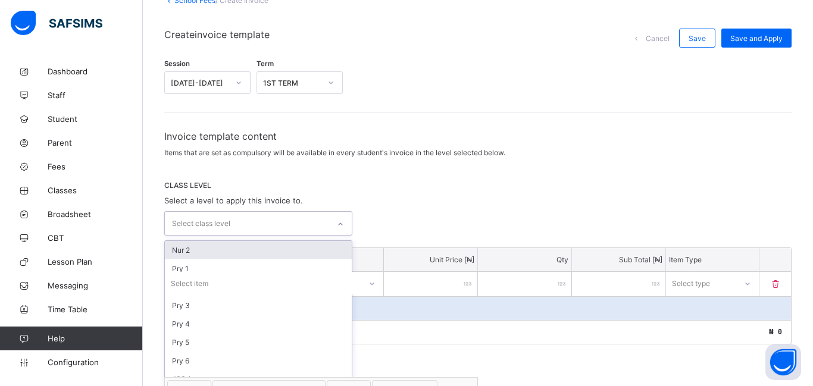
click at [219, 247] on div "Nur 2" at bounding box center [258, 250] width 187 height 18
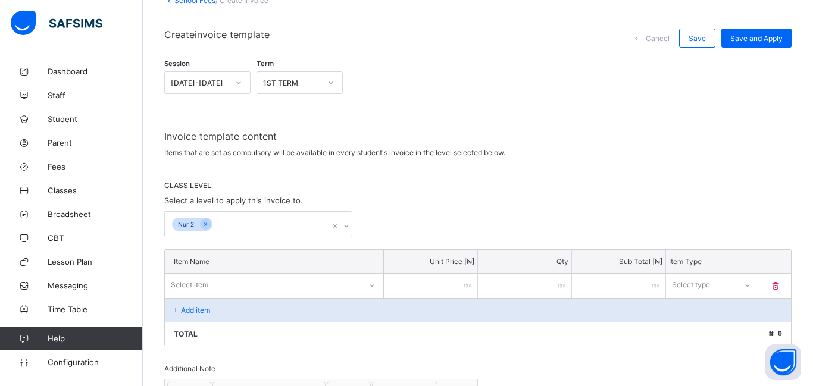
click at [423, 225] on div "Nur 2" at bounding box center [478, 224] width 628 height 26
click at [267, 284] on div "Select item" at bounding box center [274, 285] width 219 height 23
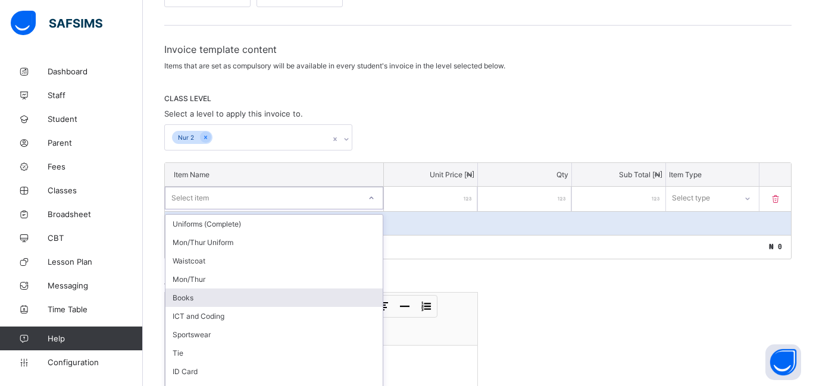
scroll to position [180, 0]
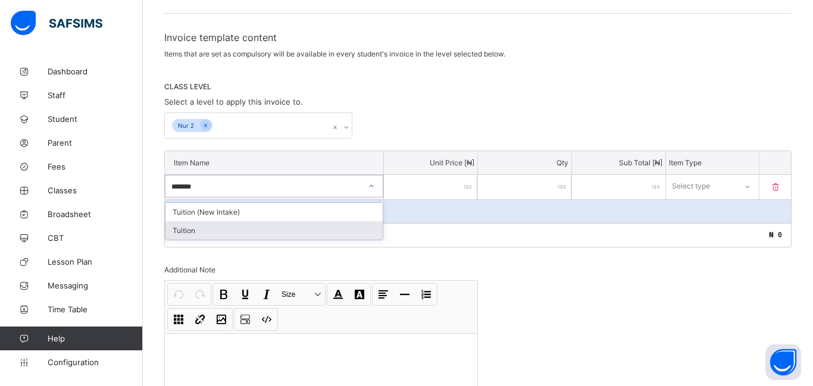
click at [211, 238] on div "Tuition" at bounding box center [274, 230] width 217 height 18
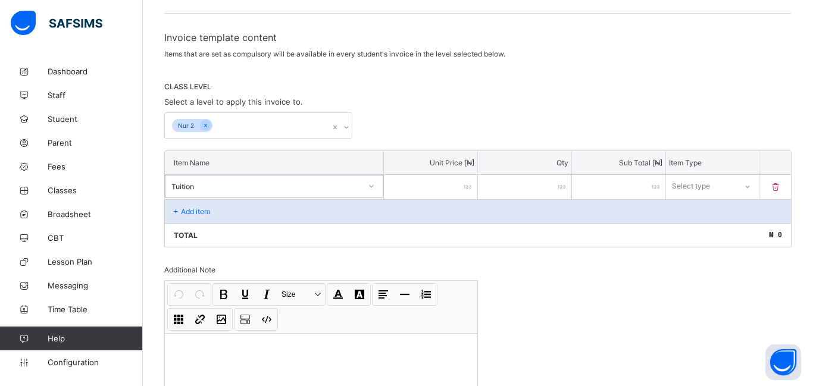
click at [407, 189] on input "number" at bounding box center [430, 187] width 93 height 24
click at [694, 191] on div "Select type" at bounding box center [692, 186] width 38 height 23
click at [688, 205] on div "Compulsory" at bounding box center [713, 212] width 92 height 18
click at [217, 213] on div "Add item" at bounding box center [478, 211] width 626 height 24
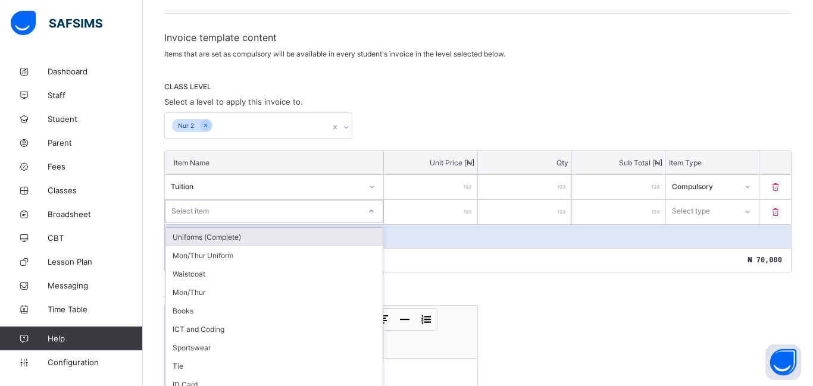
click at [217, 211] on div "option Uniforms (Complete) focused, 1 of 29. 29 results available. Use Up and D…" at bounding box center [274, 211] width 219 height 23
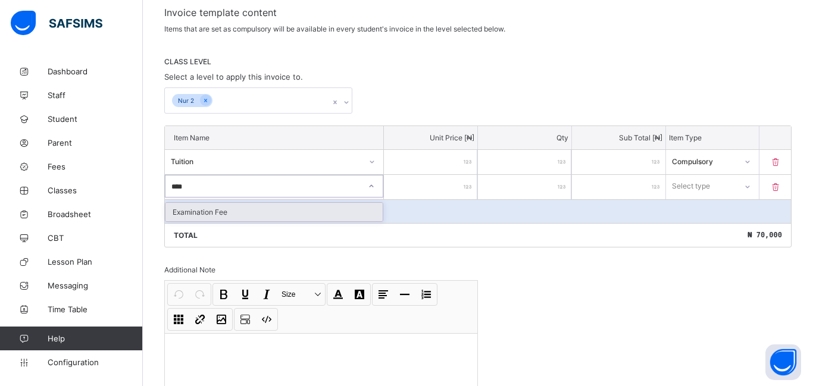
click at [184, 212] on div "Examination Fee" at bounding box center [274, 212] width 217 height 18
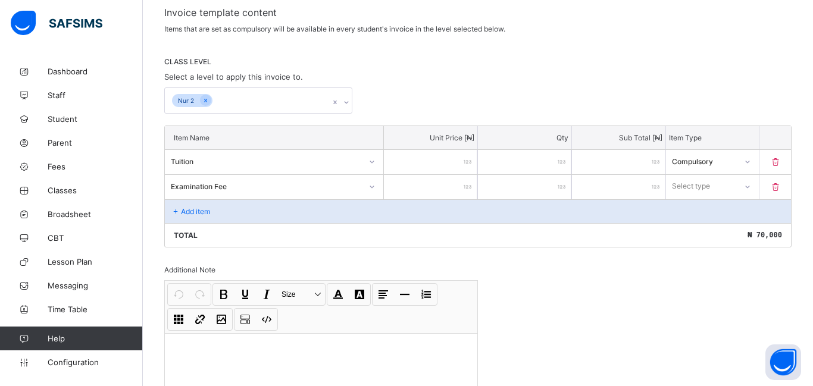
click at [409, 185] on input "number" at bounding box center [430, 187] width 93 height 24
click at [696, 183] on div "Select type" at bounding box center [691, 186] width 38 height 23
click at [694, 208] on div "Compulsory" at bounding box center [713, 212] width 92 height 18
click at [323, 211] on div "Add item" at bounding box center [478, 211] width 626 height 24
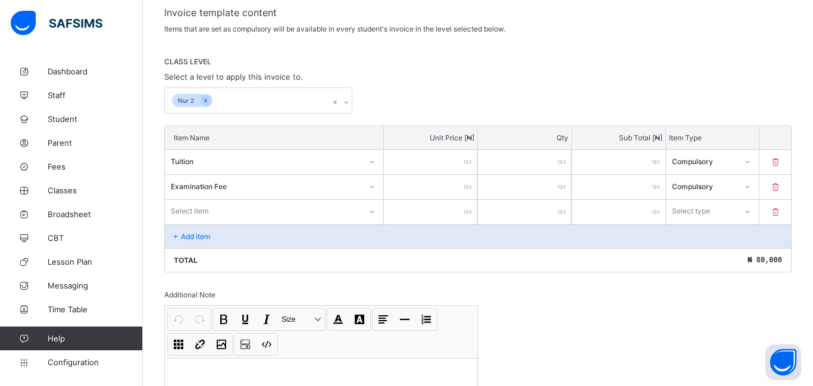
click at [272, 214] on div "Select item" at bounding box center [274, 211] width 219 height 23
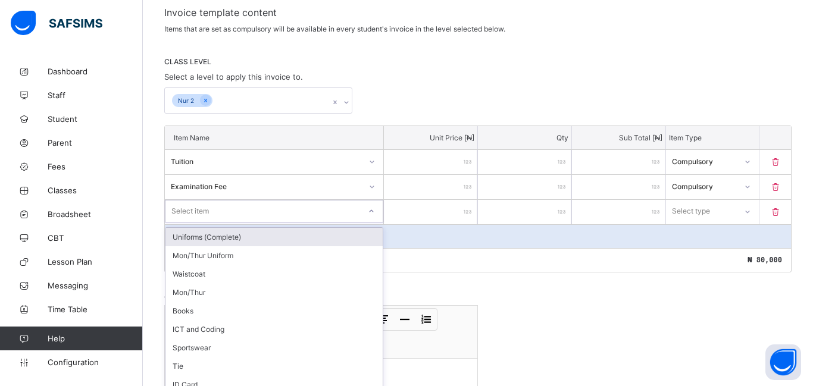
scroll to position [230, 0]
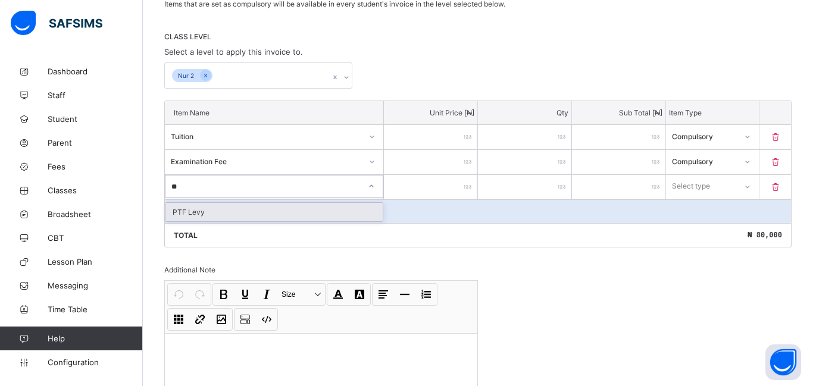
click at [229, 210] on div "PTF Levy" at bounding box center [274, 212] width 217 height 18
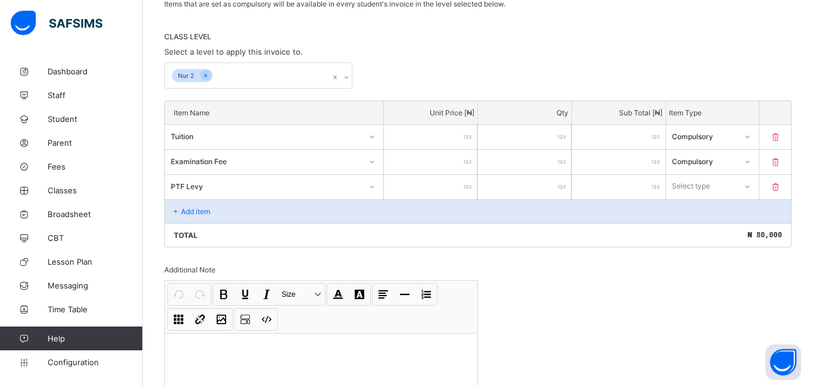
click at [426, 192] on input "number" at bounding box center [430, 187] width 93 height 24
click at [715, 186] on div "Select type" at bounding box center [702, 186] width 70 height 17
click at [693, 210] on div "Compulsory" at bounding box center [713, 212] width 92 height 18
click at [228, 211] on div "Add item" at bounding box center [478, 211] width 626 height 24
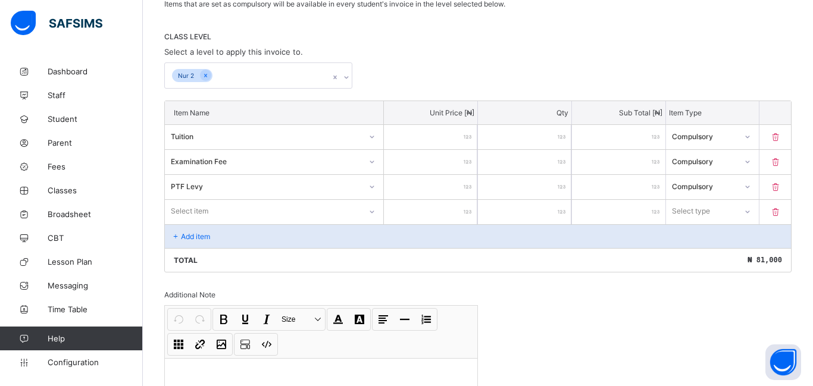
click at [184, 208] on div "Item Name Unit Price [ ₦ ] Qty Sub Total [ ₦ ] Item Type Tuition ***** * ***** …" at bounding box center [478, 187] width 628 height 172
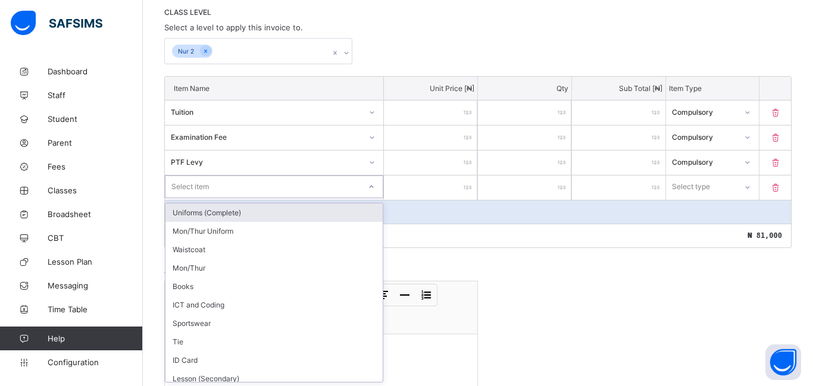
scroll to position [255, 0]
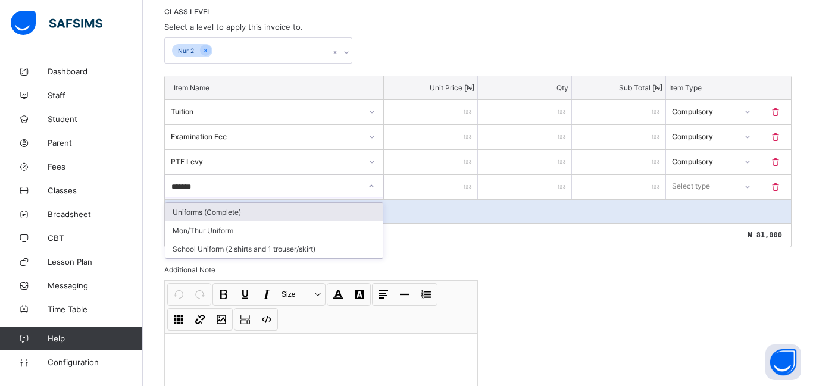
click at [182, 207] on div "Uniforms (Complete)" at bounding box center [274, 212] width 217 height 18
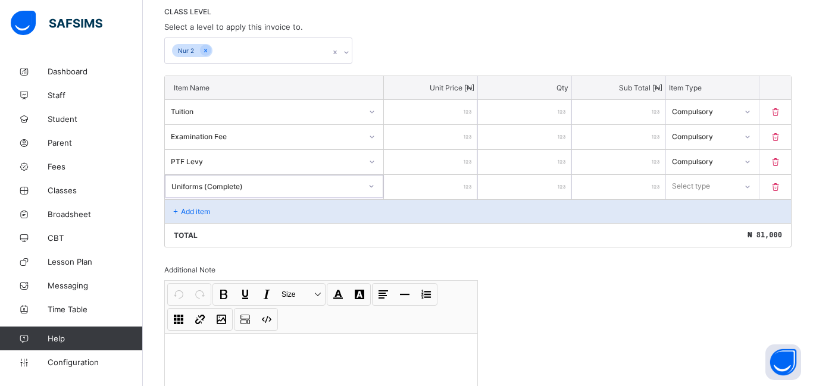
click at [434, 182] on input "number" at bounding box center [430, 187] width 93 height 24
click at [687, 188] on div "Select type" at bounding box center [691, 186] width 38 height 23
click at [679, 226] on div "Optional" at bounding box center [713, 230] width 92 height 18
click at [280, 212] on div "Add item" at bounding box center [478, 211] width 626 height 24
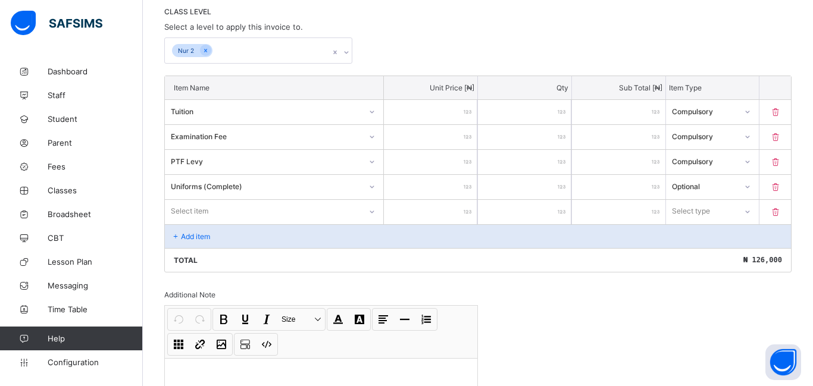
click at [275, 214] on div "Select item" at bounding box center [274, 211] width 219 height 23
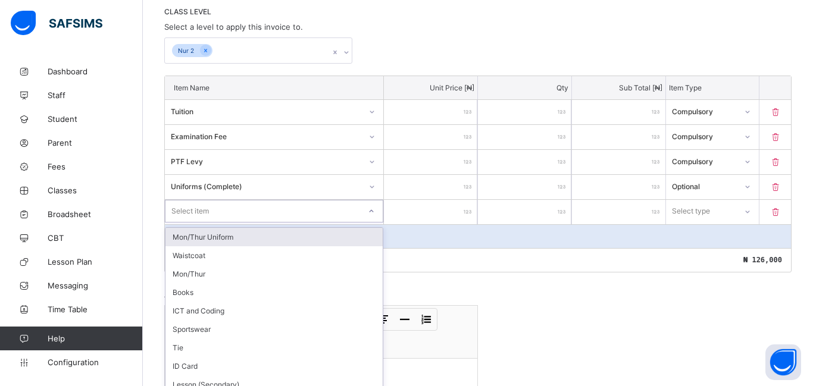
scroll to position [280, 0]
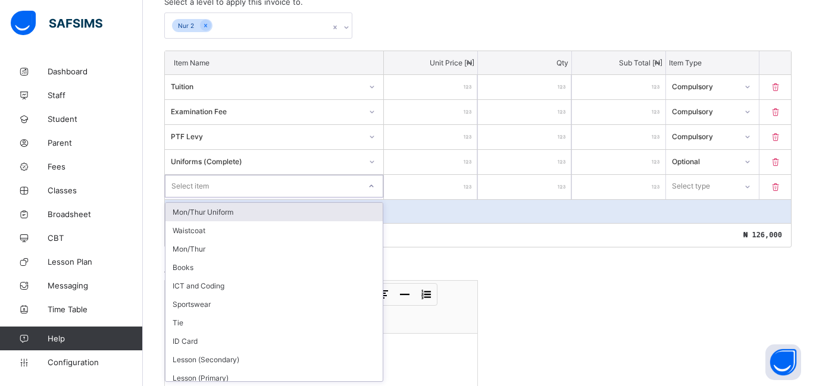
click at [275, 214] on div "Mon/Thur Uniform" at bounding box center [274, 212] width 217 height 18
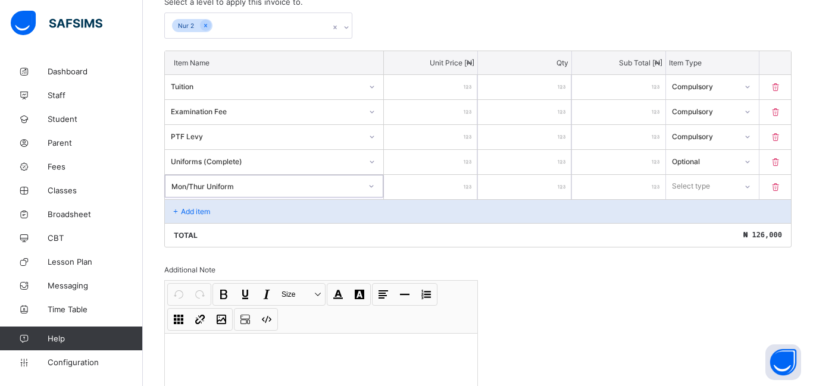
click at [454, 182] on input "number" at bounding box center [430, 187] width 93 height 24
click at [693, 188] on div "Select type" at bounding box center [692, 186] width 38 height 23
click at [679, 229] on div "Optional" at bounding box center [713, 230] width 92 height 18
click at [264, 216] on div "Add item" at bounding box center [478, 211] width 626 height 24
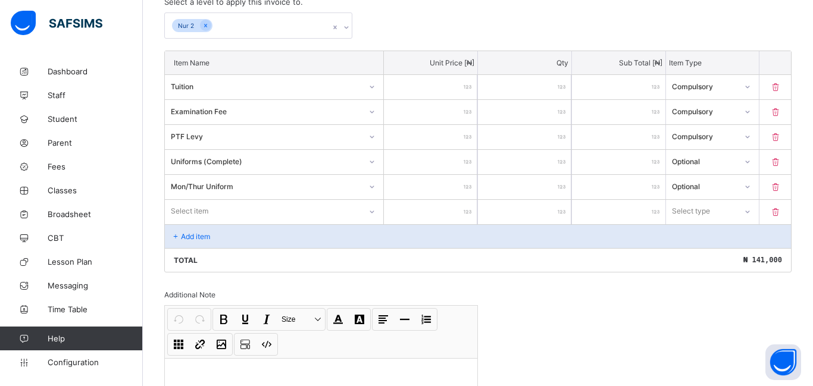
click at [266, 213] on div "Select item" at bounding box center [274, 211] width 219 height 23
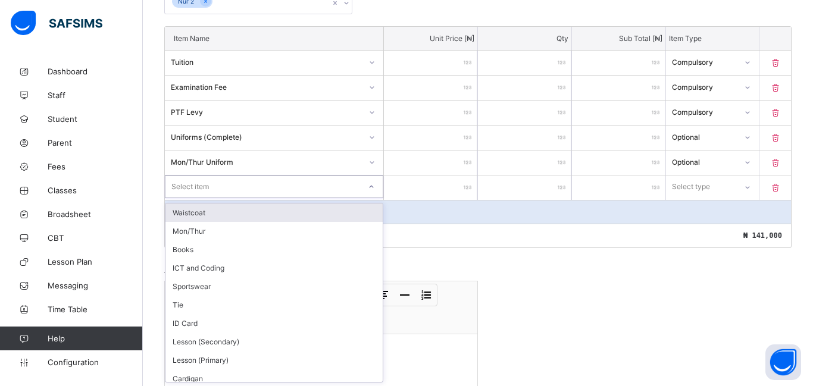
scroll to position [305, 0]
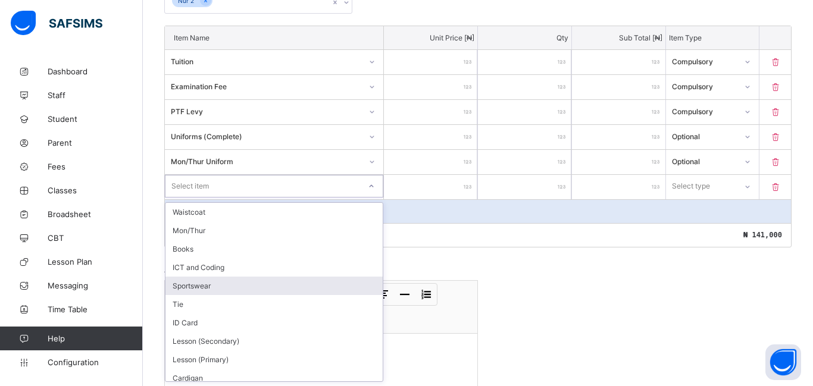
click at [186, 288] on div "Sportswear" at bounding box center [274, 286] width 217 height 18
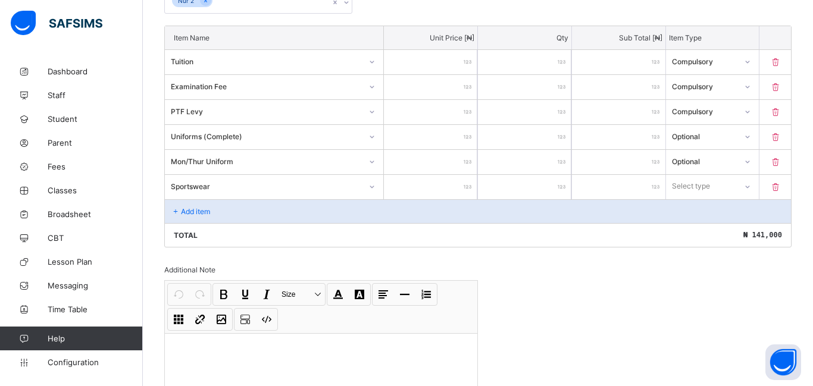
click at [453, 185] on input "number" at bounding box center [430, 187] width 93 height 24
click at [739, 188] on div at bounding box center [748, 186] width 20 height 19
click at [726, 229] on div "Optional" at bounding box center [713, 230] width 92 height 18
click at [208, 216] on div "Add item" at bounding box center [478, 211] width 626 height 24
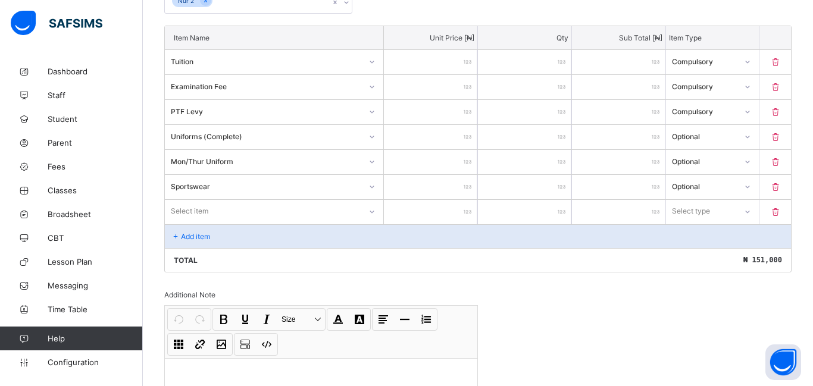
click at [216, 209] on div "Item Name Unit Price [ ₦ ] Qty Sub Total [ ₦ ] Item Type Tuition ***** * ***** …" at bounding box center [478, 149] width 628 height 247
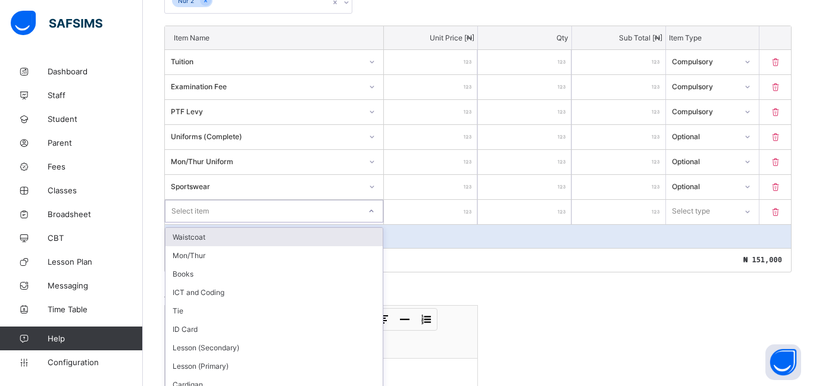
scroll to position [330, 0]
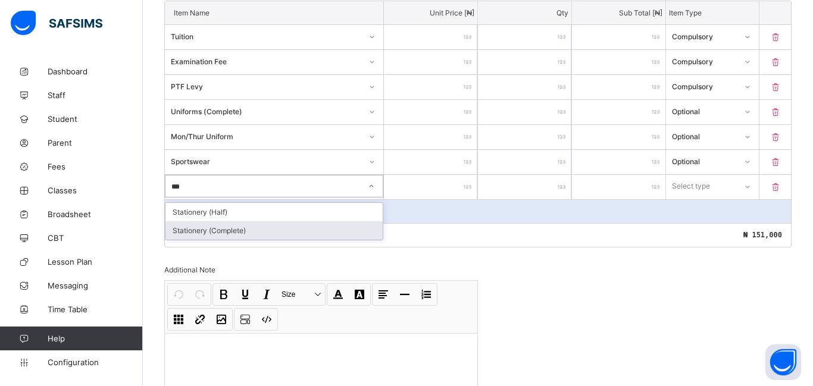
click at [236, 227] on div "Stationery (Complete)" at bounding box center [274, 230] width 217 height 18
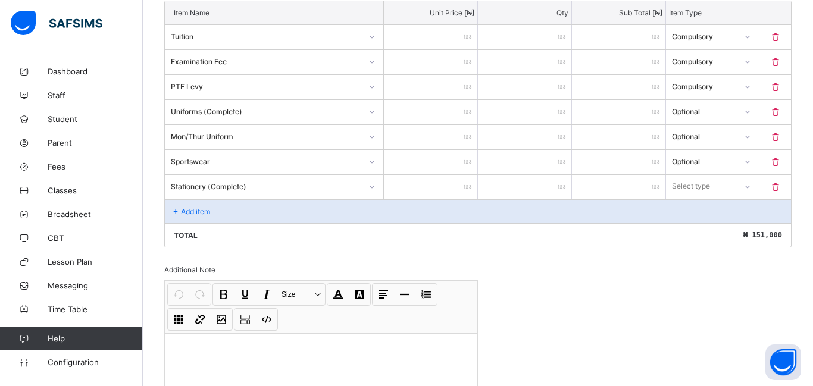
click at [445, 192] on input "number" at bounding box center [430, 187] width 93 height 24
click at [704, 182] on div "Select type" at bounding box center [691, 186] width 38 height 23
click at [677, 238] on div "Optional" at bounding box center [713, 230] width 92 height 18
click at [206, 213] on p "Add item" at bounding box center [195, 211] width 29 height 9
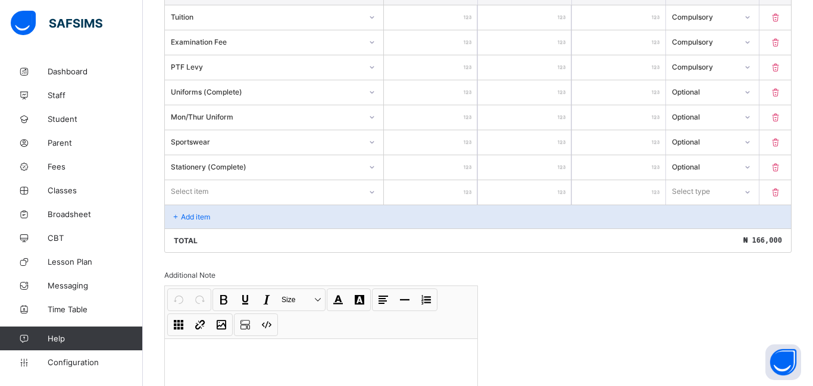
click at [209, 203] on div "Select item" at bounding box center [274, 191] width 219 height 23
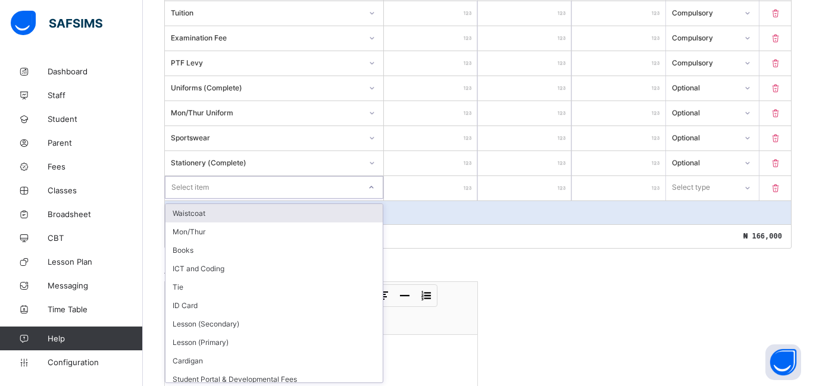
scroll to position [355, 0]
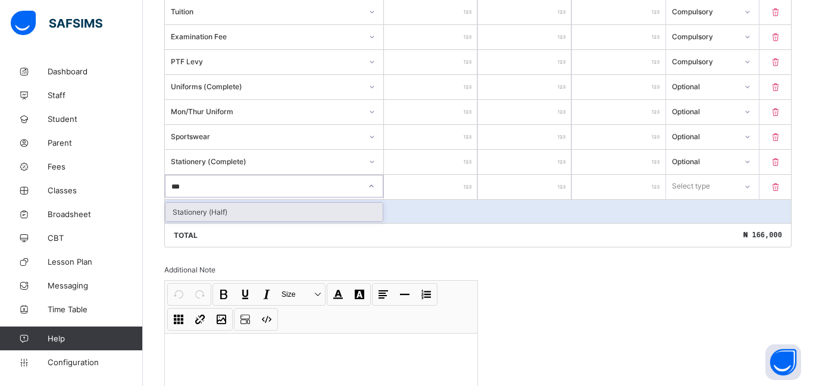
click at [175, 213] on div "Stationery (Half)" at bounding box center [274, 212] width 217 height 18
click at [422, 179] on input "number" at bounding box center [430, 187] width 93 height 24
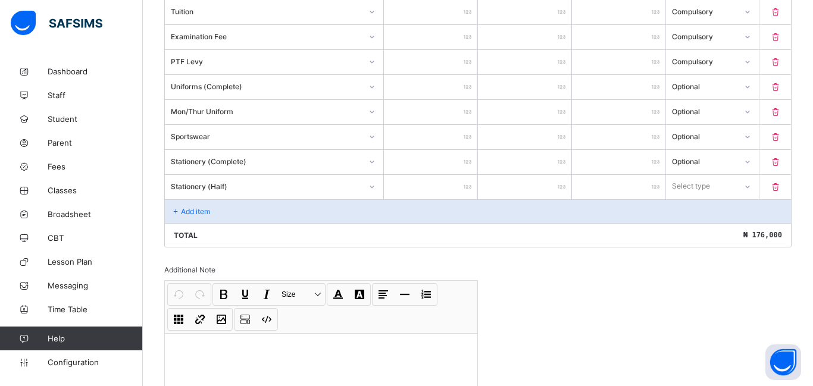
click at [717, 192] on div "Select type" at bounding box center [701, 186] width 71 height 17
click at [700, 226] on div "Optional" at bounding box center [713, 230] width 92 height 18
click at [217, 211] on div "Add item" at bounding box center [478, 211] width 626 height 24
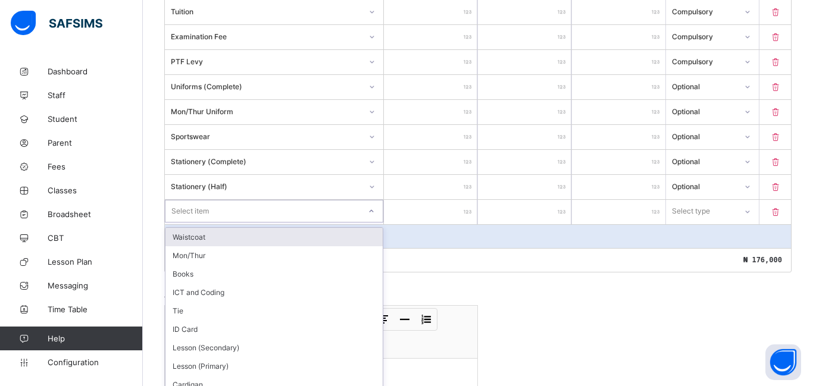
click at [210, 213] on div "option Waistcoat focused, 1 of 22. 22 results available. Use Up and Down to cho…" at bounding box center [274, 211] width 219 height 23
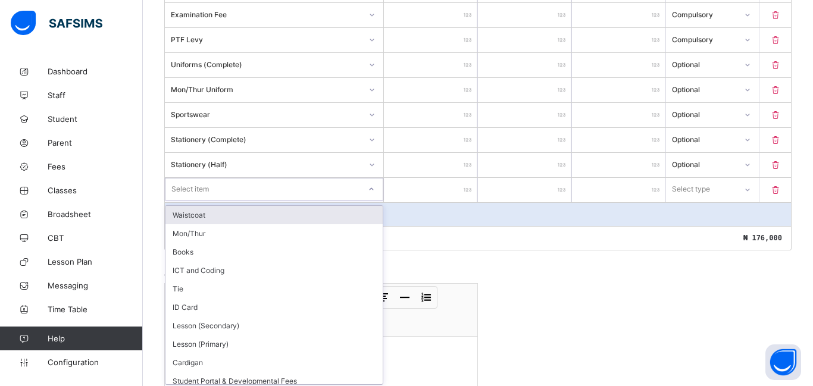
scroll to position [380, 0]
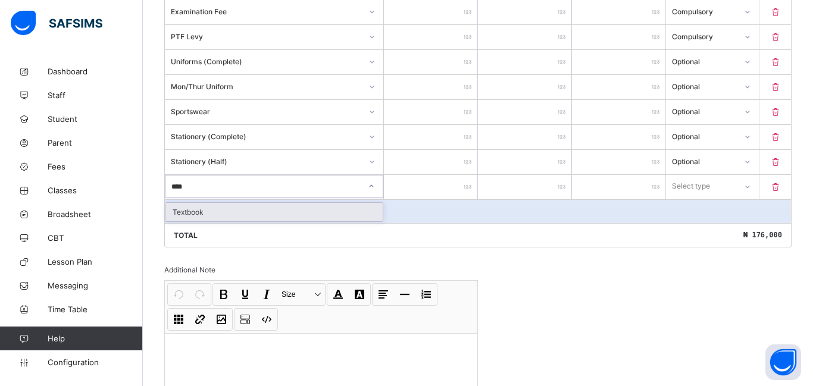
click at [214, 205] on div "Textbook" at bounding box center [274, 212] width 217 height 18
click at [459, 189] on input "number" at bounding box center [430, 187] width 93 height 24
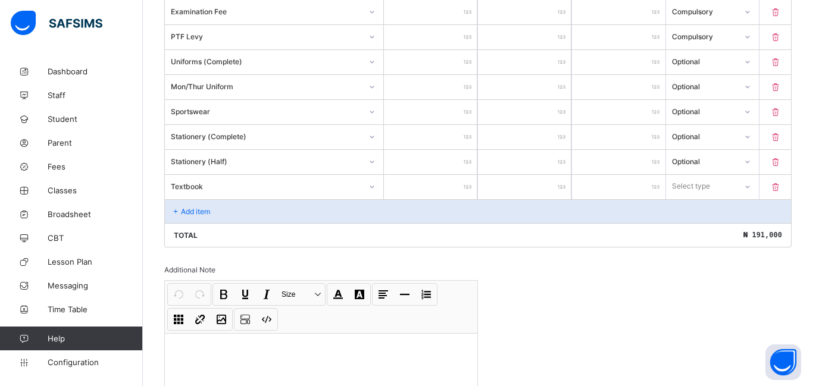
click at [721, 179] on div "Select type" at bounding box center [701, 186] width 71 height 17
click at [698, 232] on div "Optional" at bounding box center [713, 230] width 92 height 18
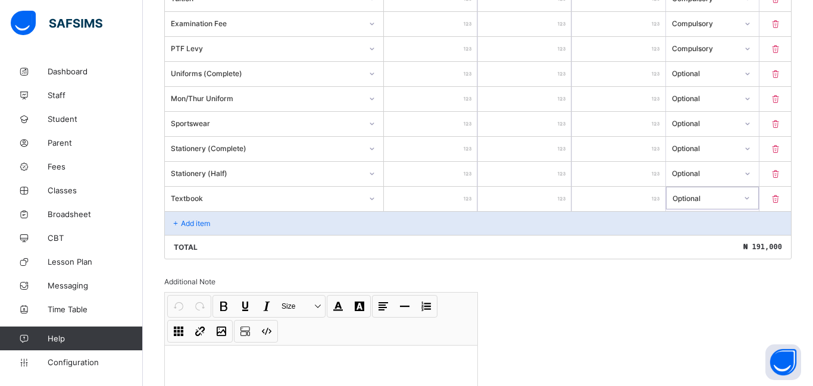
scroll to position [365, 0]
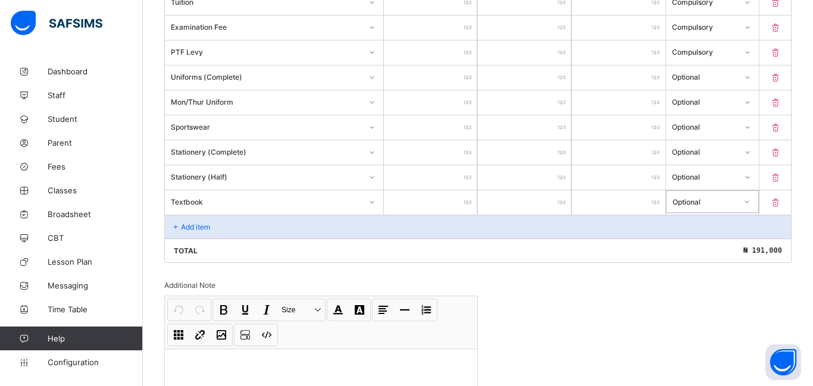
click at [182, 225] on p "Add item" at bounding box center [195, 227] width 29 height 9
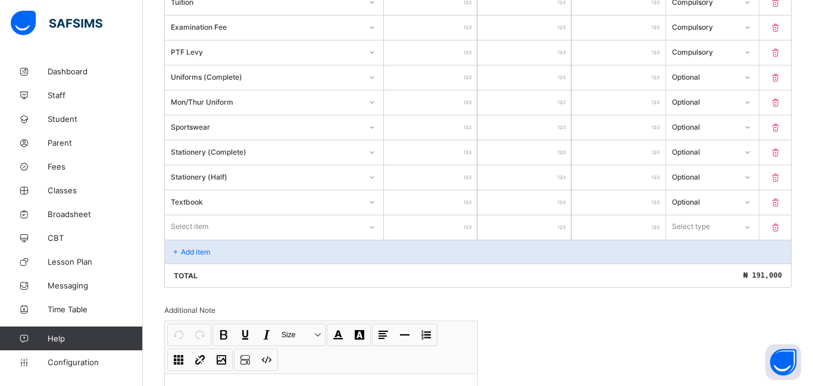
click at [186, 227] on div "Select item" at bounding box center [274, 227] width 219 height 23
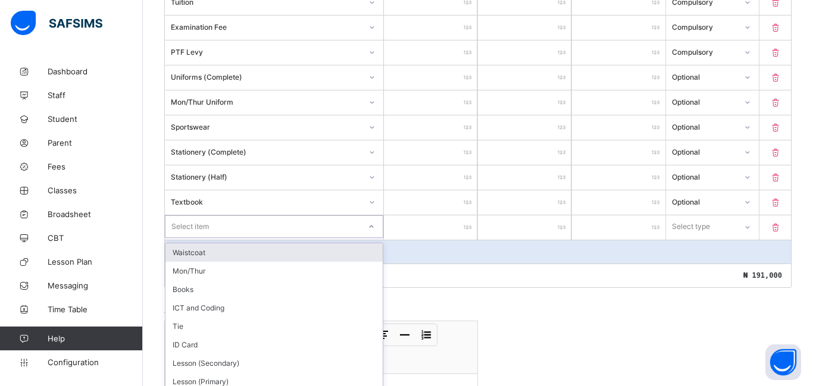
scroll to position [405, 0]
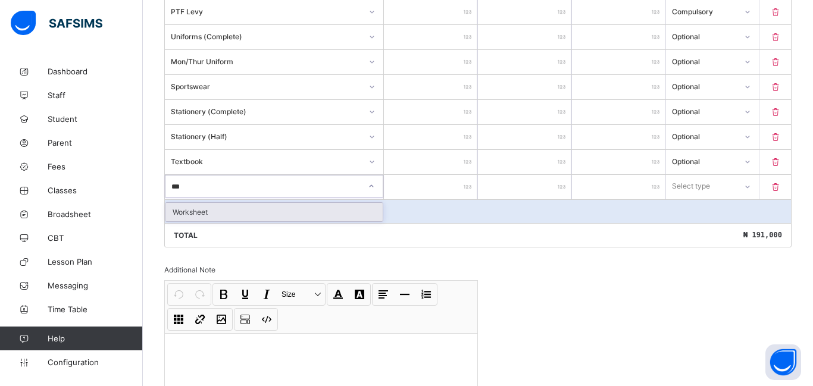
click at [196, 208] on div "Worksheet" at bounding box center [274, 212] width 217 height 18
click at [409, 188] on input "number" at bounding box center [430, 187] width 93 height 24
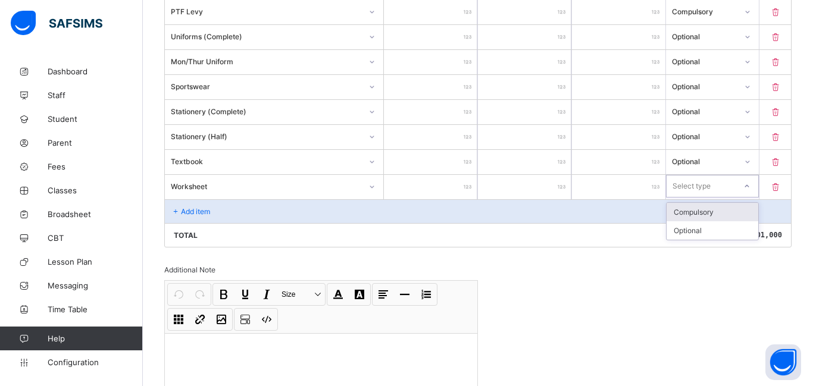
click at [721, 182] on div "Select type" at bounding box center [702, 186] width 70 height 17
click at [720, 225] on div "Optional" at bounding box center [713, 230] width 92 height 18
click at [201, 213] on p "Add item" at bounding box center [195, 211] width 29 height 9
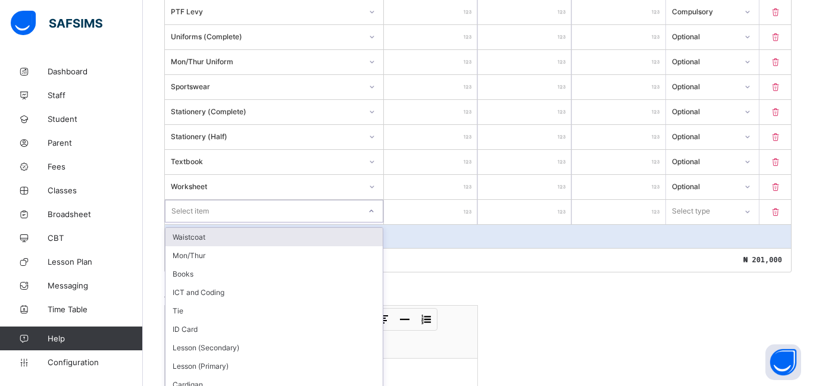
click at [197, 207] on div "option Waistcoat focused, 1 of 20. 20 results available. Use Up and Down to cho…" at bounding box center [274, 212] width 219 height 24
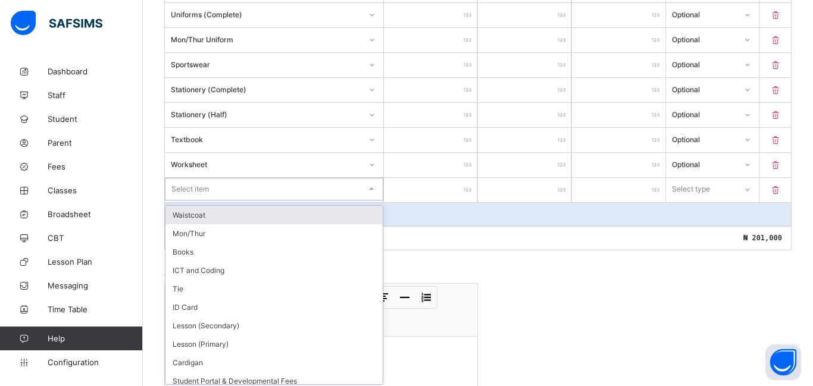
scroll to position [430, 0]
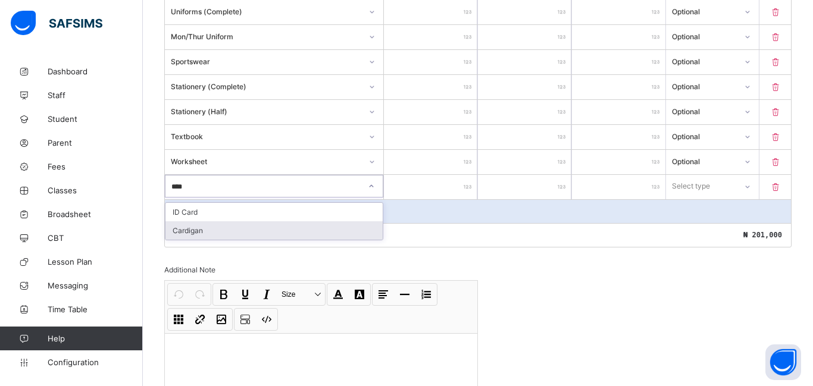
click at [203, 232] on div "Cardigan" at bounding box center [274, 230] width 217 height 18
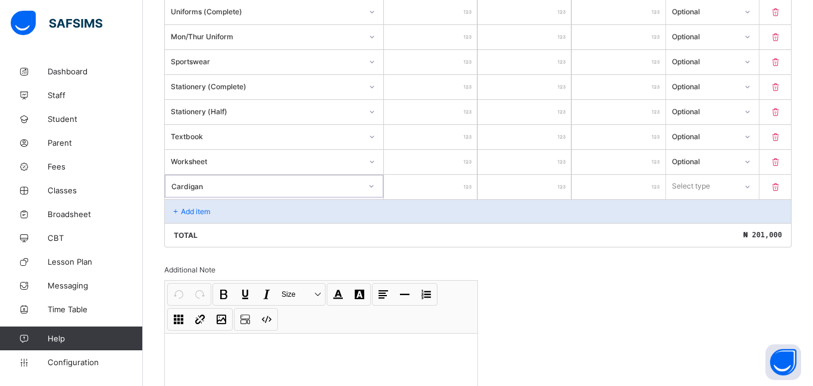
scroll to position [425, 0]
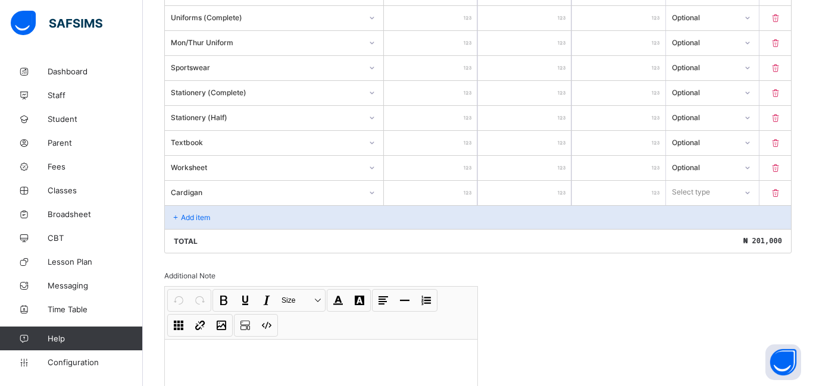
drag, startPoint x: 439, startPoint y: 185, endPoint x: 457, endPoint y: 185, distance: 17.9
click at [457, 185] on input "number" at bounding box center [430, 193] width 93 height 24
click at [683, 192] on div "Select type" at bounding box center [692, 192] width 38 height 23
click at [681, 234] on div "Optional" at bounding box center [713, 236] width 92 height 18
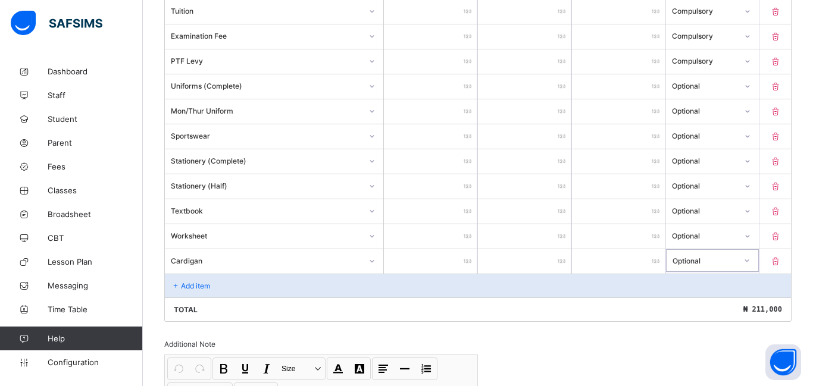
scroll to position [520, 0]
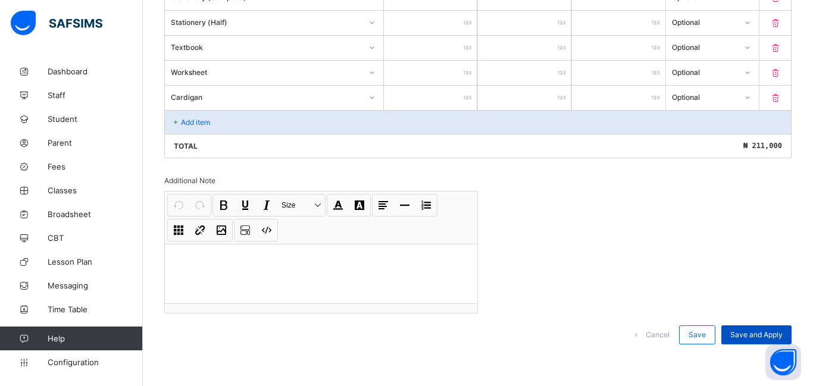
click at [747, 332] on span "Save and Apply" at bounding box center [757, 334] width 52 height 9
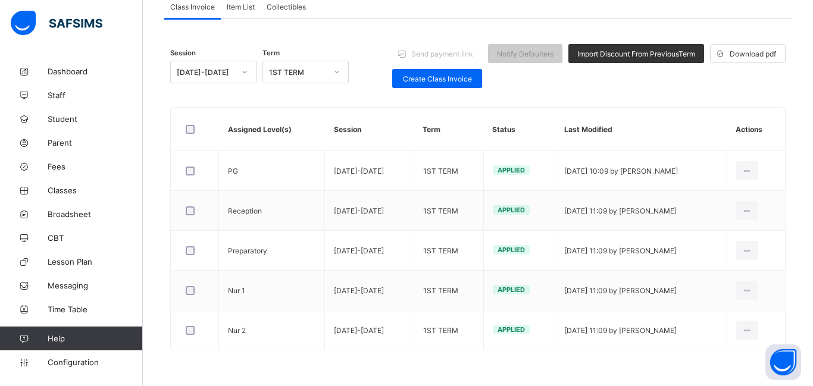
scroll to position [121, 0]
click at [55, 362] on span "Configuration" at bounding box center [95, 363] width 95 height 10
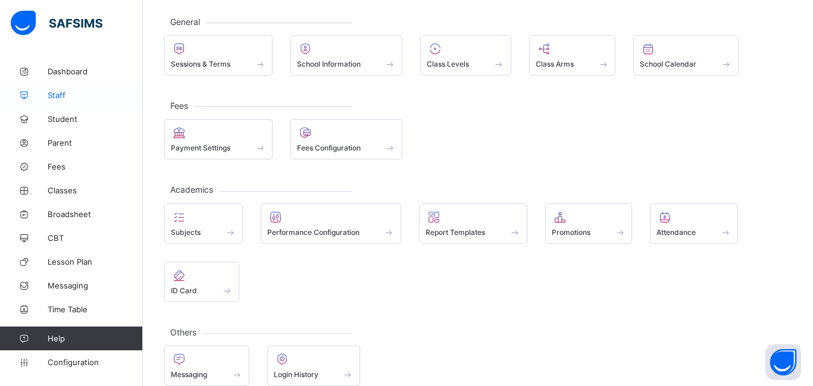
scroll to position [49, 0]
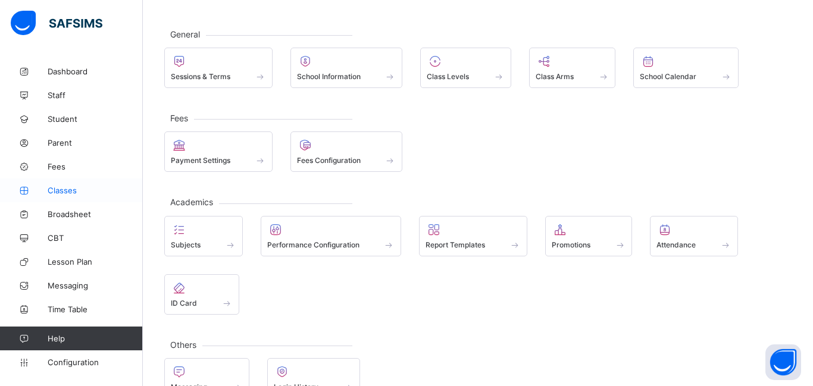
click at [48, 186] on span "Classes" at bounding box center [95, 191] width 95 height 10
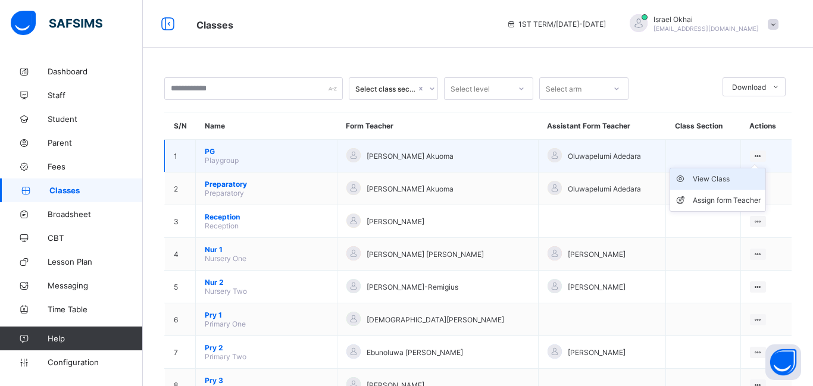
click at [734, 174] on div "View Class" at bounding box center [727, 179] width 68 height 12
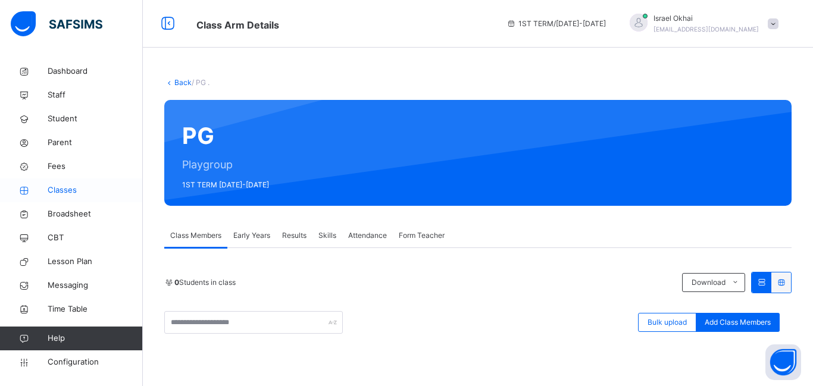
click at [44, 186] on icon at bounding box center [24, 190] width 48 height 9
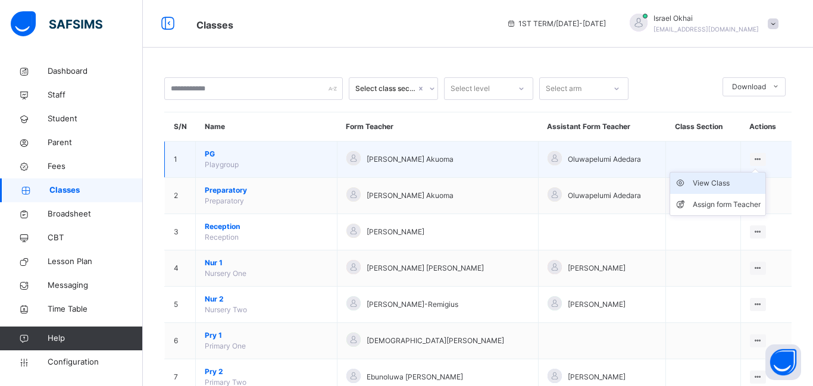
click at [725, 189] on div "View Class" at bounding box center [727, 183] width 68 height 12
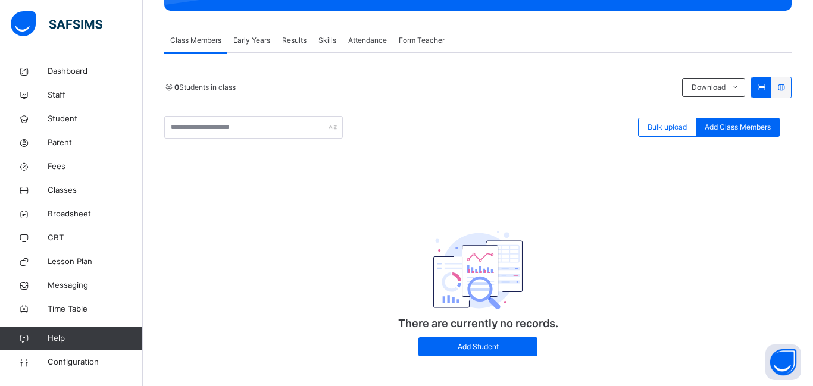
scroll to position [207, 0]
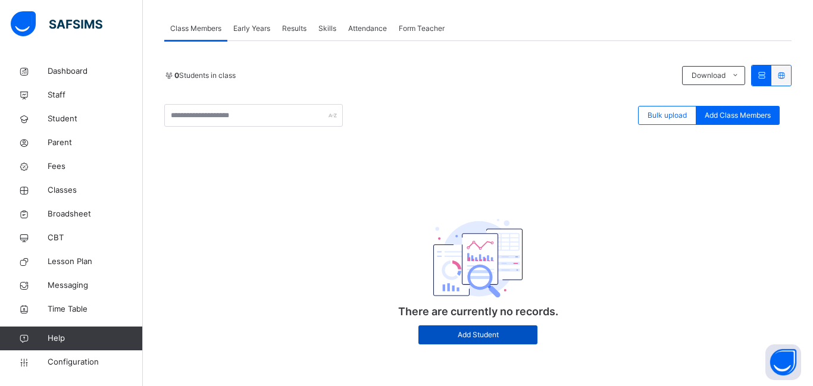
click at [449, 337] on span "Add Student" at bounding box center [478, 335] width 101 height 11
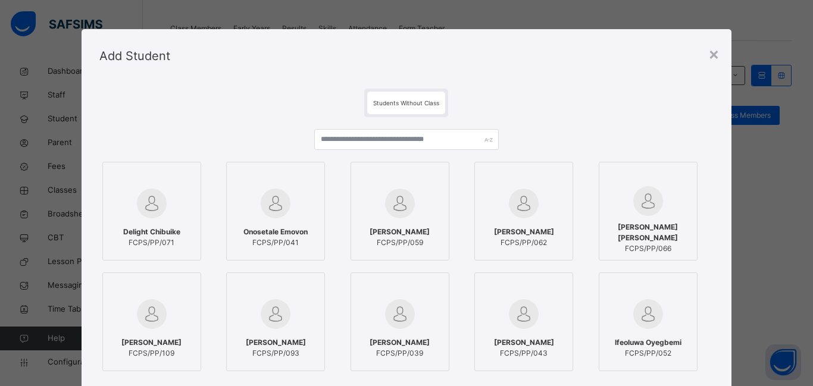
scroll to position [0, 0]
click at [714, 53] on div "×" at bounding box center [714, 54] width 11 height 25
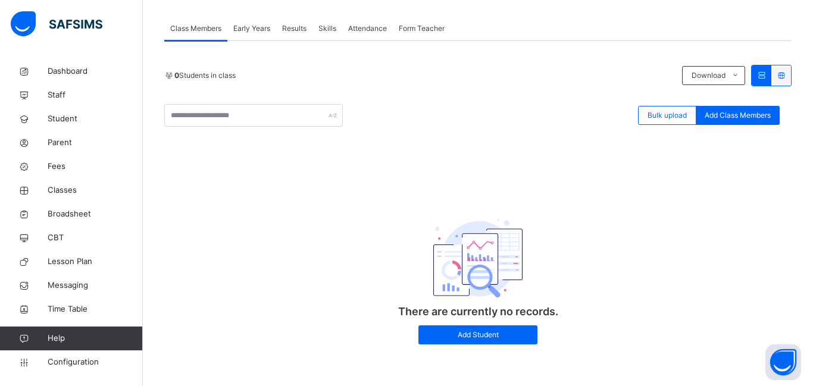
click at [691, 267] on div "There are currently no records. Add Student" at bounding box center [478, 271] width 628 height 170
click at [76, 189] on span "Classes" at bounding box center [95, 191] width 95 height 12
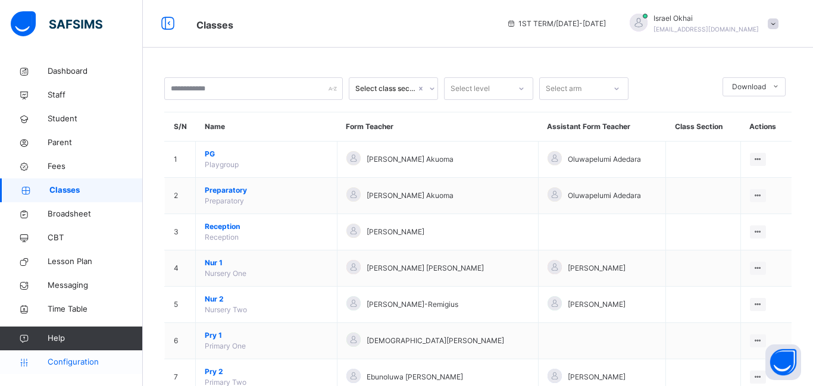
click at [76, 372] on link "Configuration" at bounding box center [71, 363] width 142 height 24
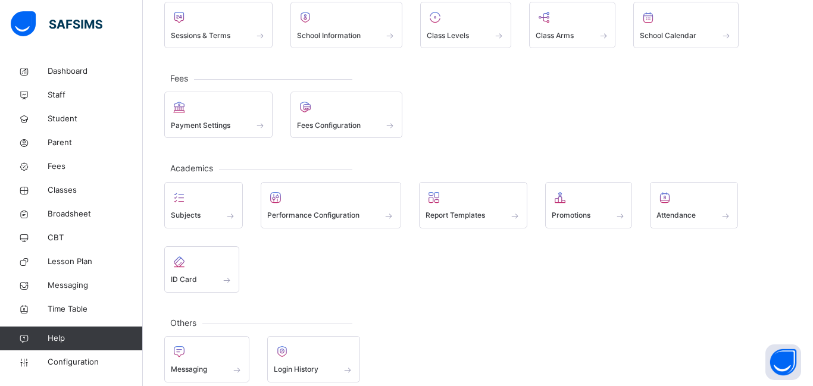
scroll to position [110, 0]
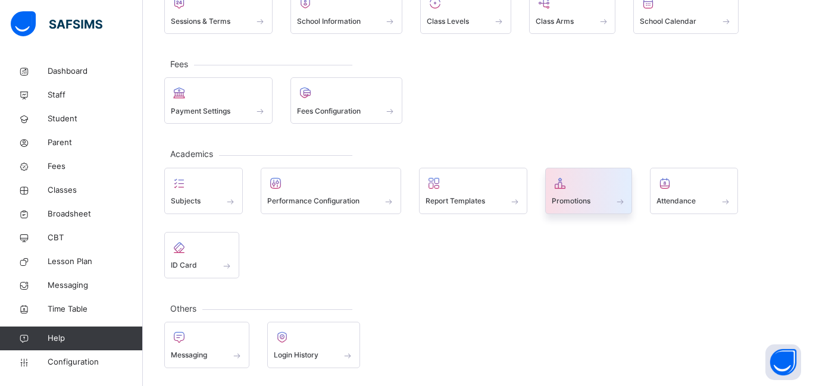
click at [620, 206] on span at bounding box center [620, 201] width 12 height 10
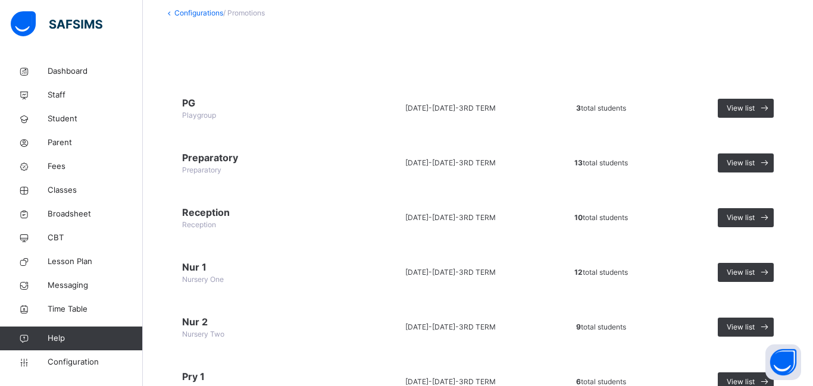
scroll to position [71, 0]
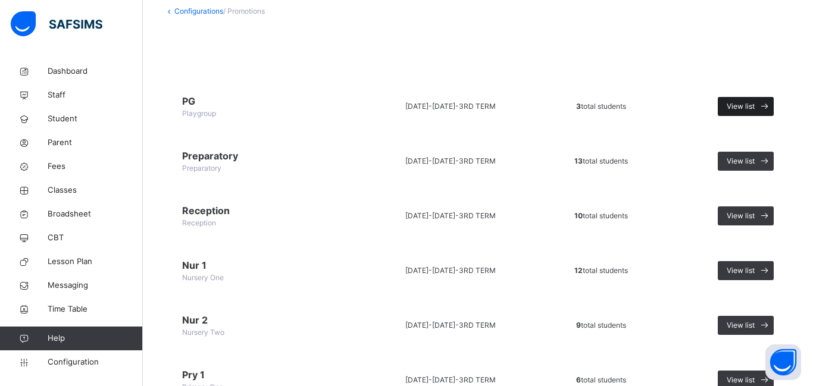
click at [725, 104] on div "View list" at bounding box center [746, 106] width 56 height 19
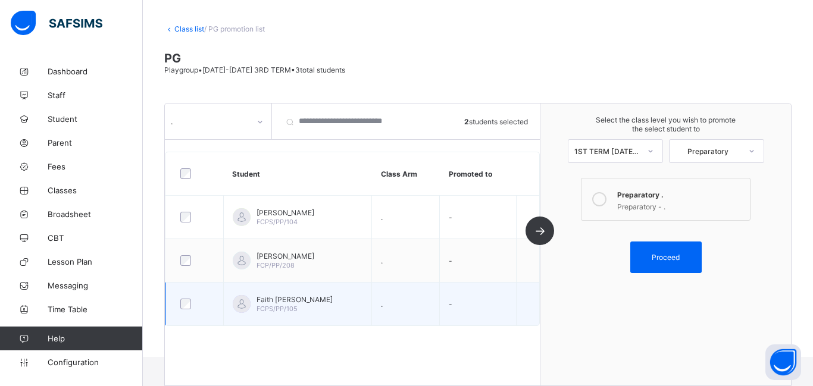
scroll to position [53, 0]
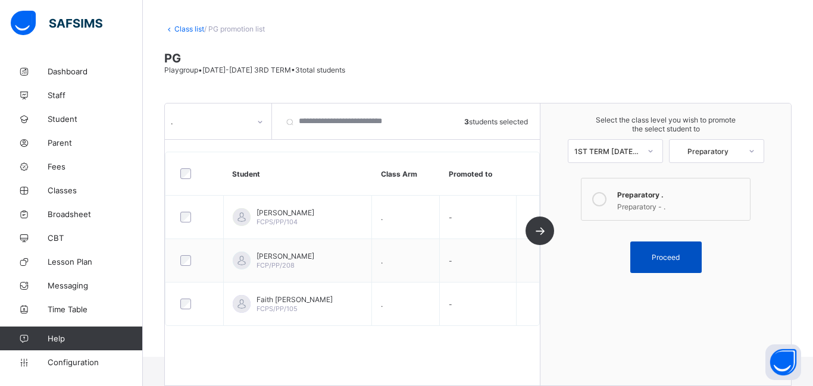
click at [648, 253] on span "Proceed" at bounding box center [666, 257] width 54 height 9
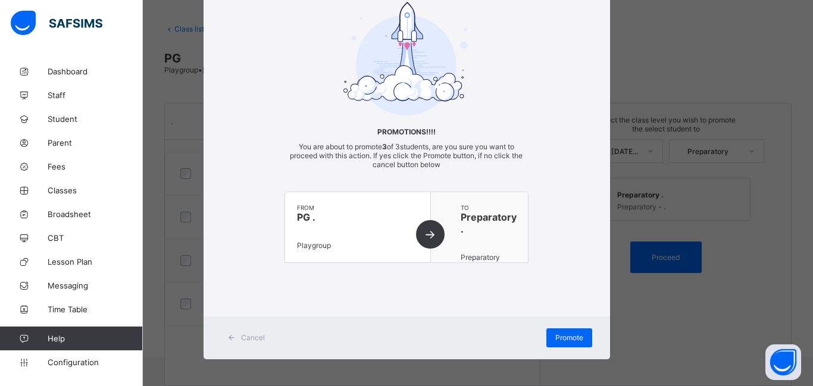
scroll to position [61, 0]
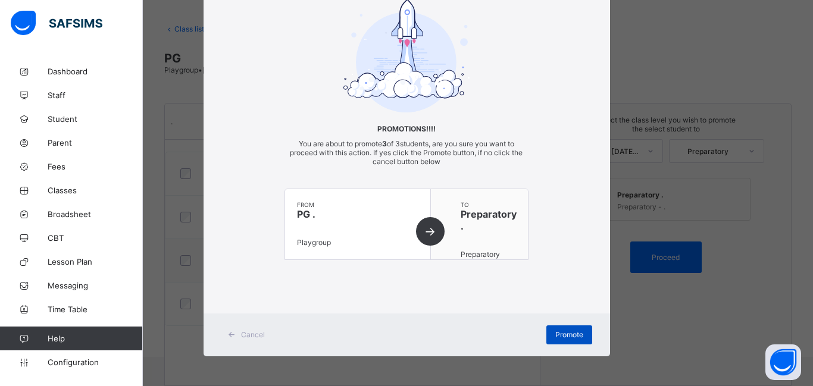
click at [548, 335] on div "Promote" at bounding box center [570, 335] width 46 height 19
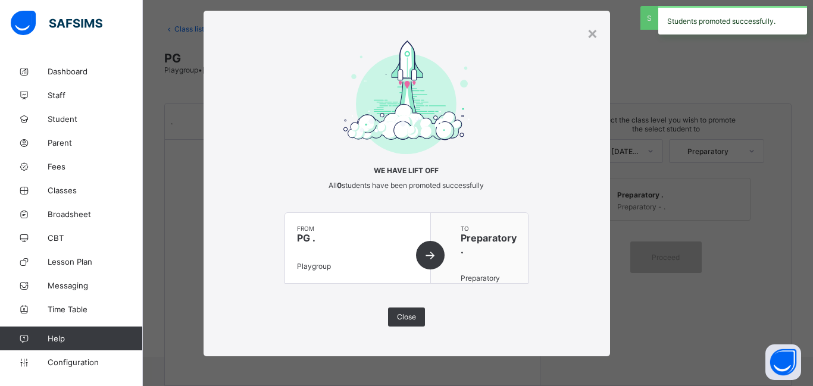
scroll to position [19, 0]
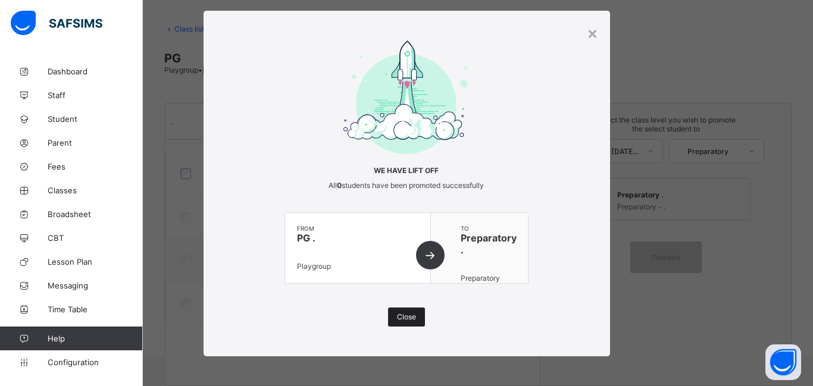
click at [395, 311] on div "Close" at bounding box center [406, 317] width 37 height 19
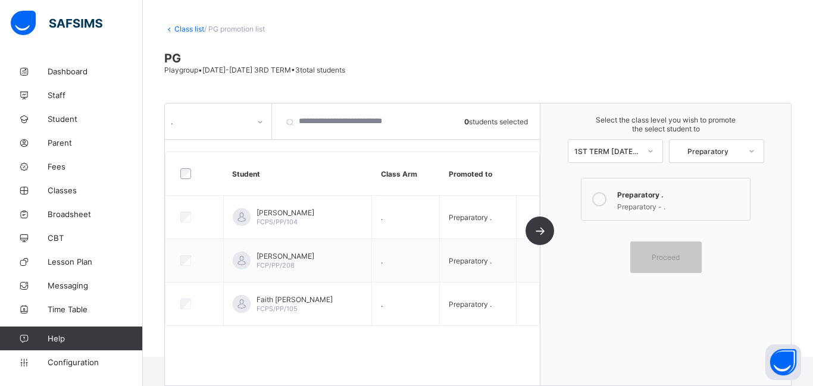
click at [531, 239] on div ". 0 students selected Student Class Arm Promoted to Annette Omhenlenmhen FCPS/P…" at bounding box center [353, 245] width 376 height 282
click at [535, 234] on div ". 0 students selected Student Class Arm Promoted to Annette Omhenlenmhen FCPS/P…" at bounding box center [353, 245] width 376 height 282
click at [67, 192] on span "Classes" at bounding box center [95, 191] width 95 height 10
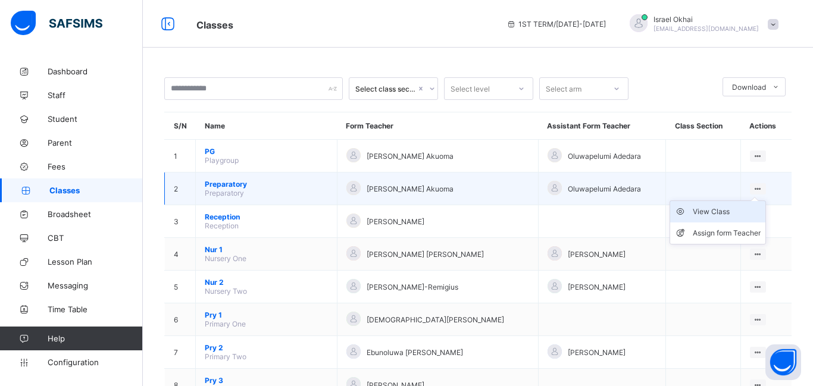
click at [723, 210] on div "View Class" at bounding box center [727, 212] width 68 height 12
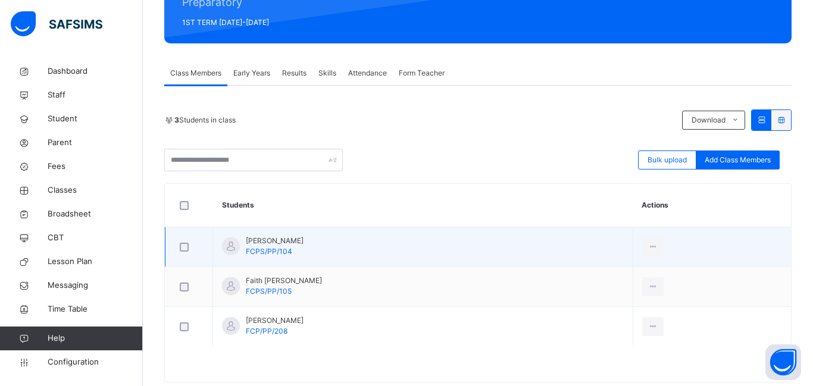
scroll to position [189, 0]
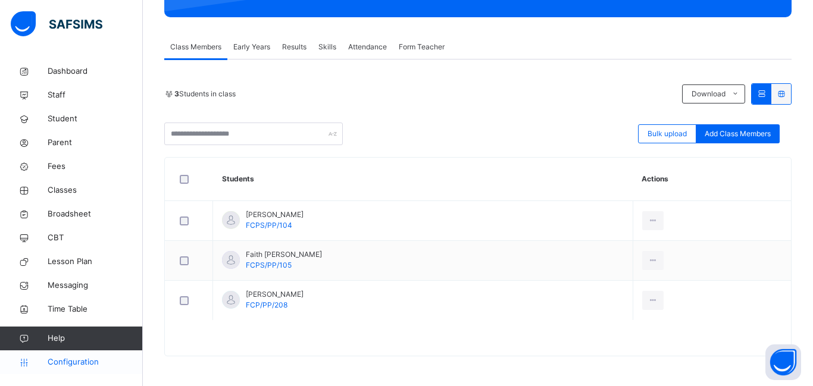
click at [89, 363] on span "Configuration" at bounding box center [95, 363] width 95 height 12
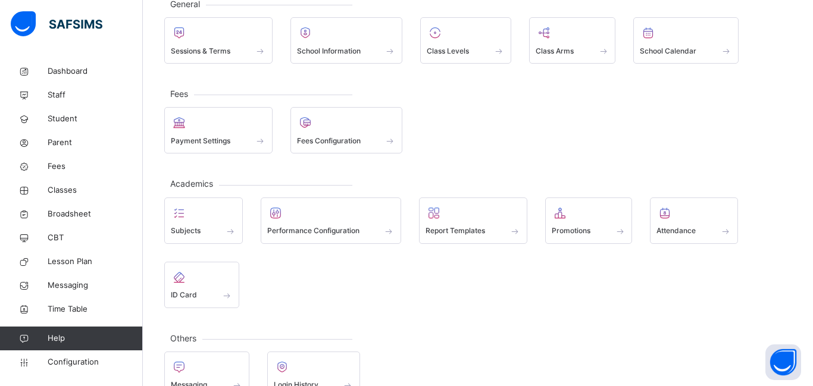
scroll to position [80, 0]
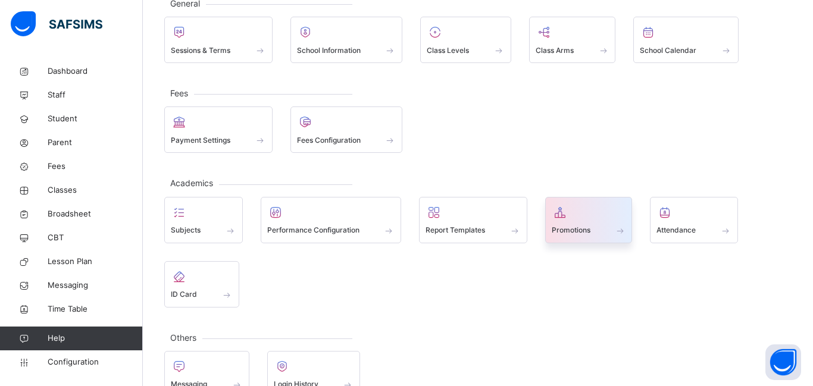
click at [603, 211] on div at bounding box center [589, 213] width 74 height 18
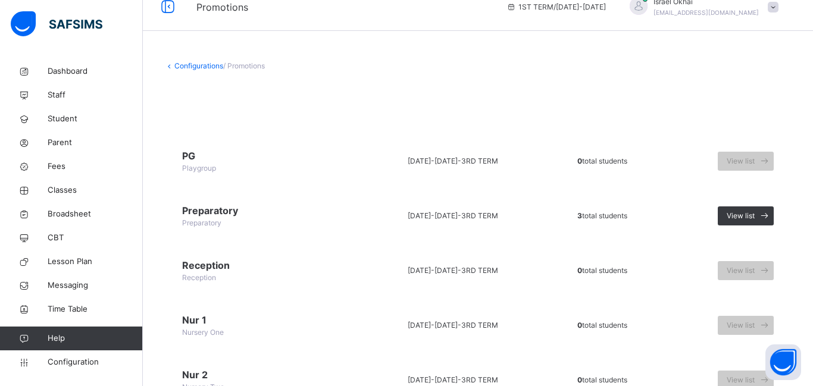
scroll to position [70, 0]
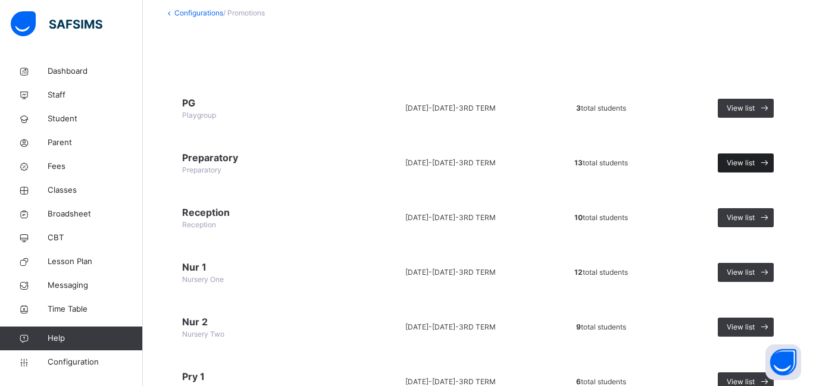
click at [755, 160] on span at bounding box center [764, 163] width 19 height 19
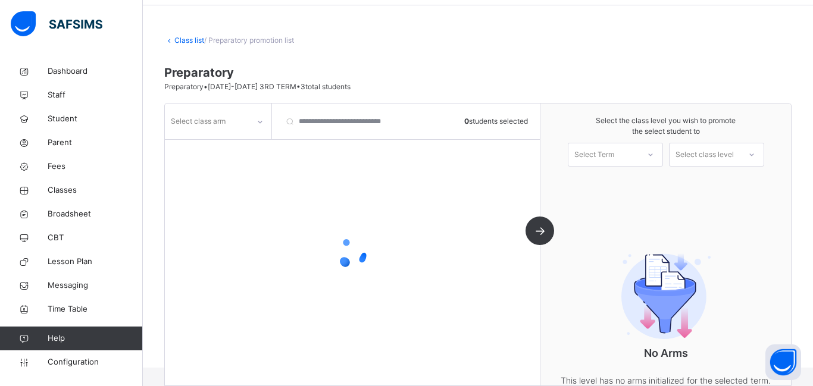
scroll to position [70, 0]
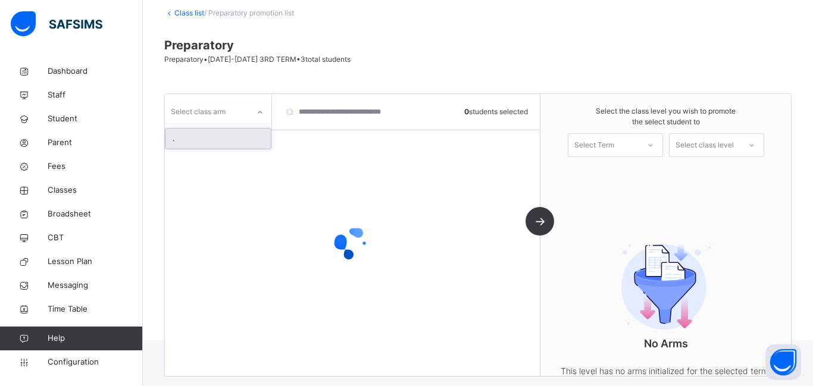
click at [237, 114] on div "Select class arm" at bounding box center [207, 112] width 84 height 18
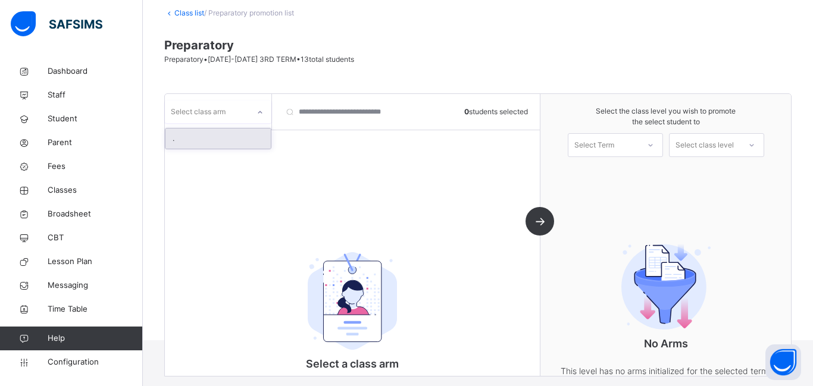
click at [233, 137] on div "." at bounding box center [218, 139] width 105 height 20
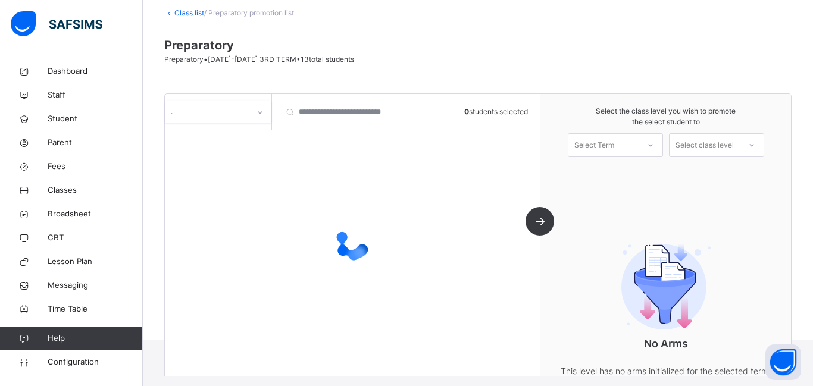
click at [639, 148] on div at bounding box center [651, 145] width 24 height 23
click at [614, 174] on div "1ST TERM [DATE]-[DATE]" at bounding box center [616, 178] width 94 height 31
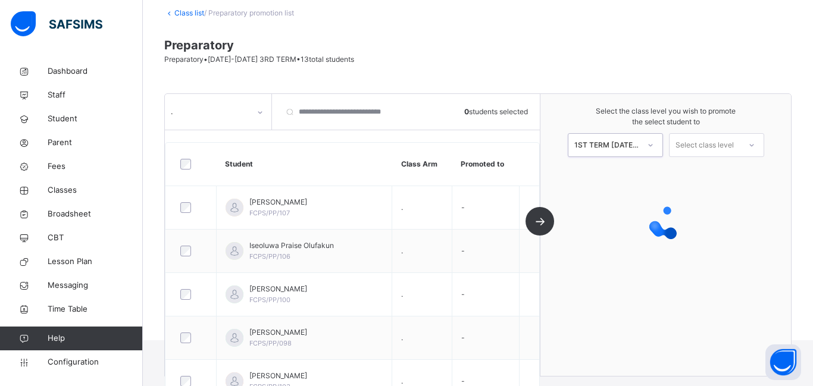
click at [695, 143] on div "Select class level" at bounding box center [705, 145] width 58 height 24
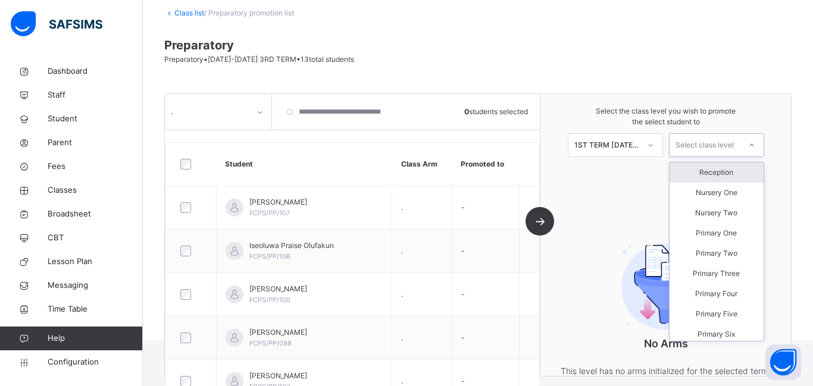
click at [694, 177] on div "Reception" at bounding box center [717, 173] width 94 height 20
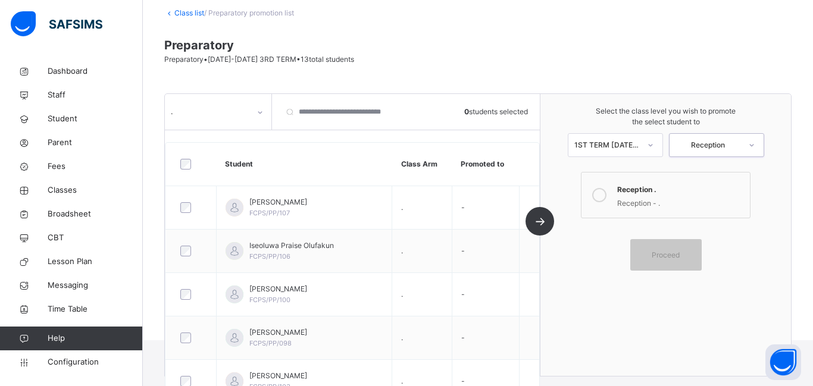
click at [601, 191] on icon at bounding box center [599, 195] width 14 height 14
click at [189, 170] on div at bounding box center [191, 164] width 33 height 25
click at [191, 166] on div at bounding box center [191, 164] width 27 height 11
click at [664, 263] on div "Proceed" at bounding box center [666, 255] width 71 height 32
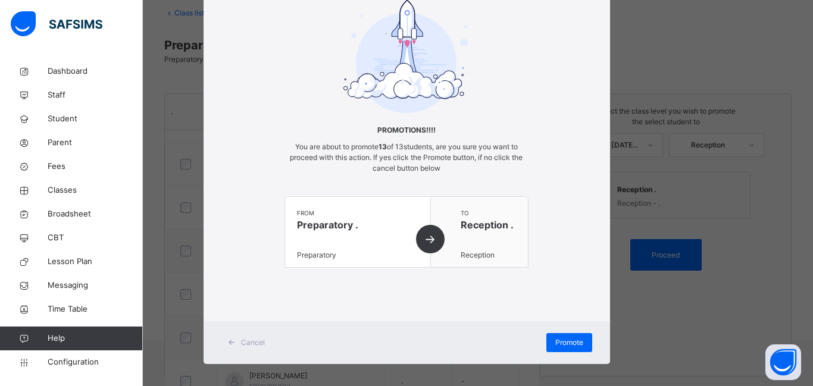
scroll to position [68, 0]
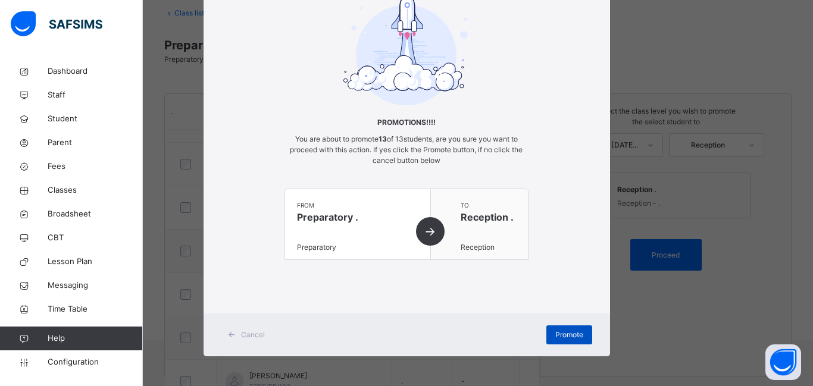
click at [550, 329] on div "Promote" at bounding box center [570, 335] width 46 height 19
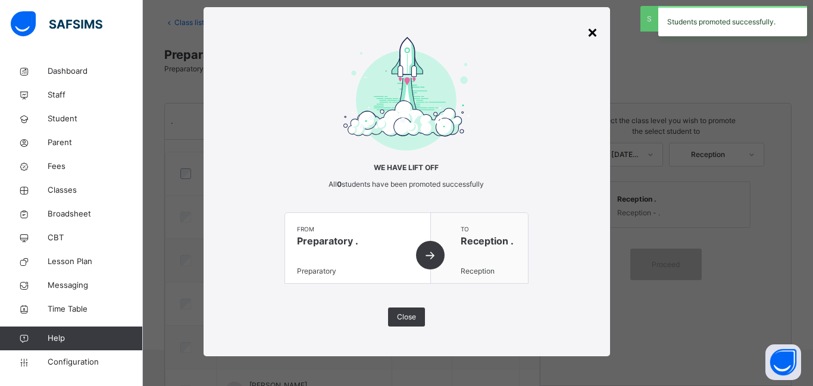
scroll to position [70, 0]
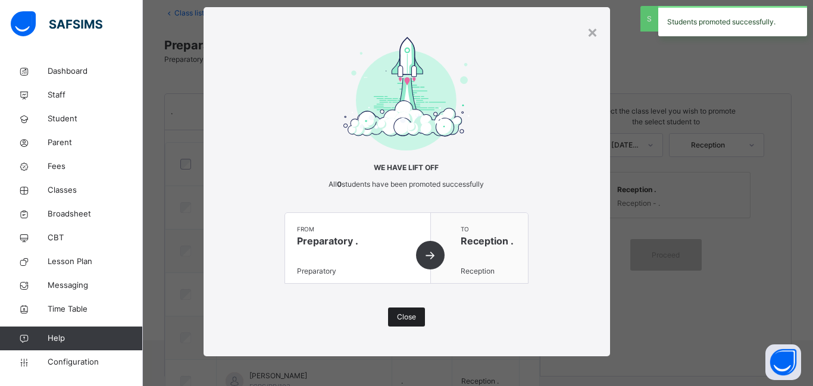
click at [407, 317] on span "Close" at bounding box center [406, 317] width 19 height 11
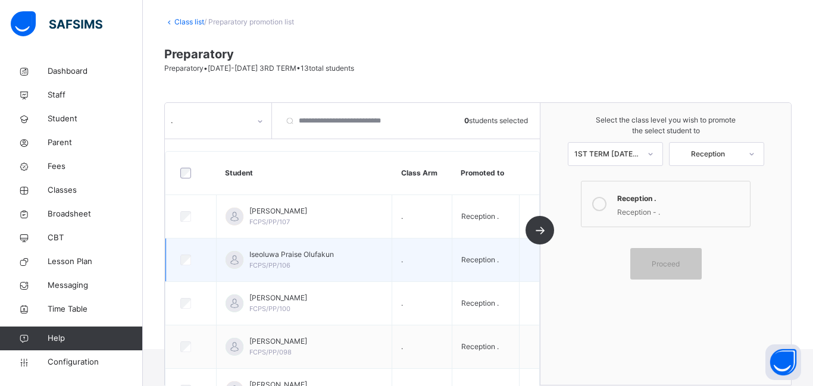
scroll to position [58, 0]
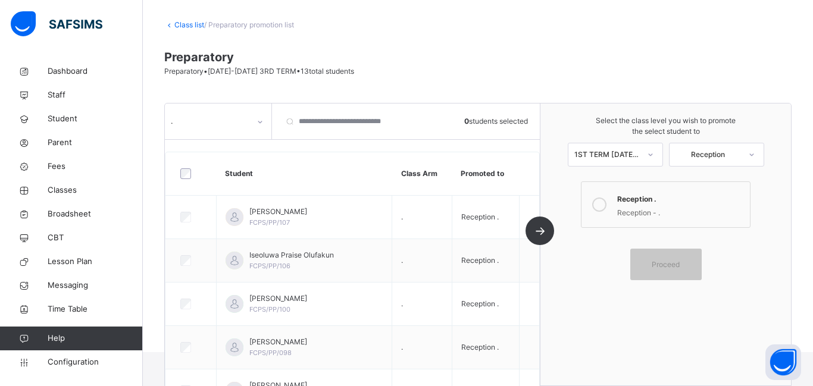
click at [187, 26] on link "Class list" at bounding box center [189, 24] width 30 height 9
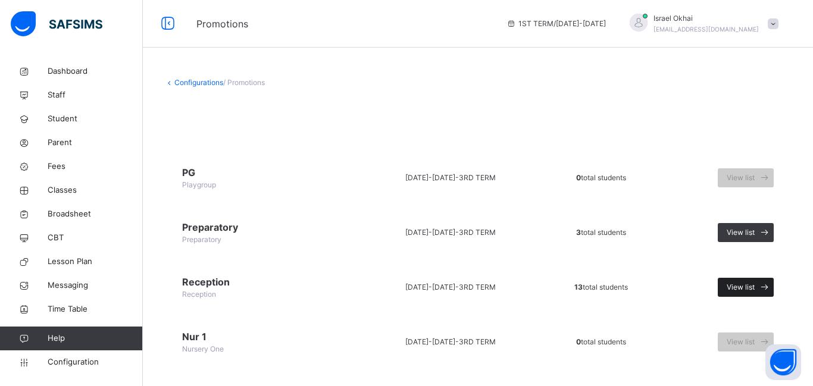
click at [737, 280] on div "View list" at bounding box center [746, 287] width 56 height 19
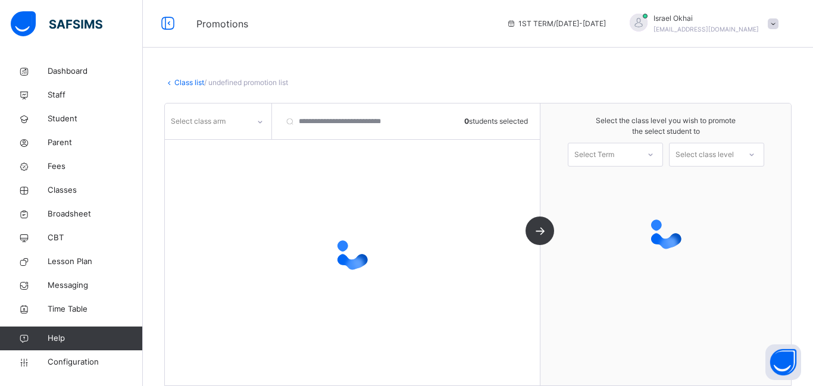
click at [261, 119] on icon at bounding box center [260, 122] width 7 height 12
click at [251, 146] on div "No options" at bounding box center [218, 148] width 105 height 20
click at [228, 146] on div "No options" at bounding box center [218, 148] width 105 height 20
click at [238, 122] on div "Select class arm" at bounding box center [207, 121] width 84 height 18
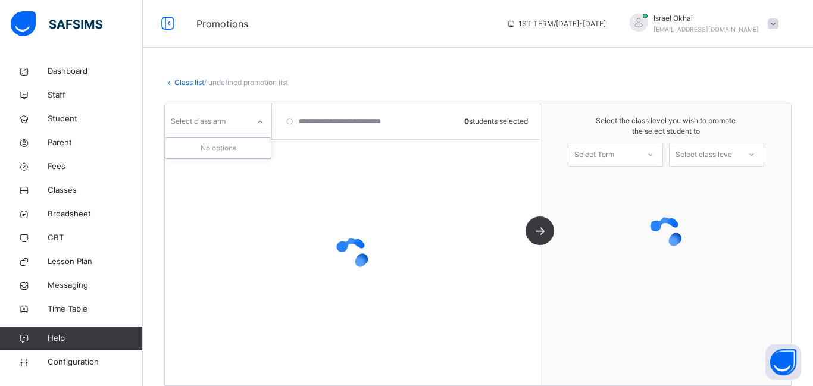
click at [242, 130] on div "Select class arm" at bounding box center [207, 121] width 84 height 18
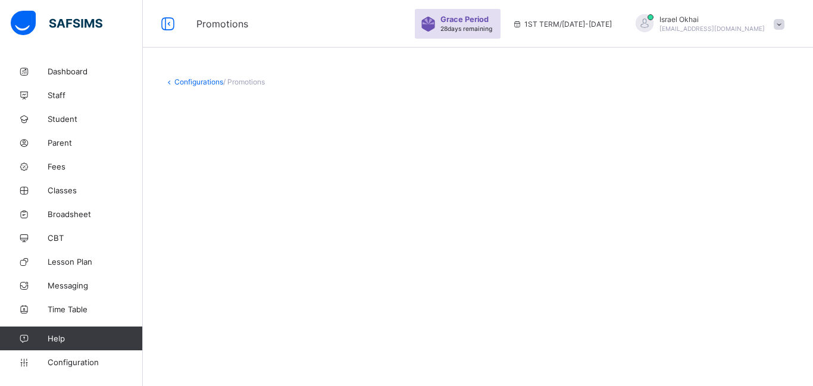
click at [191, 82] on link "Configurations" at bounding box center [198, 81] width 49 height 9
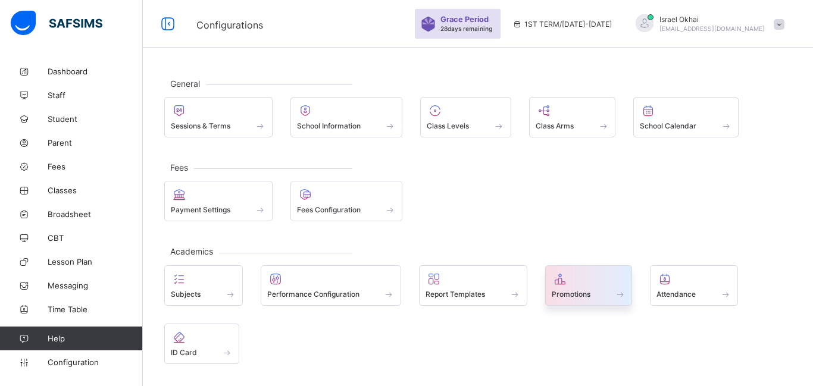
click at [554, 293] on span "Promotions" at bounding box center [571, 294] width 39 height 9
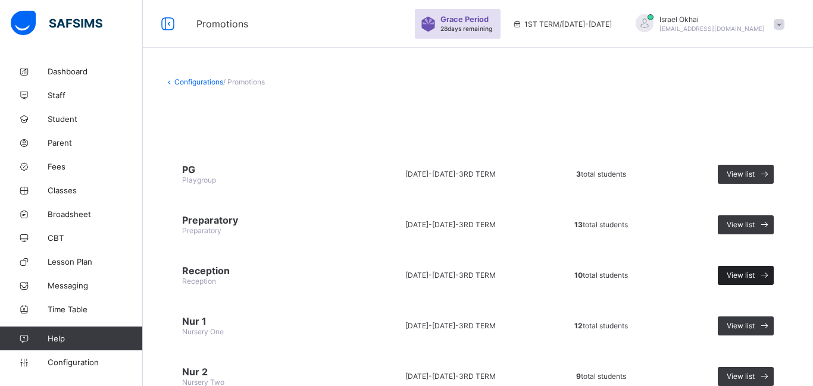
click at [762, 274] on icon at bounding box center [765, 275] width 13 height 11
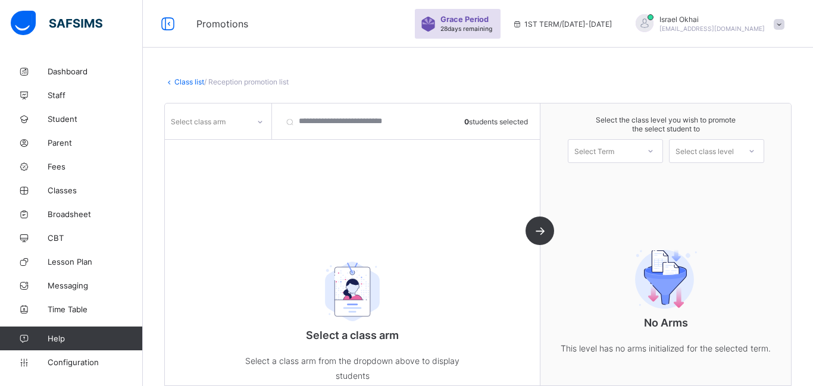
click at [224, 126] on div "Select class arm" at bounding box center [198, 121] width 55 height 23
click at [227, 150] on div "." at bounding box center [218, 147] width 105 height 18
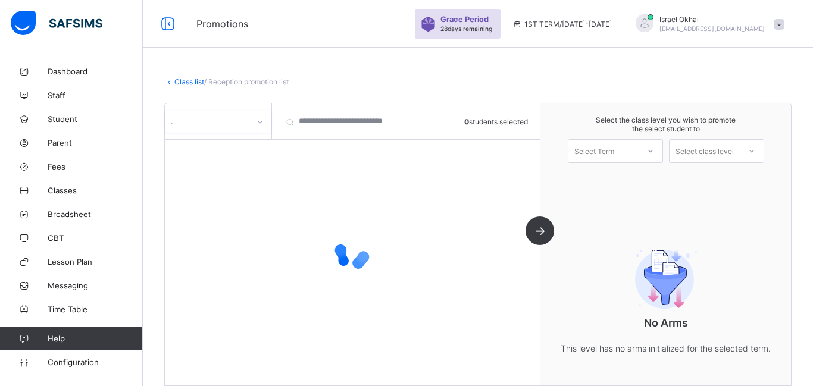
click at [624, 148] on div "Select Term" at bounding box center [604, 151] width 70 height 17
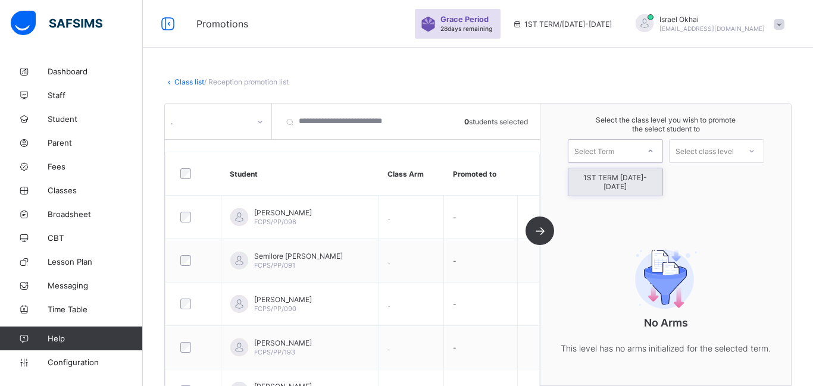
click at [621, 182] on div "1ST TERM [DATE]-[DATE]" at bounding box center [616, 182] width 94 height 27
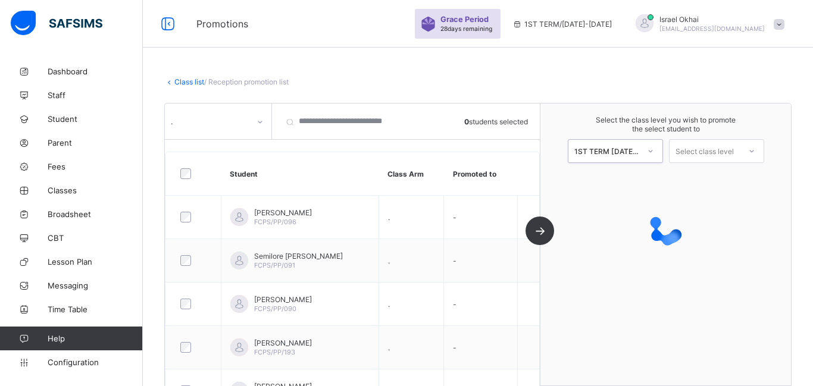
click at [703, 162] on div "Select class level" at bounding box center [716, 151] width 95 height 24
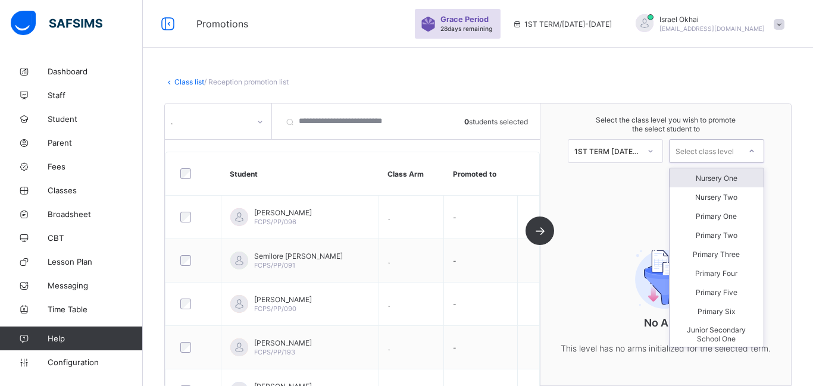
click at [695, 180] on div "Nursery One" at bounding box center [717, 178] width 94 height 19
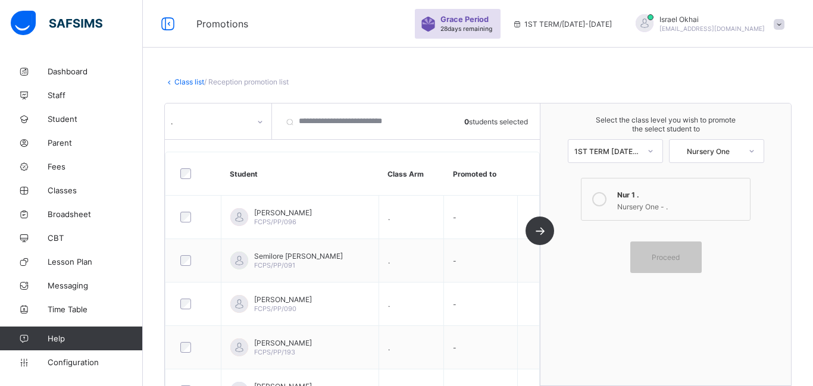
click at [598, 204] on icon at bounding box center [599, 199] width 14 height 14
click at [657, 258] on span "Proceed" at bounding box center [666, 257] width 28 height 9
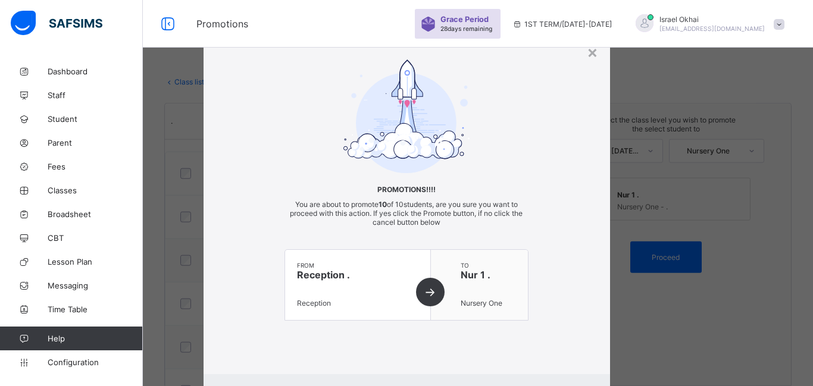
click at [431, 294] on div "from Reception . Reception" at bounding box center [358, 285] width 146 height 70
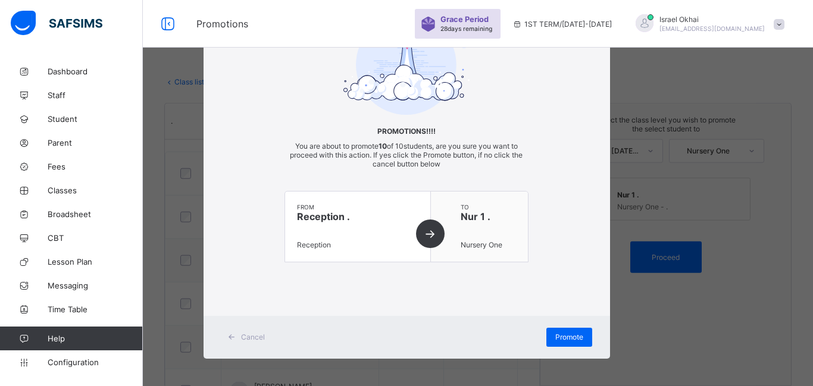
scroll to position [61, 0]
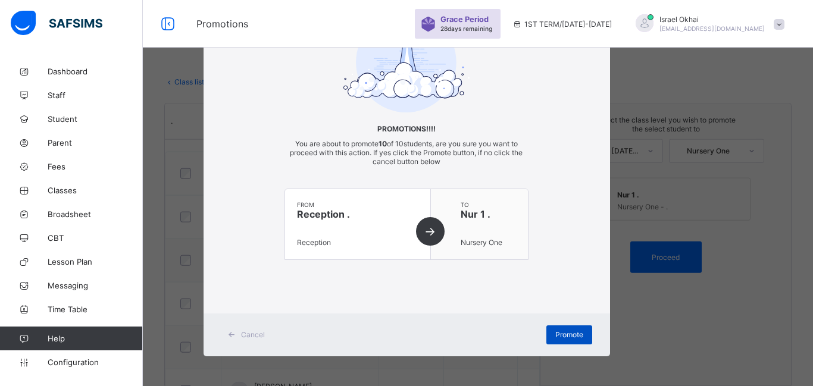
click at [565, 331] on span "Promote" at bounding box center [570, 334] width 28 height 9
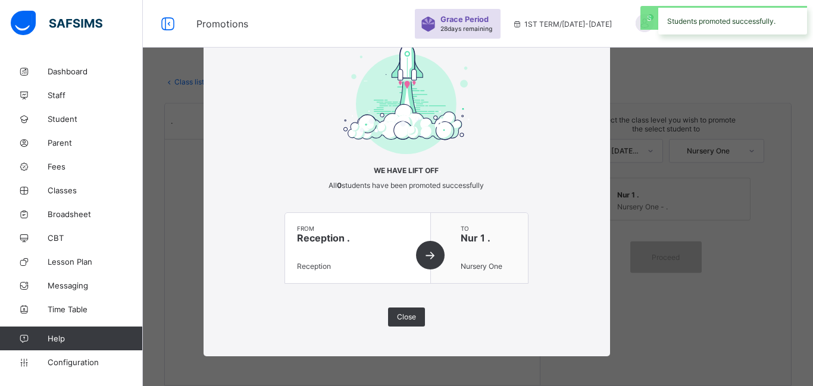
scroll to position [19, 0]
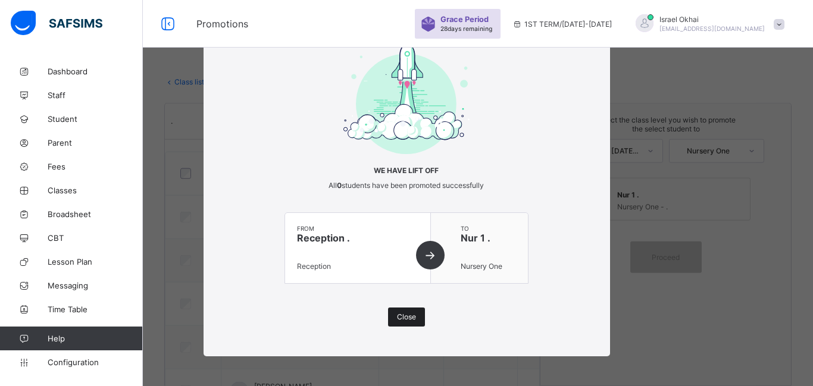
click at [392, 314] on div "Close" at bounding box center [406, 317] width 37 height 19
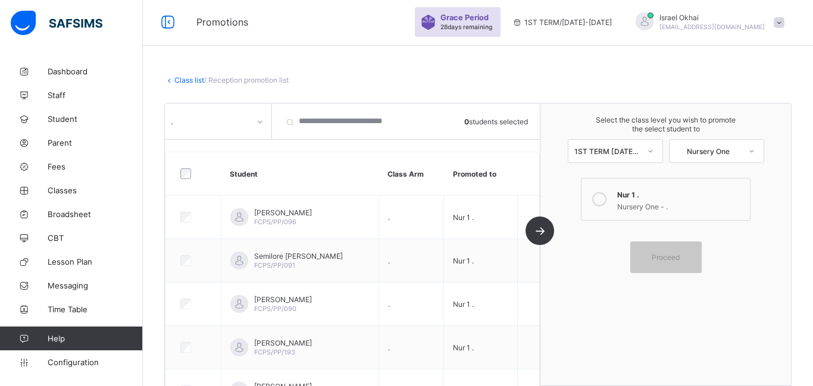
scroll to position [0, 0]
click at [67, 128] on link "Student" at bounding box center [71, 119] width 143 height 24
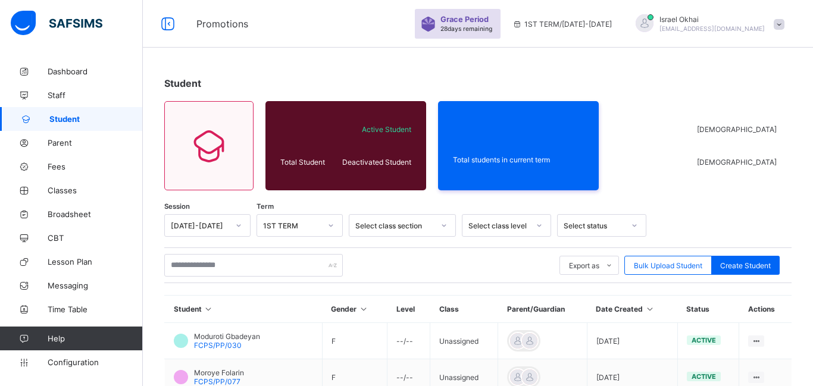
scroll to position [85, 0]
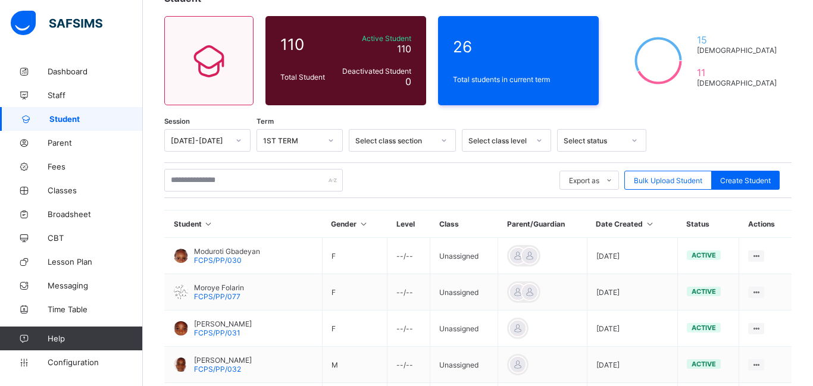
click at [410, 132] on div "Select class section" at bounding box center [391, 140] width 83 height 17
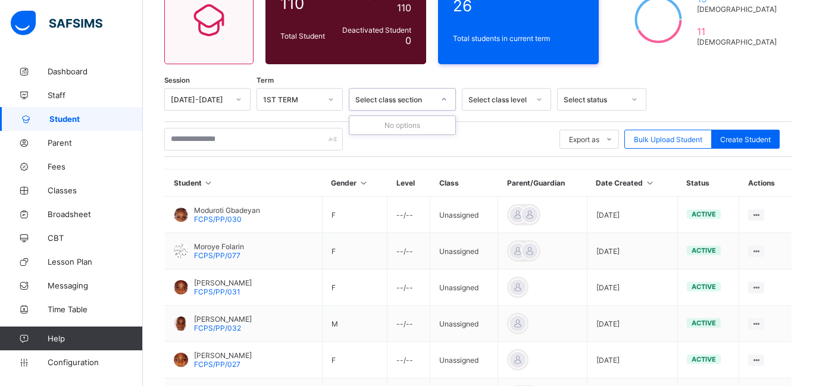
click at [410, 96] on div "Select class section" at bounding box center [394, 99] width 79 height 9
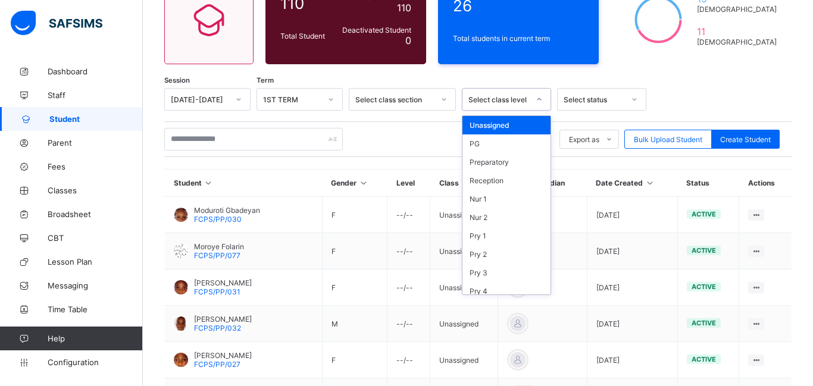
click at [488, 97] on div "Select class level" at bounding box center [499, 99] width 61 height 9
click at [497, 179] on div "Reception" at bounding box center [507, 180] width 88 height 18
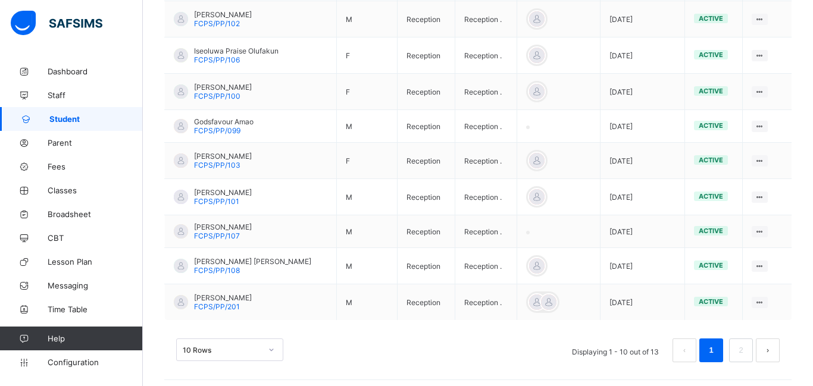
scroll to position [406, 0]
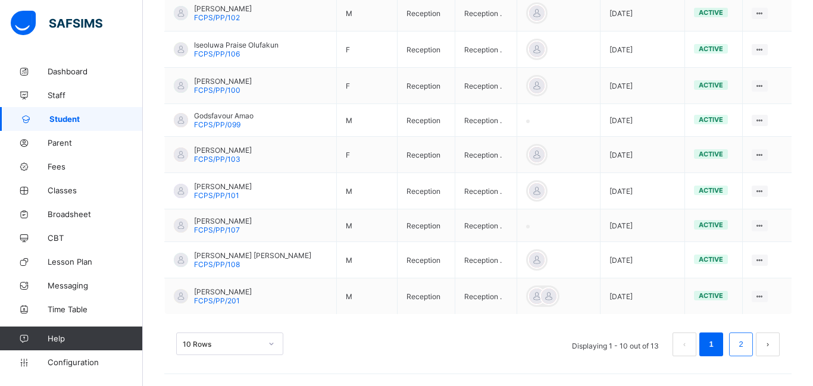
click at [735, 344] on link "2" at bounding box center [740, 344] width 11 height 15
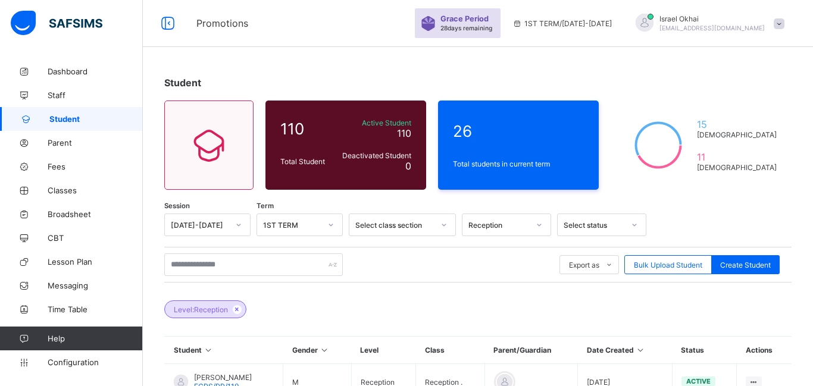
scroll to position [0, 0]
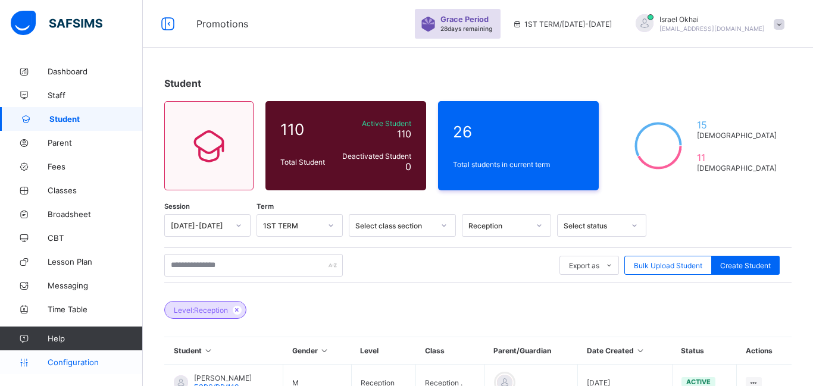
click at [62, 365] on span "Configuration" at bounding box center [95, 363] width 95 height 10
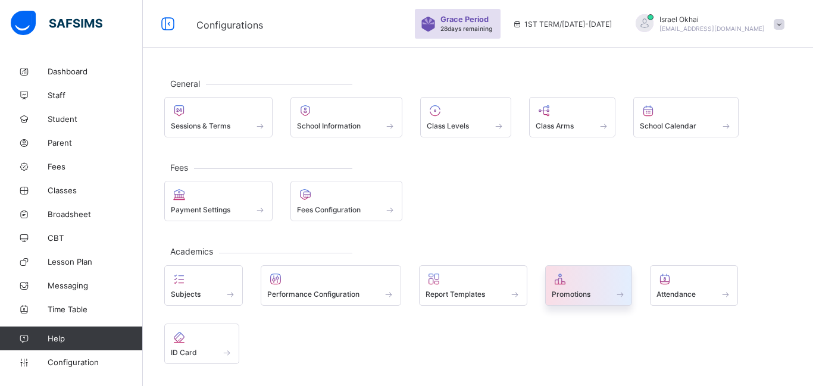
click at [575, 291] on span "Promotions" at bounding box center [571, 294] width 39 height 9
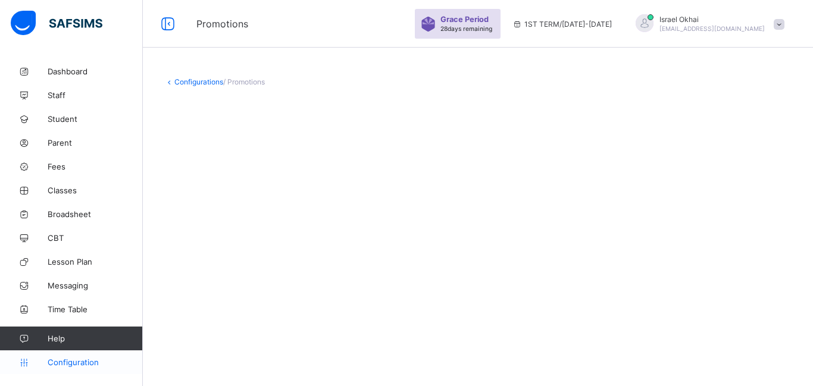
click at [88, 364] on span "Configuration" at bounding box center [95, 363] width 95 height 10
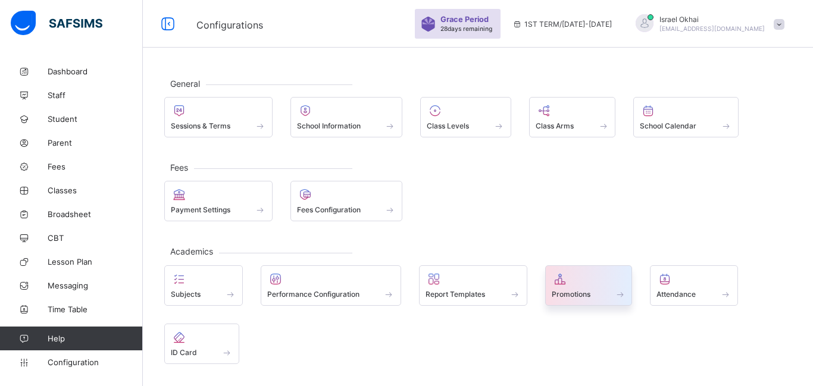
click at [572, 294] on span "Promotions" at bounding box center [571, 294] width 39 height 9
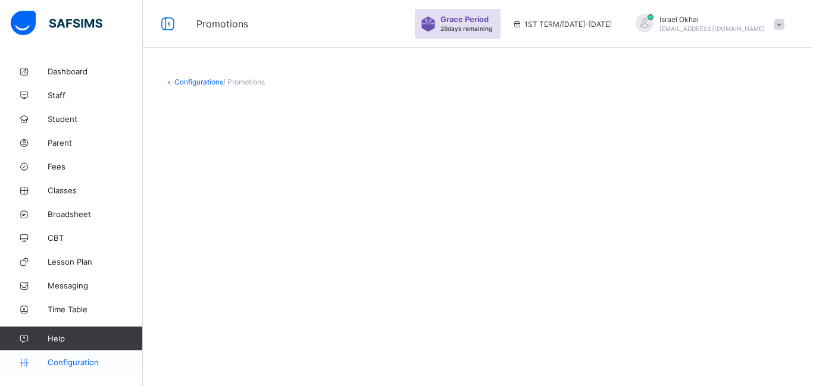
click at [83, 363] on span "Configuration" at bounding box center [95, 363] width 95 height 10
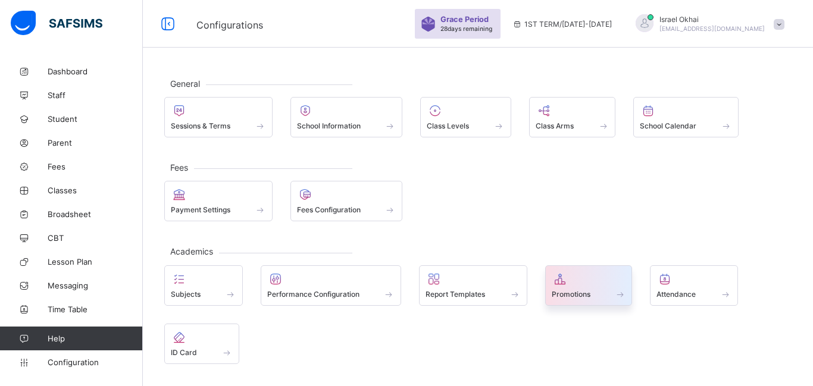
click at [558, 290] on span "Promotions" at bounding box center [571, 294] width 39 height 9
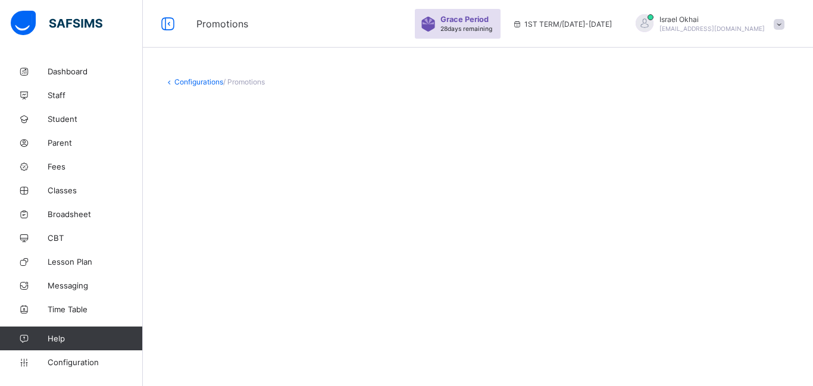
click at [192, 82] on link "Configurations" at bounding box center [198, 81] width 49 height 9
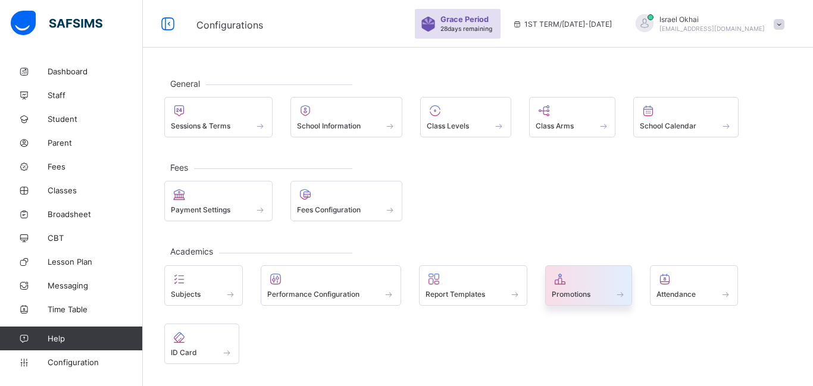
click at [600, 295] on div "Promotions" at bounding box center [589, 294] width 74 height 10
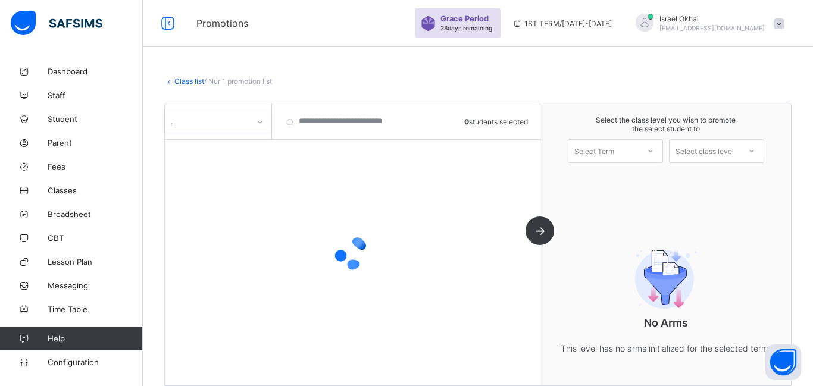
click at [588, 154] on div "Select Term" at bounding box center [595, 151] width 40 height 24
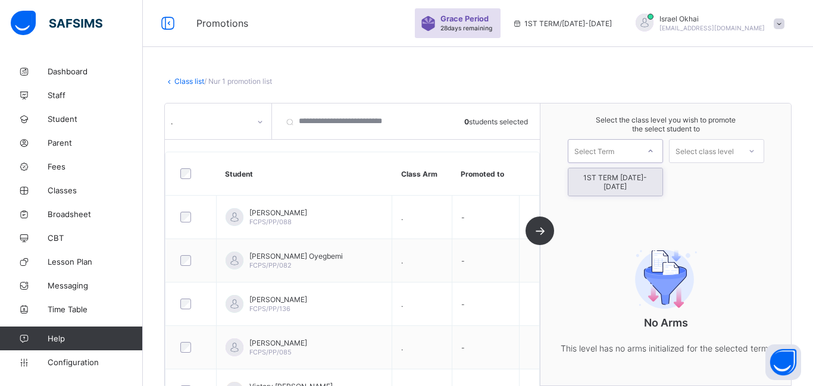
scroll to position [1, 0]
click at [597, 177] on div "1ST TERM [DATE]-[DATE]" at bounding box center [616, 182] width 94 height 27
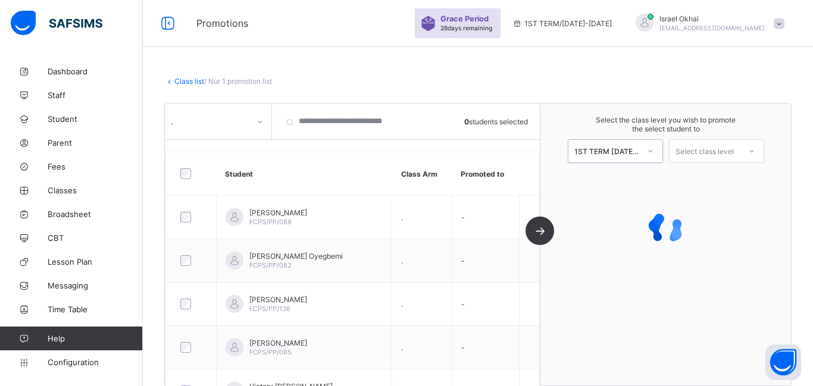
click at [709, 155] on div "Select class level" at bounding box center [705, 151] width 58 height 24
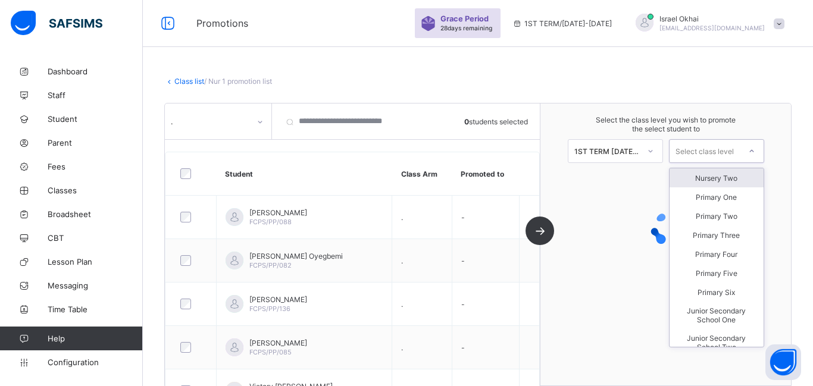
click at [712, 182] on div "Nursery Two" at bounding box center [717, 178] width 94 height 19
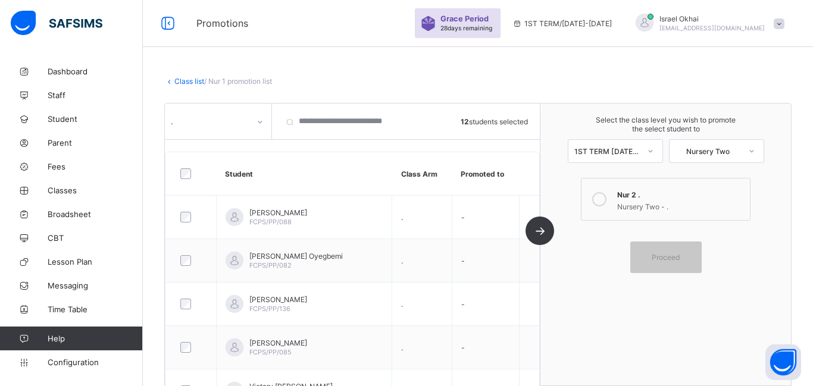
click at [600, 199] on icon at bounding box center [599, 199] width 14 height 14
click at [661, 266] on div "Proceed" at bounding box center [666, 258] width 71 height 32
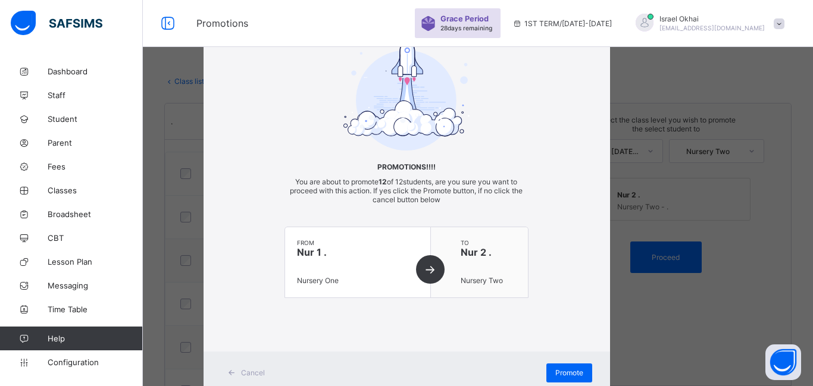
scroll to position [61, 0]
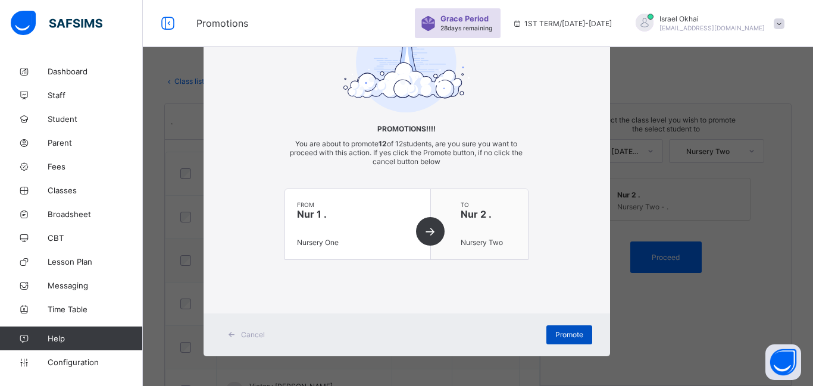
click at [569, 336] on span "Promote" at bounding box center [570, 334] width 28 height 9
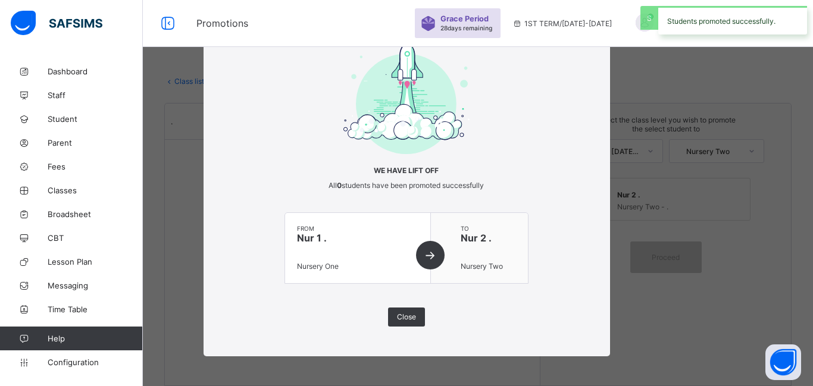
scroll to position [19, 0]
click at [400, 314] on span "Close" at bounding box center [406, 317] width 19 height 9
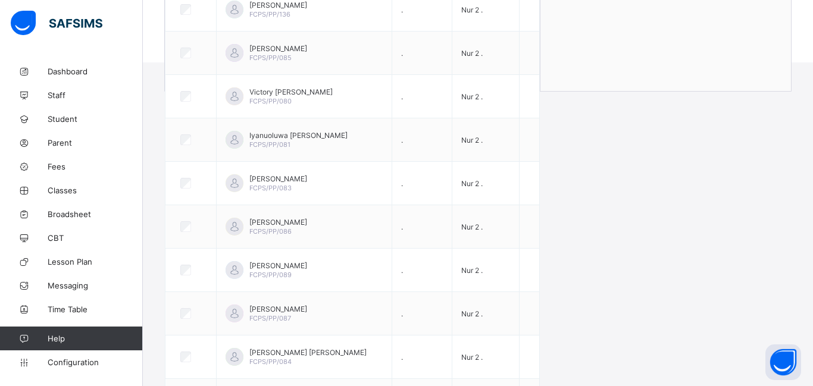
scroll to position [0, 0]
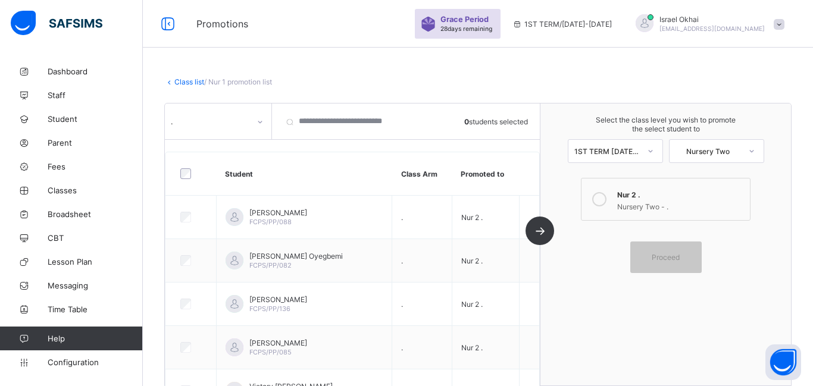
click at [772, 23] on div "[PERSON_NAME] [EMAIL_ADDRESS][DOMAIN_NAME]" at bounding box center [707, 24] width 167 height 20
click at [392, 55] on div "Class list / Nur 1 promotion list Nur 1 Nursery One • [DATE]-[DATE] 3RD TERM • …" at bounding box center [478, 205] width 670 height 410
click at [50, 170] on span "Fees" at bounding box center [95, 167] width 95 height 10
